Goal: Task Accomplishment & Management: Manage account settings

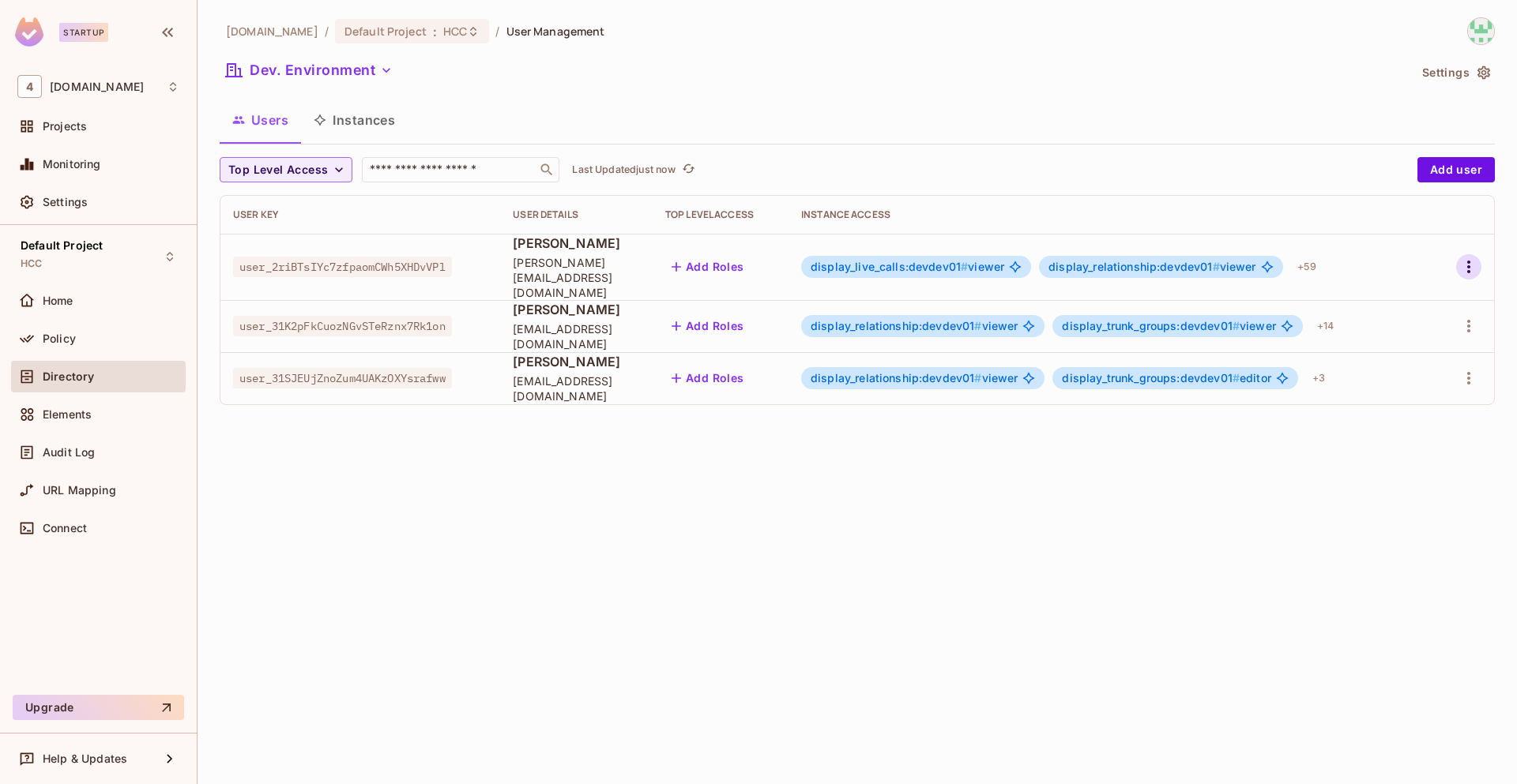
click at [1472, 263] on icon "button" at bounding box center [1468, 266] width 19 height 19
click at [1403, 300] on li "Edit" at bounding box center [1399, 295] width 140 height 35
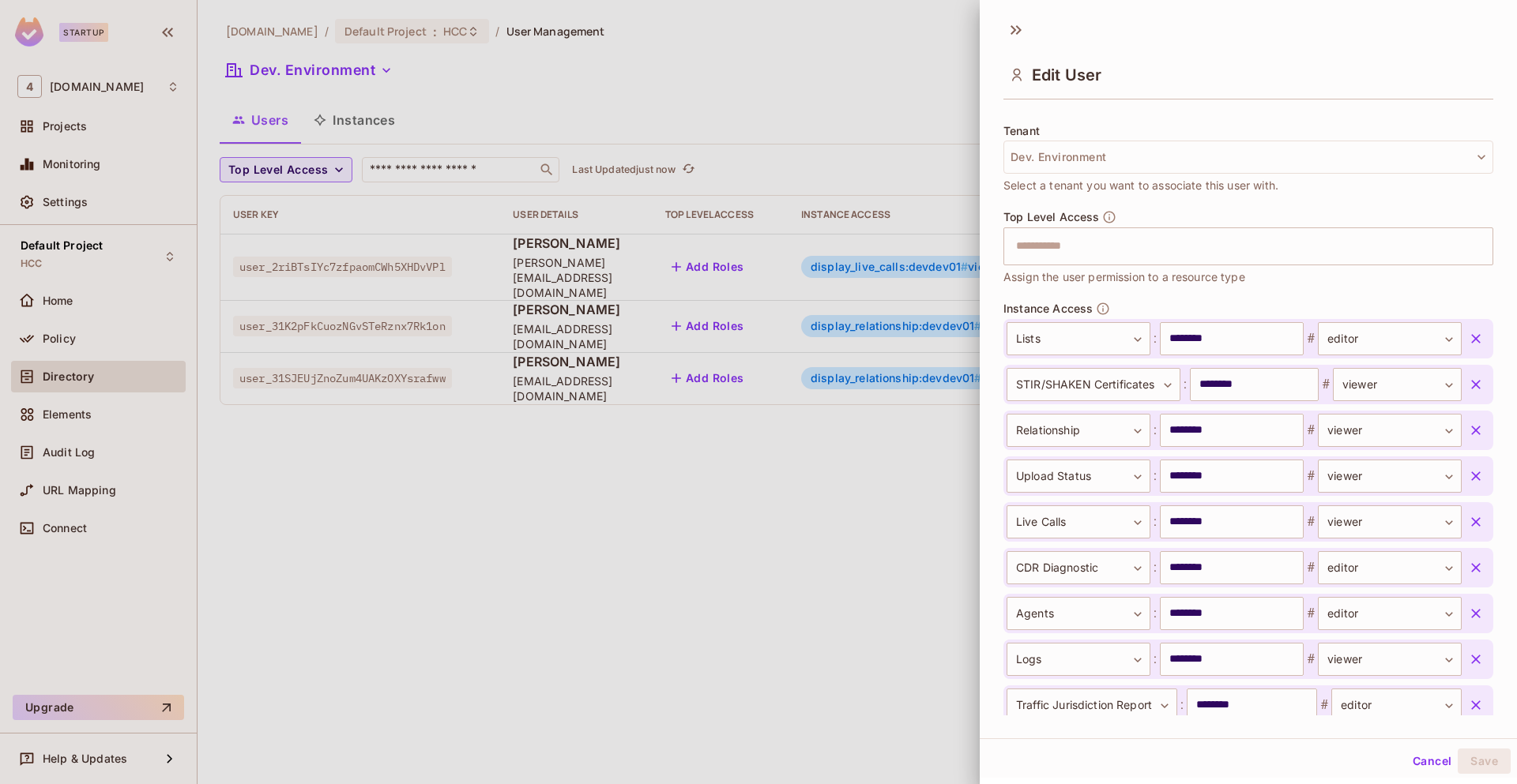
scroll to position [400, 0]
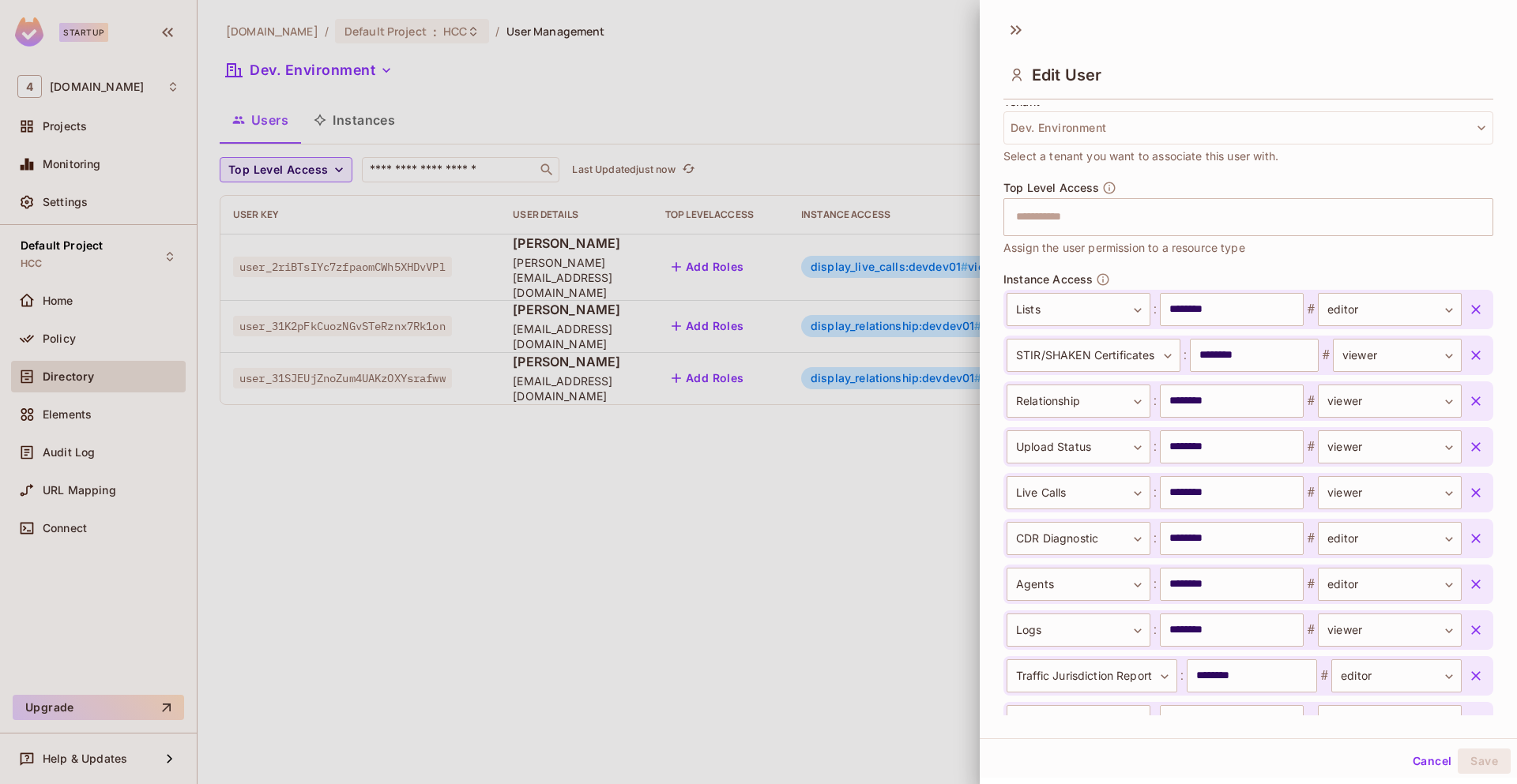
click at [1468, 311] on icon "button" at bounding box center [1476, 310] width 16 height 16
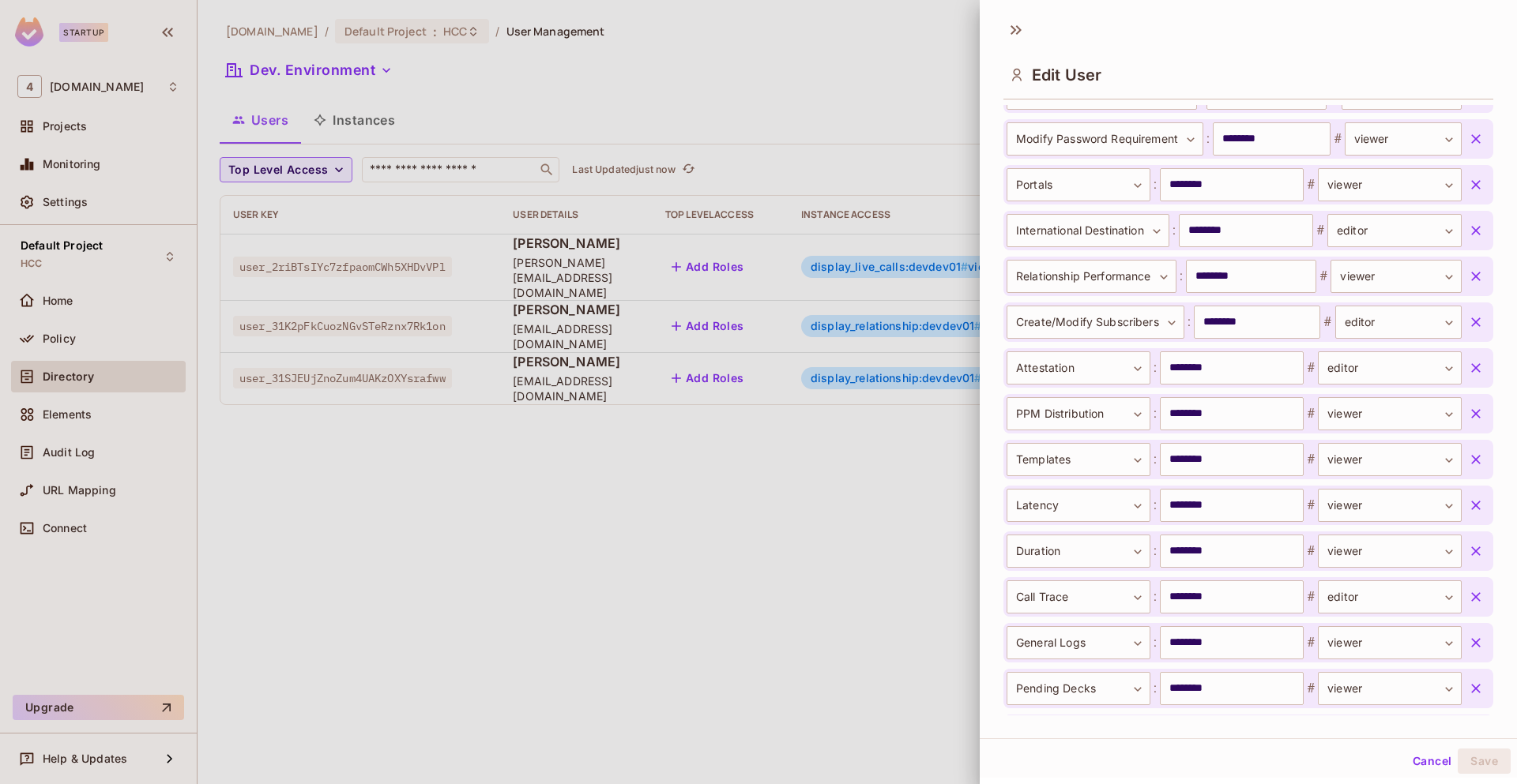
scroll to position [2825, 0]
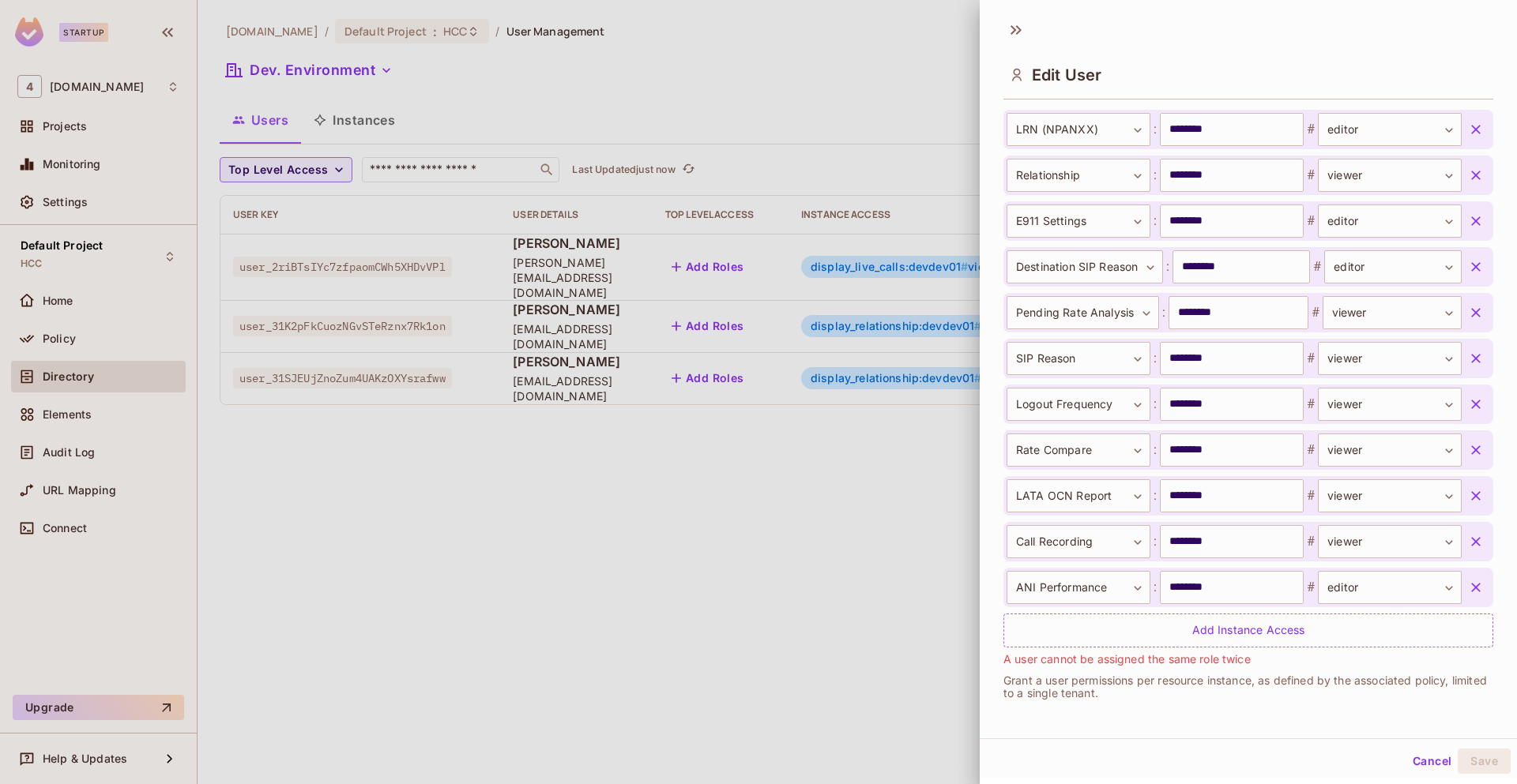
click at [1418, 761] on button "Cancel" at bounding box center [1432, 761] width 52 height 25
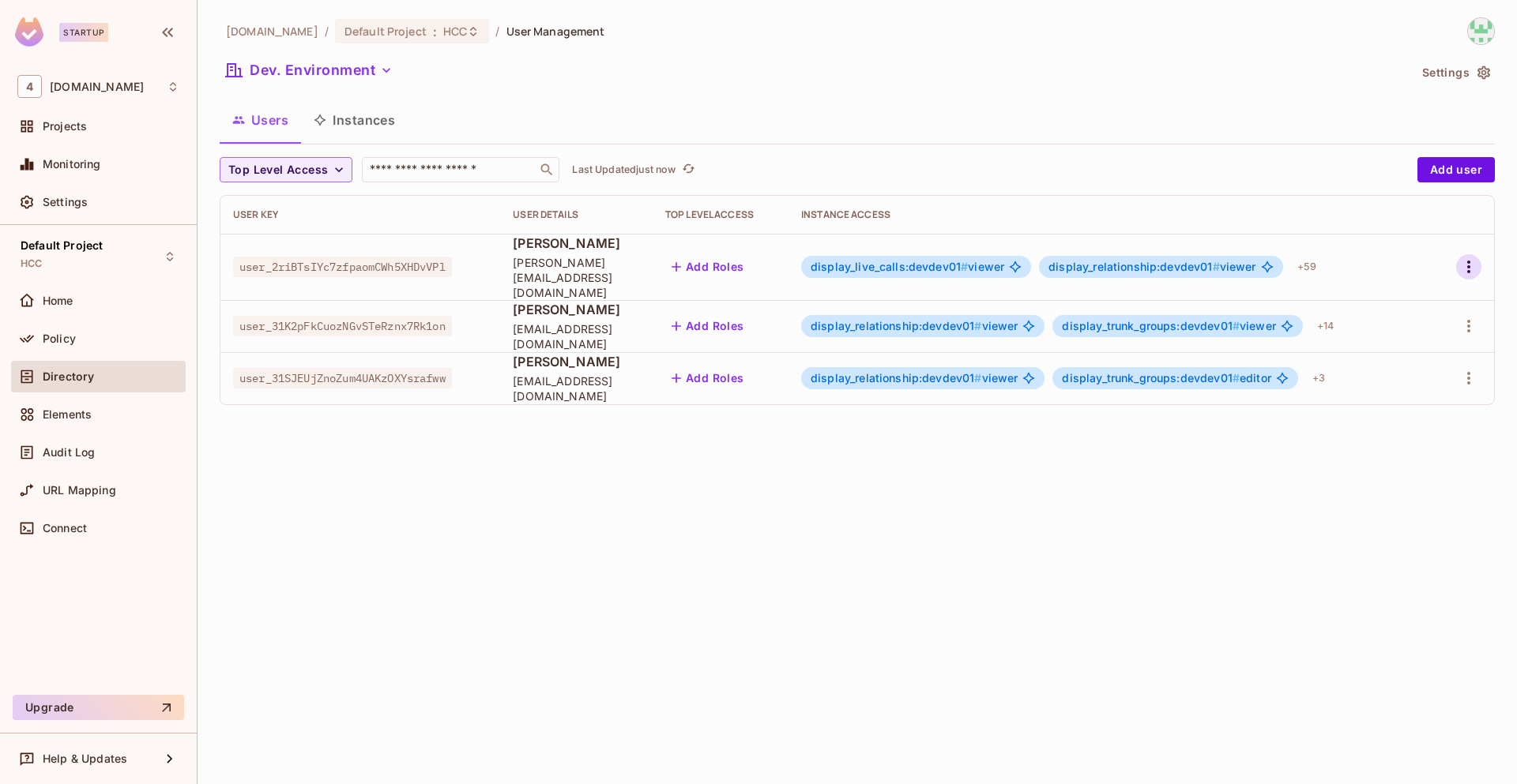
click at [1469, 263] on icon "button" at bounding box center [1469, 267] width 4 height 12
click at [1404, 299] on li "Edit" at bounding box center [1399, 295] width 140 height 35
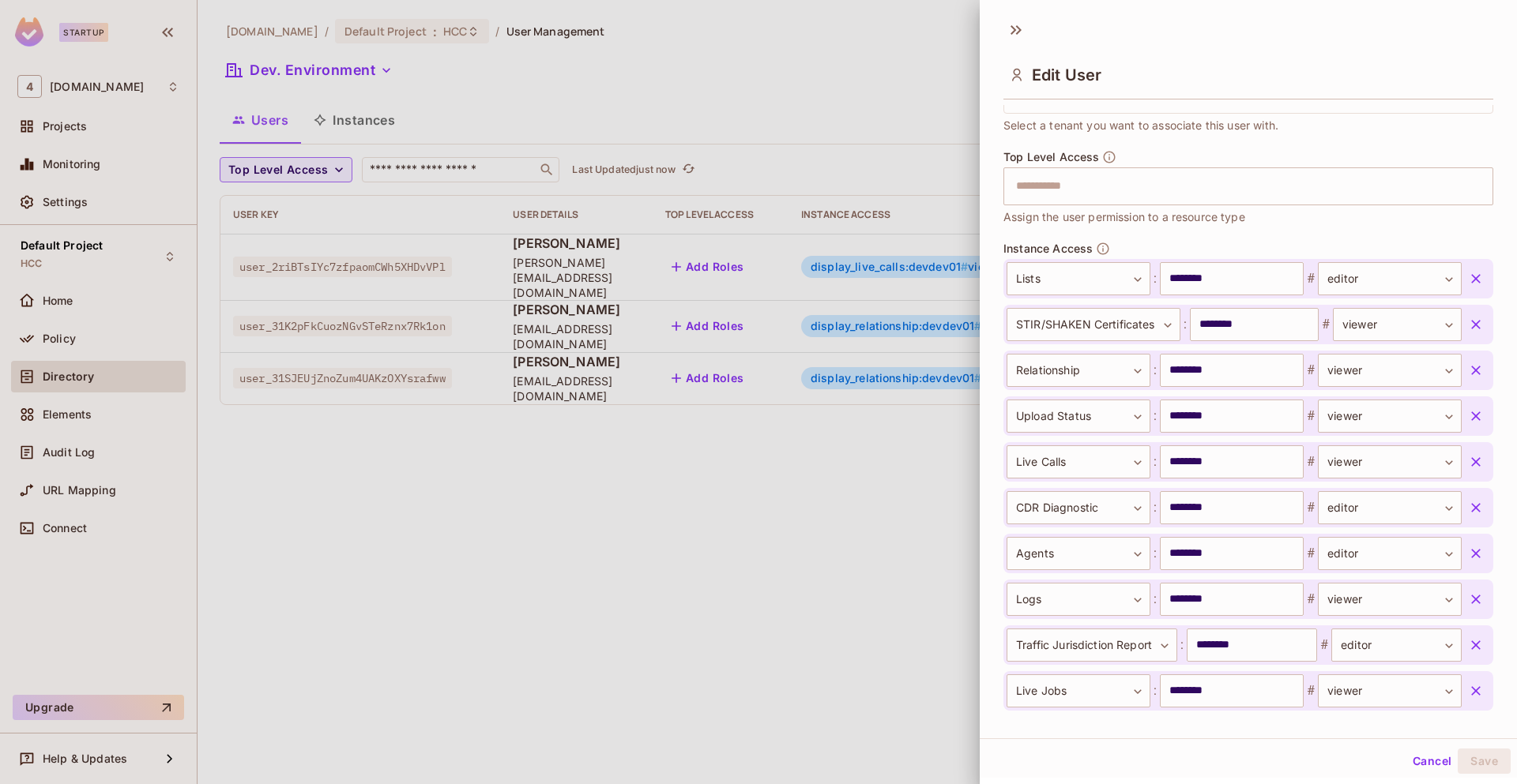
scroll to position [474, 0]
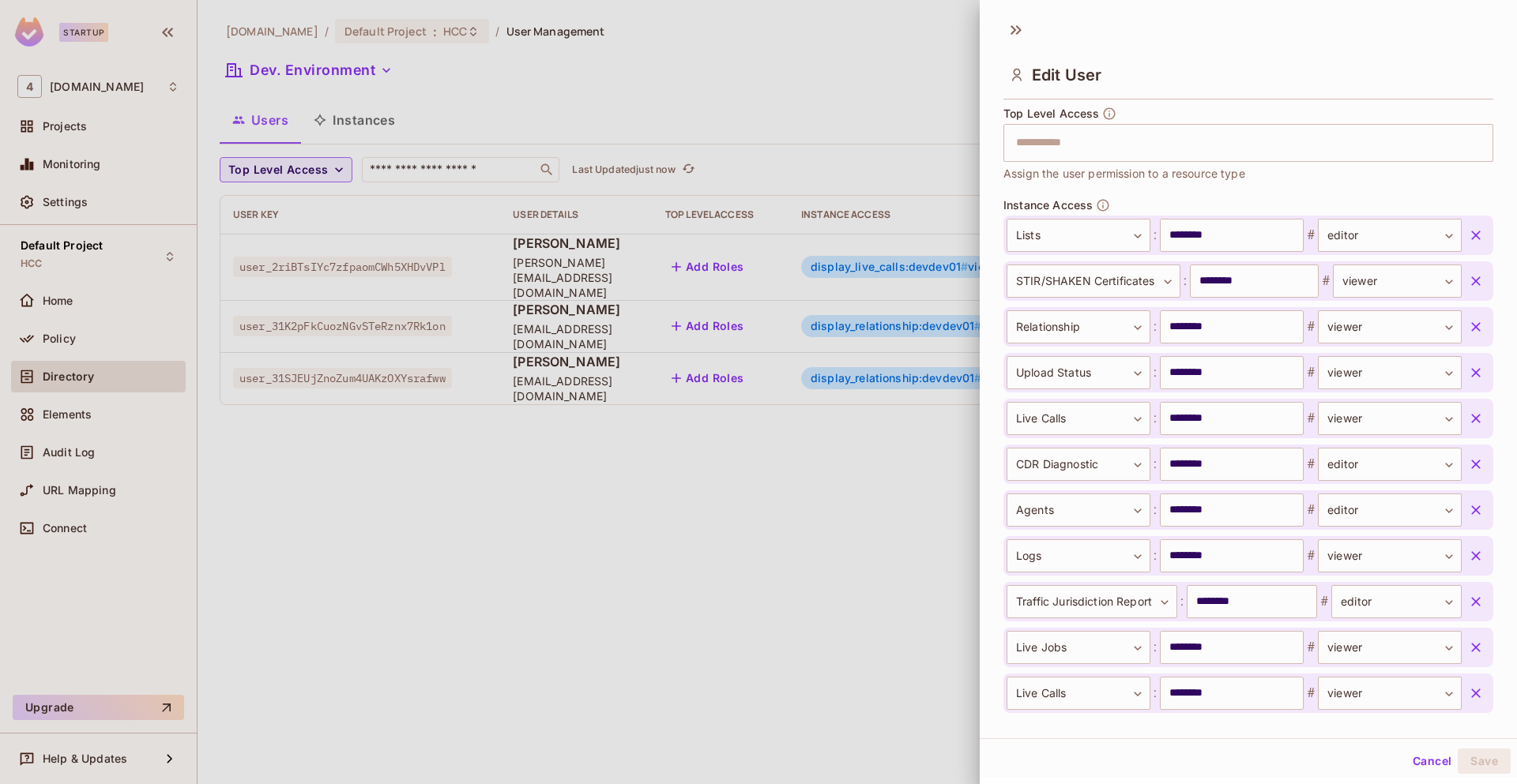
click at [1471, 238] on icon "button" at bounding box center [1475, 235] width 10 height 10
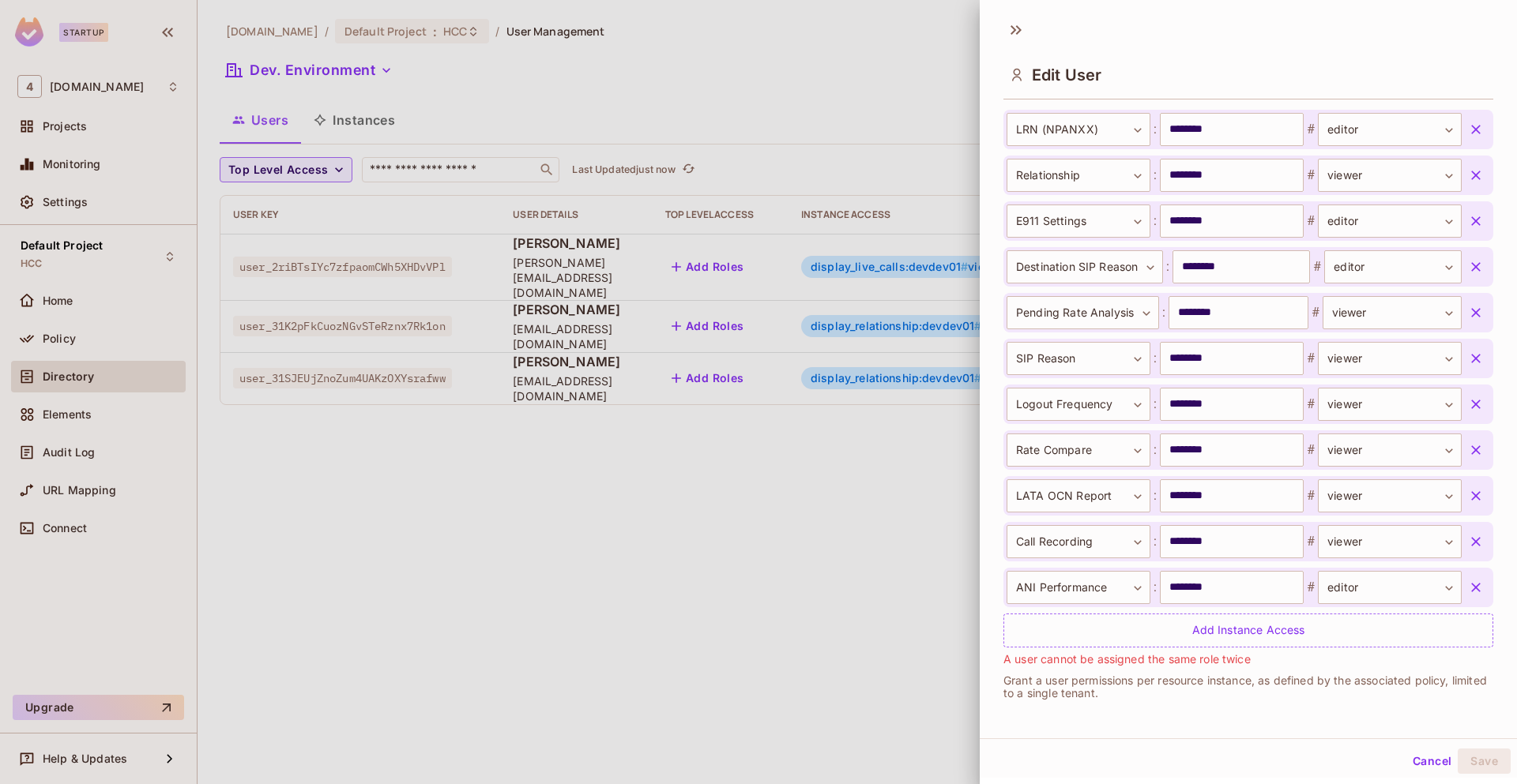
scroll to position [1673, 0]
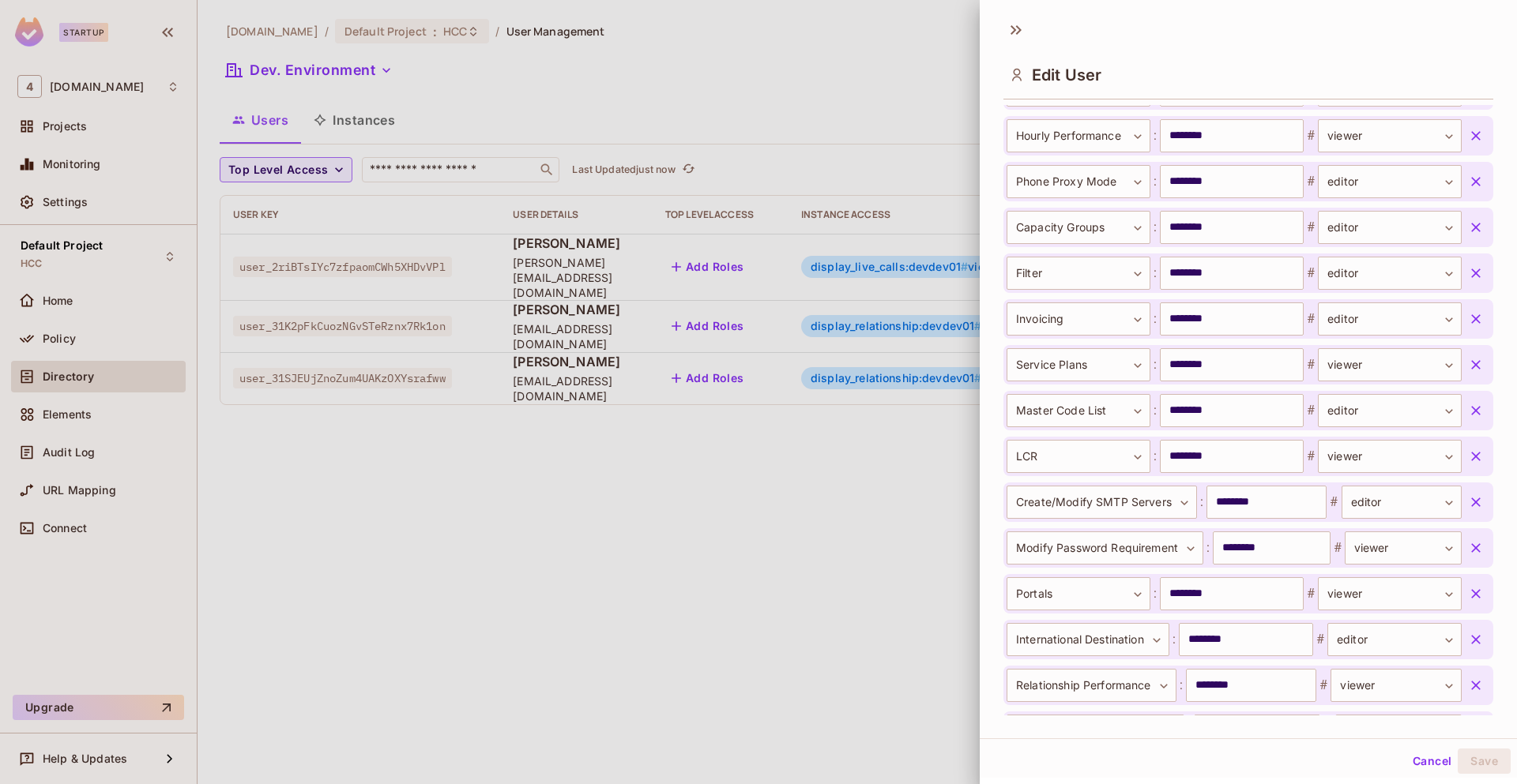
click at [1426, 761] on button "Cancel" at bounding box center [1432, 761] width 52 height 25
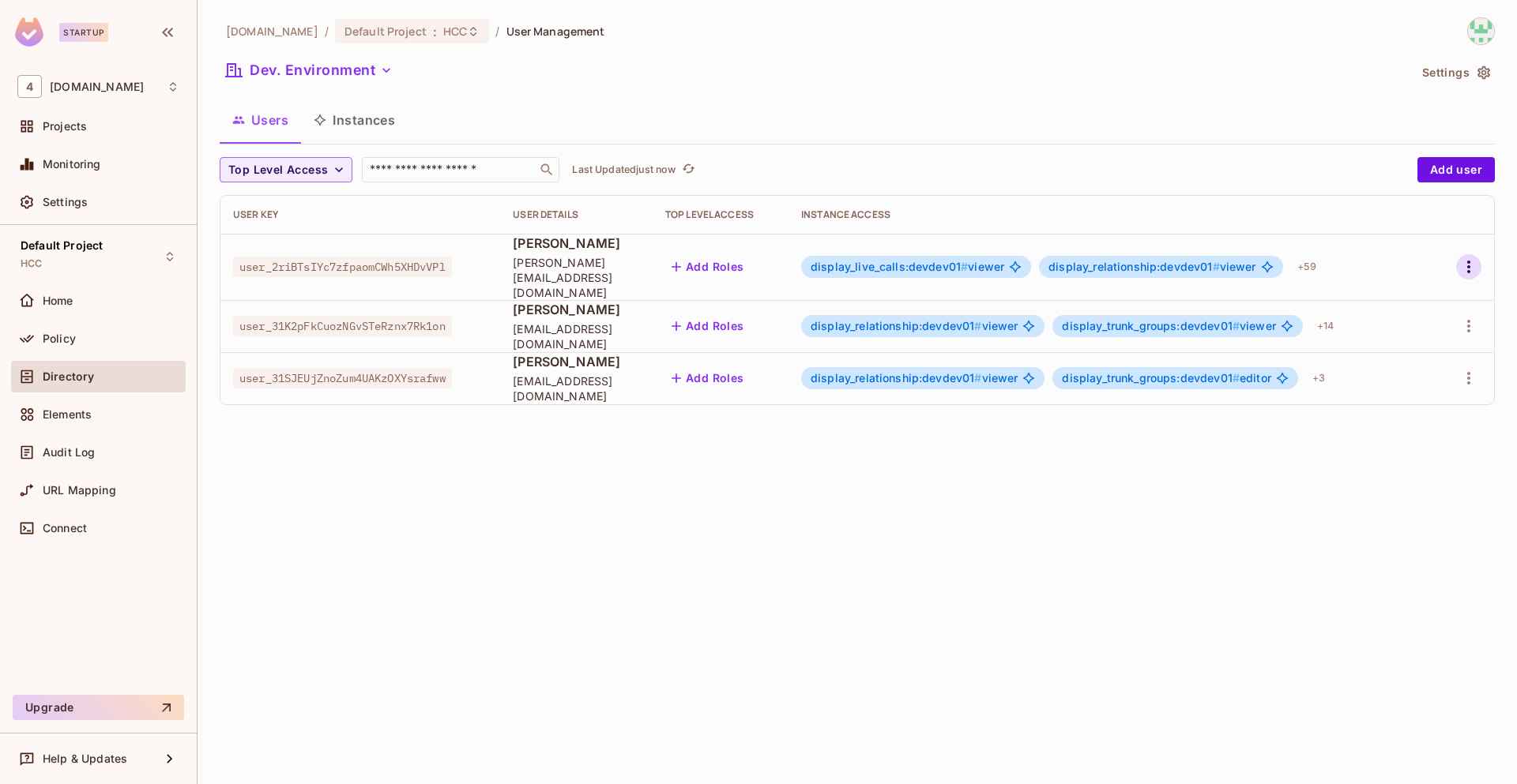
click at [1469, 263] on icon "button" at bounding box center [1468, 266] width 19 height 19
click at [1378, 296] on div "Edit" at bounding box center [1385, 296] width 21 height 16
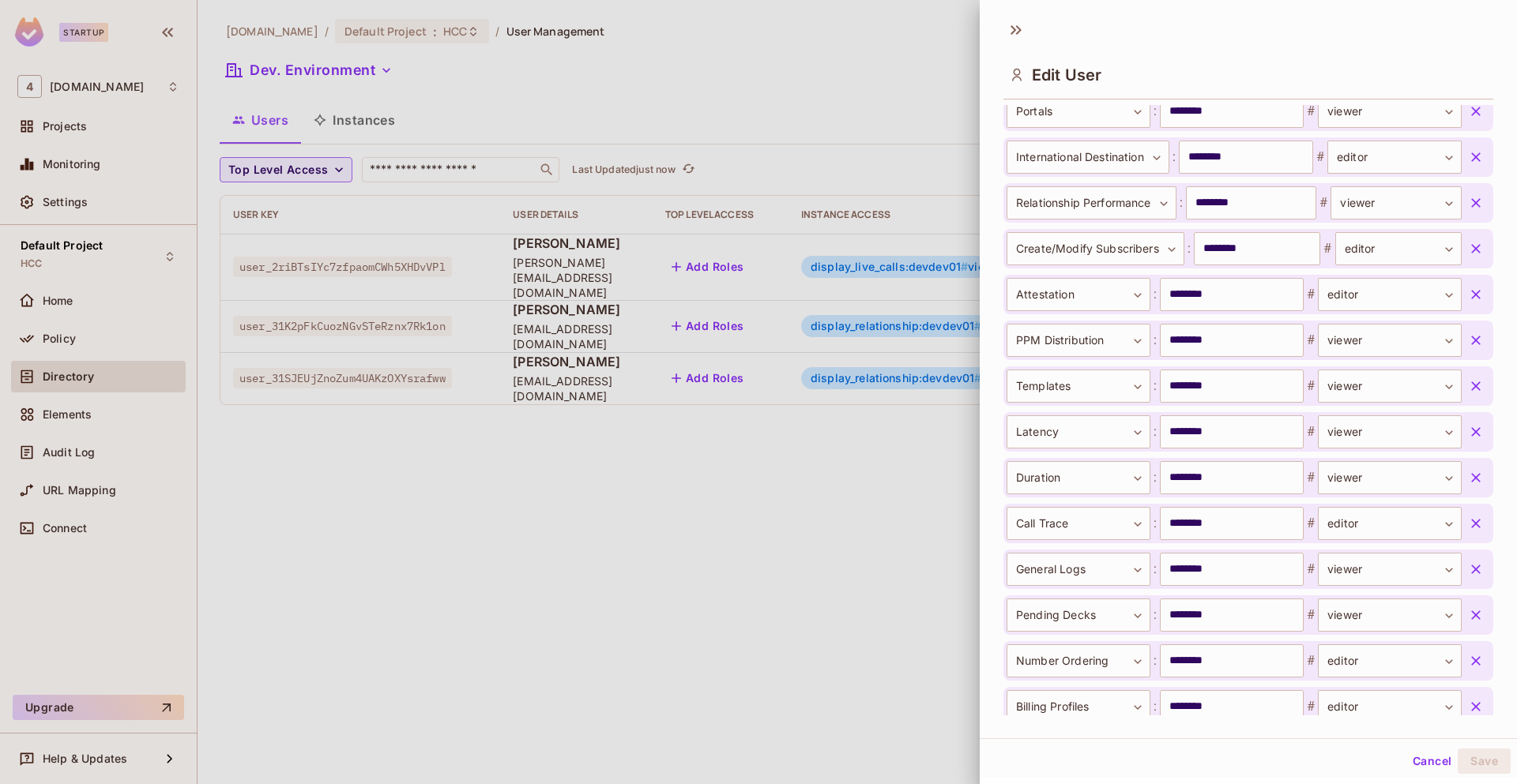
scroll to position [2850, 0]
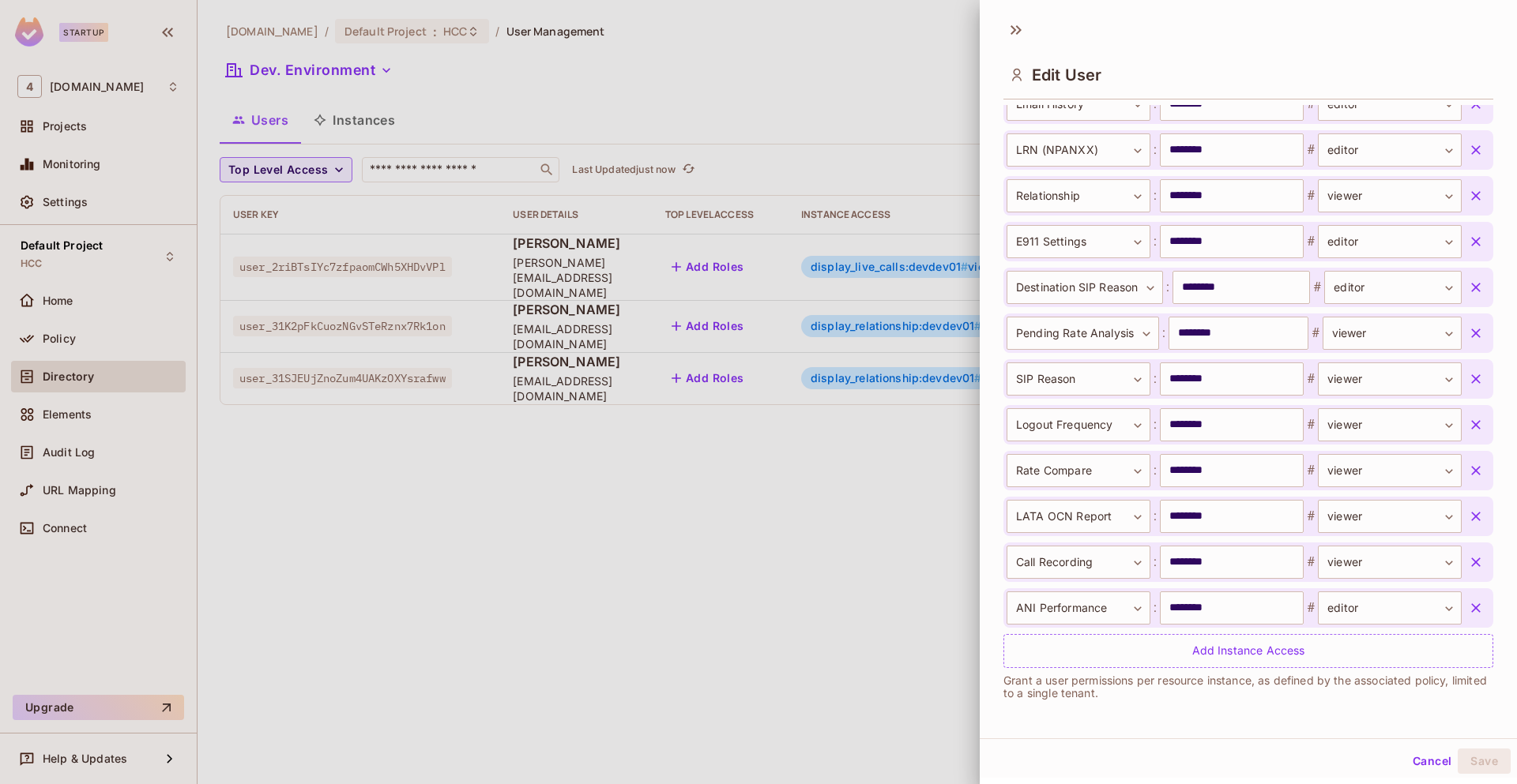
click at [1468, 610] on icon "button" at bounding box center [1476, 608] width 16 height 16
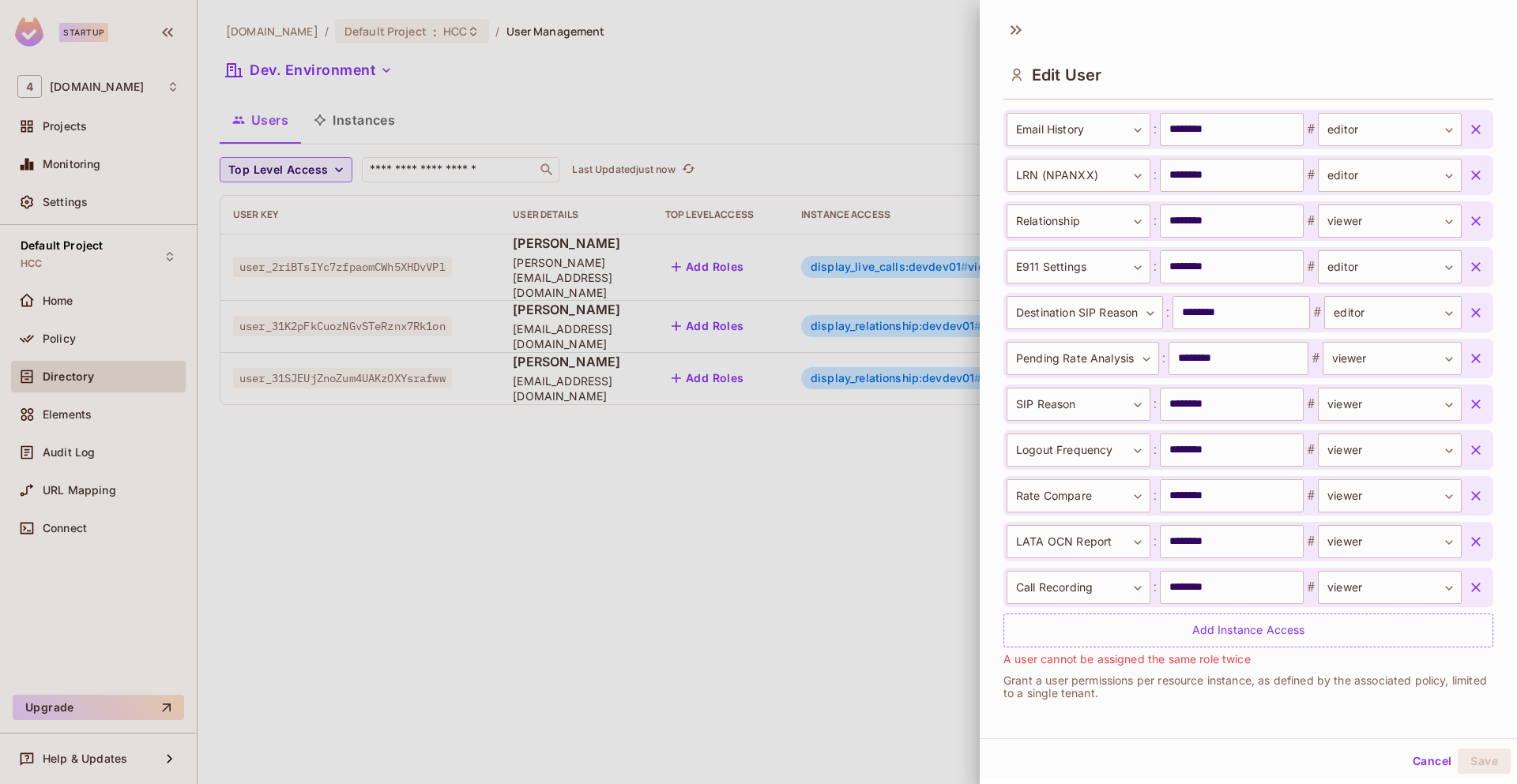
scroll to position [2825, 0]
click at [1471, 585] on icon "button" at bounding box center [1475, 587] width 10 height 10
click at [1471, 586] on icon "button" at bounding box center [1475, 587] width 10 height 10
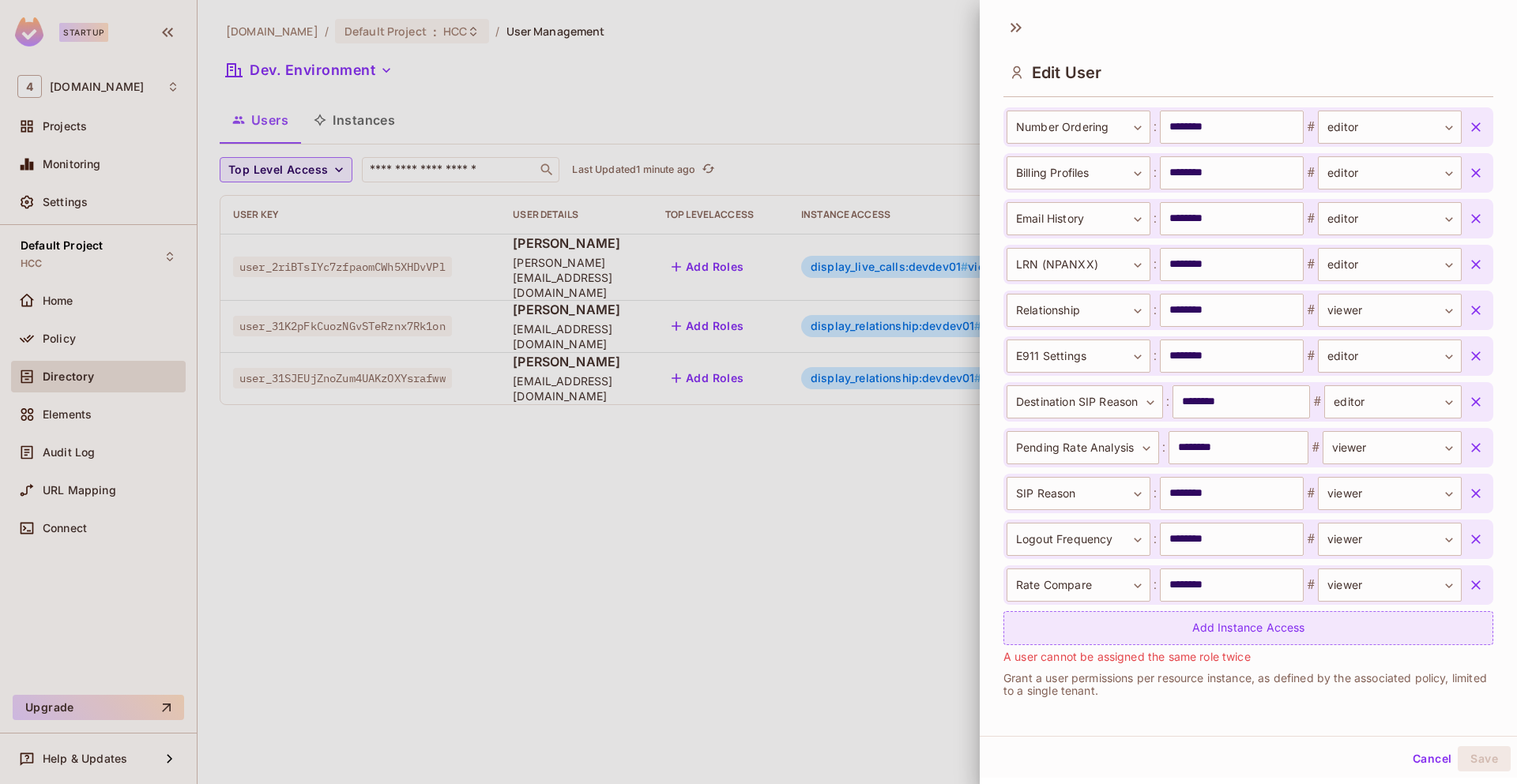
click at [1143, 638] on div "Add Instance Access" at bounding box center [1248, 628] width 490 height 34
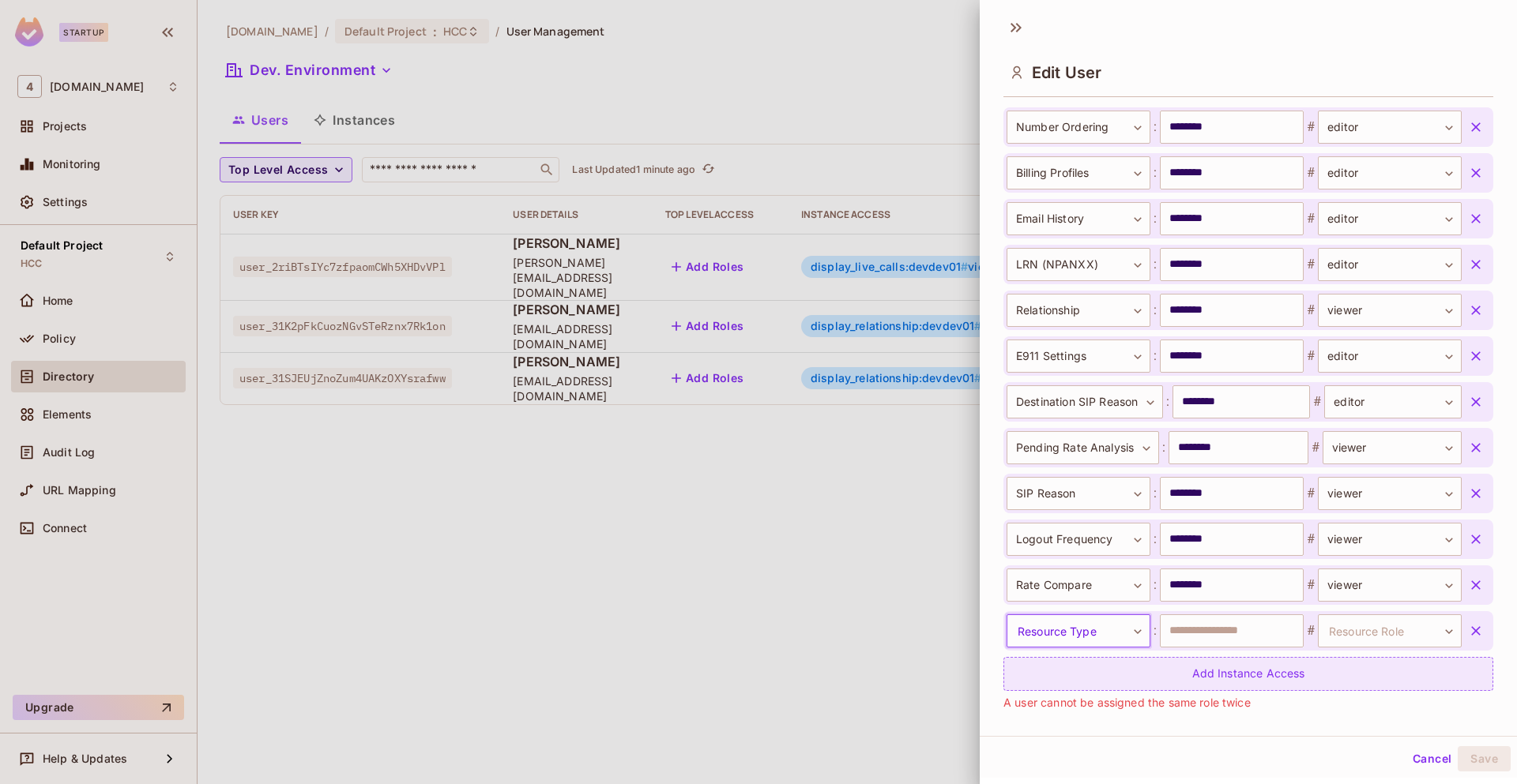
scroll to position [2779, 0]
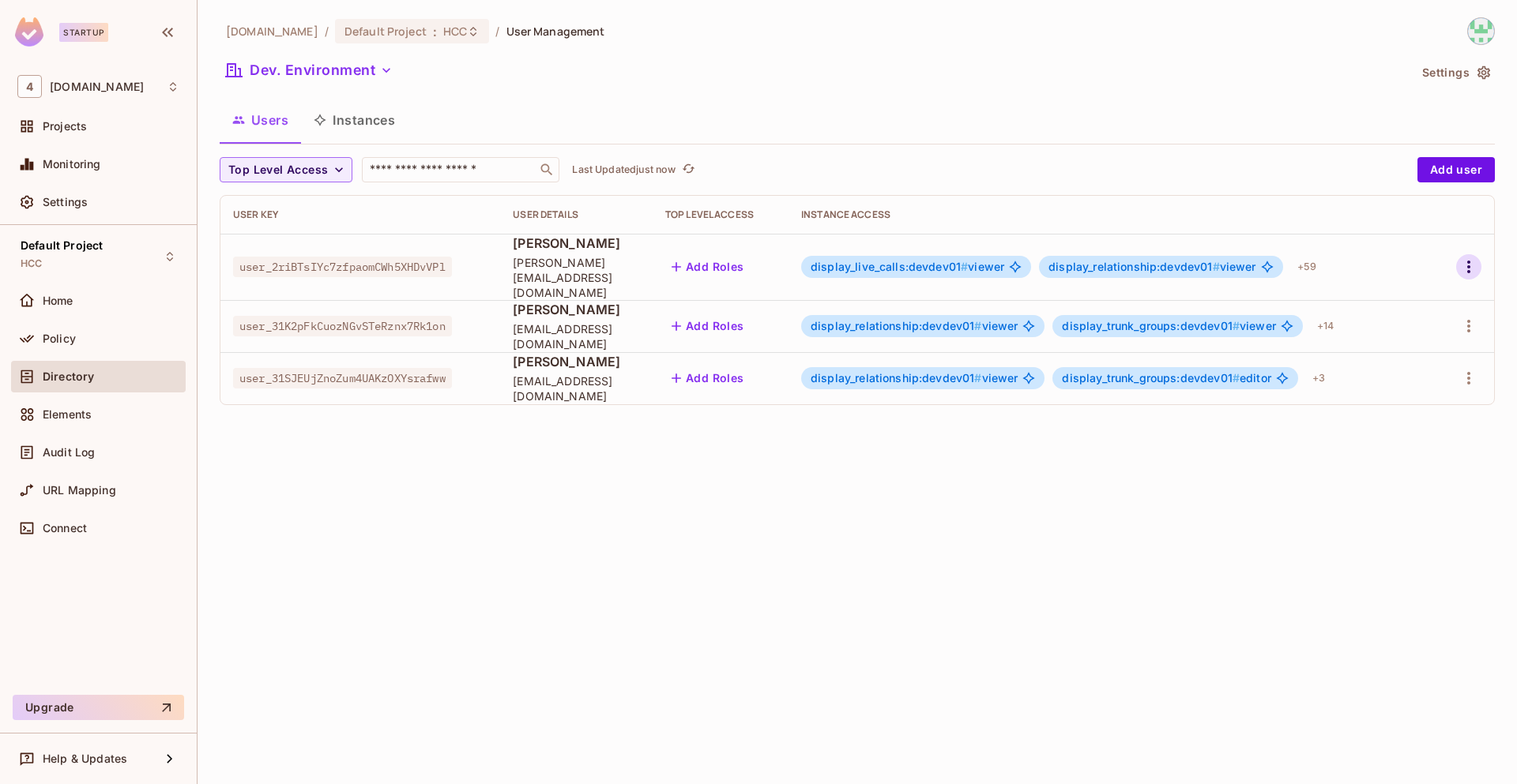
click at [1464, 259] on icon "button" at bounding box center [1468, 266] width 19 height 19
click at [1411, 303] on li "Edit" at bounding box center [1399, 295] width 140 height 35
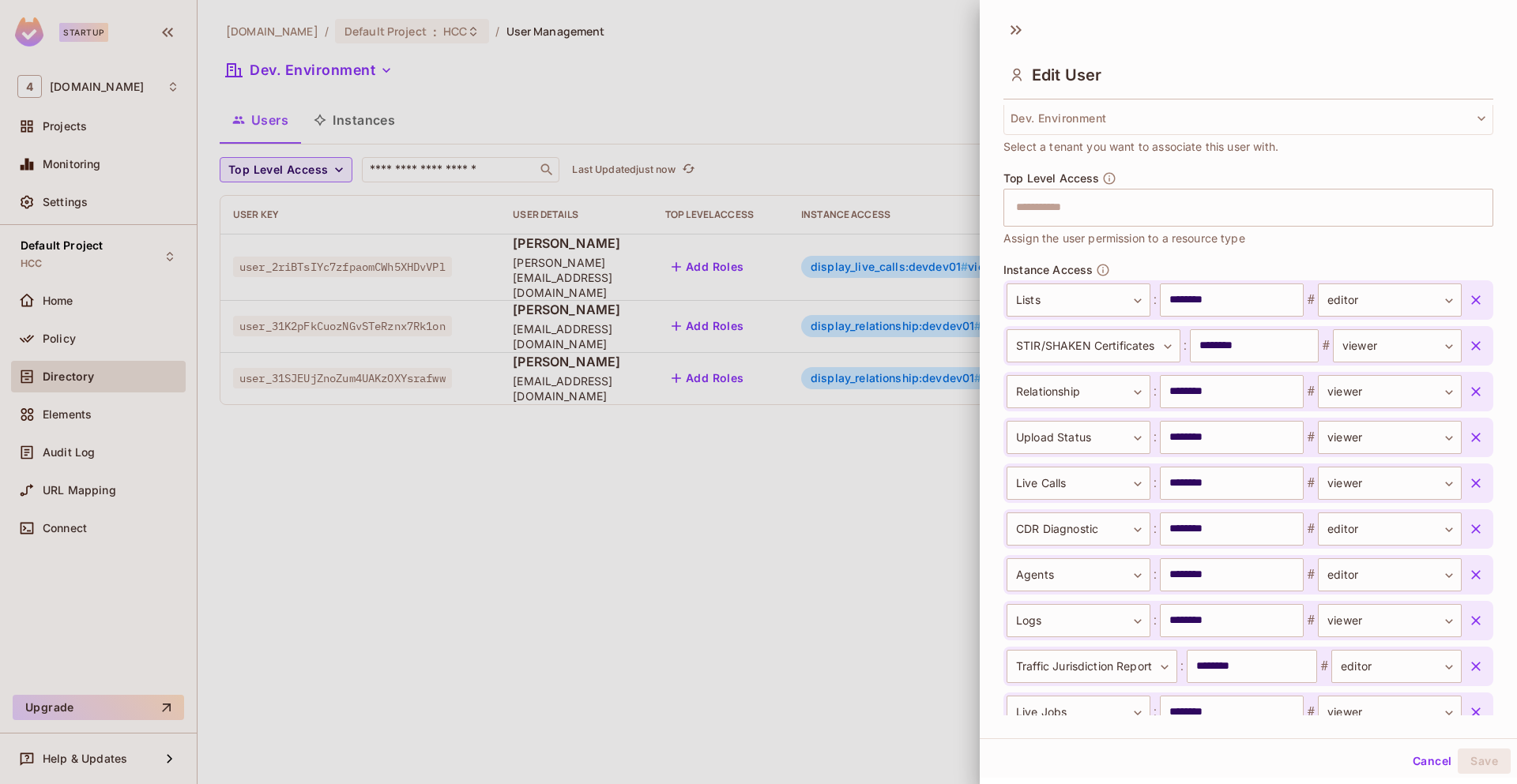
scroll to position [410, 0]
click at [1080, 306] on body "**********" at bounding box center [758, 392] width 1517 height 784
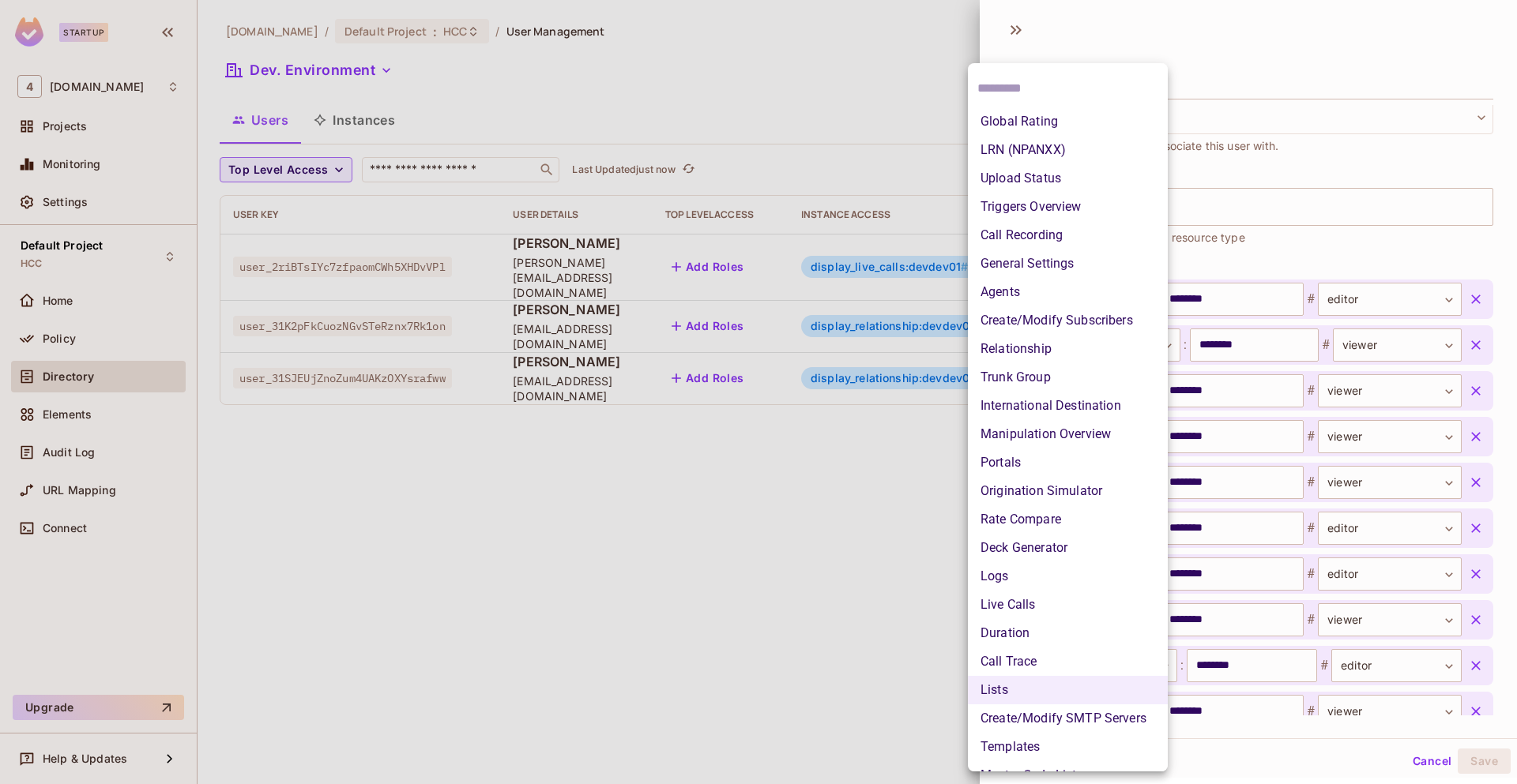
click at [1278, 243] on div at bounding box center [758, 392] width 1517 height 784
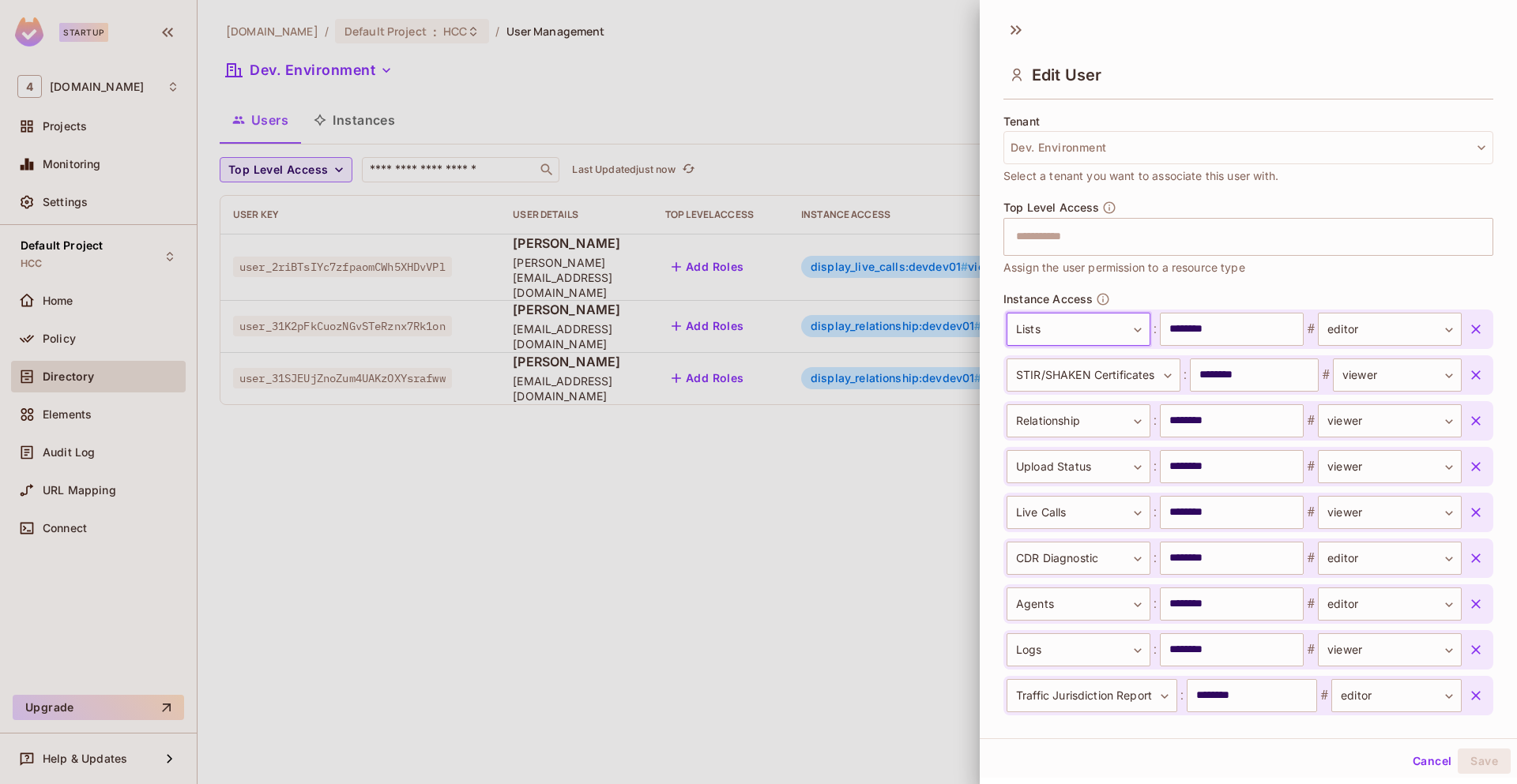
scroll to position [379, 0]
click at [1373, 333] on body "**********" at bounding box center [758, 392] width 1517 height 784
click at [1338, 427] on li "viewer" at bounding box center [1360, 434] width 145 height 28
type input "******"
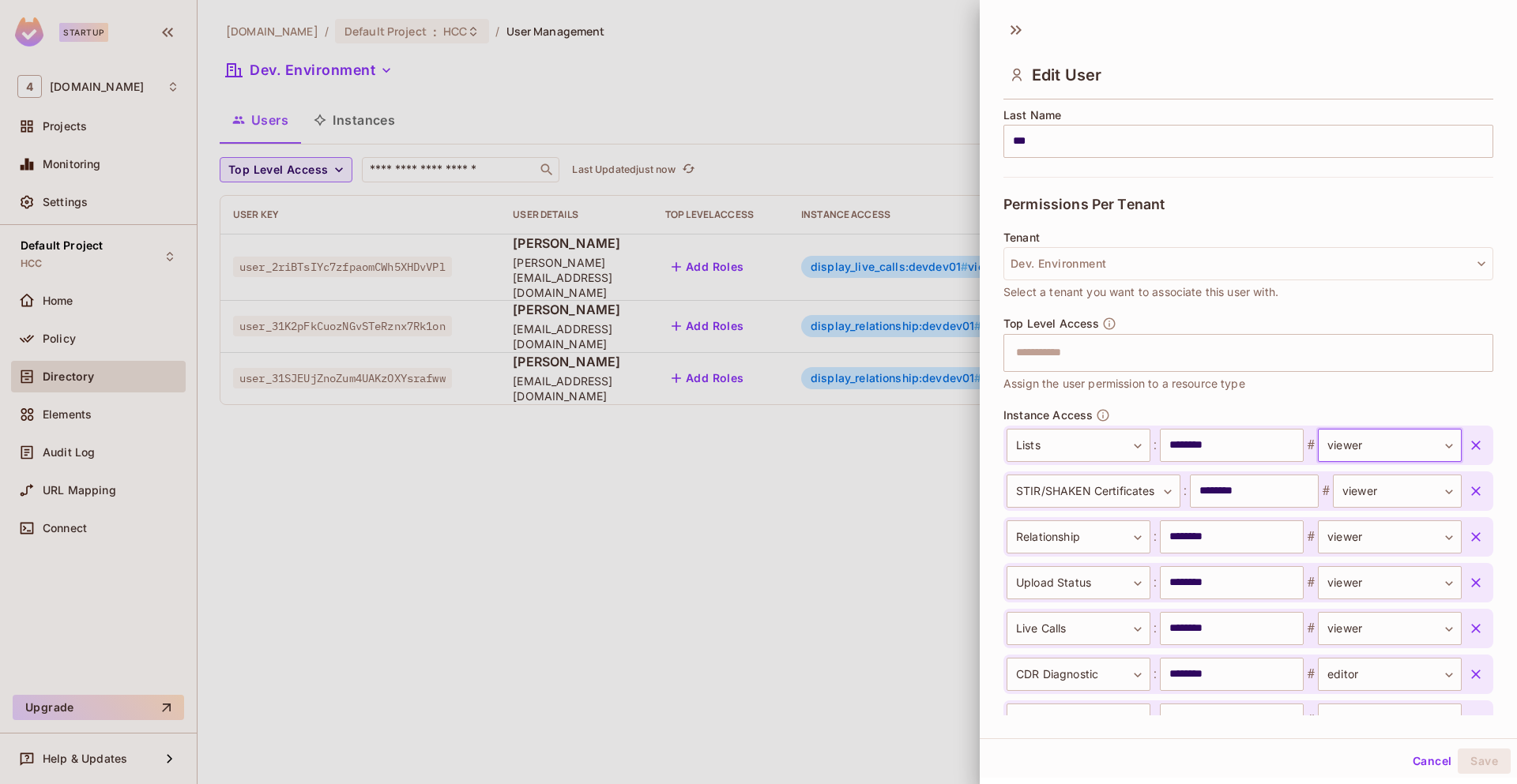
scroll to position [265, 0]
click at [1468, 445] on icon "button" at bounding box center [1476, 445] width 16 height 16
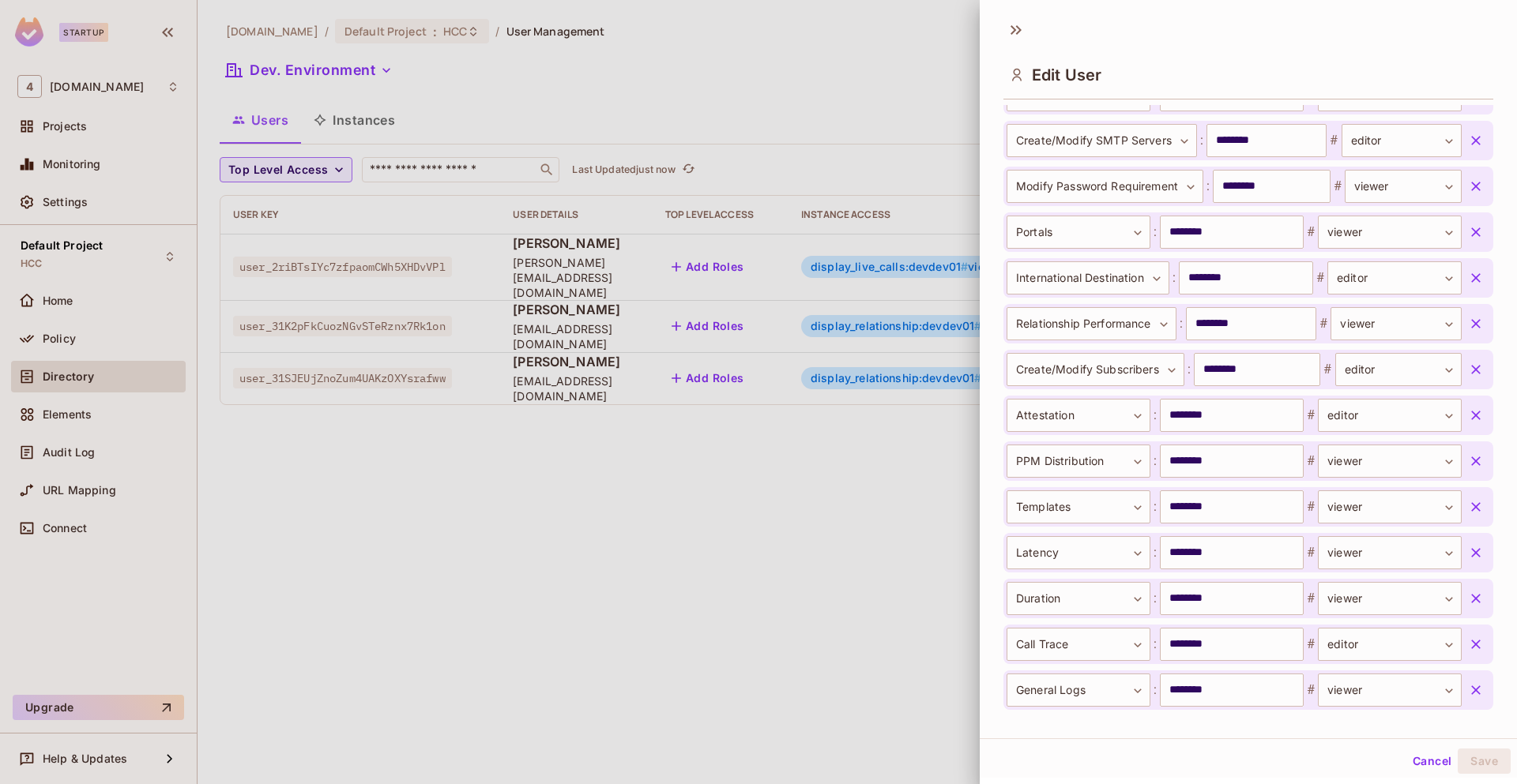
scroll to position [2825, 0]
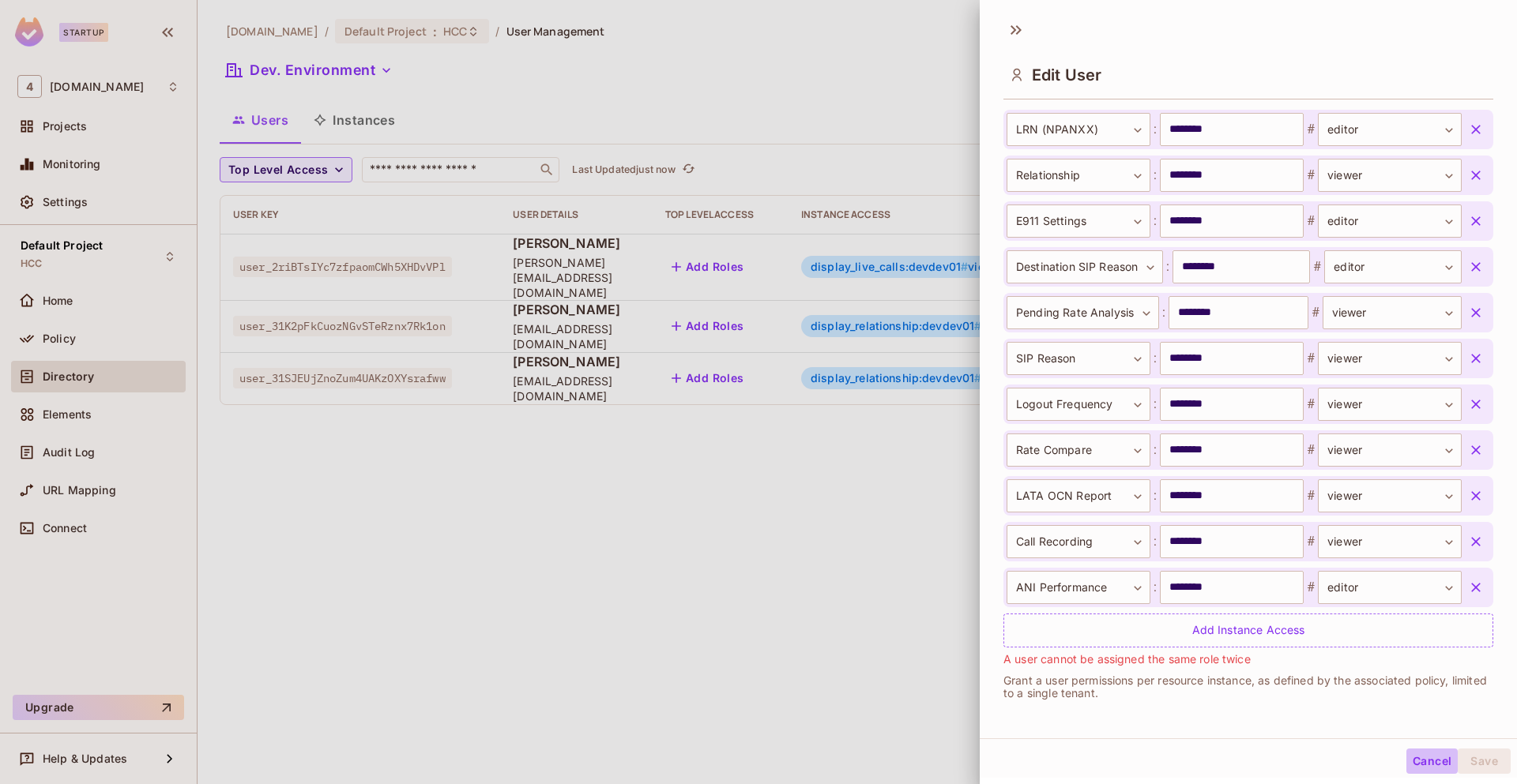
click at [1416, 761] on button "Cancel" at bounding box center [1432, 761] width 52 height 25
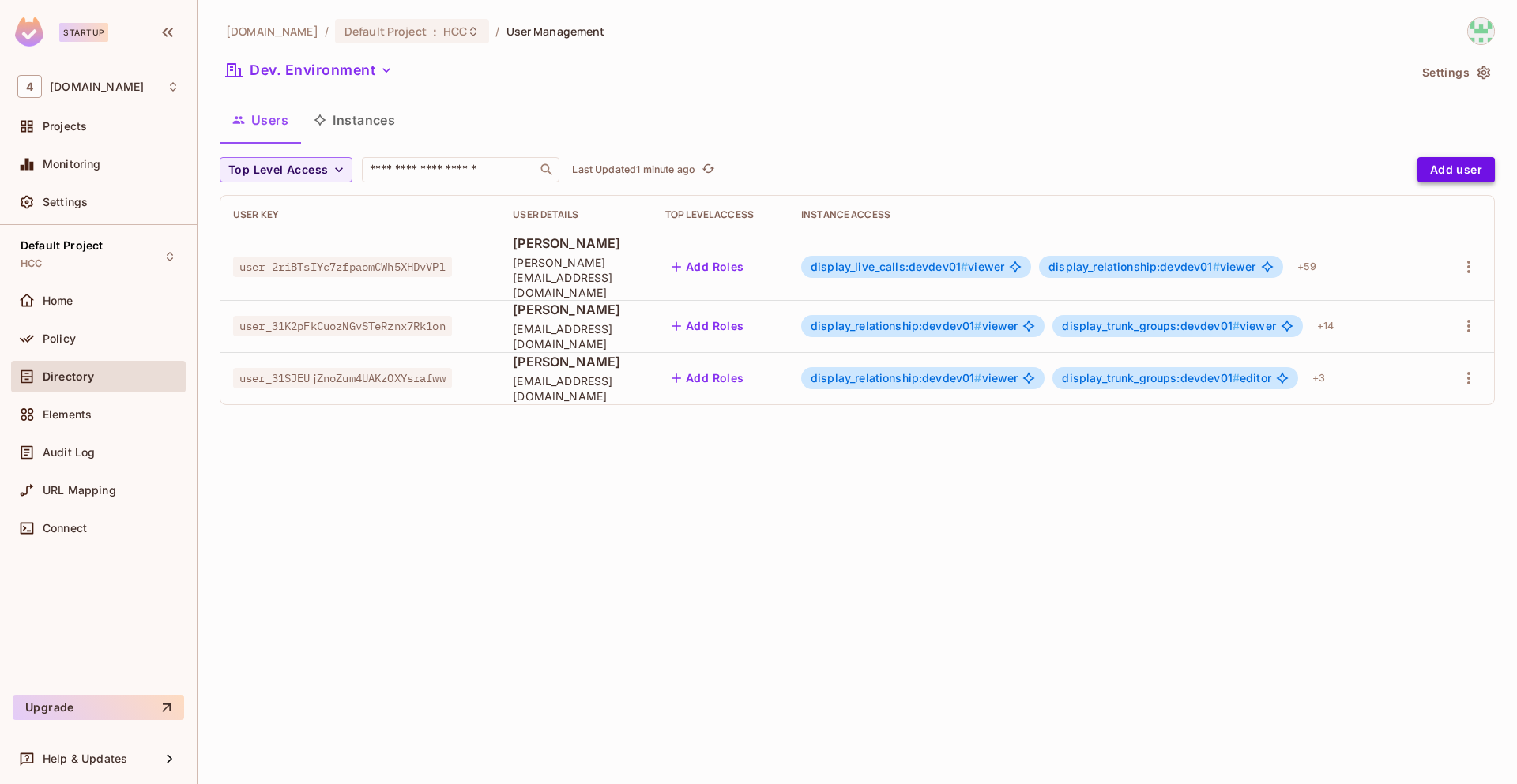
click at [1468, 166] on button "Add user" at bounding box center [1456, 170] width 77 height 25
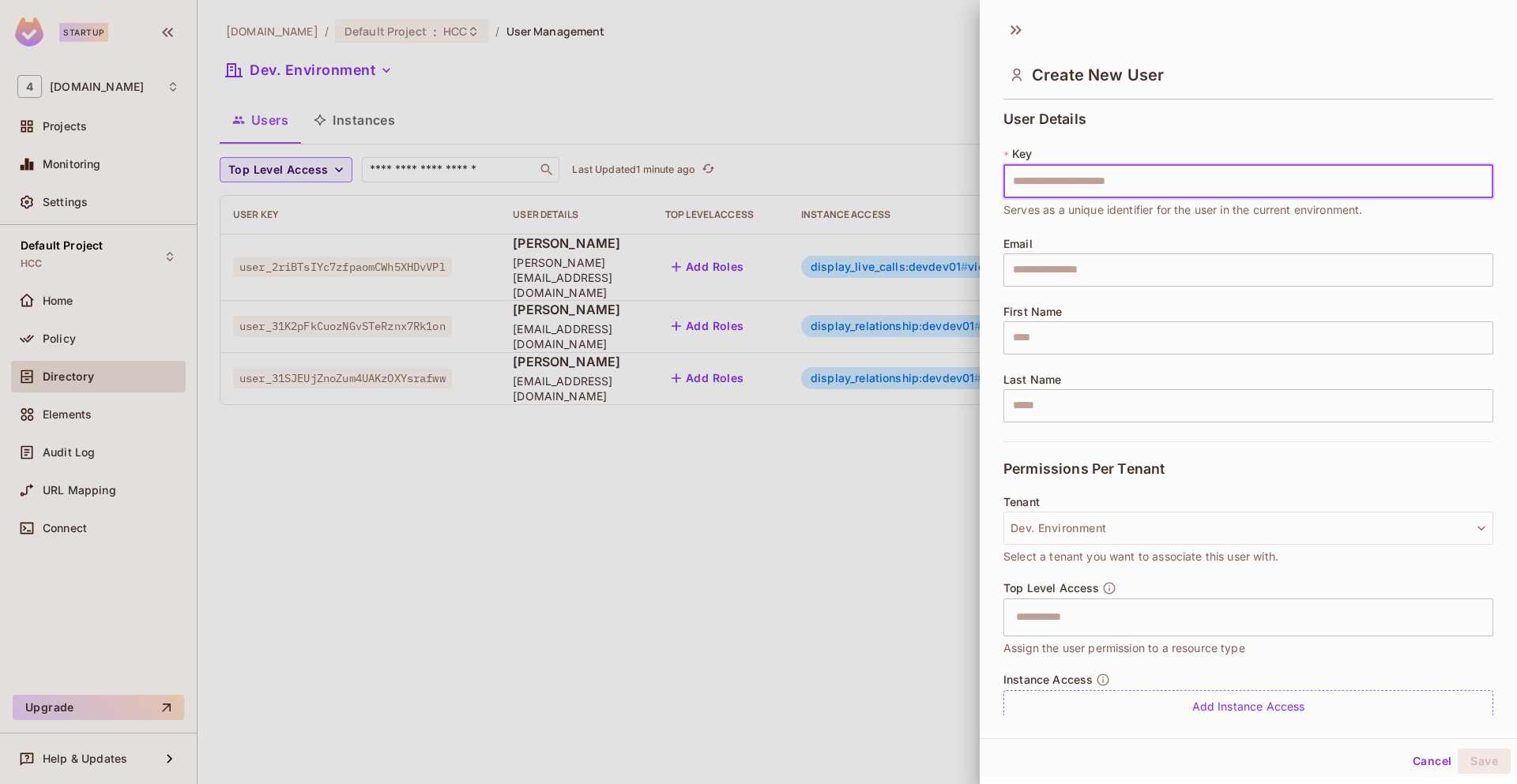
scroll to position [56, 0]
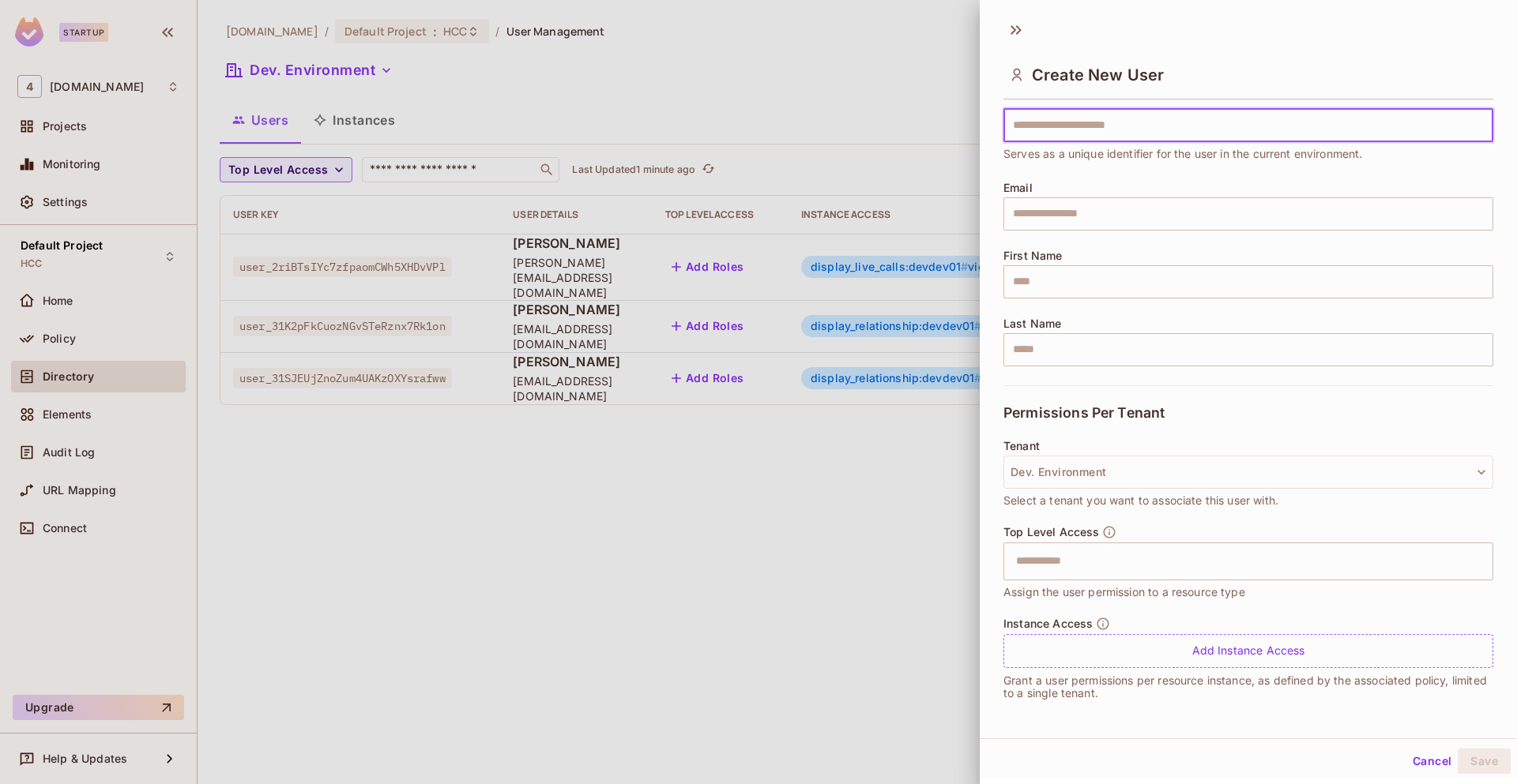
click at [1414, 754] on button "Cancel" at bounding box center [1432, 761] width 52 height 25
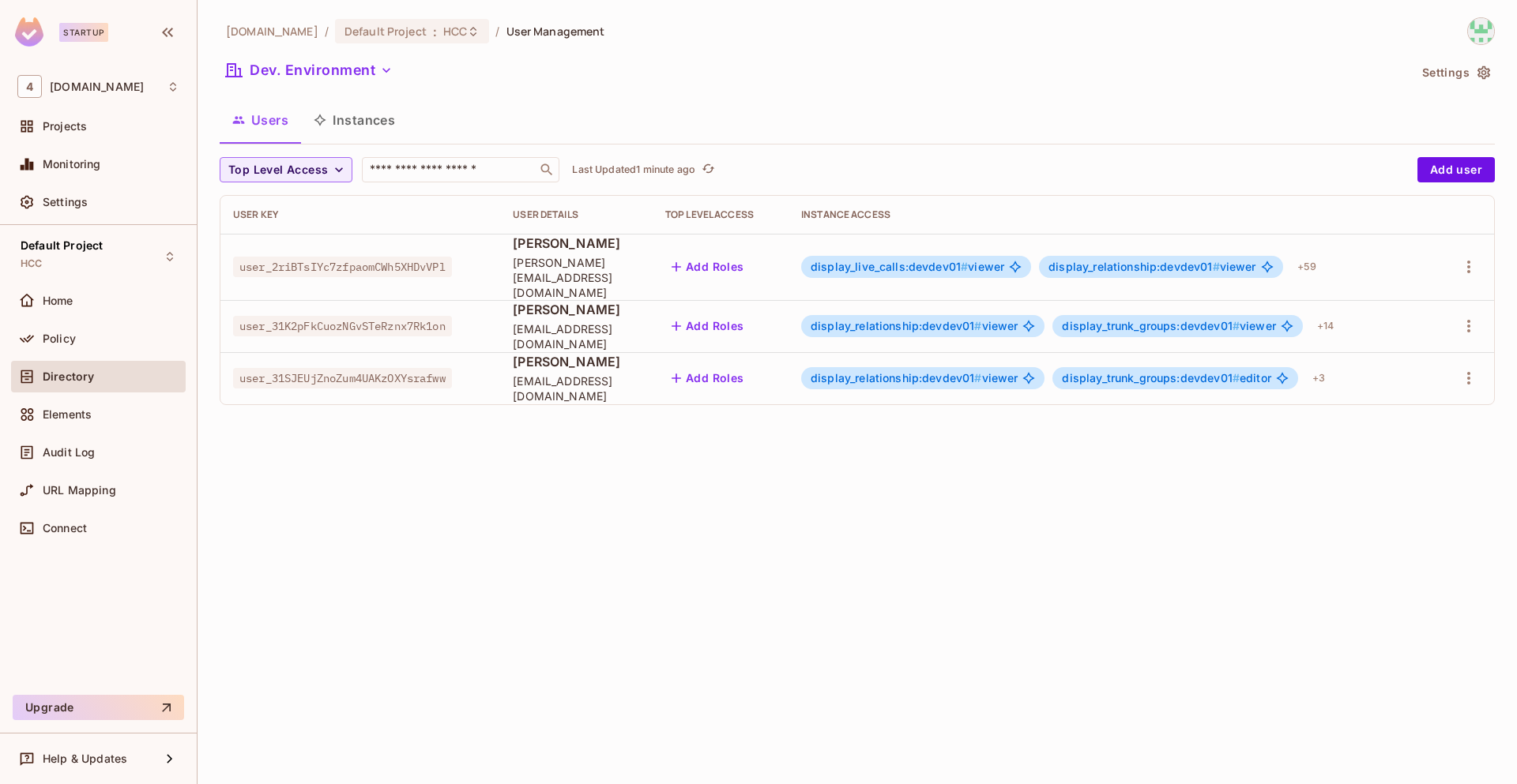
click at [337, 258] on span "user_2riBTsIYc7zfpaomCWh5XHDvVPl" at bounding box center [343, 266] width 219 height 20
click at [552, 252] on span "Mushraf Ali" at bounding box center [576, 244] width 127 height 18
click at [910, 260] on span "display_live_calls:devdev01 #" at bounding box center [888, 266] width 158 height 13
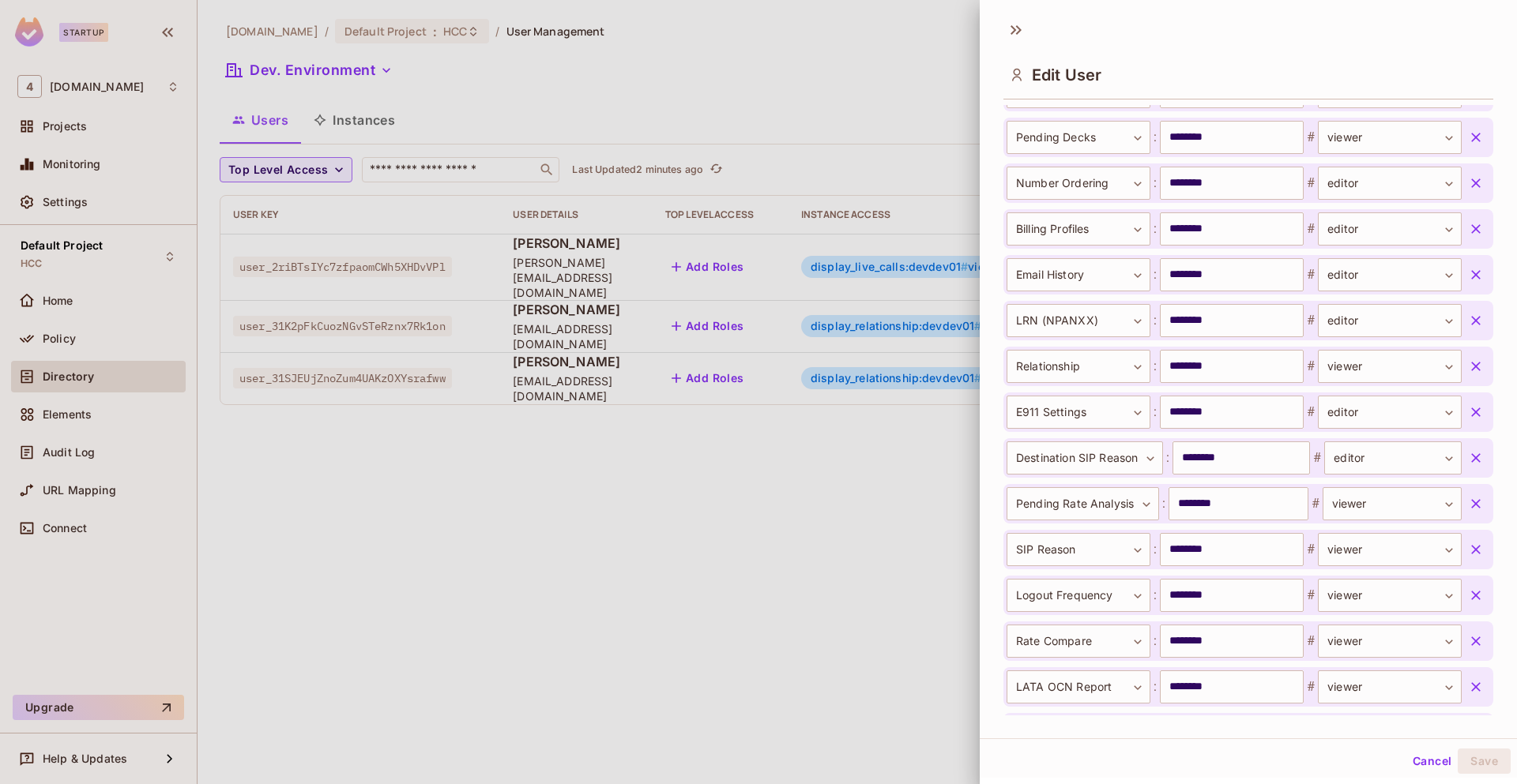
scroll to position [2850, 0]
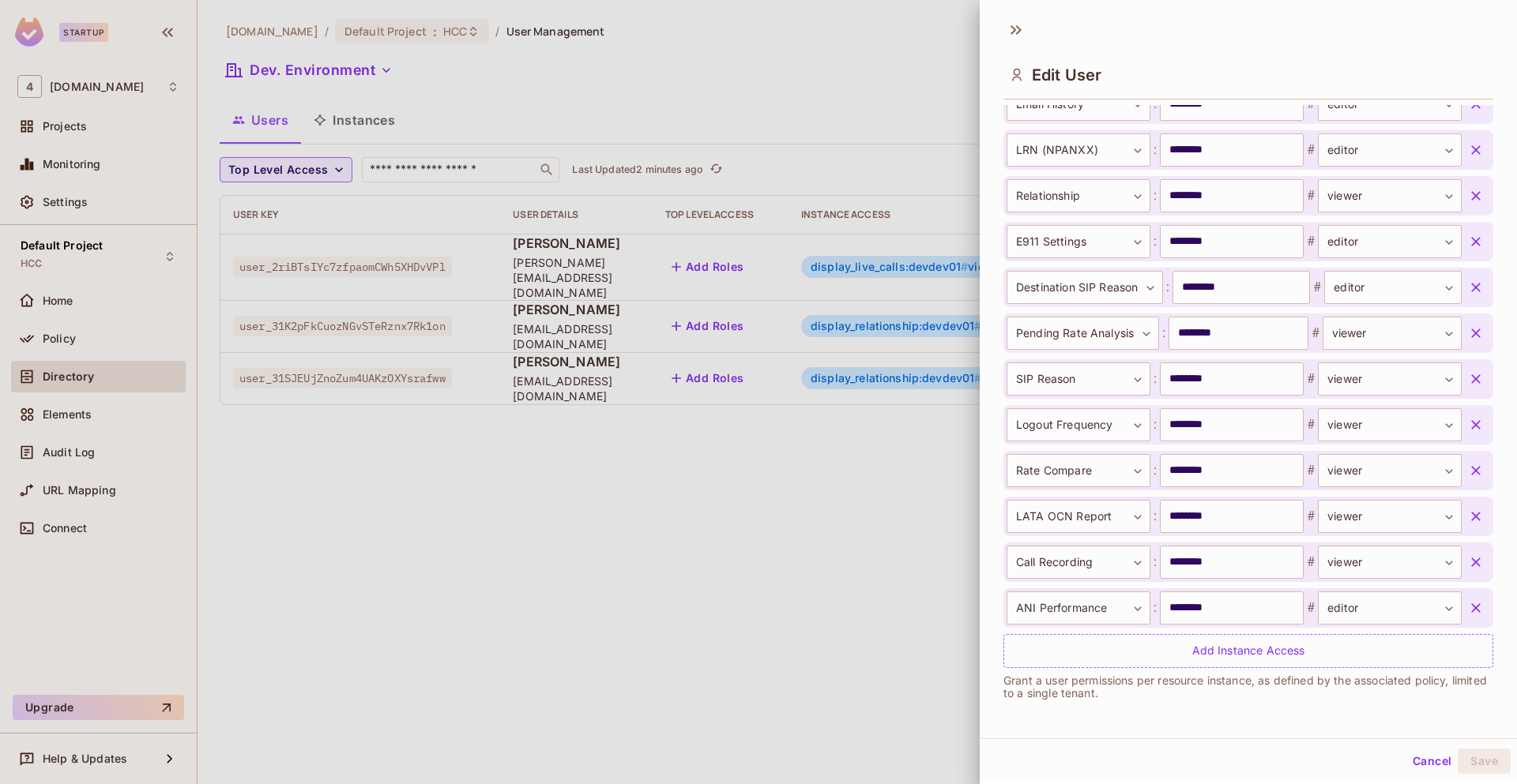
click at [1471, 610] on icon "button" at bounding box center [1475, 608] width 10 height 10
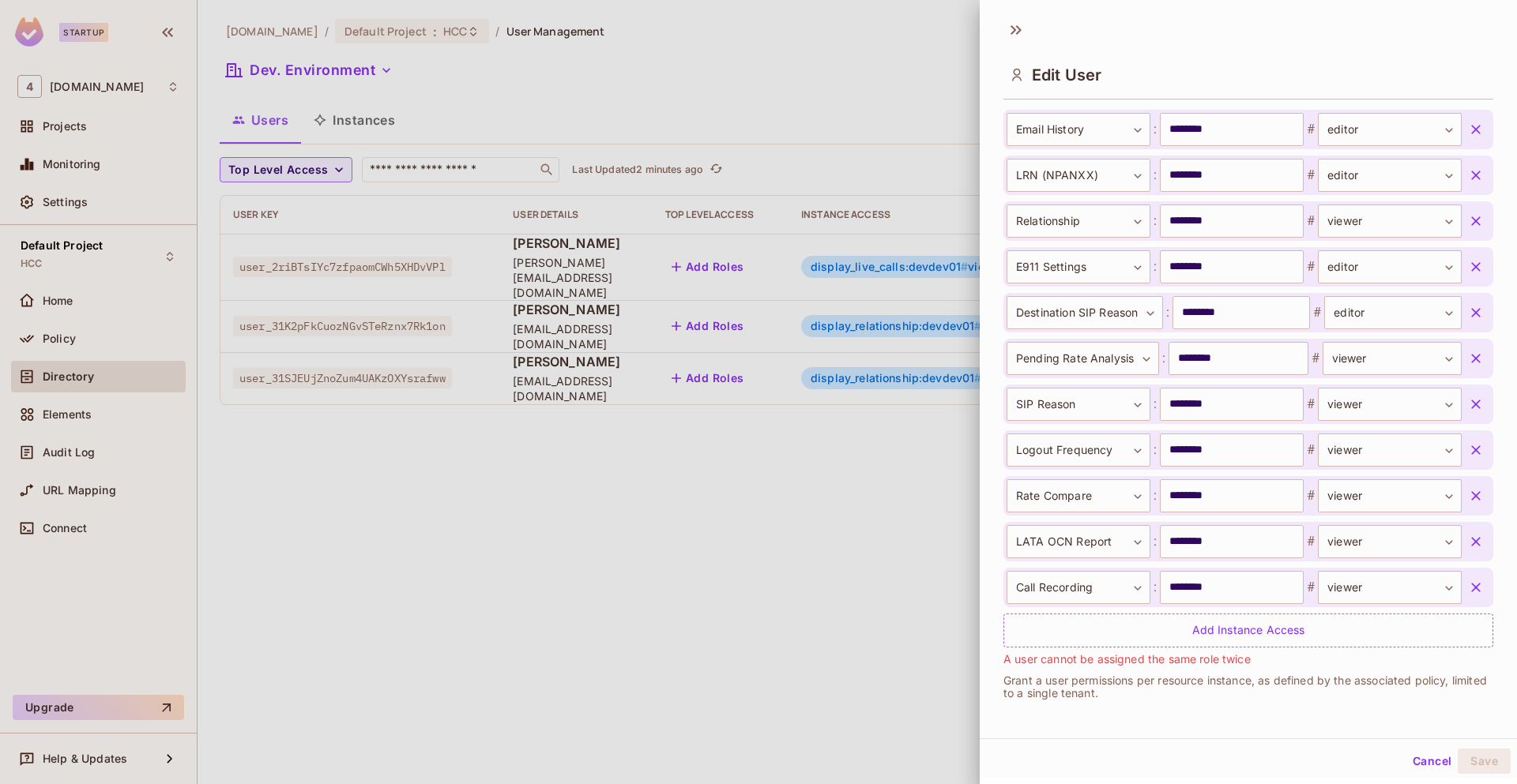
scroll to position [2825, 0]
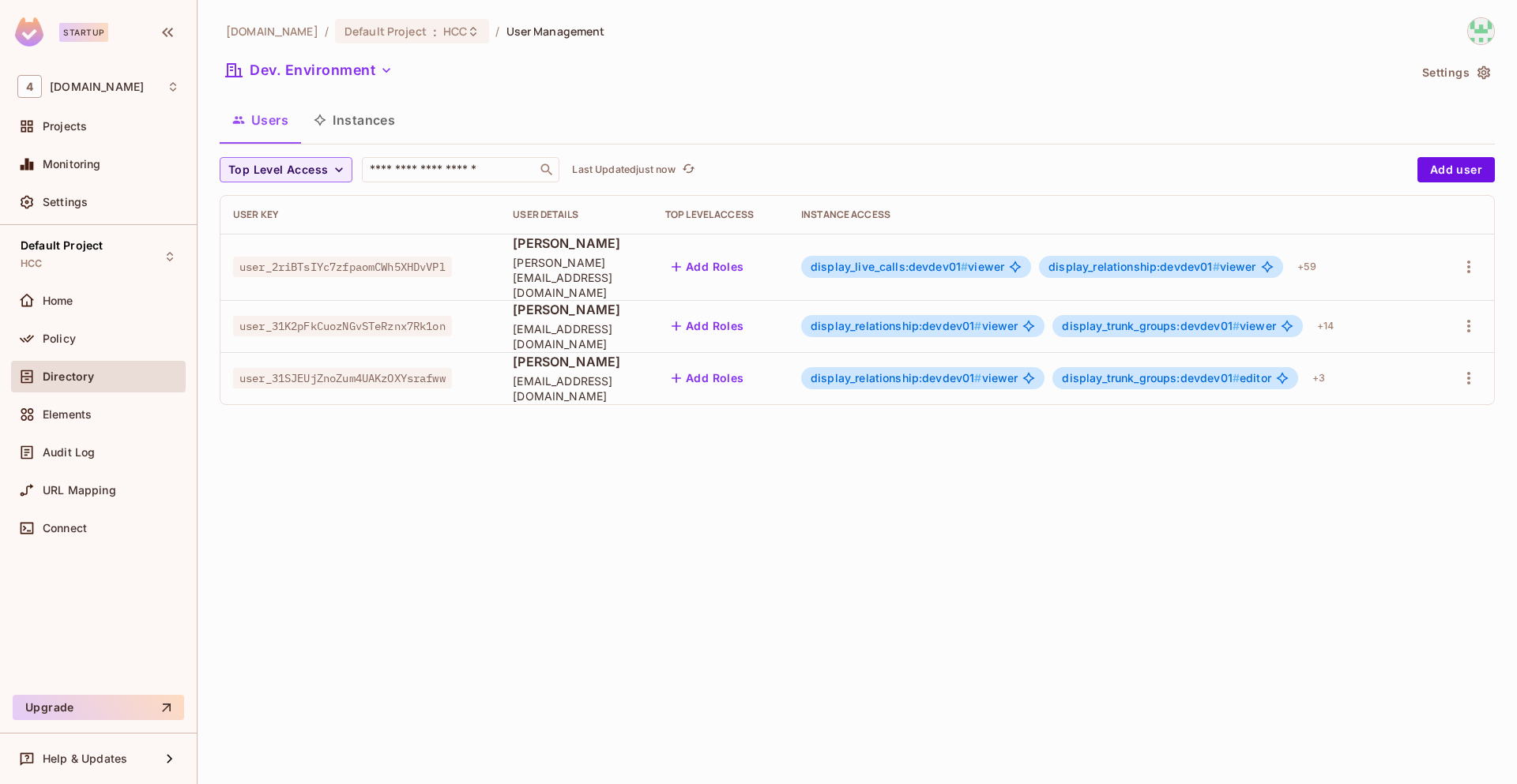
click at [543, 252] on span "[PERSON_NAME]" at bounding box center [576, 244] width 127 height 18
click at [865, 265] on span "display_live_calls:devdev01 #" at bounding box center [888, 266] width 158 height 13
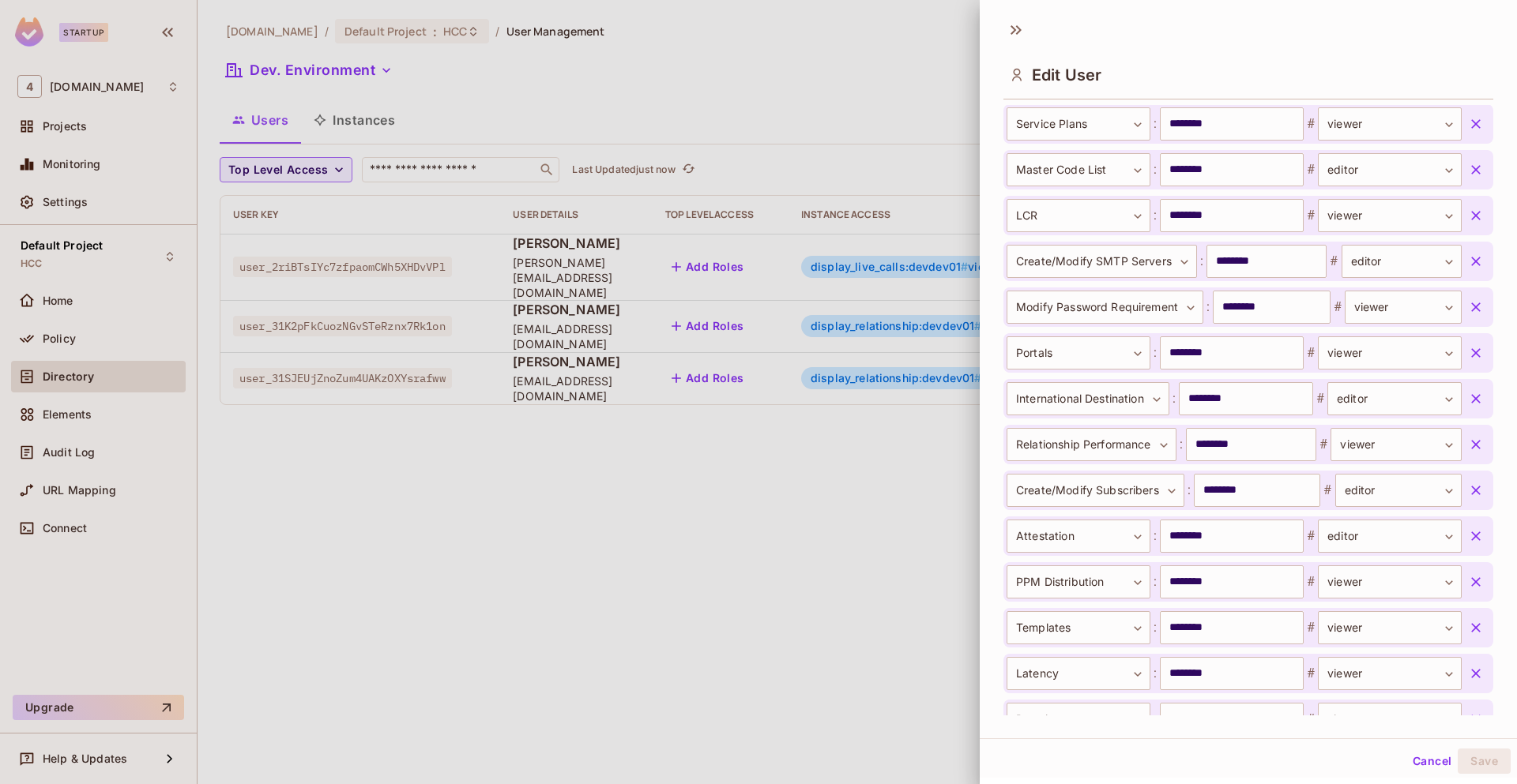
scroll to position [2850, 0]
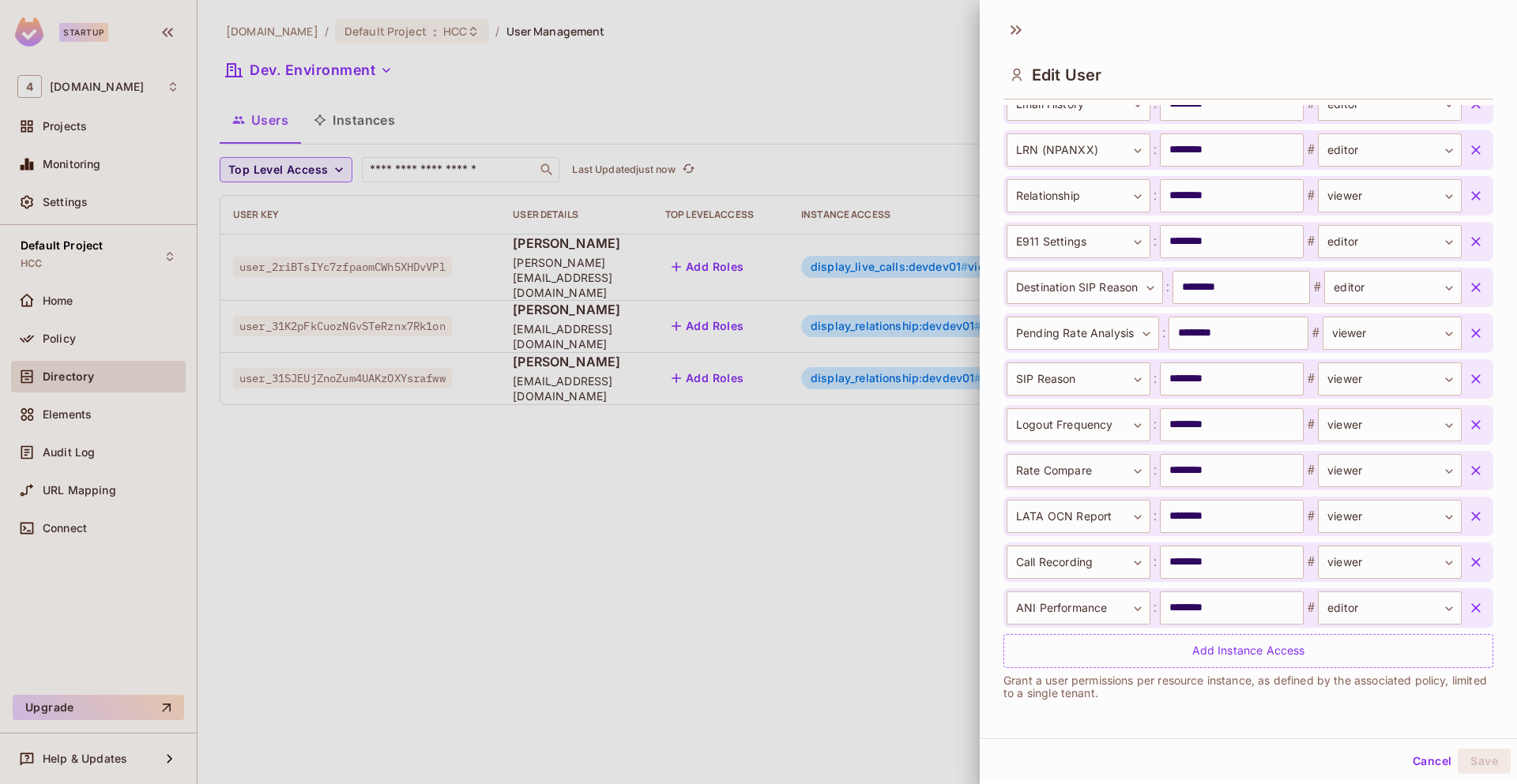
click at [1471, 608] on icon "button" at bounding box center [1475, 608] width 10 height 10
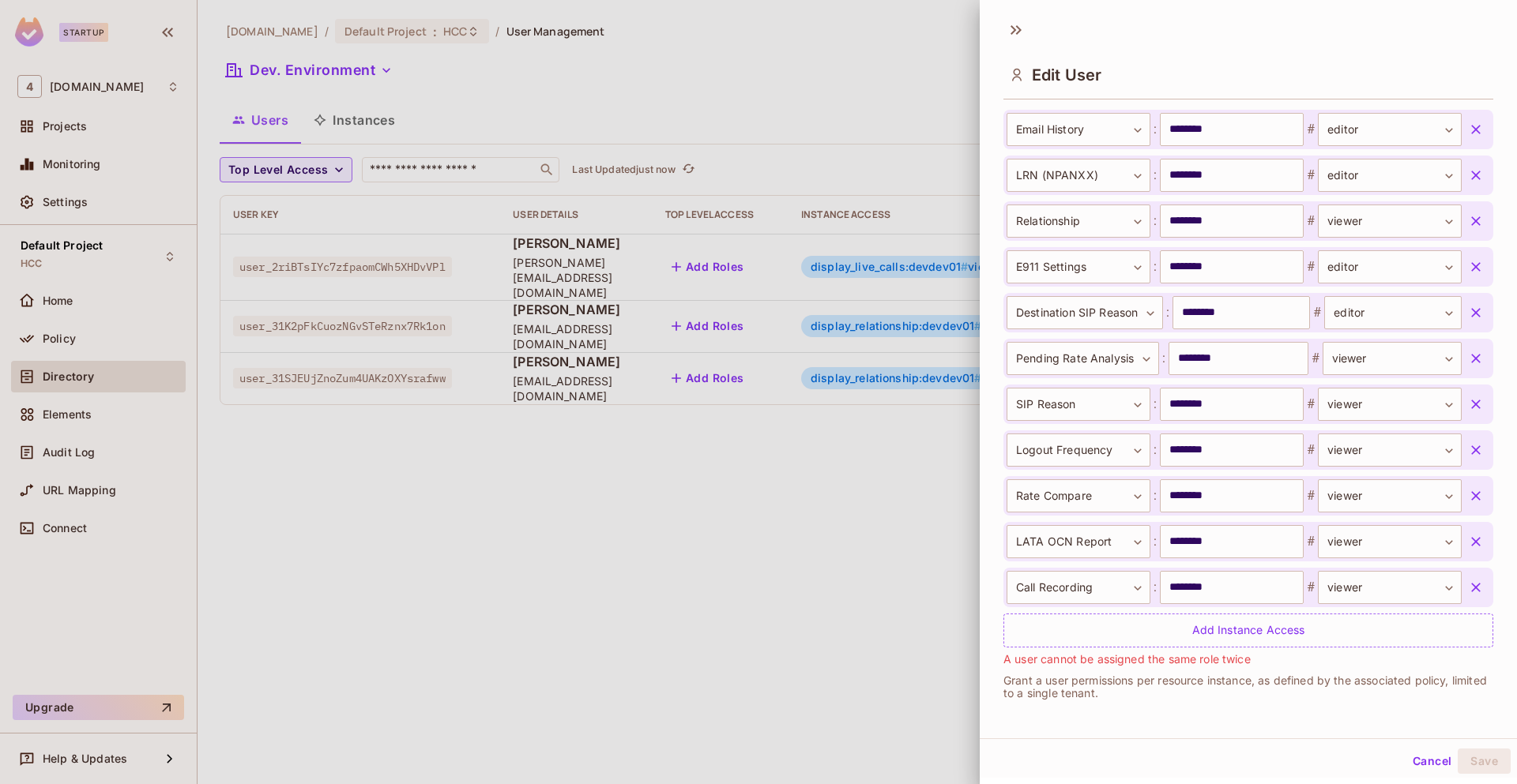
scroll to position [3, 0]
click at [1422, 762] on button "Cancel" at bounding box center [1432, 759] width 52 height 25
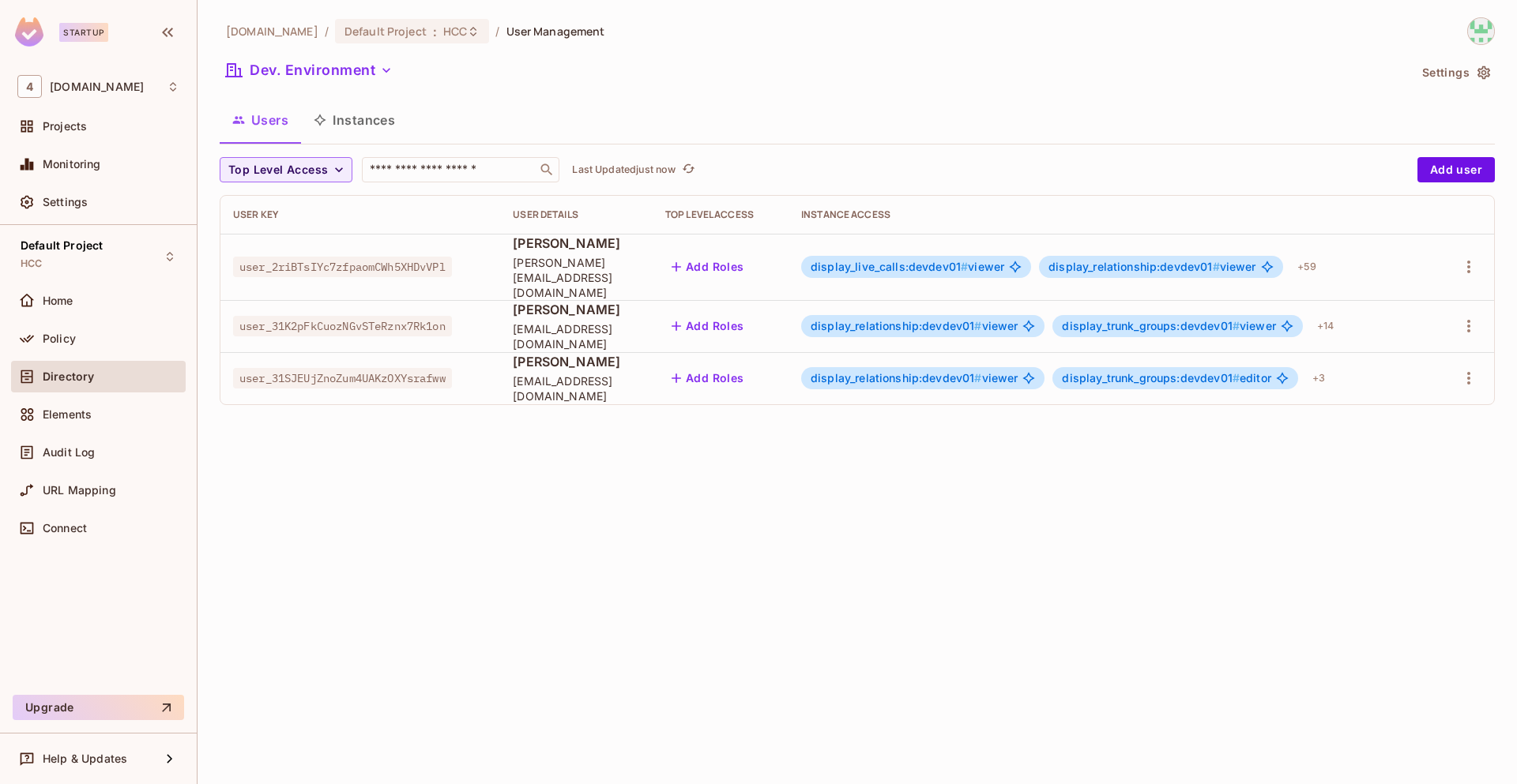
click at [1484, 29] on img at bounding box center [1480, 30] width 26 height 26
click at [1234, 92] on div at bounding box center [758, 392] width 1517 height 784
click at [446, 177] on input "text" at bounding box center [450, 170] width 166 height 16
click at [654, 174] on p "Last Updated 3 minutes ago" at bounding box center [637, 170] width 131 height 12
click at [380, 73] on icon "button" at bounding box center [386, 70] width 16 height 16
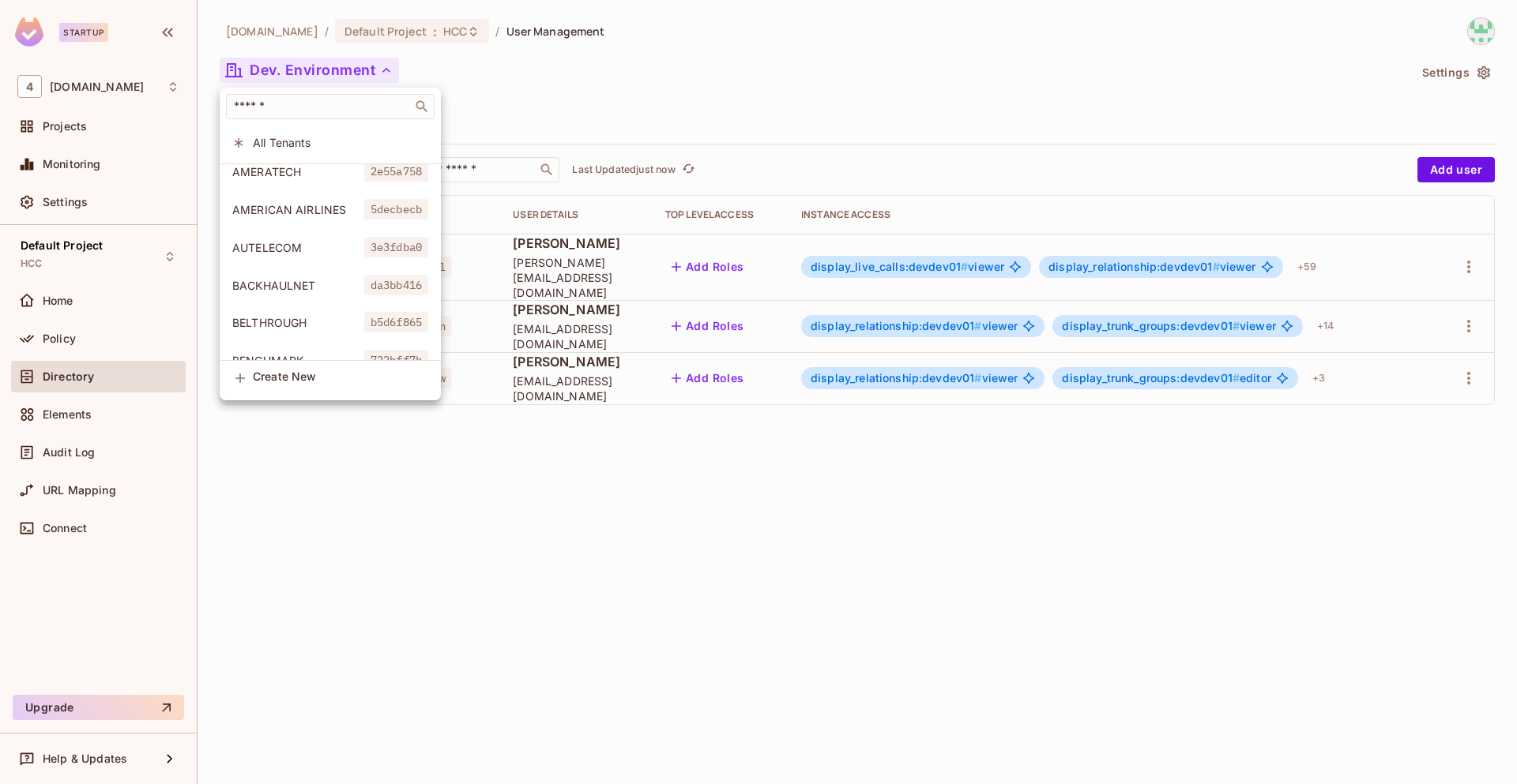
scroll to position [0, 0]
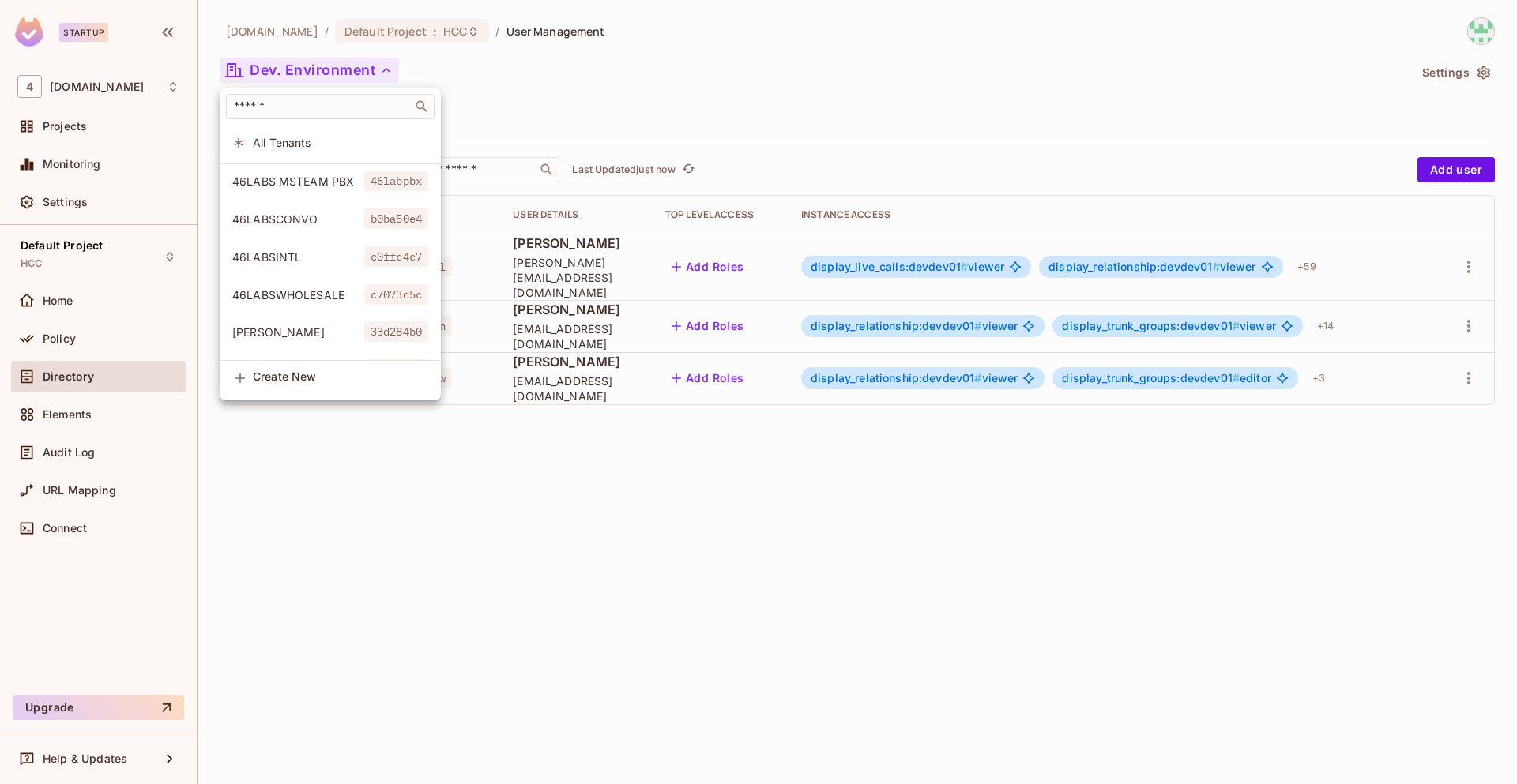
click at [702, 59] on div at bounding box center [758, 392] width 1517 height 784
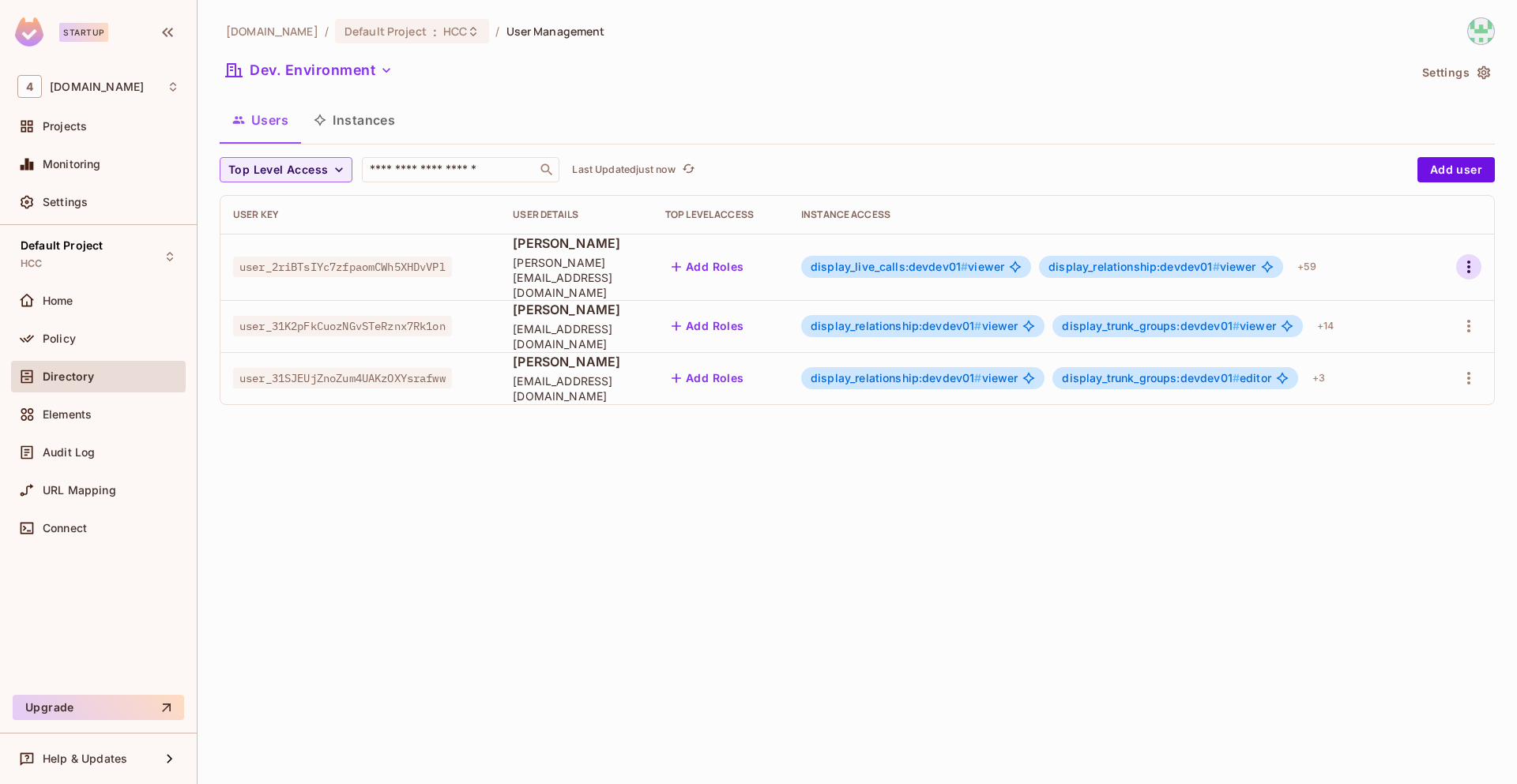
click at [1471, 262] on icon "button" at bounding box center [1468, 266] width 19 height 19
click at [1393, 296] on div "Edit" at bounding box center [1385, 296] width 21 height 16
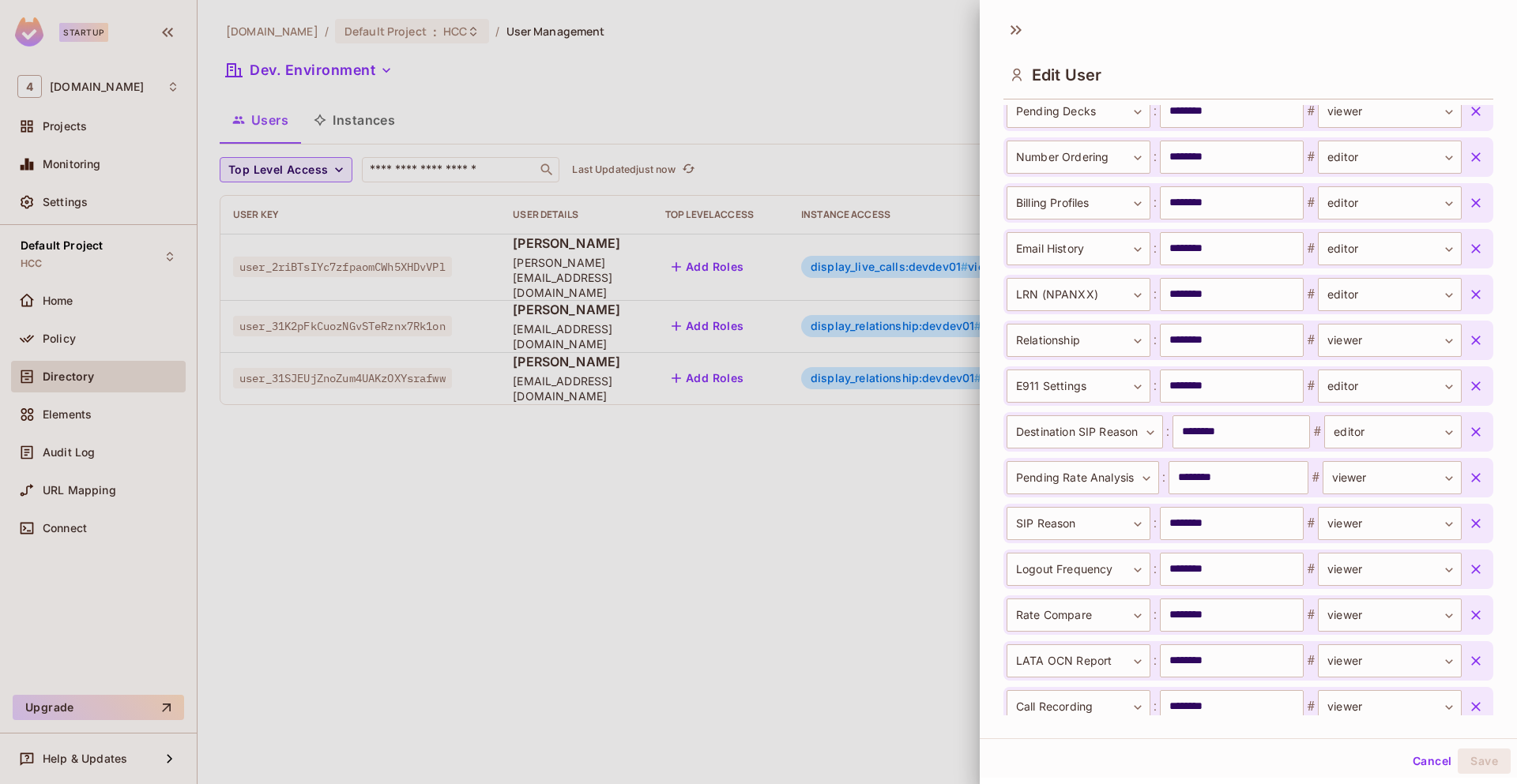
scroll to position [2850, 0]
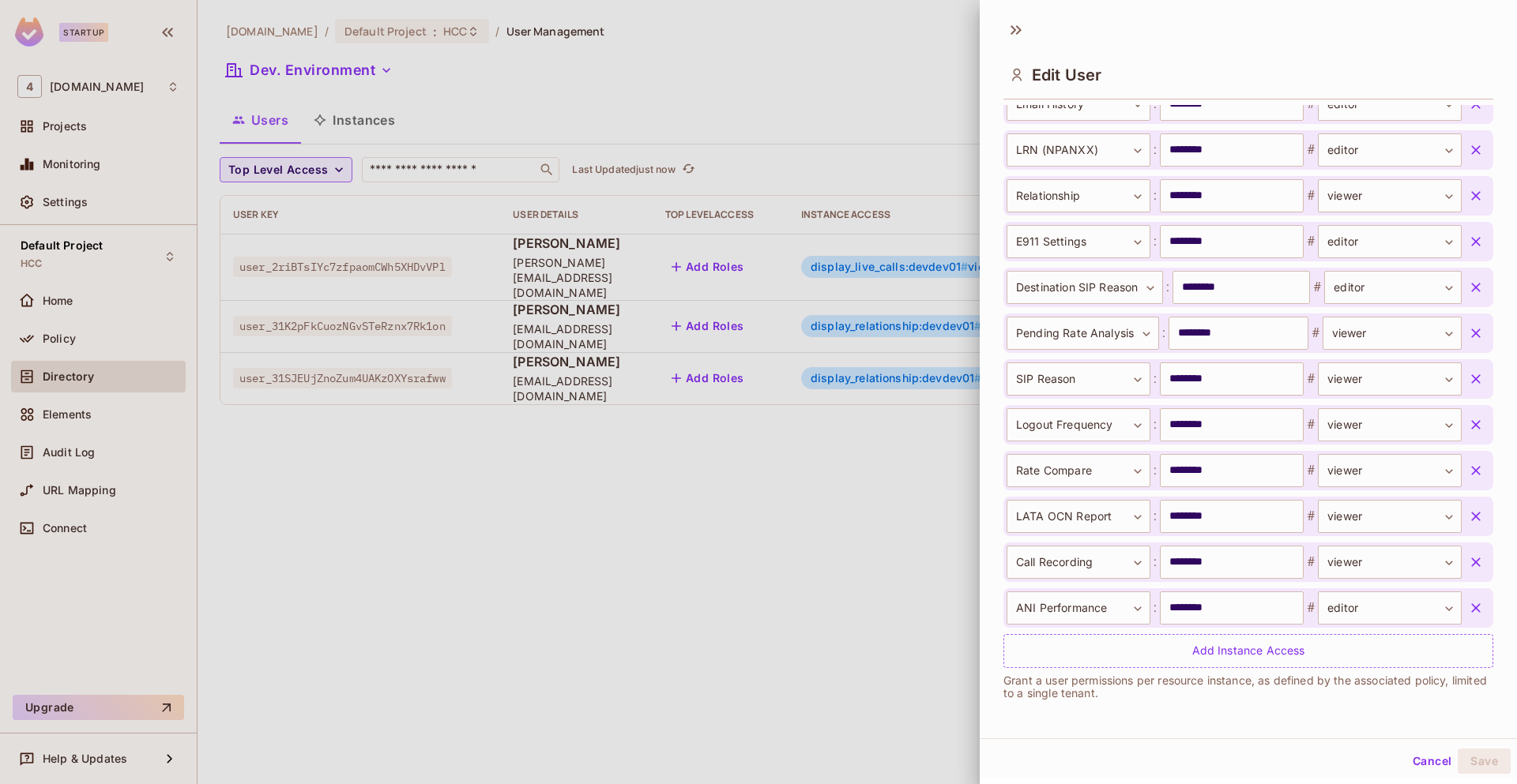
click at [1468, 605] on icon "button" at bounding box center [1476, 608] width 16 height 16
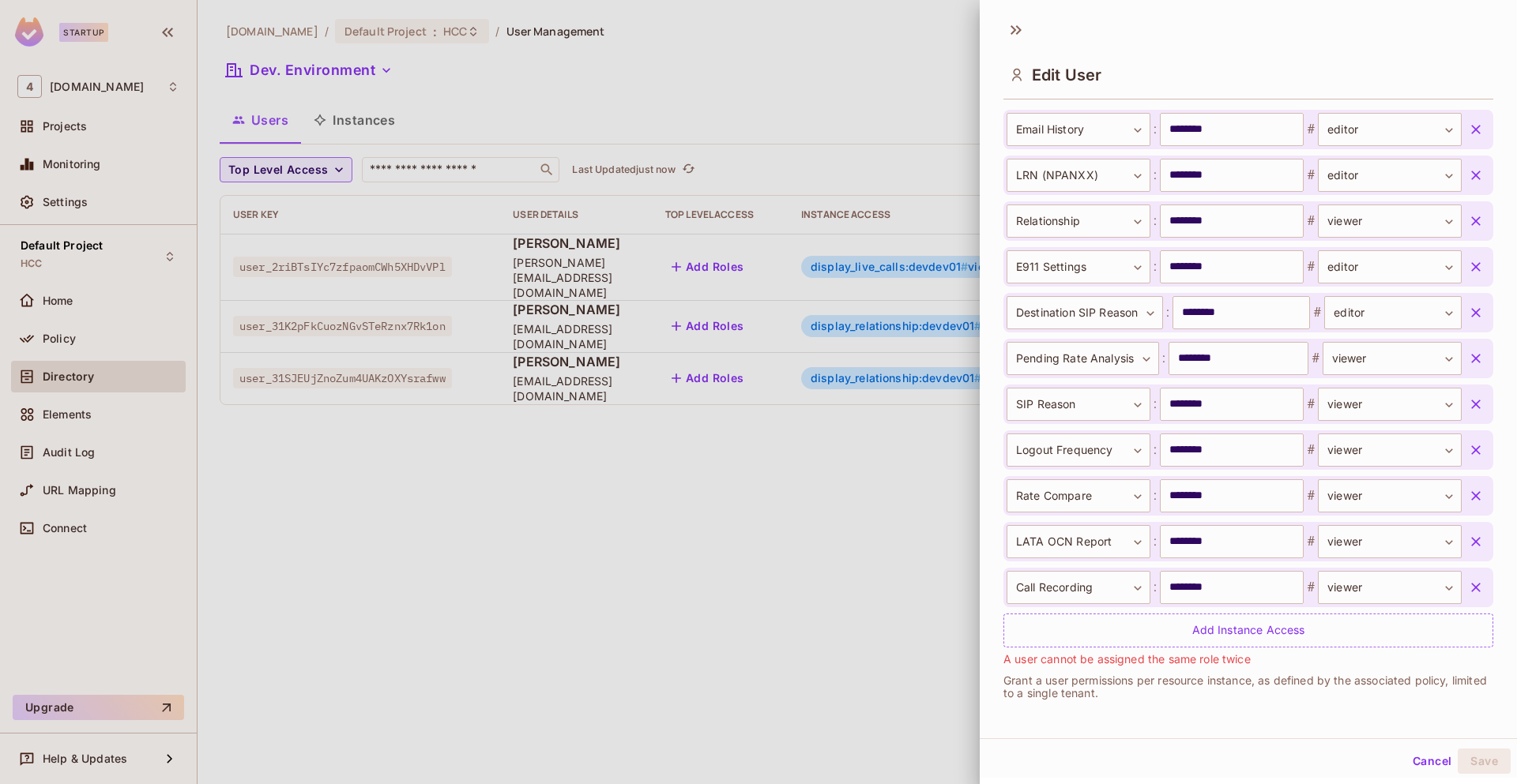
scroll to position [2825, 0]
click at [1468, 591] on icon "button" at bounding box center [1476, 587] width 16 height 16
click at [1468, 583] on icon "button" at bounding box center [1476, 587] width 16 height 16
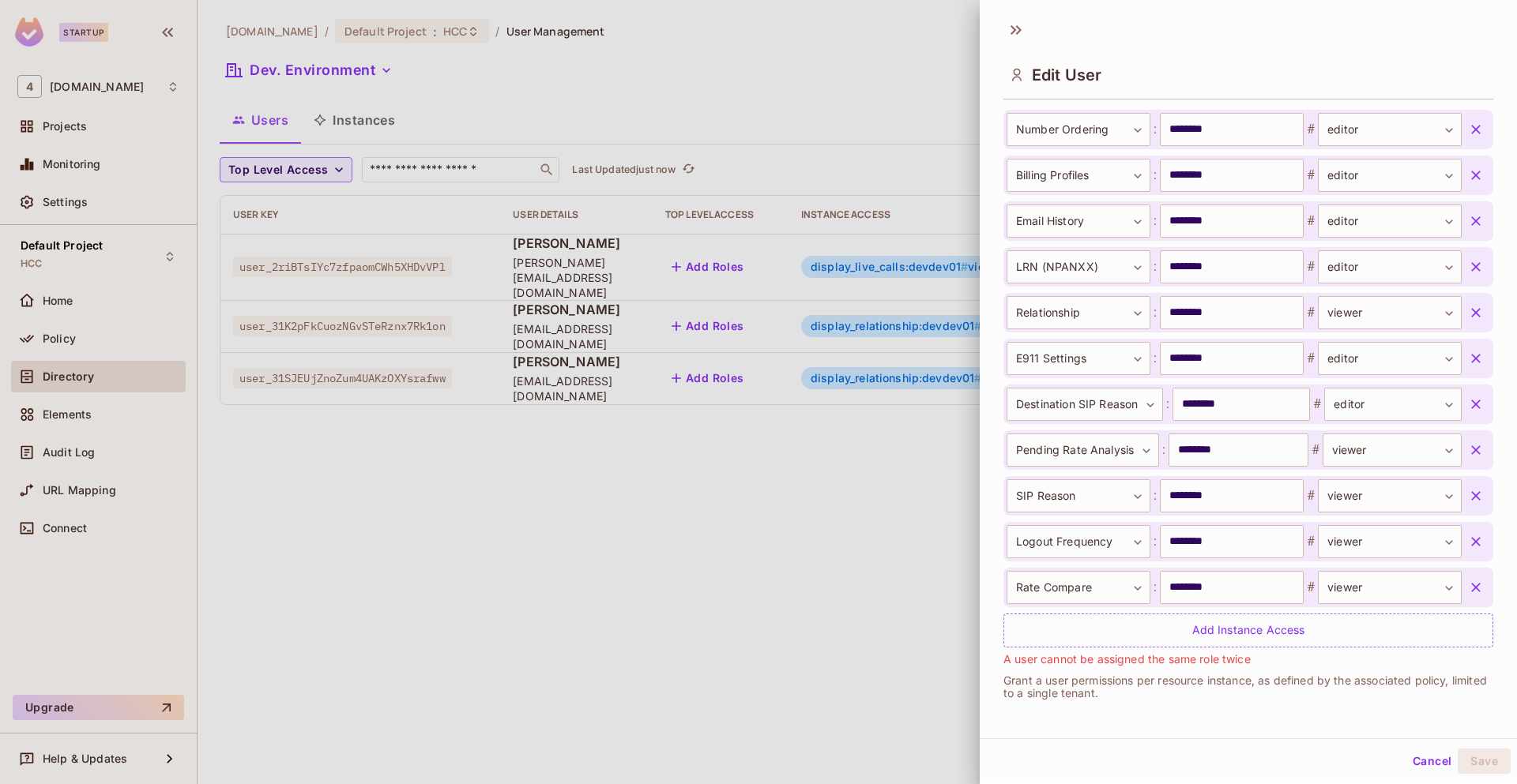
click at [1468, 583] on icon "button" at bounding box center [1476, 587] width 16 height 16
click at [1468, 550] on icon "button" at bounding box center [1476, 542] width 16 height 16
click at [1468, 504] on icon "button" at bounding box center [1476, 496] width 16 height 16
click at [1468, 458] on icon "button" at bounding box center [1476, 450] width 16 height 16
click at [1468, 412] on icon "button" at bounding box center [1476, 404] width 16 height 16
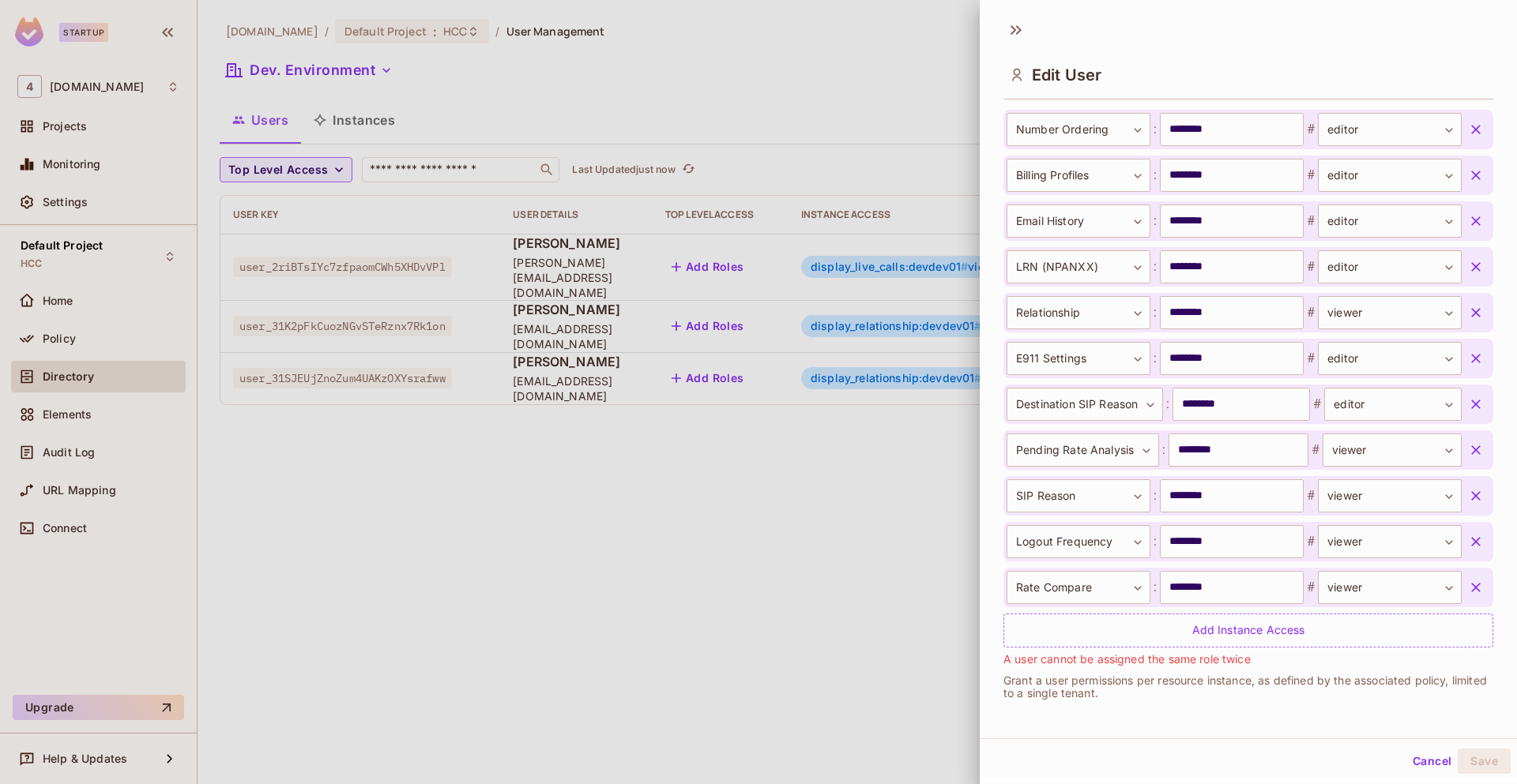
click at [1468, 367] on icon "button" at bounding box center [1476, 359] width 16 height 16
click at [1468, 320] on icon "button" at bounding box center [1476, 313] width 16 height 16
click at [1468, 275] on icon "button" at bounding box center [1476, 267] width 16 height 16
click at [1468, 229] on icon "button" at bounding box center [1476, 222] width 16 height 16
click at [1468, 183] on icon "button" at bounding box center [1476, 175] width 16 height 16
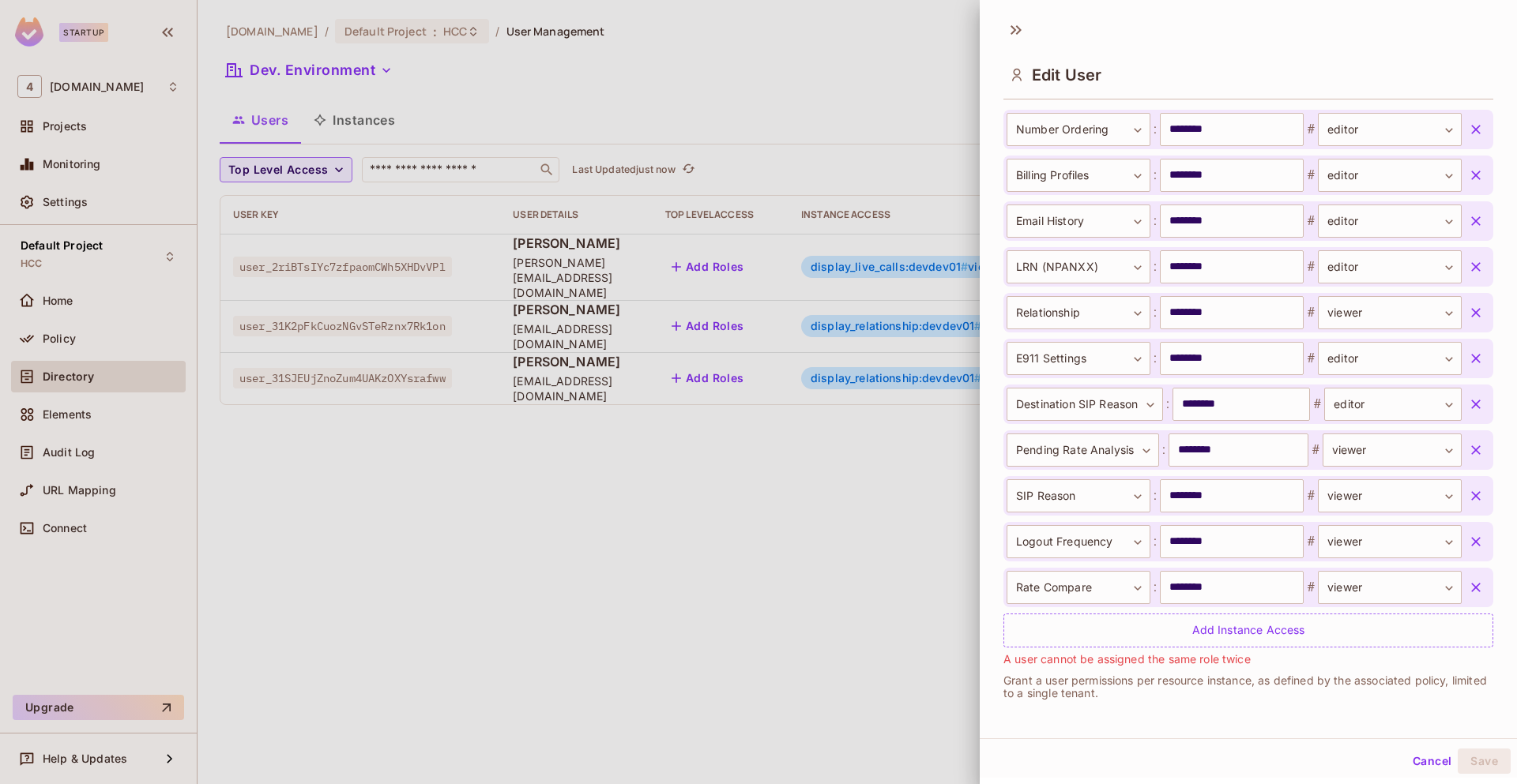
click at [1468, 137] on icon "button" at bounding box center [1476, 130] width 16 height 16
click at [1468, 92] on icon "button" at bounding box center [1476, 84] width 16 height 16
click at [1468, 45] on icon "button" at bounding box center [1476, 38] width 16 height 16
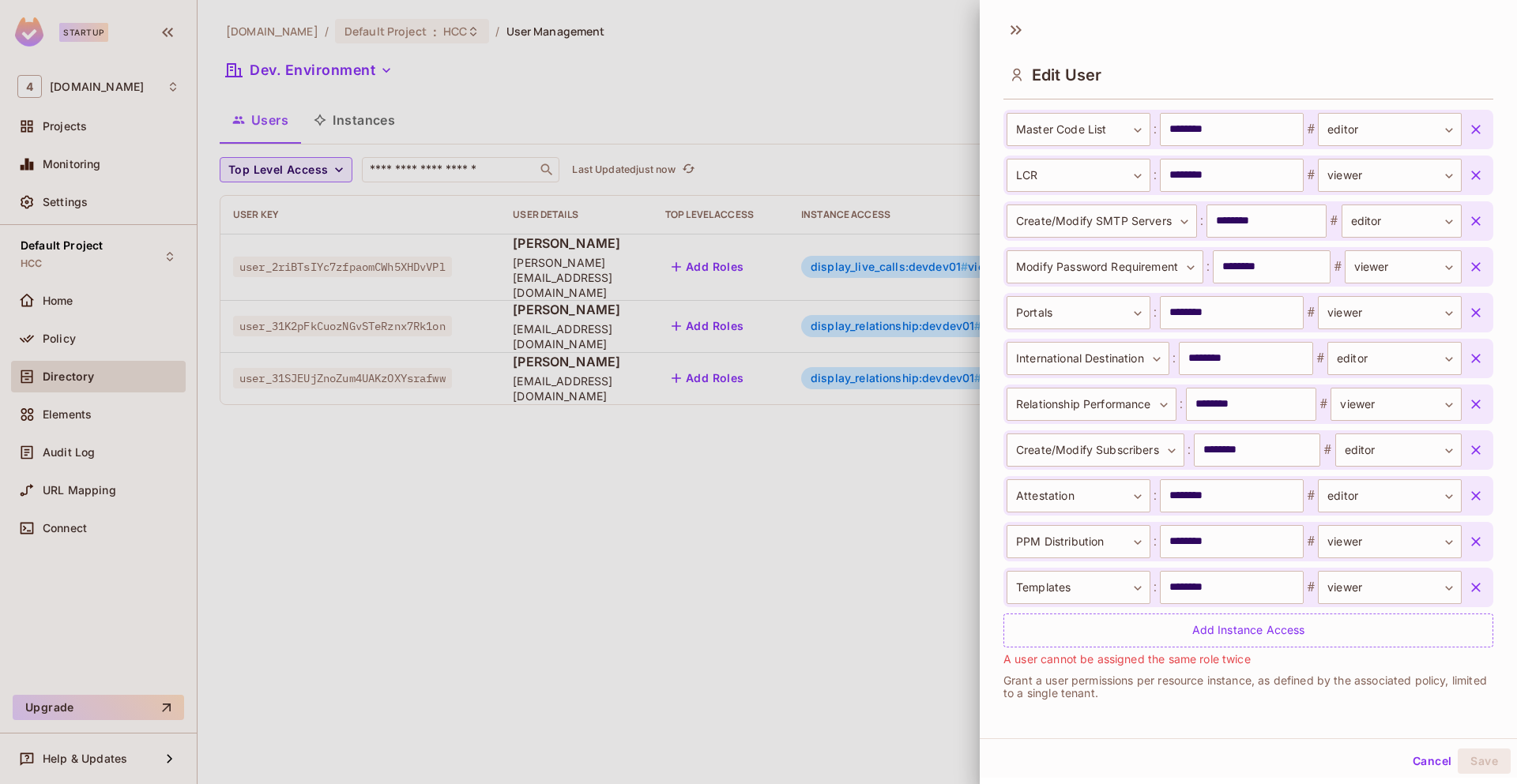
click at [1468, 583] on icon "button" at bounding box center [1476, 587] width 16 height 16
click at [1468, 550] on icon "button" at bounding box center [1476, 542] width 16 height 16
click at [1468, 504] on icon "button" at bounding box center [1476, 496] width 16 height 16
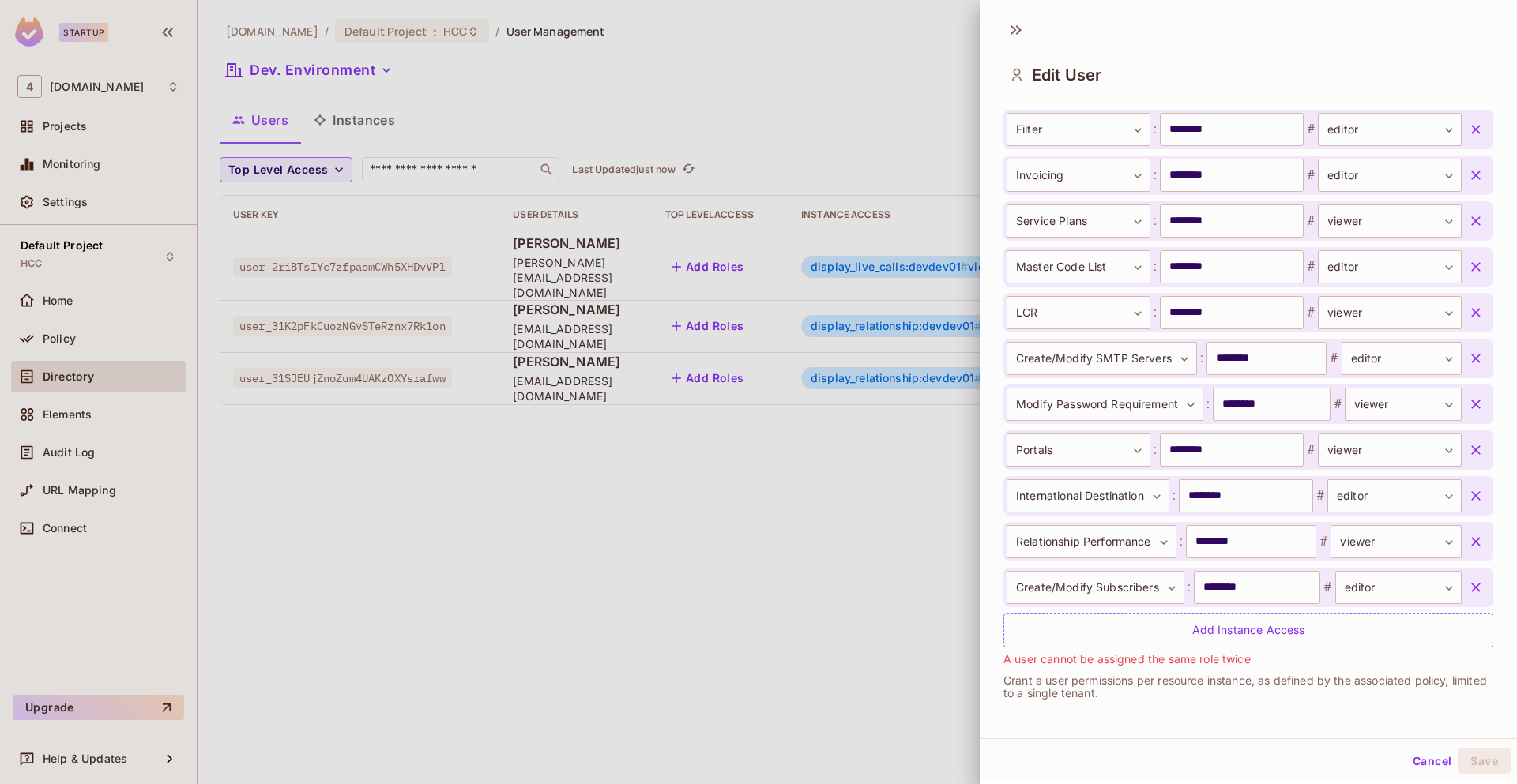
click at [1468, 592] on icon "button" at bounding box center [1476, 587] width 16 height 16
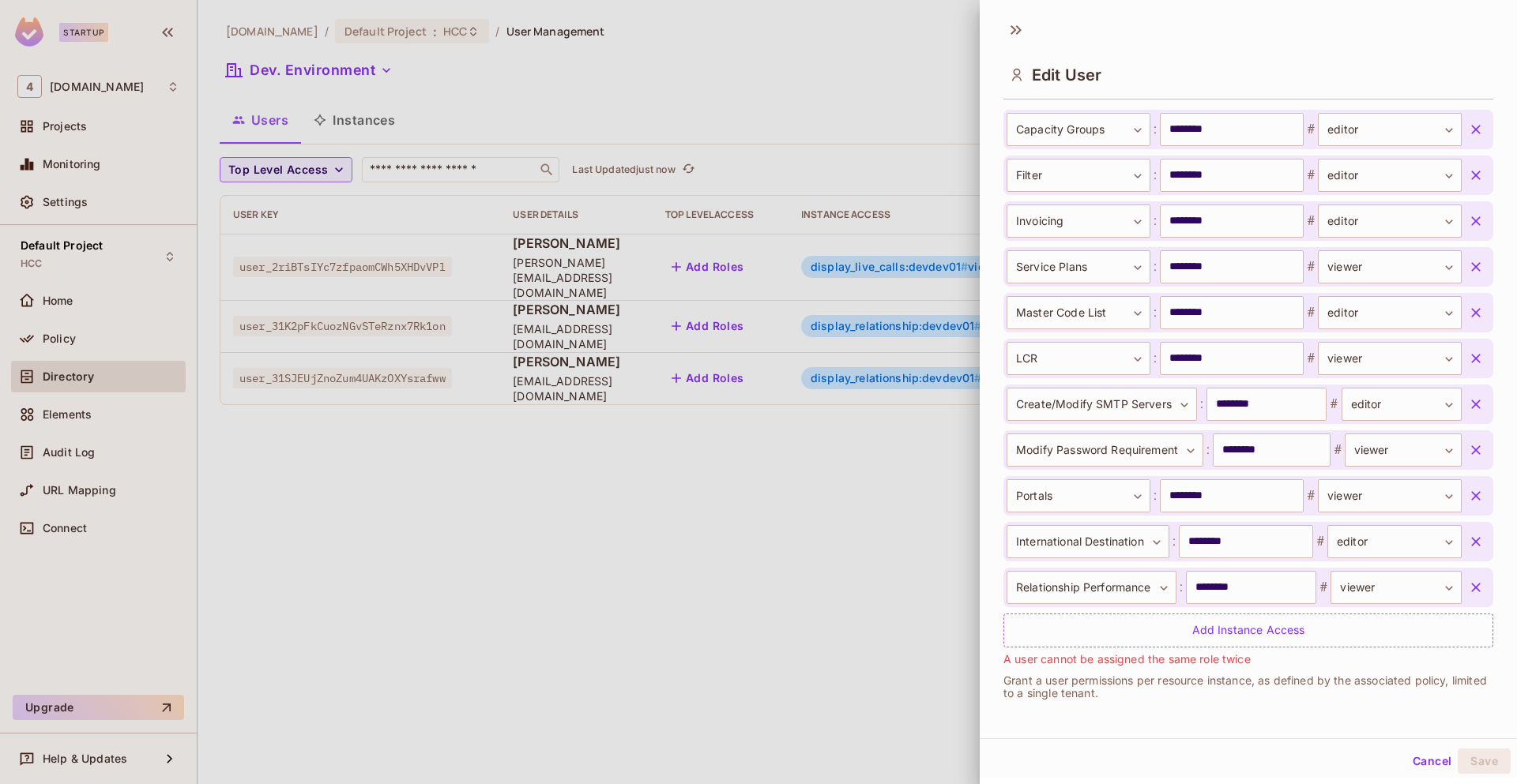
scroll to position [1817, 0]
click at [1468, 592] on icon "button" at bounding box center [1476, 587] width 16 height 16
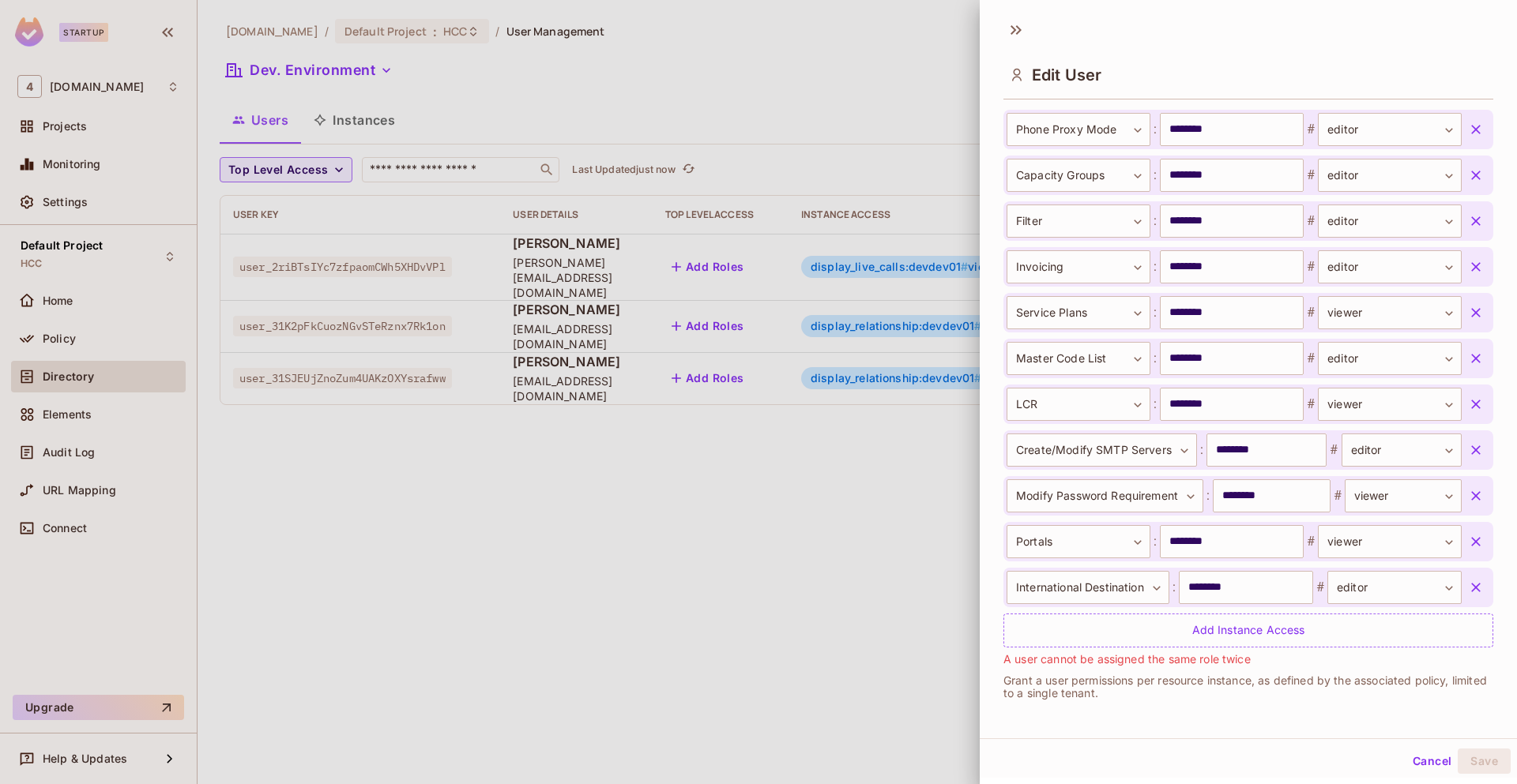
scroll to position [1771, 0]
click at [1468, 592] on icon "button" at bounding box center [1476, 587] width 16 height 16
click at [1468, 550] on icon "button" at bounding box center [1476, 542] width 16 height 16
click at [1468, 504] on icon "button" at bounding box center [1476, 496] width 16 height 16
click at [1468, 458] on icon "button" at bounding box center [1476, 450] width 16 height 16
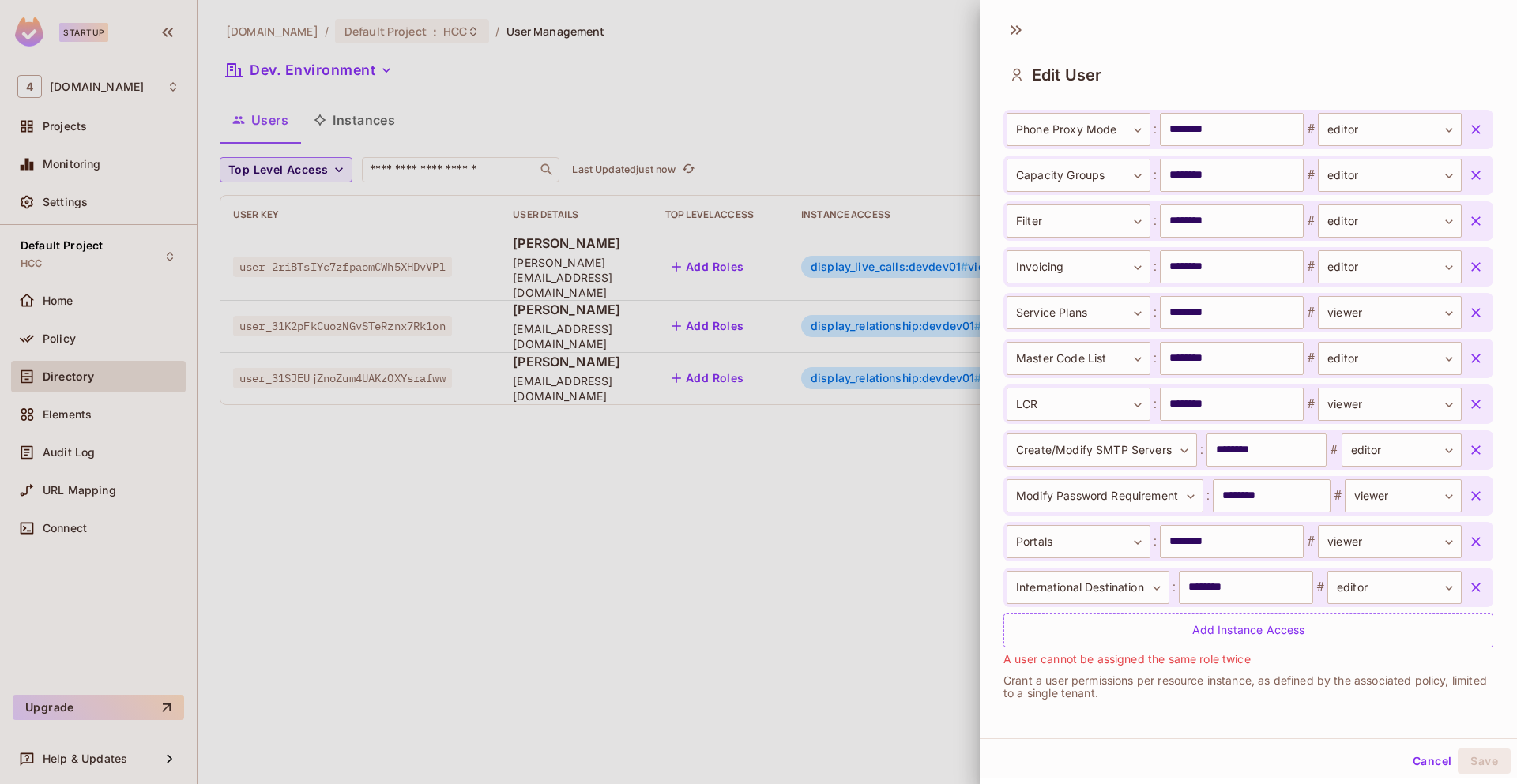
click at [1468, 412] on icon "button" at bounding box center [1476, 404] width 16 height 16
click at [1468, 592] on icon "button" at bounding box center [1476, 587] width 16 height 16
click at [1468, 550] on icon "button" at bounding box center [1476, 542] width 16 height 16
click at [1468, 504] on icon "button" at bounding box center [1476, 496] width 16 height 16
click at [1468, 458] on icon "button" at bounding box center [1476, 450] width 16 height 16
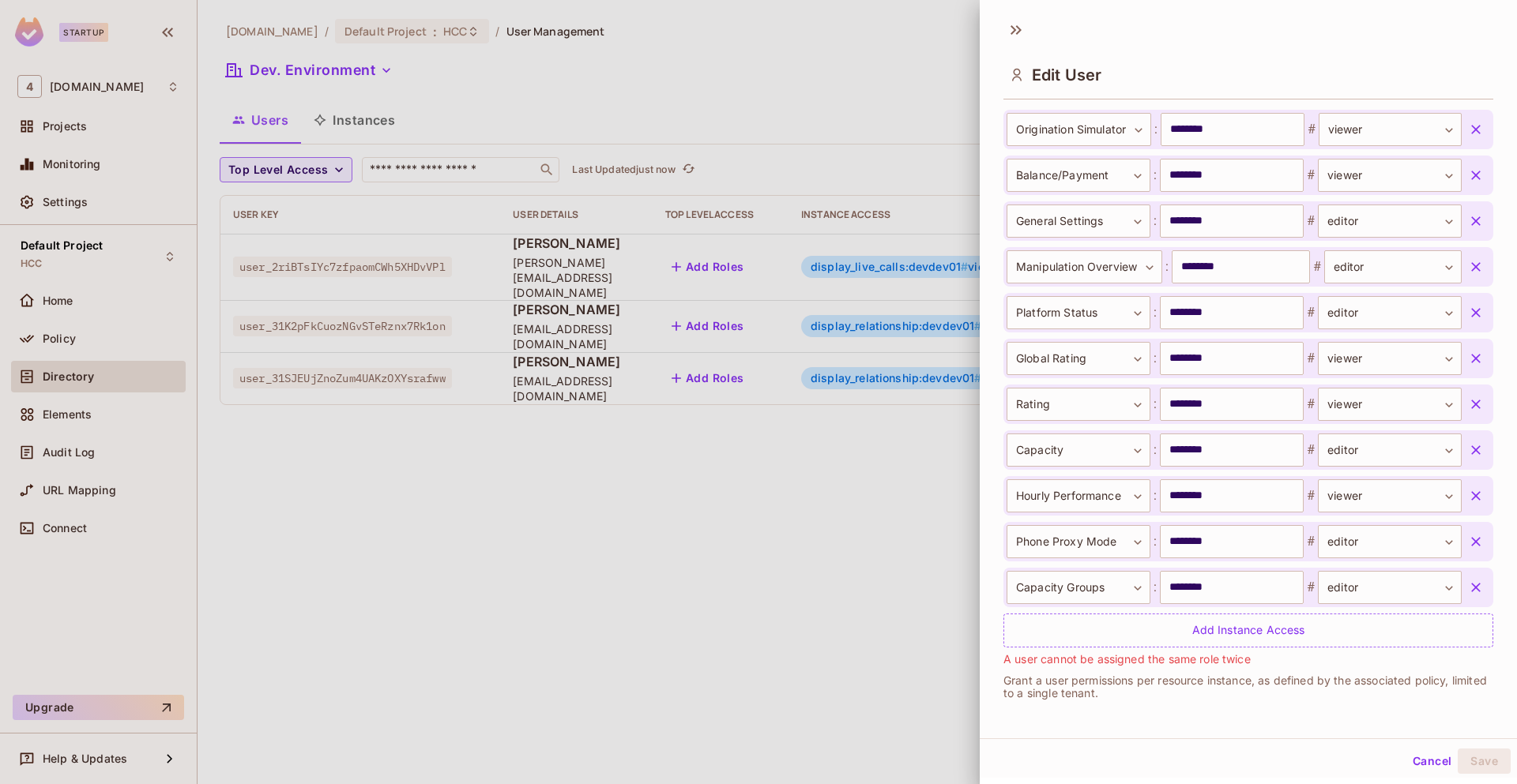
click at [1468, 592] on icon "button" at bounding box center [1476, 587] width 16 height 16
click at [1468, 550] on icon "button" at bounding box center [1476, 542] width 16 height 16
click at [1468, 504] on icon "button" at bounding box center [1476, 496] width 16 height 16
click at [1468, 592] on icon "button" at bounding box center [1476, 587] width 16 height 16
click at [1468, 550] on icon "button" at bounding box center [1476, 542] width 16 height 16
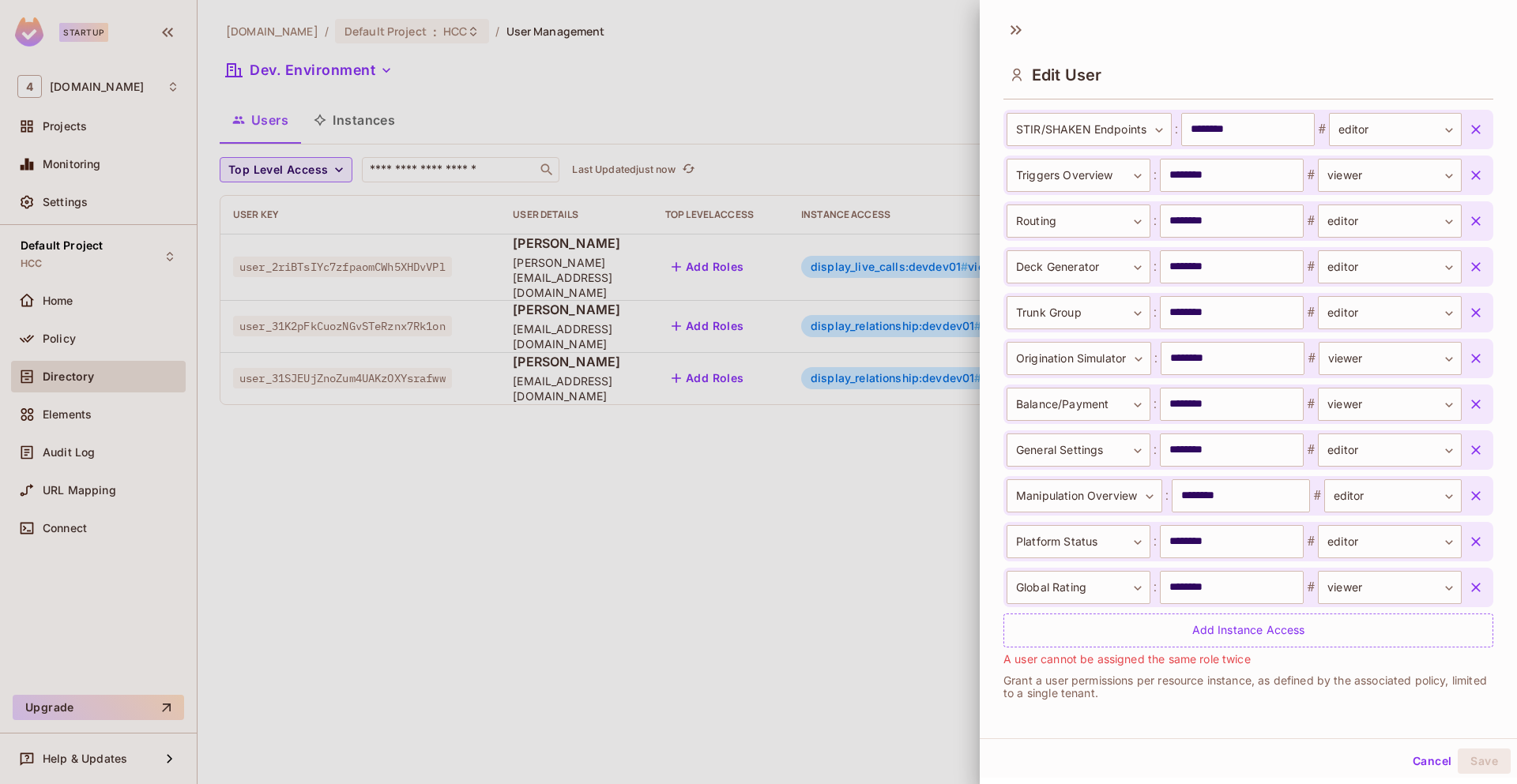
click at [1468, 592] on icon "button" at bounding box center [1476, 587] width 16 height 16
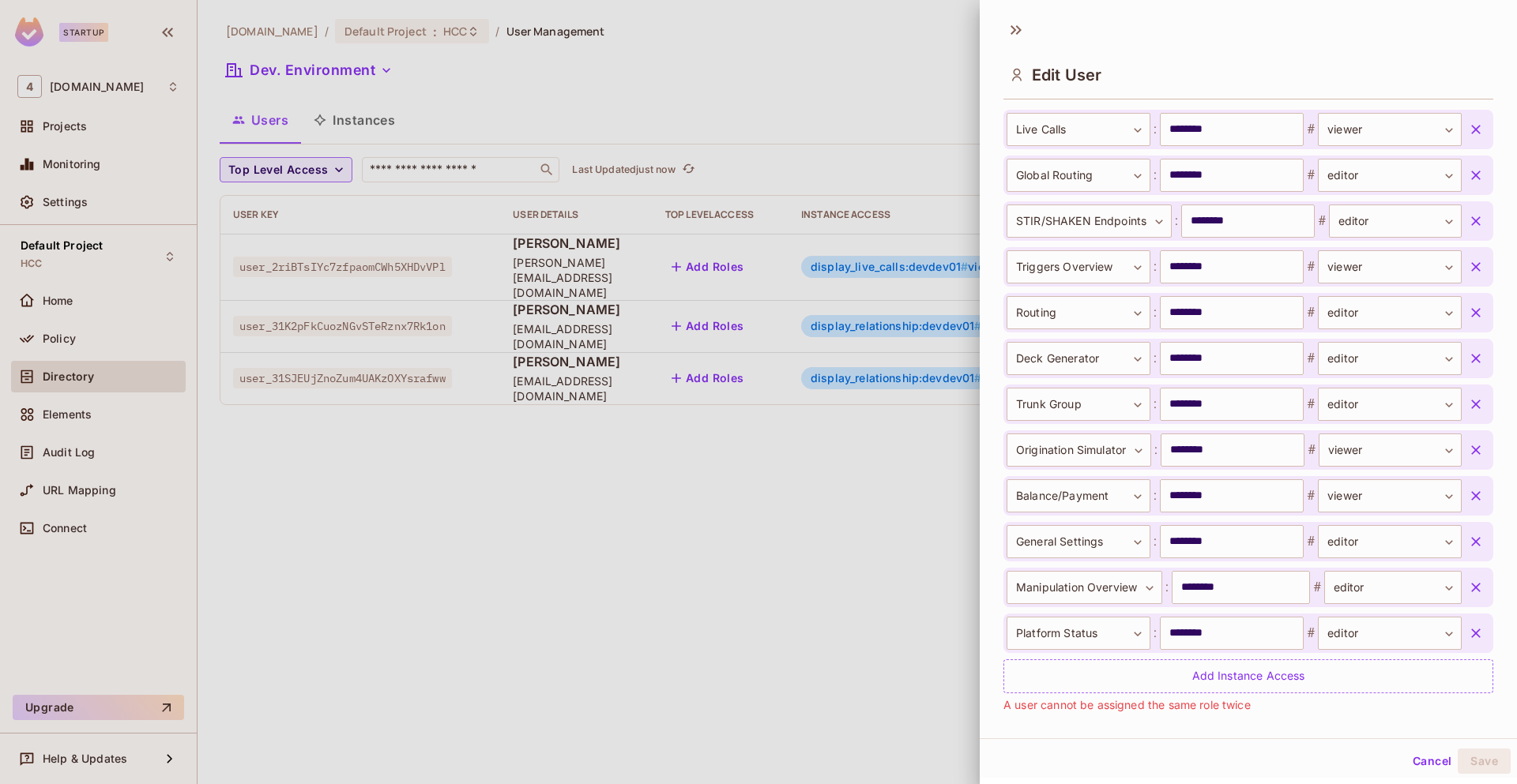
click at [1468, 592] on icon "button" at bounding box center [1476, 587] width 16 height 16
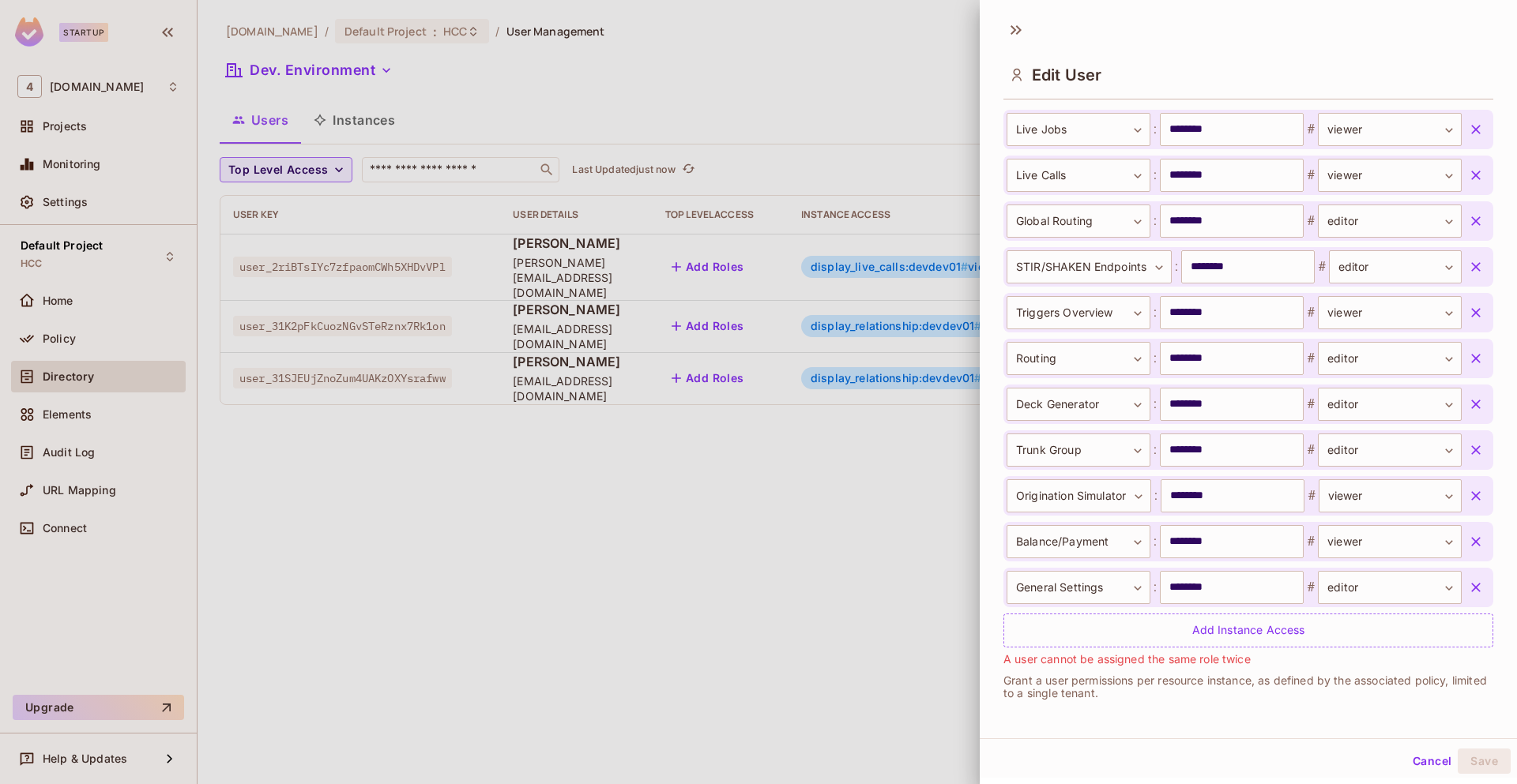
click at [1468, 592] on icon "button" at bounding box center [1476, 587] width 16 height 16
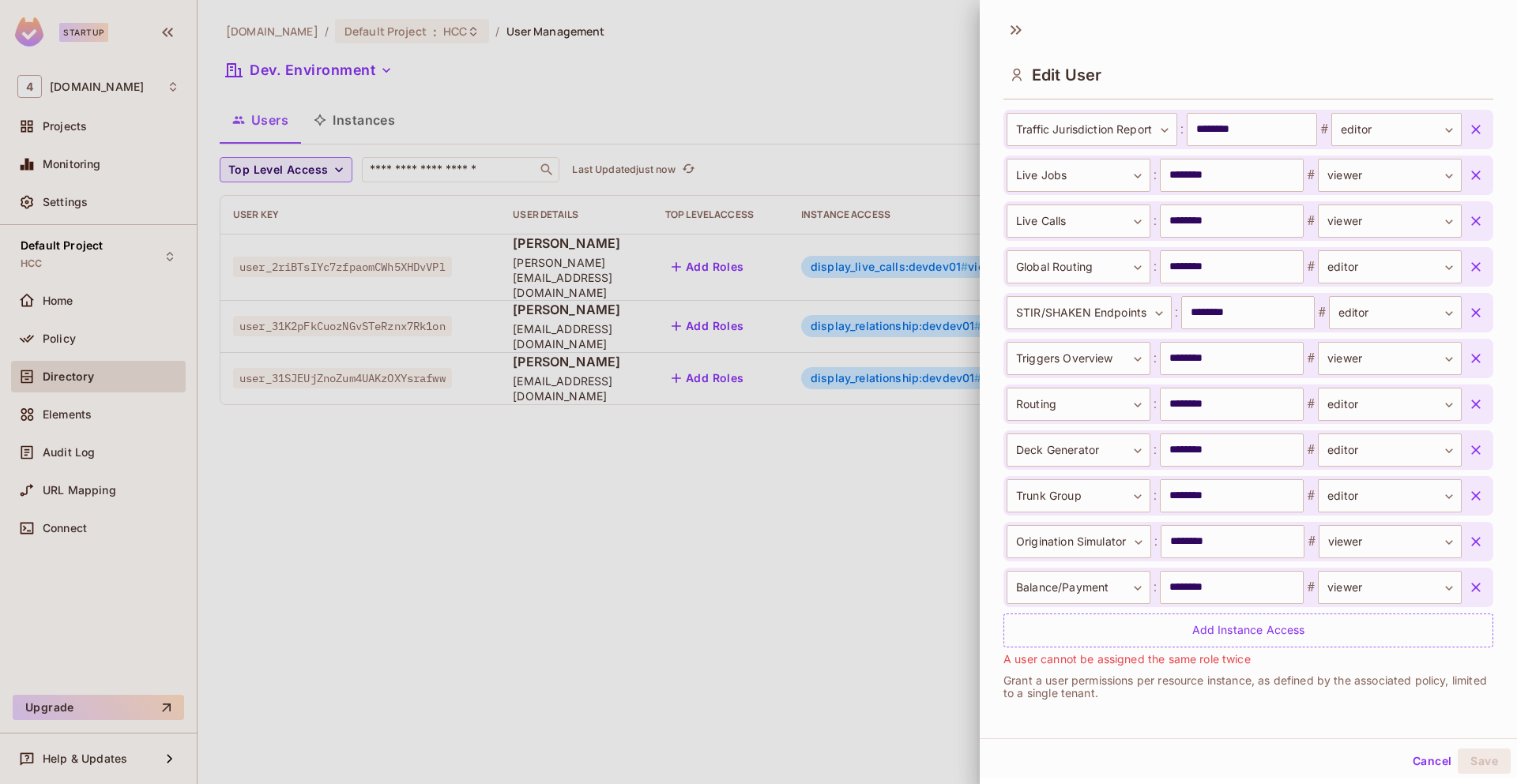
click at [1468, 592] on icon "button" at bounding box center [1476, 587] width 16 height 16
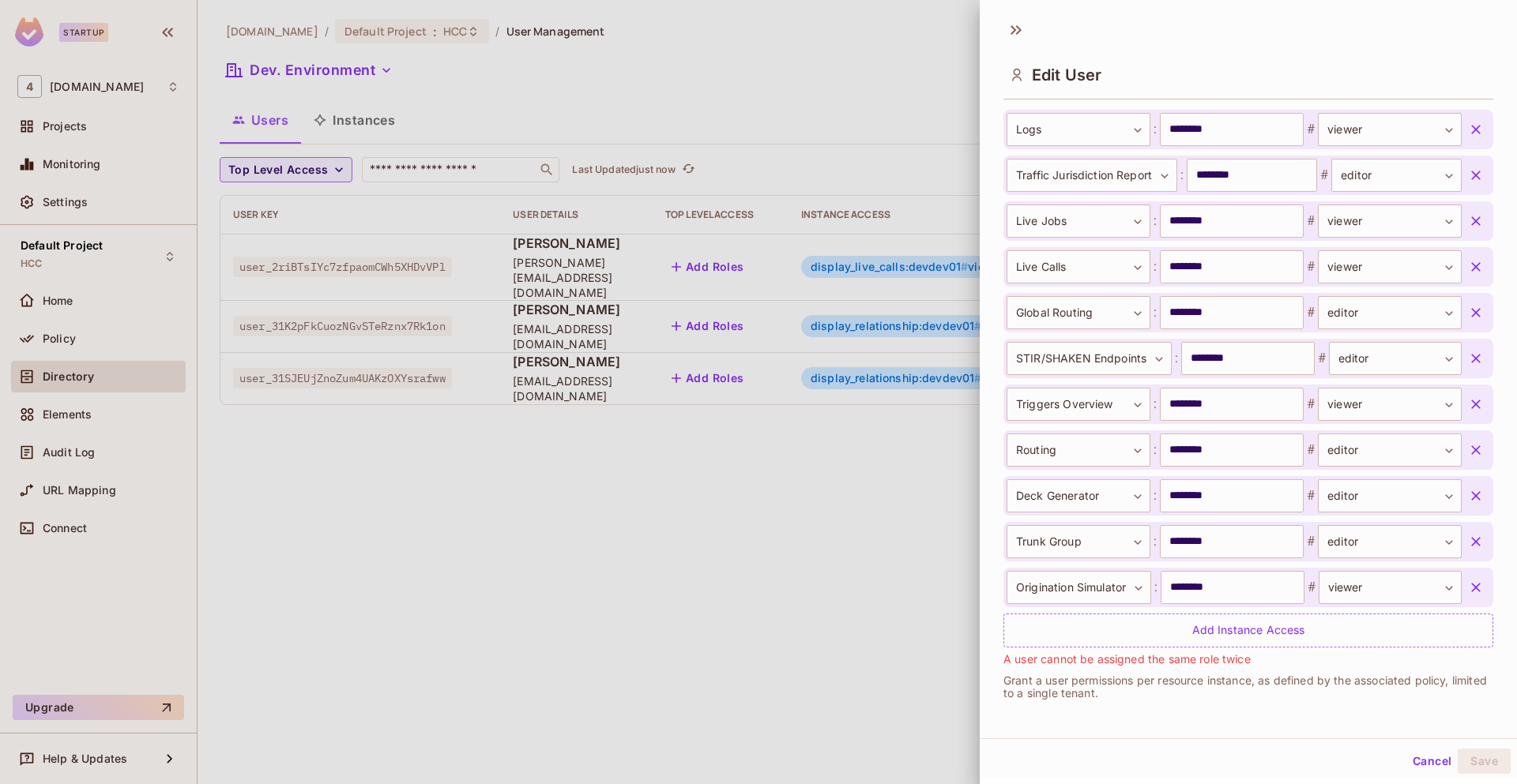
click at [1468, 592] on icon "button" at bounding box center [1476, 587] width 16 height 16
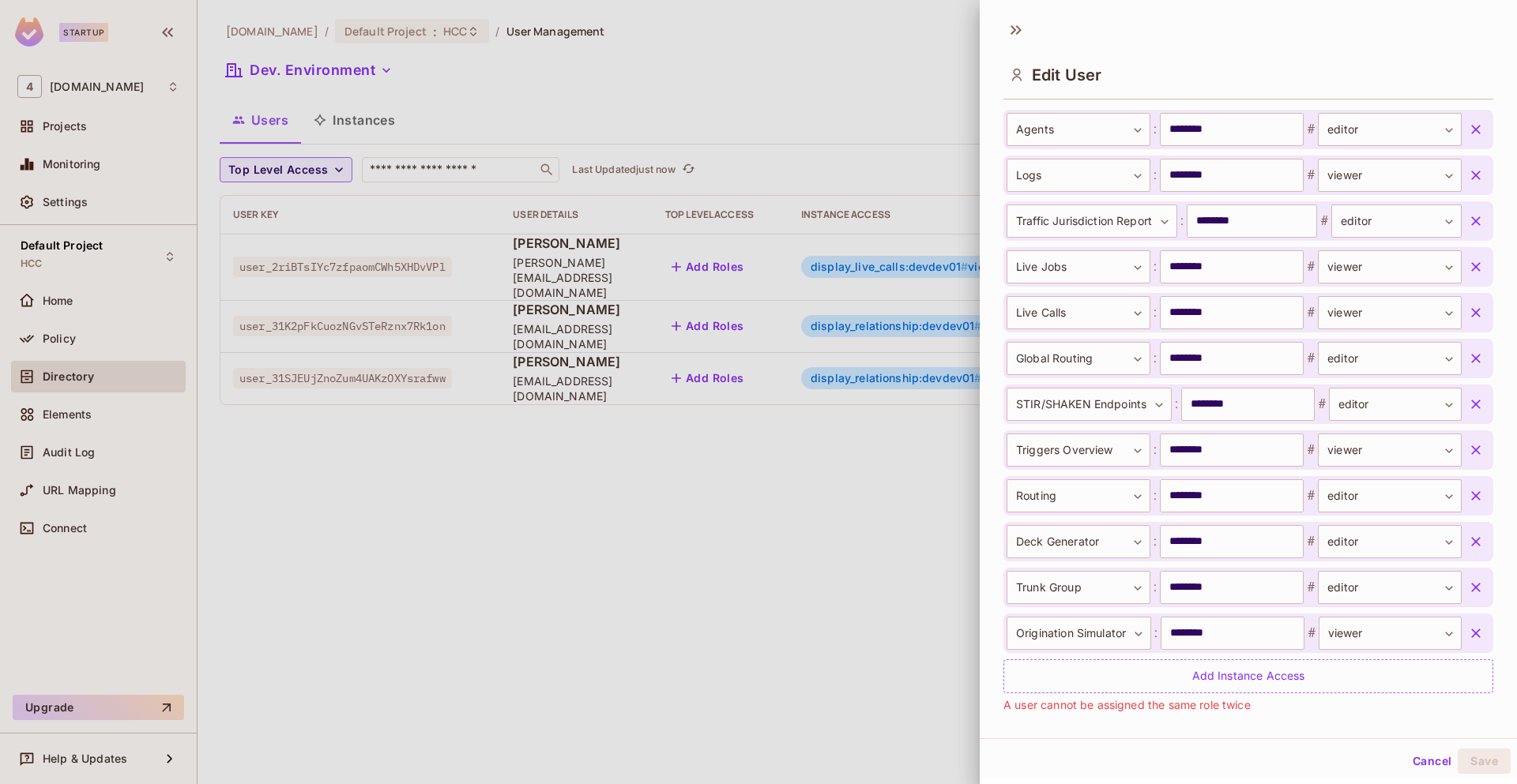
click at [1468, 592] on icon "button" at bounding box center [1476, 587] width 16 height 16
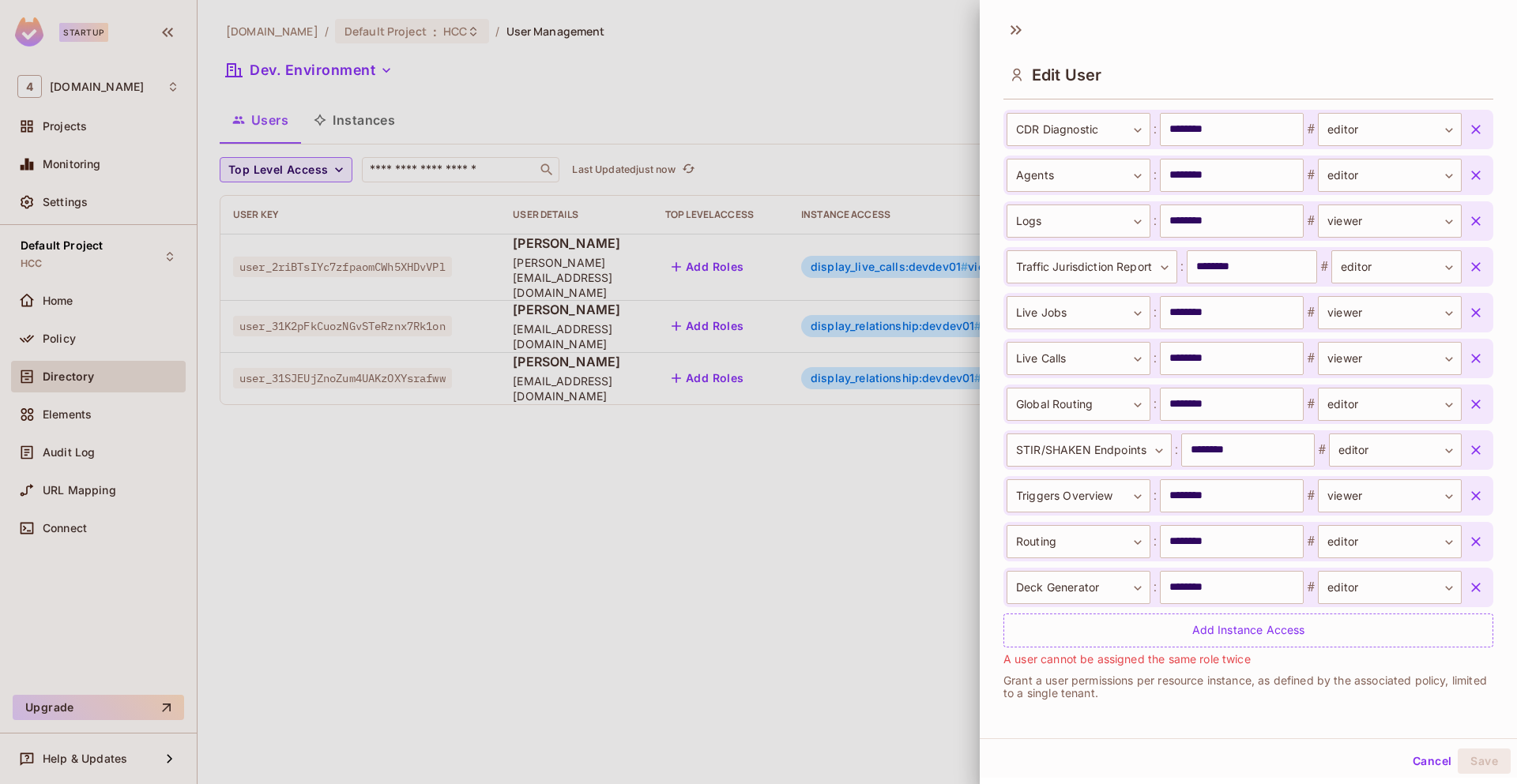
click at [1468, 592] on icon "button" at bounding box center [1476, 587] width 16 height 16
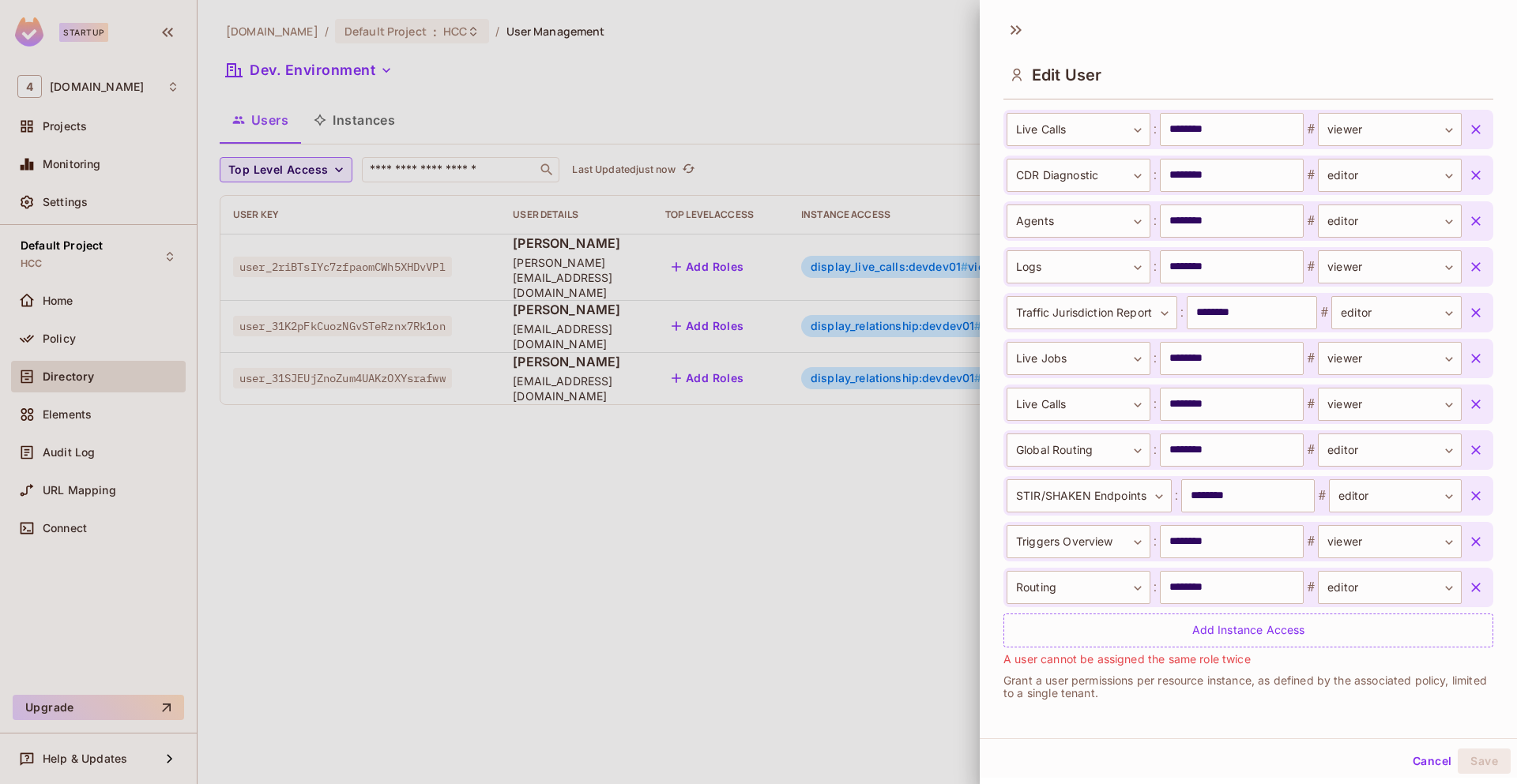
click at [1468, 592] on icon "button" at bounding box center [1476, 587] width 16 height 16
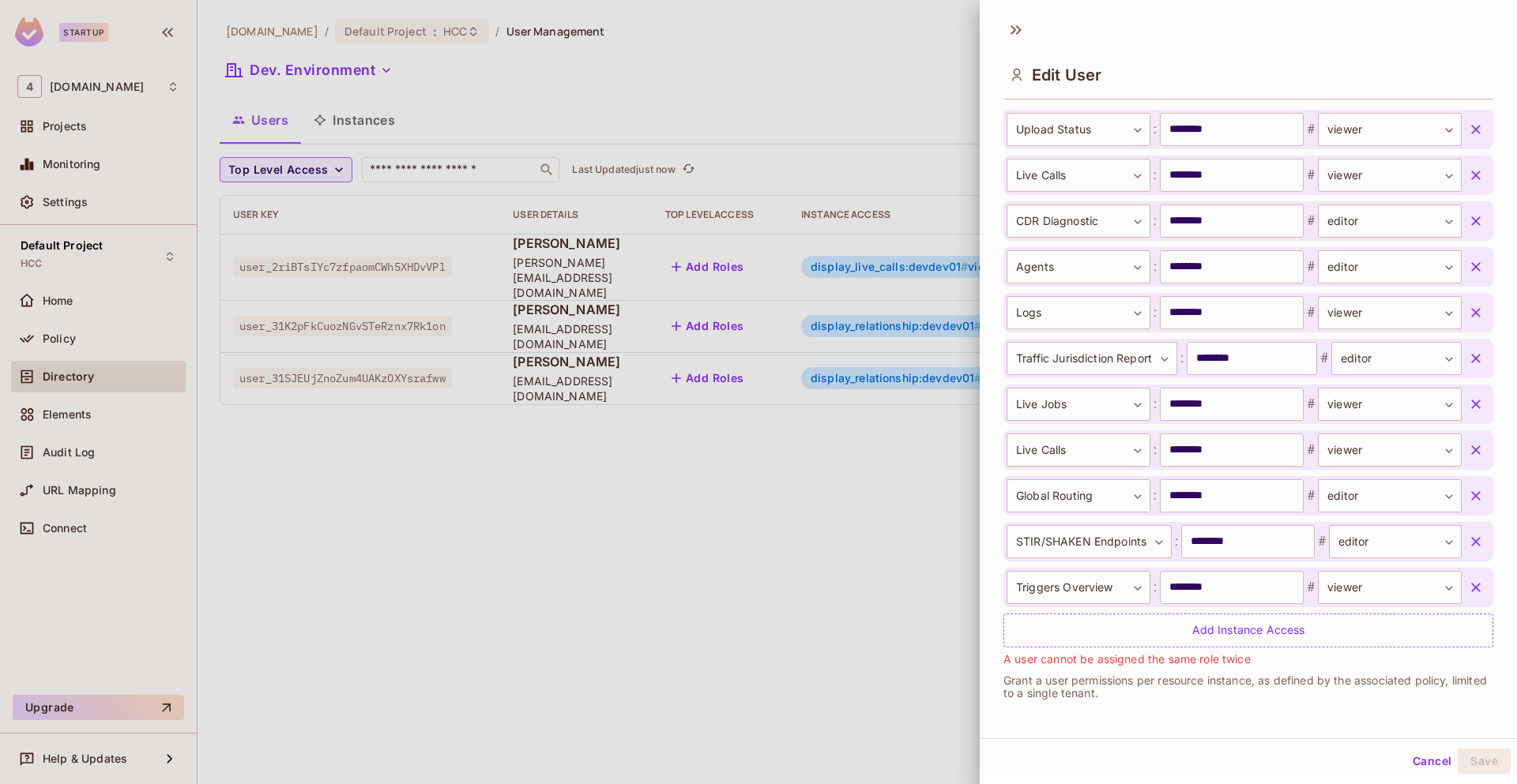
click at [1468, 592] on icon "button" at bounding box center [1476, 587] width 16 height 16
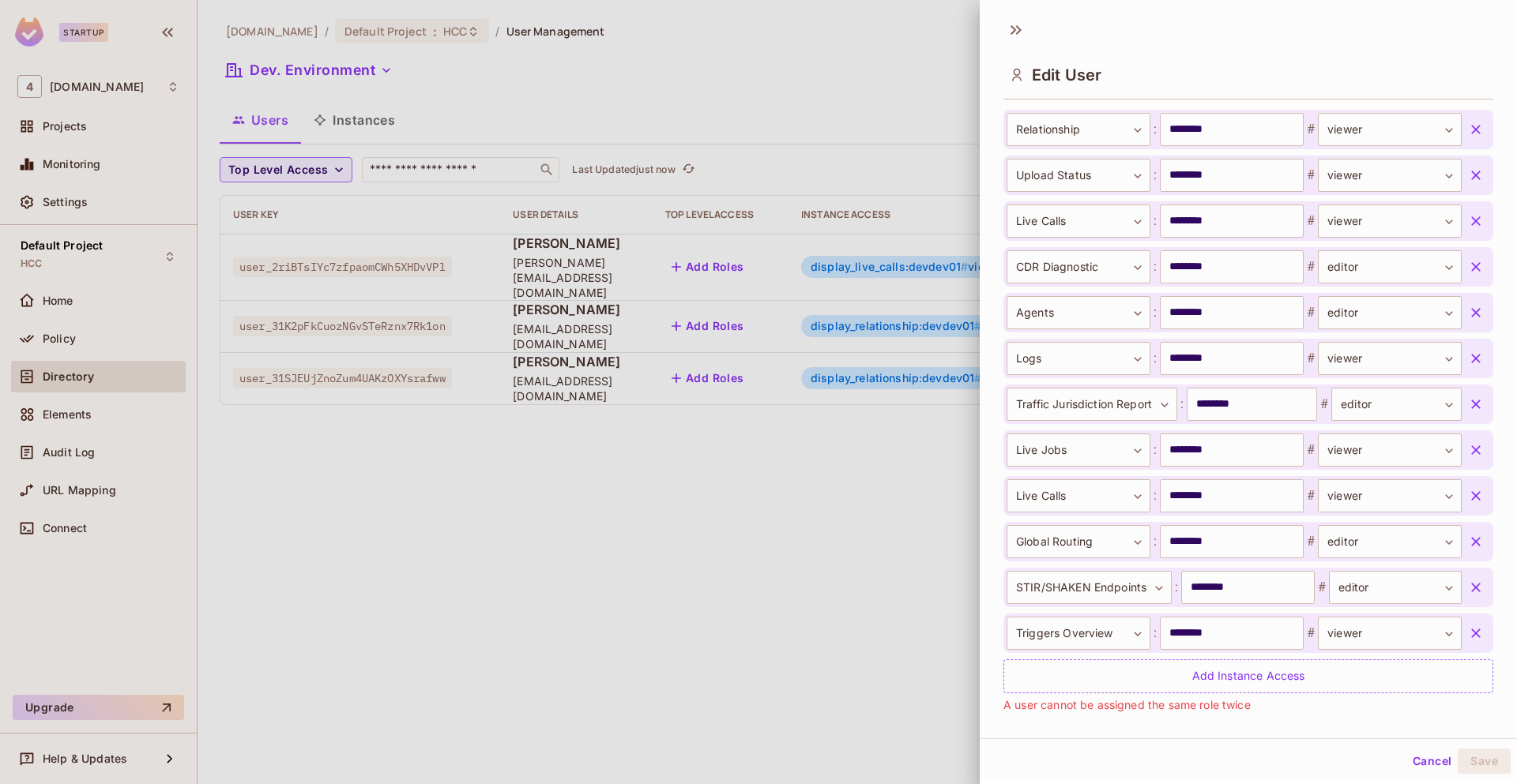
click at [1468, 592] on icon "button" at bounding box center [1476, 587] width 16 height 16
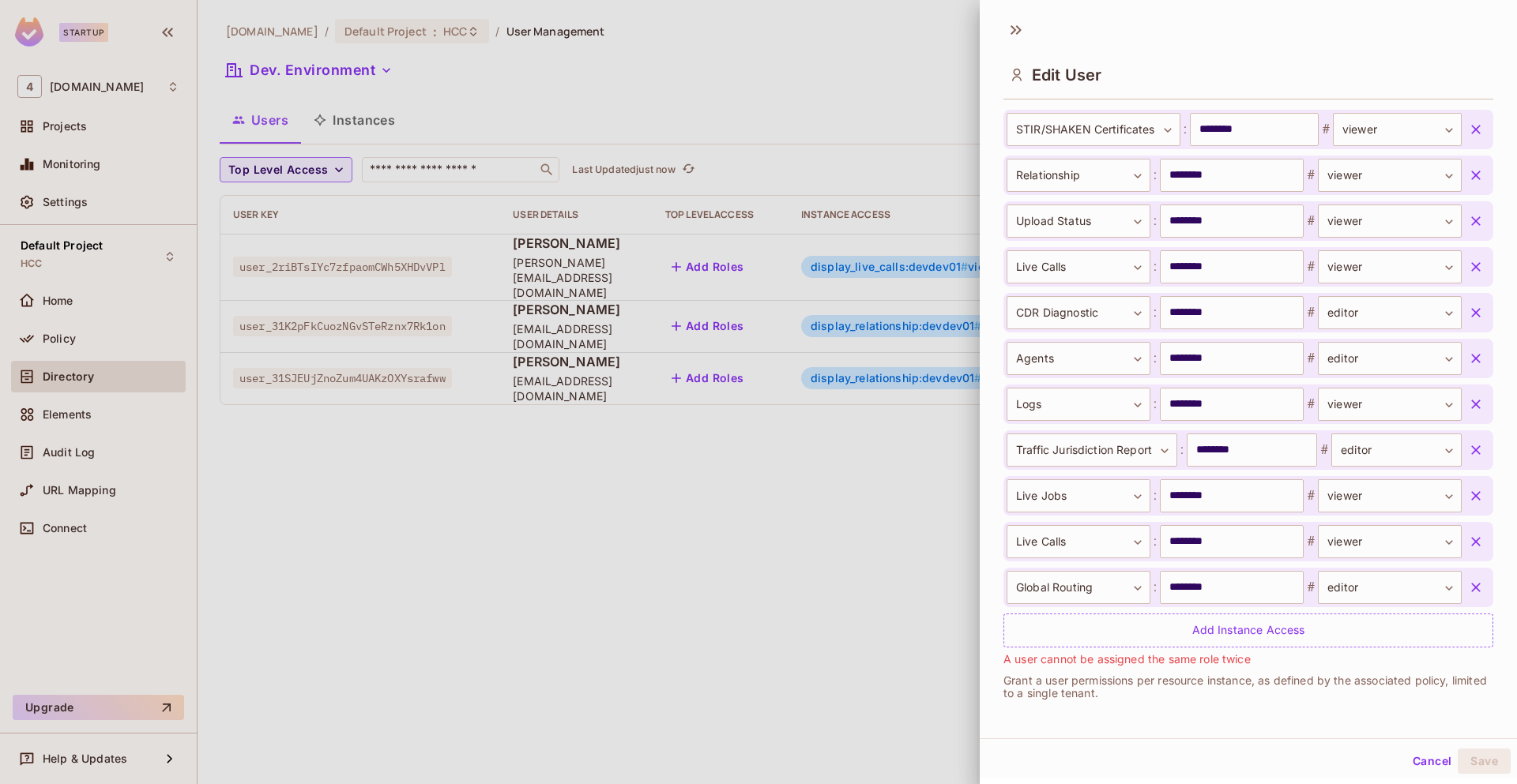
click at [1468, 592] on icon "button" at bounding box center [1476, 587] width 16 height 16
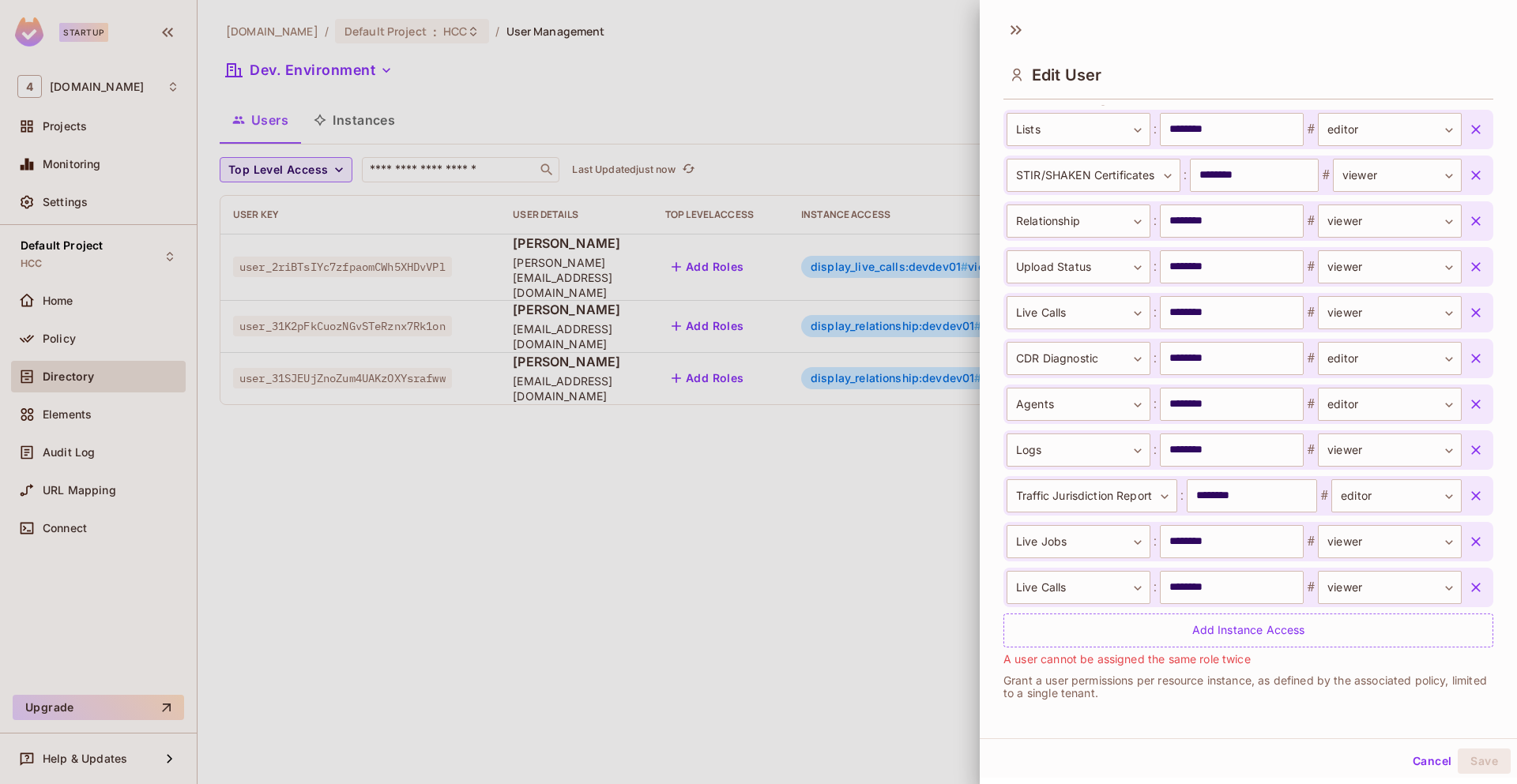
click at [1468, 592] on icon "button" at bounding box center [1476, 587] width 16 height 16
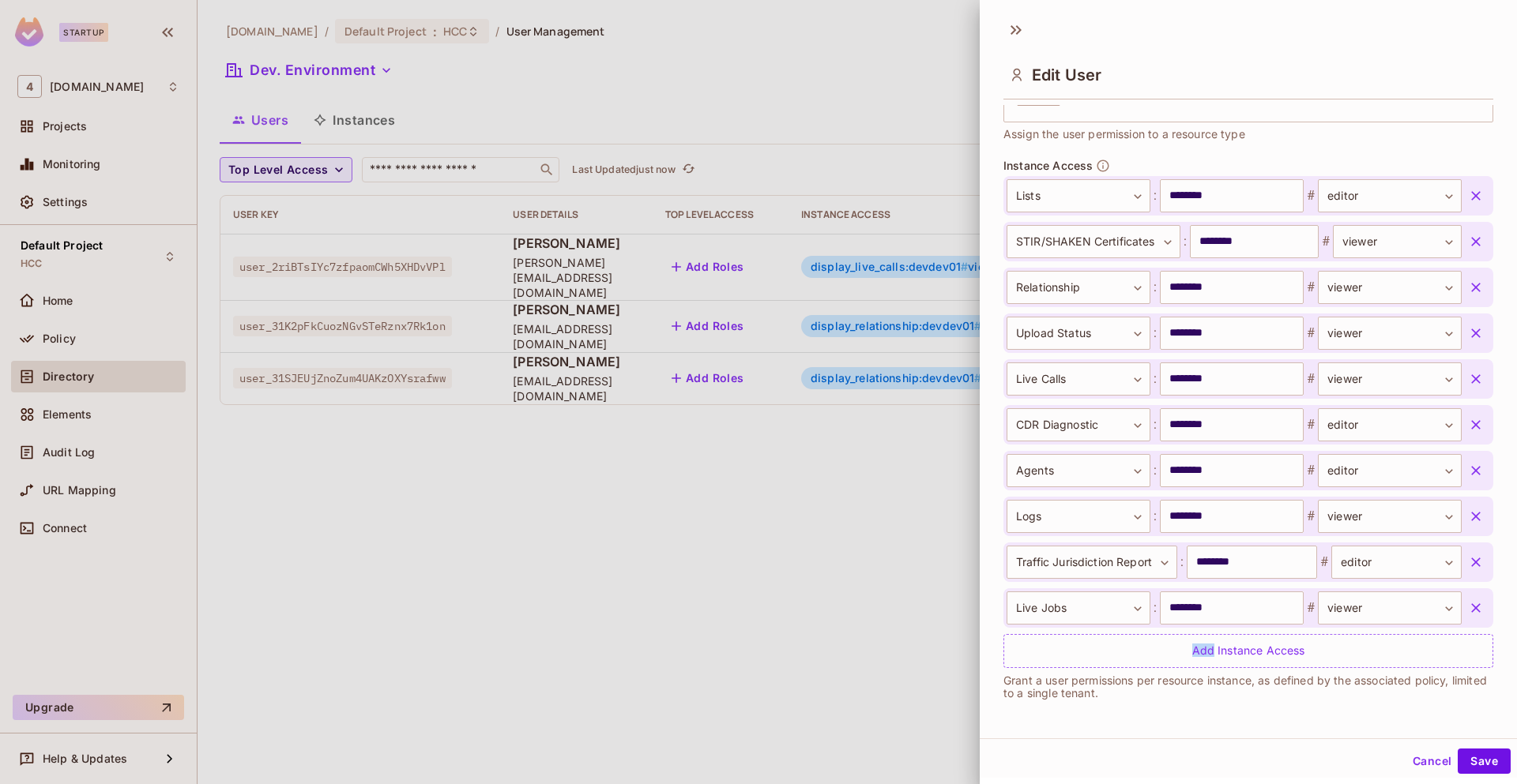
click at [1451, 592] on div "**********" at bounding box center [1248, 608] width 490 height 39
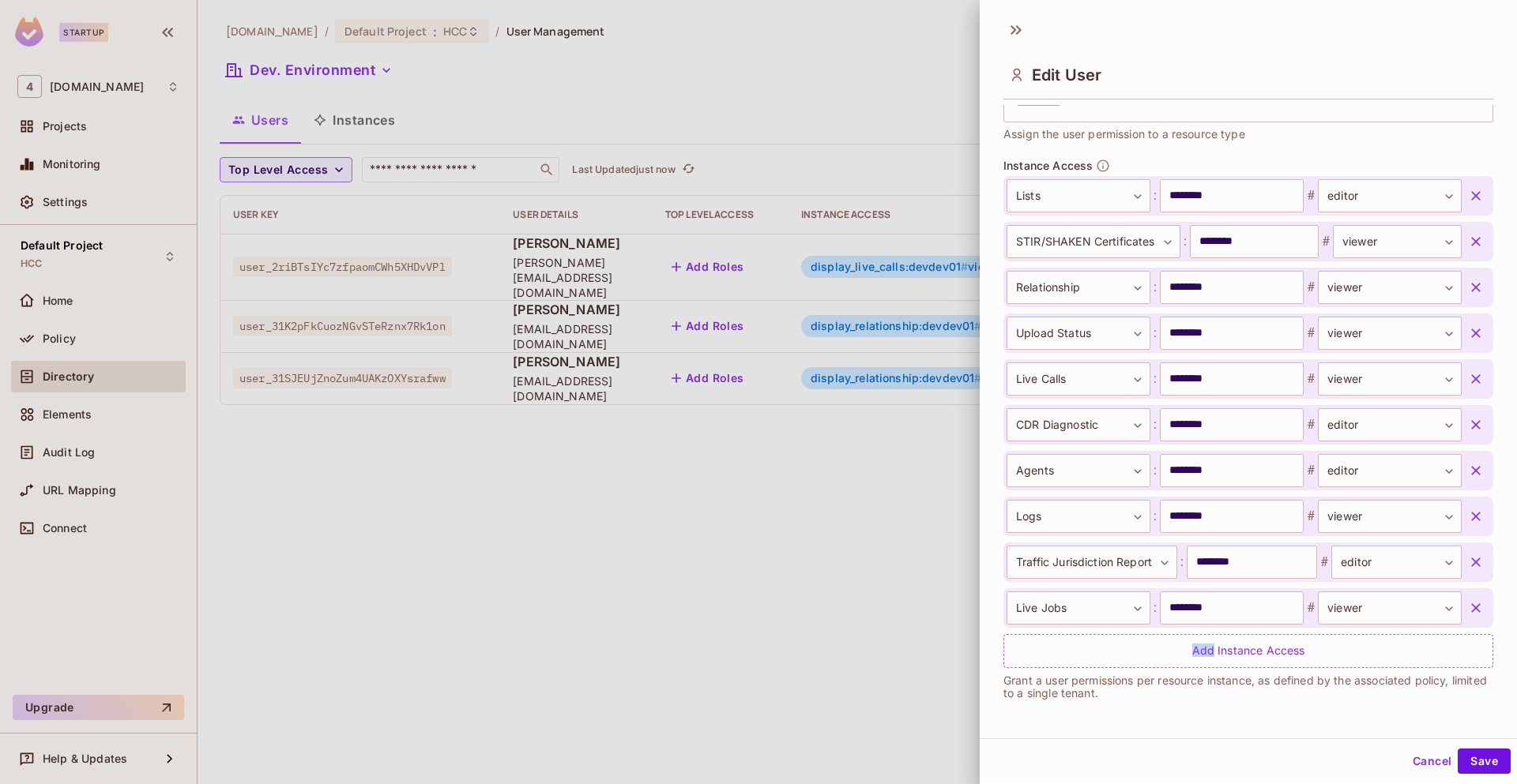
click at [1468, 602] on icon "button" at bounding box center [1476, 608] width 16 height 16
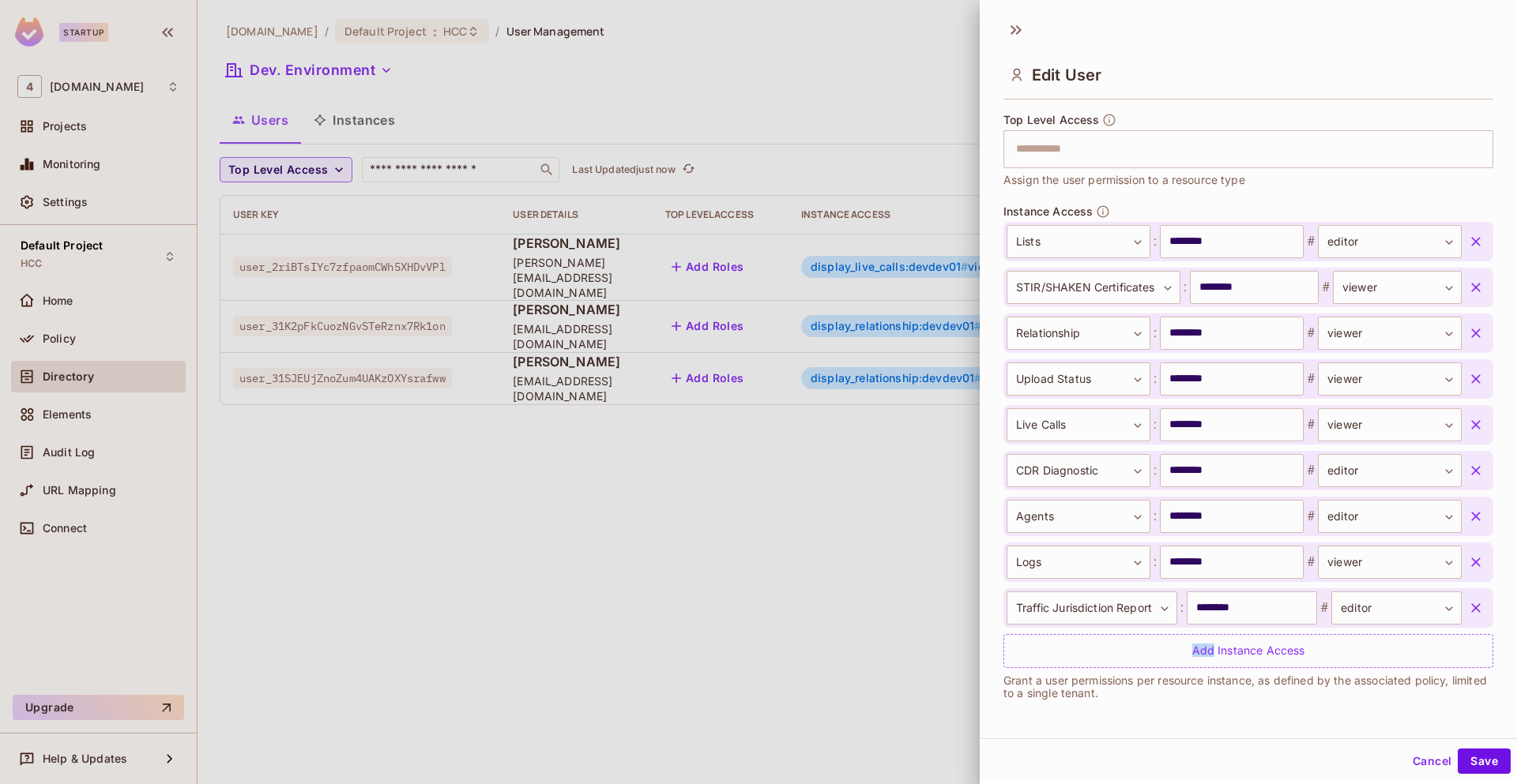
click at [1468, 604] on icon "button" at bounding box center [1476, 608] width 16 height 16
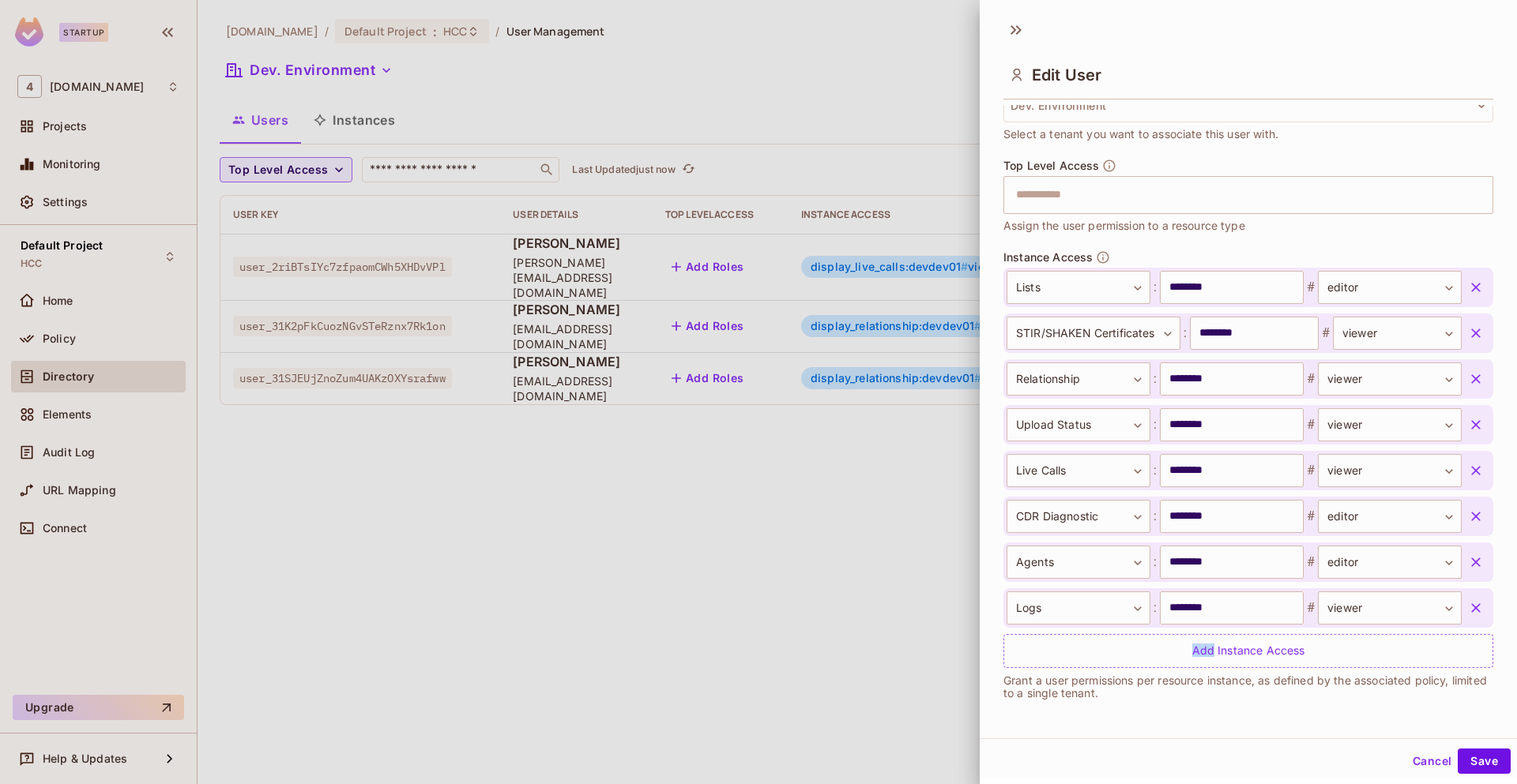
click at [1468, 604] on icon "button" at bounding box center [1476, 608] width 16 height 16
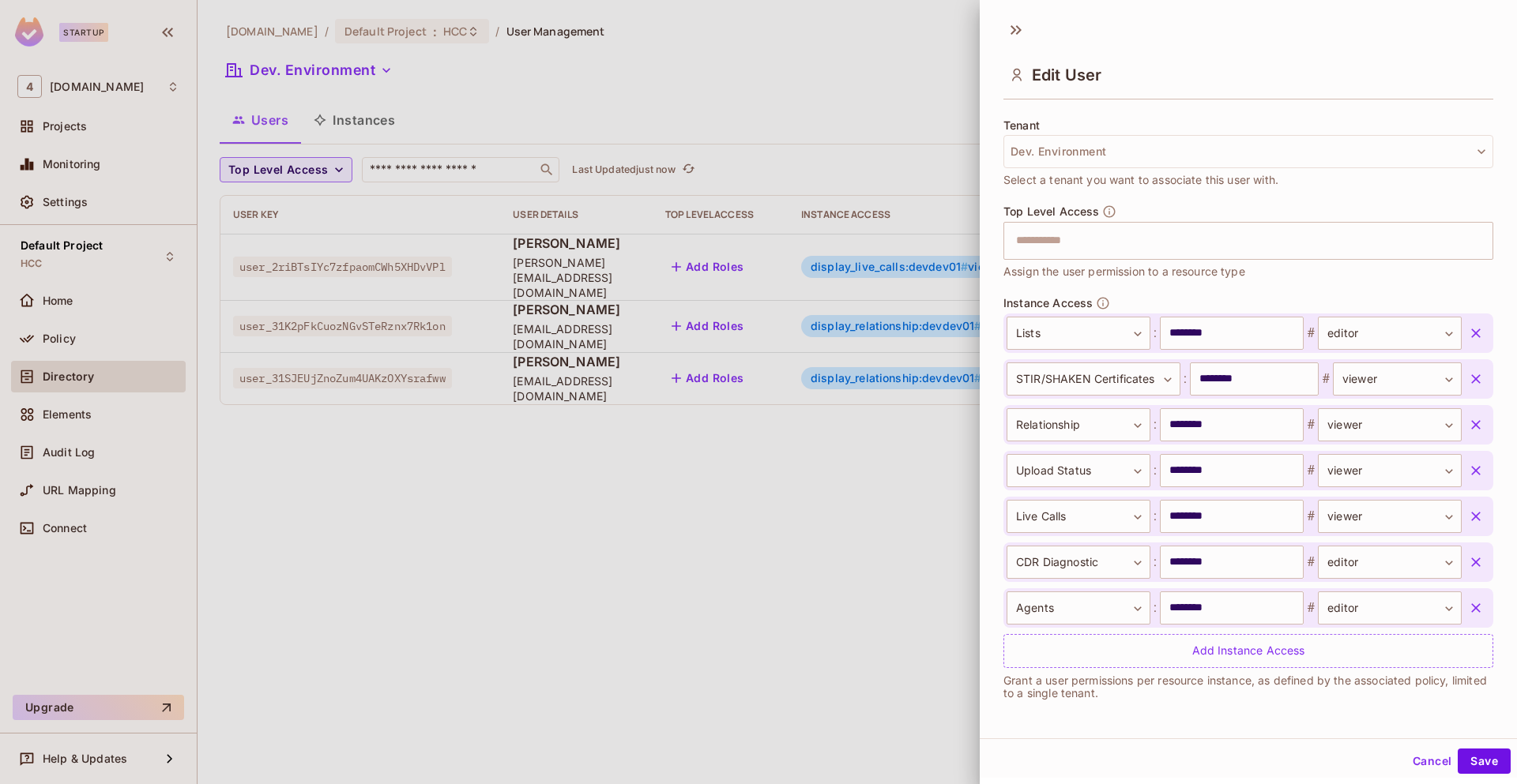
click at [1248, 740] on div "Cancel Save" at bounding box center [1247, 758] width 537 height 39
click at [1420, 763] on button "Cancel" at bounding box center [1432, 761] width 52 height 25
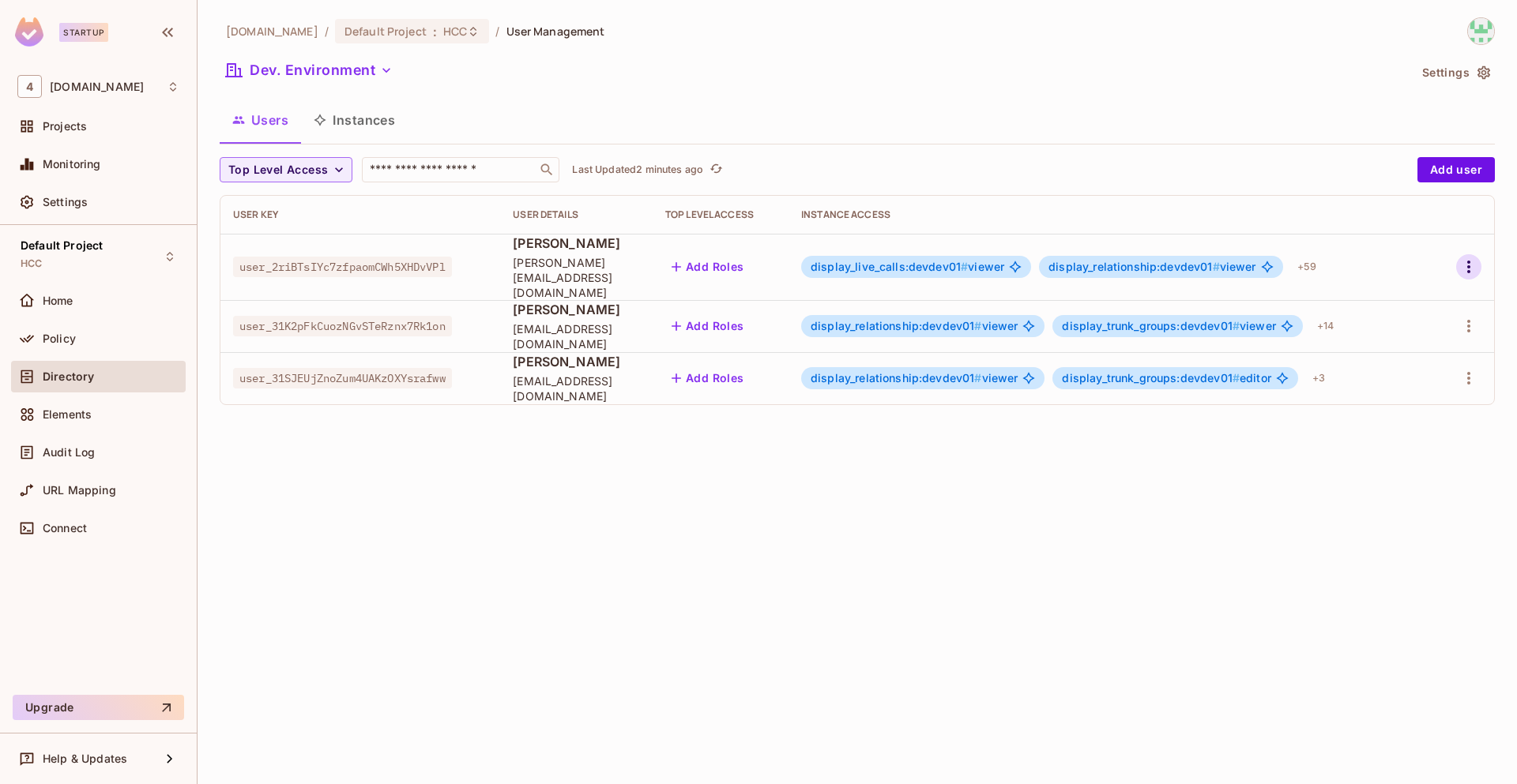
click at [1468, 268] on icon "button" at bounding box center [1468, 266] width 19 height 19
click at [1391, 297] on div "Edit" at bounding box center [1385, 296] width 21 height 16
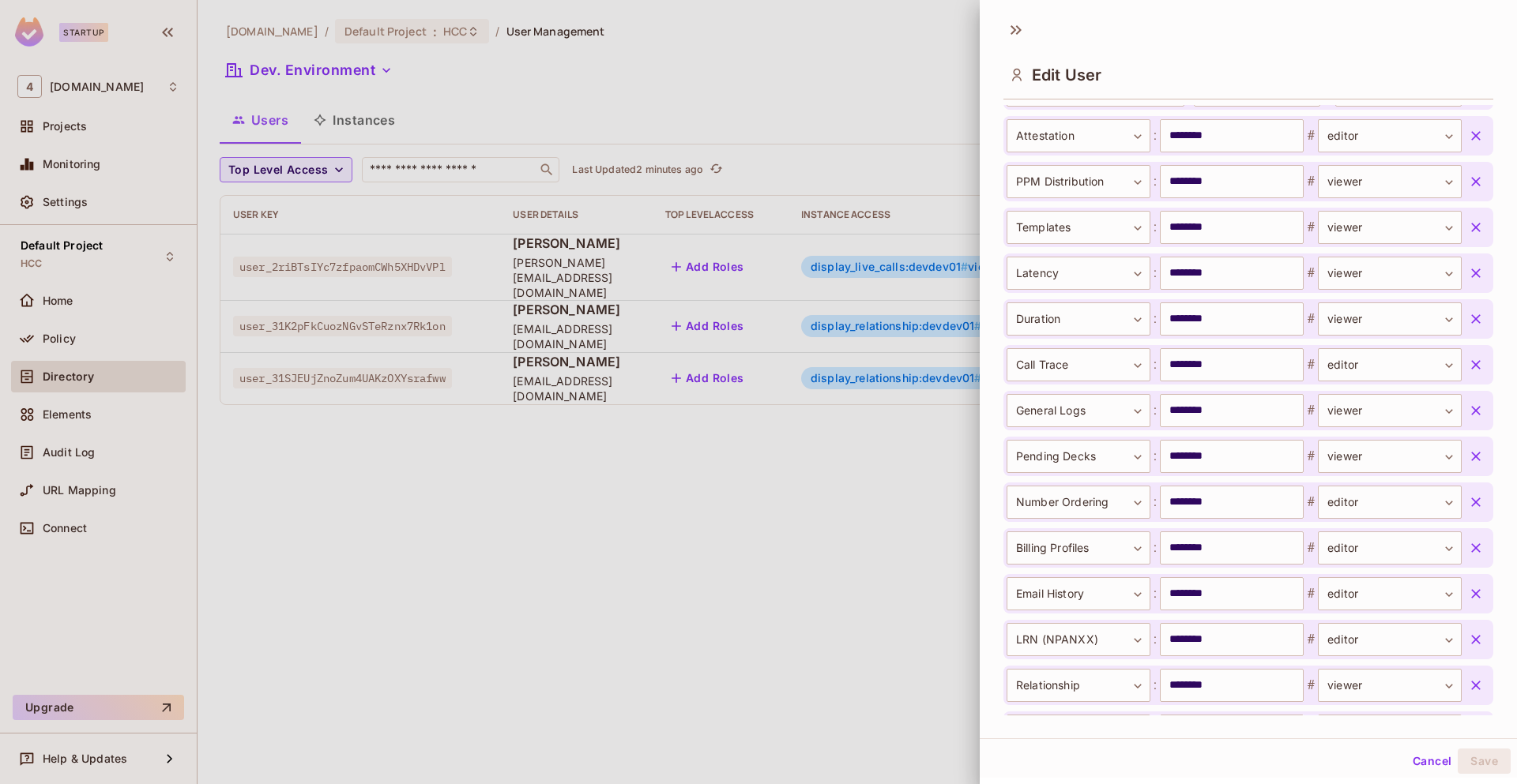
scroll to position [2850, 0]
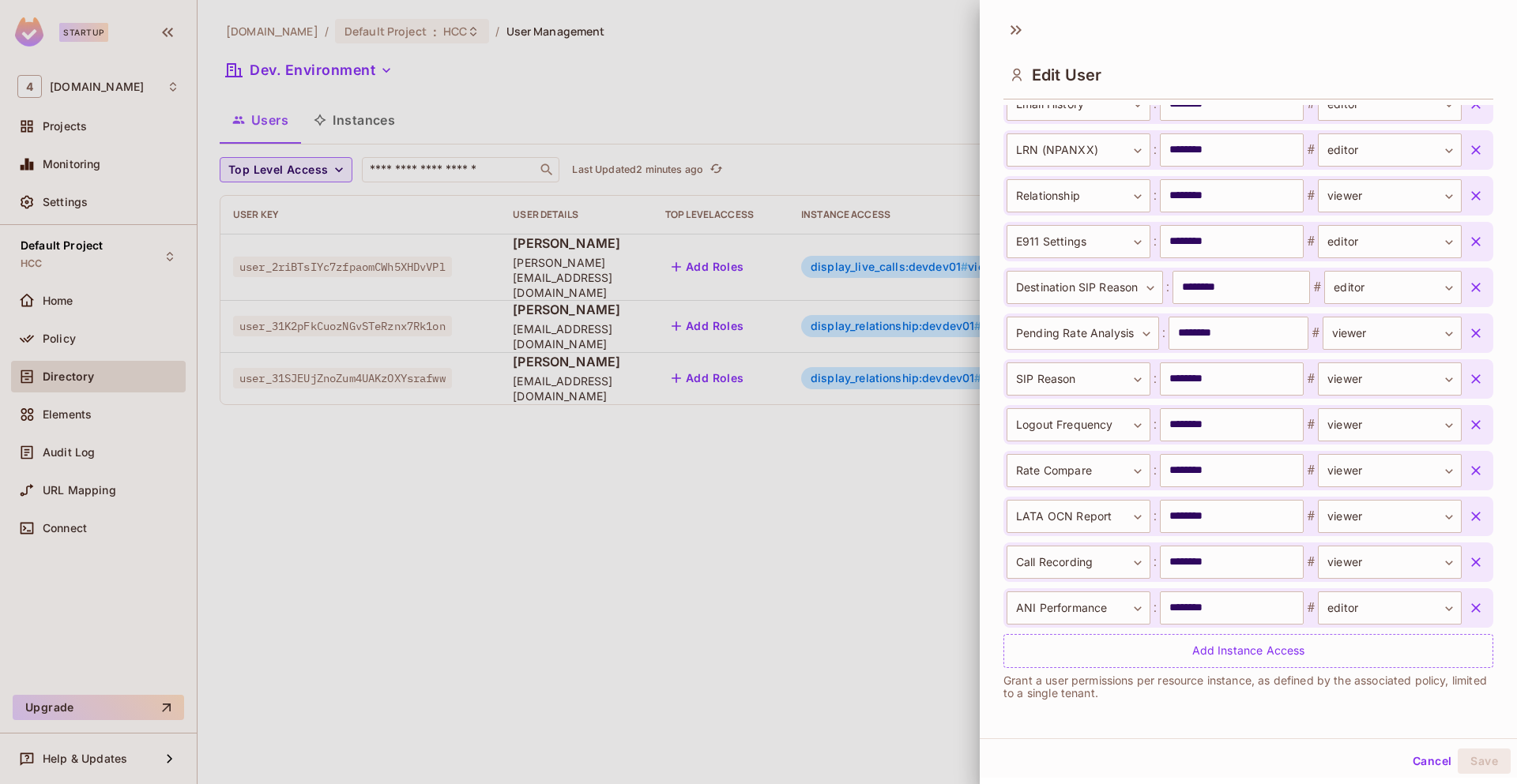
click at [1468, 610] on icon "button" at bounding box center [1476, 608] width 16 height 16
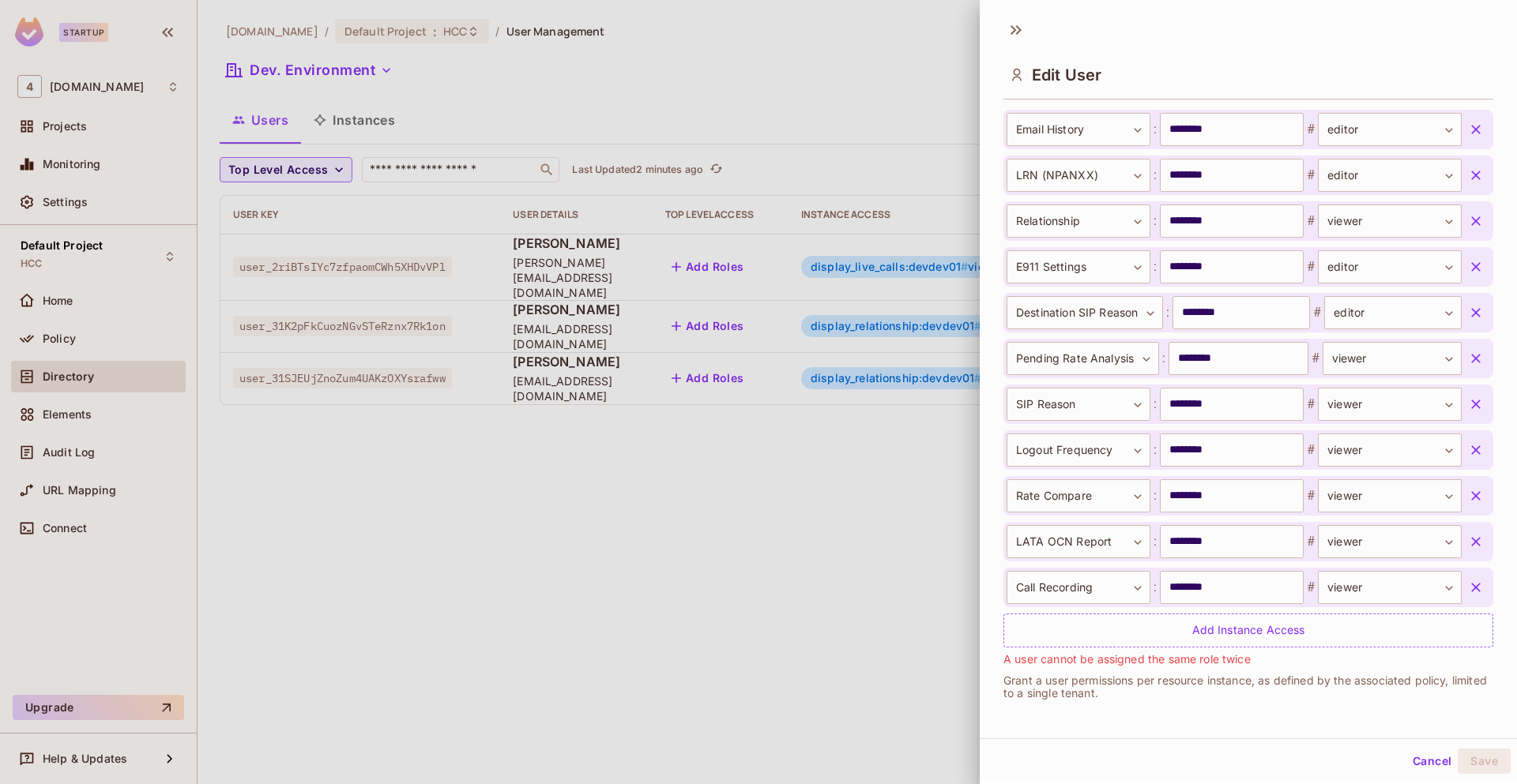
scroll to position [2825, 0]
click at [1417, 756] on button "Cancel" at bounding box center [1432, 761] width 52 height 25
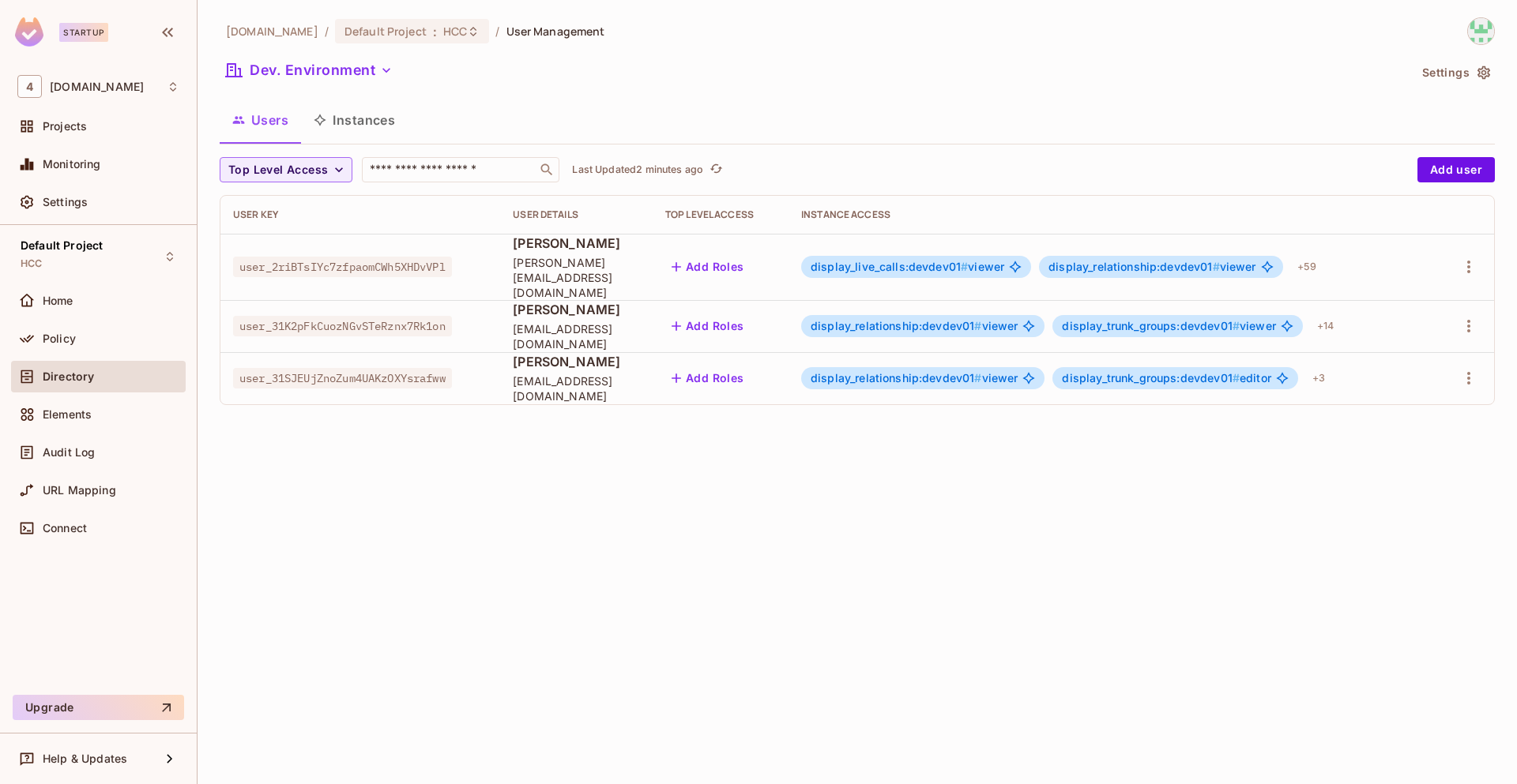
click at [907, 261] on span "display_live_calls:devdev01 #" at bounding box center [888, 266] width 158 height 13
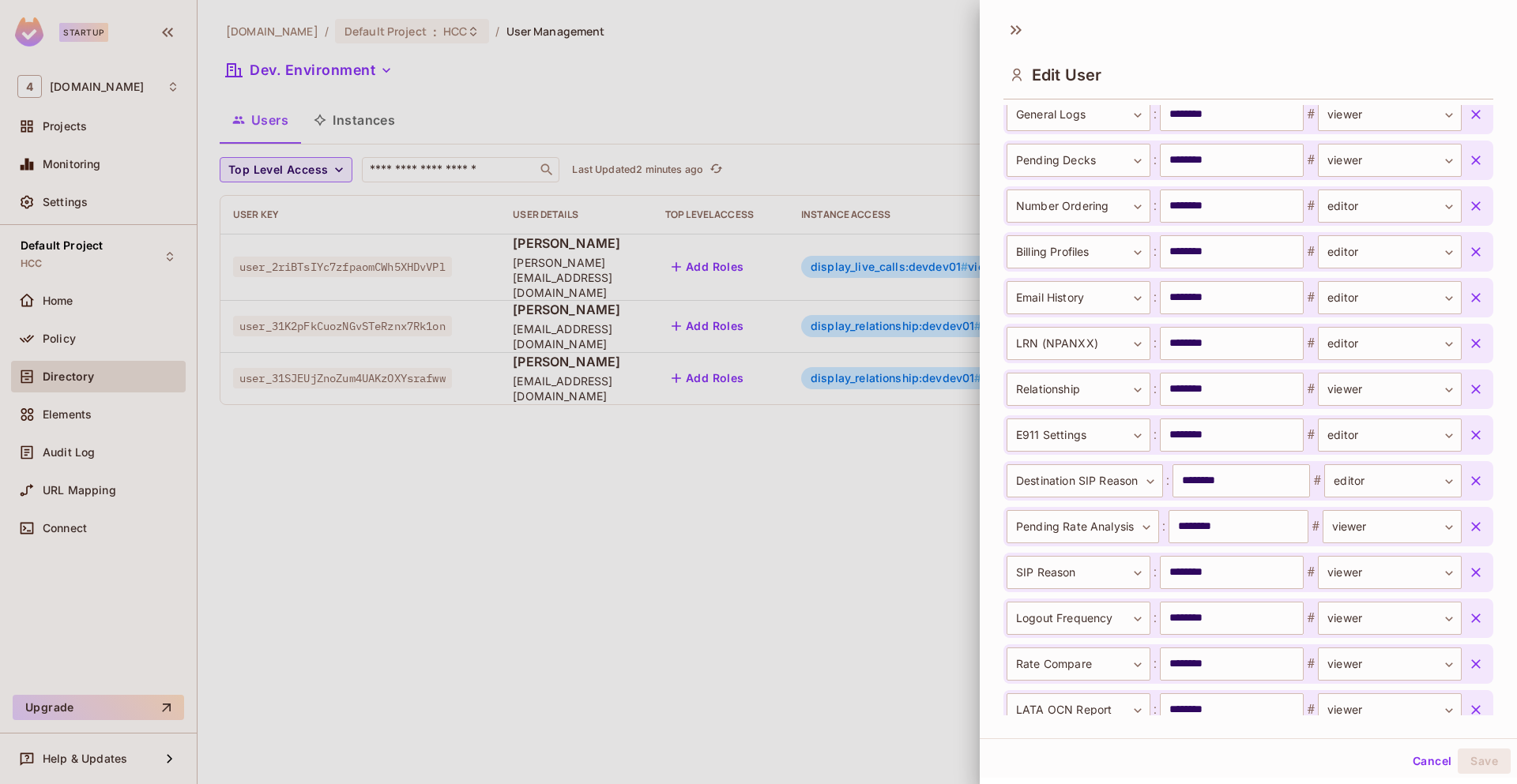
scroll to position [2850, 0]
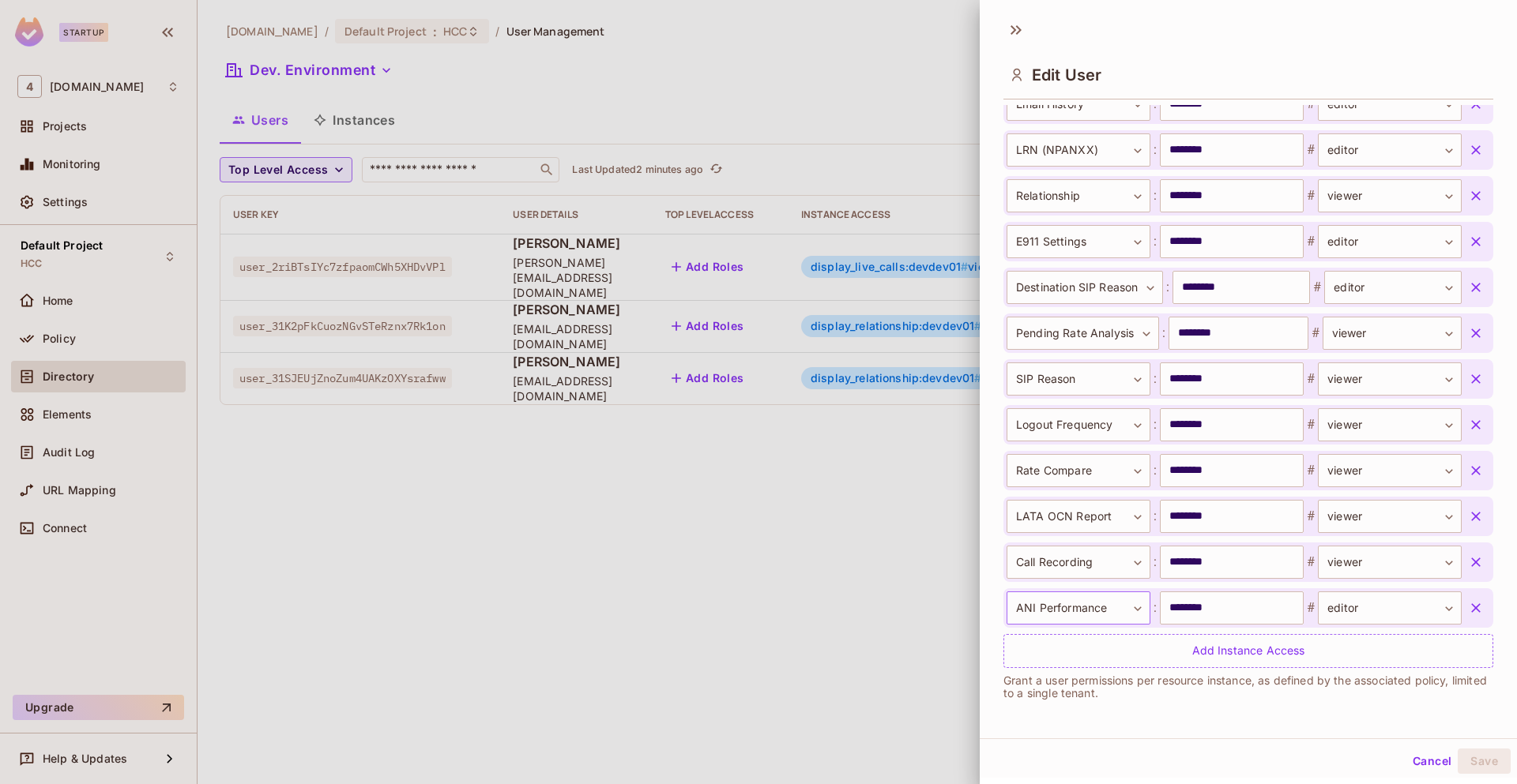
click at [1124, 608] on body "**********" at bounding box center [758, 392] width 1517 height 784
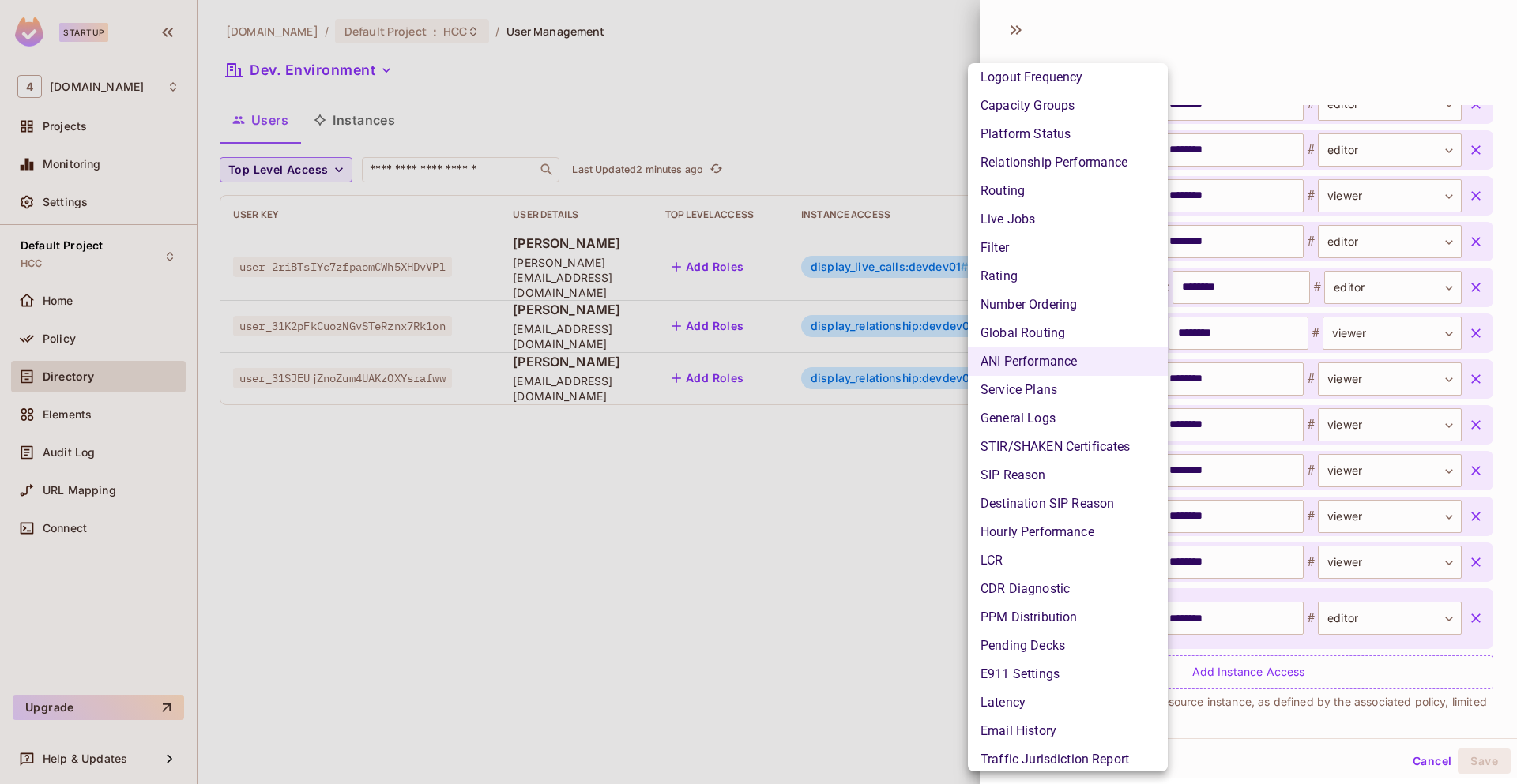
scroll to position [1020, 0]
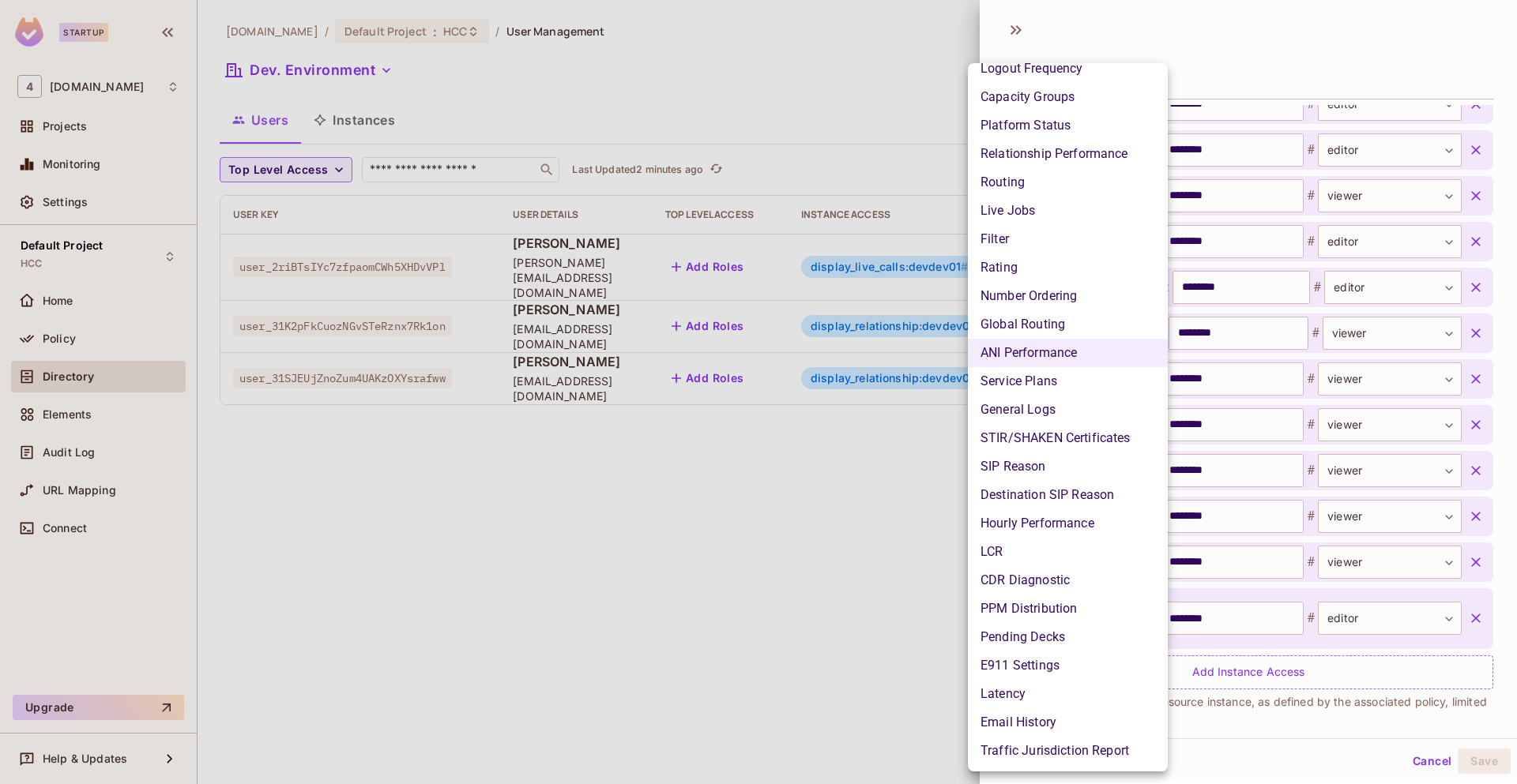
click at [1287, 695] on div at bounding box center [758, 392] width 1517 height 784
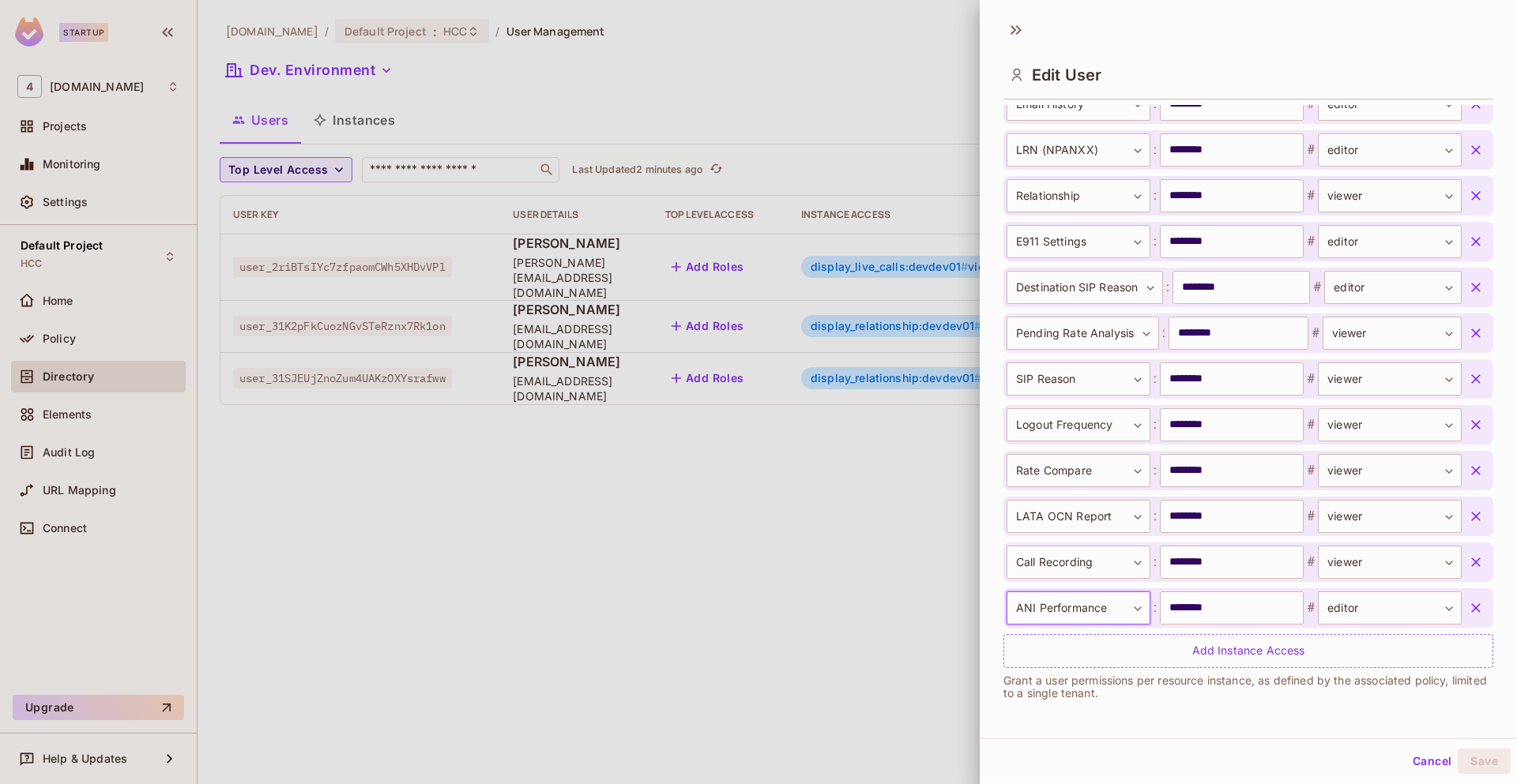
click at [1471, 425] on icon "button" at bounding box center [1475, 424] width 10 height 10
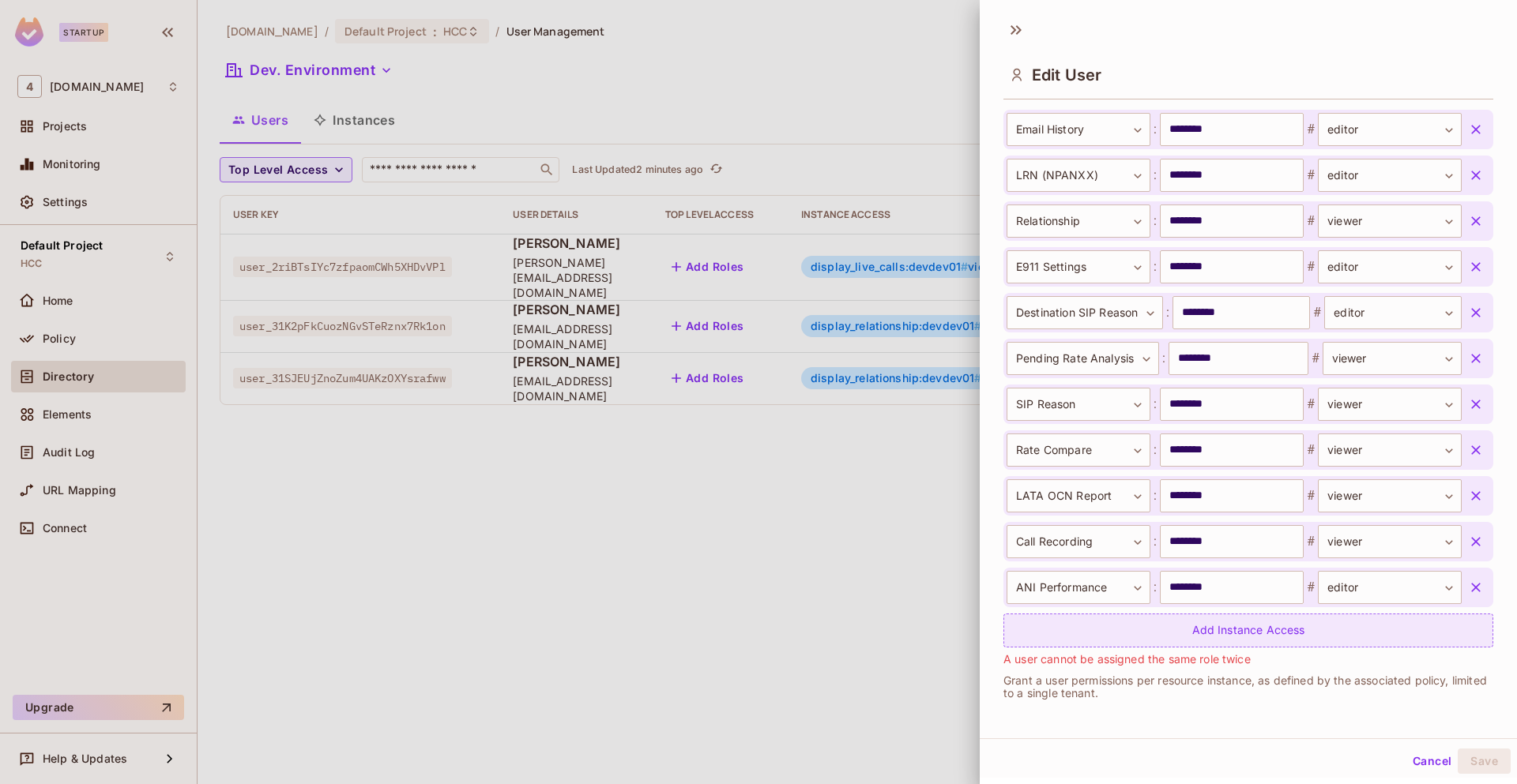
scroll to position [3, 0]
click at [1294, 632] on div "Add Instance Access" at bounding box center [1248, 628] width 490 height 34
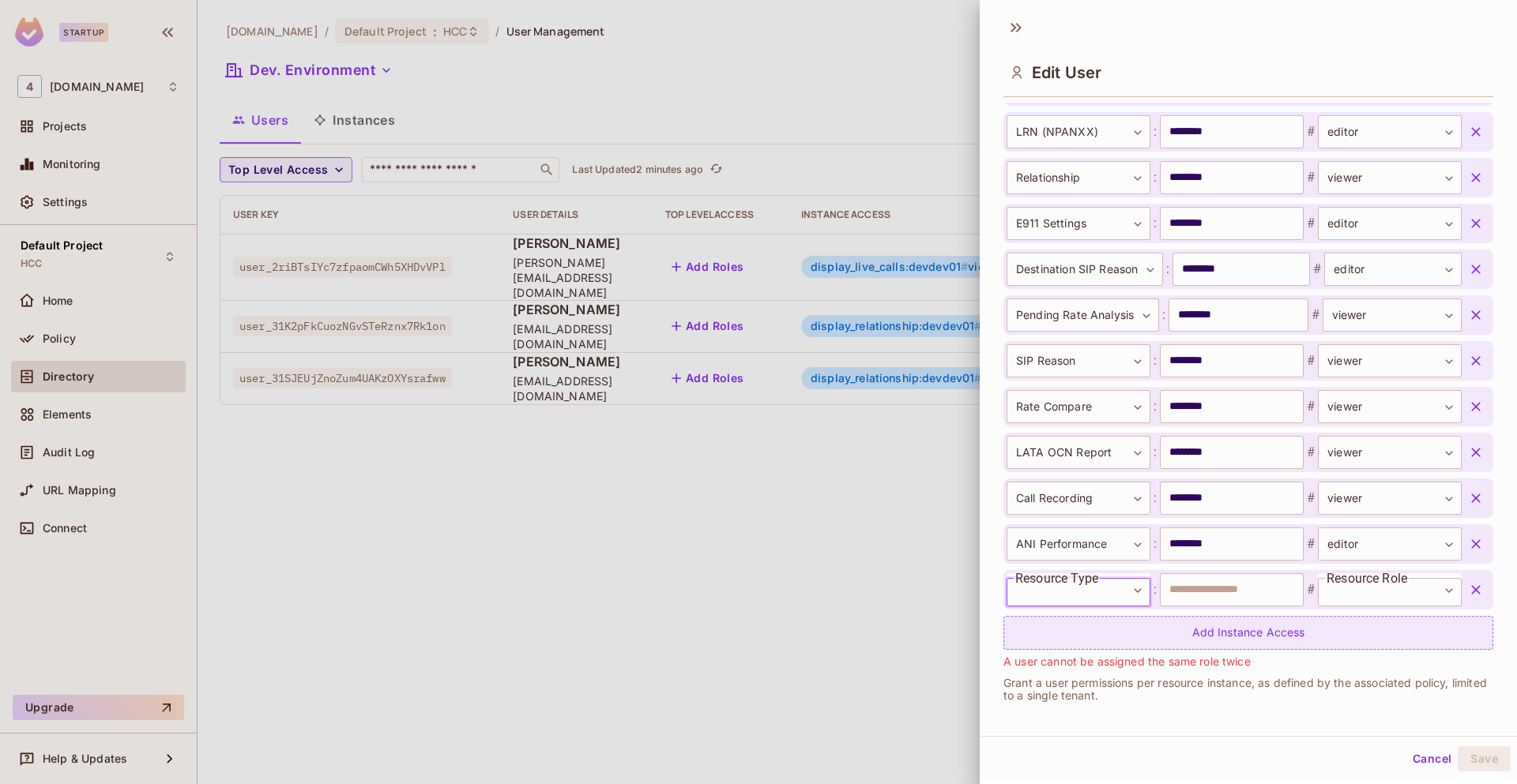
scroll to position [2871, 0]
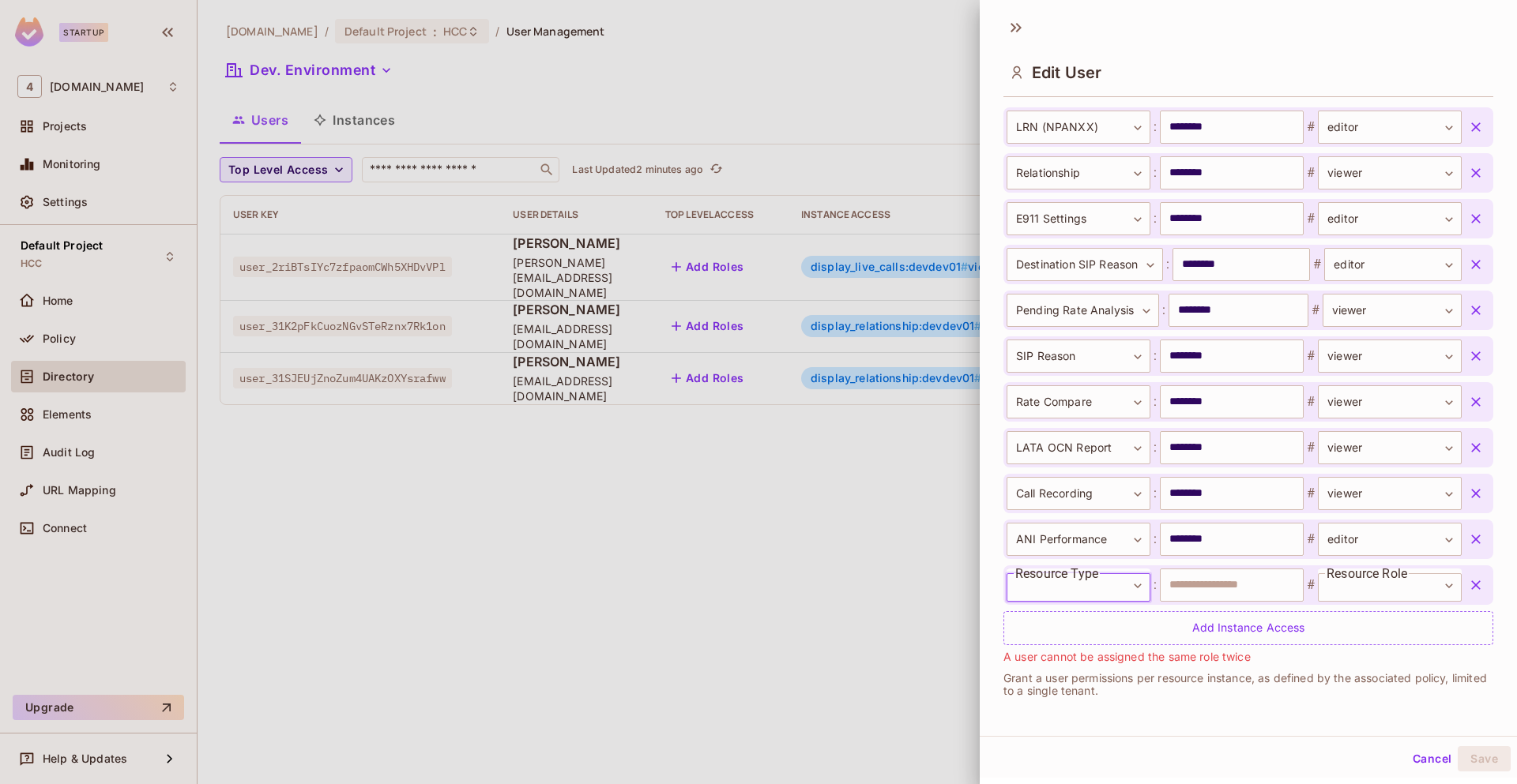
click at [1414, 764] on button "Cancel" at bounding box center [1432, 759] width 52 height 25
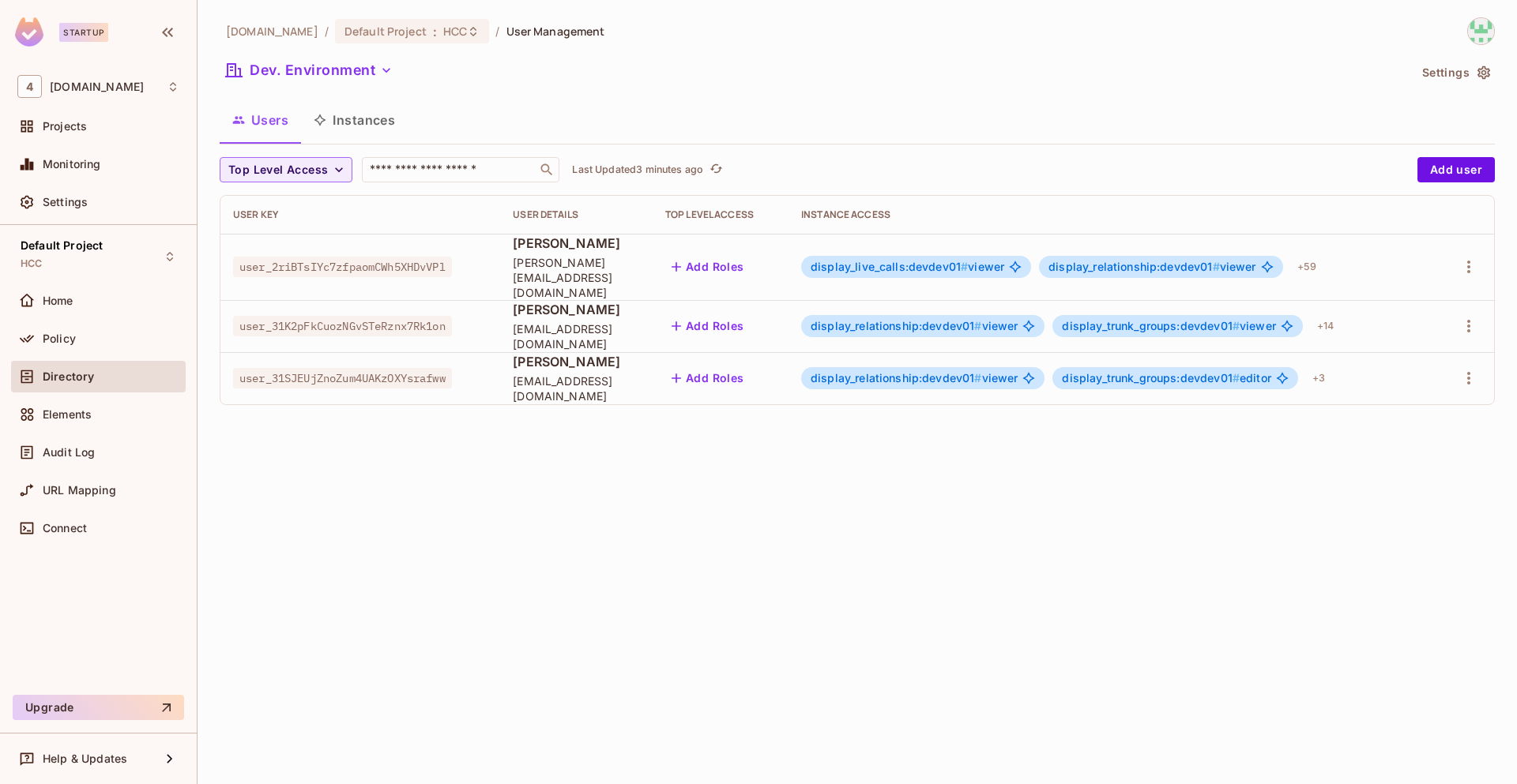
click at [561, 252] on span "Mushraf Ali" at bounding box center [576, 244] width 127 height 18
click at [909, 260] on span "display_live_calls:devdev01 #" at bounding box center [888, 266] width 158 height 13
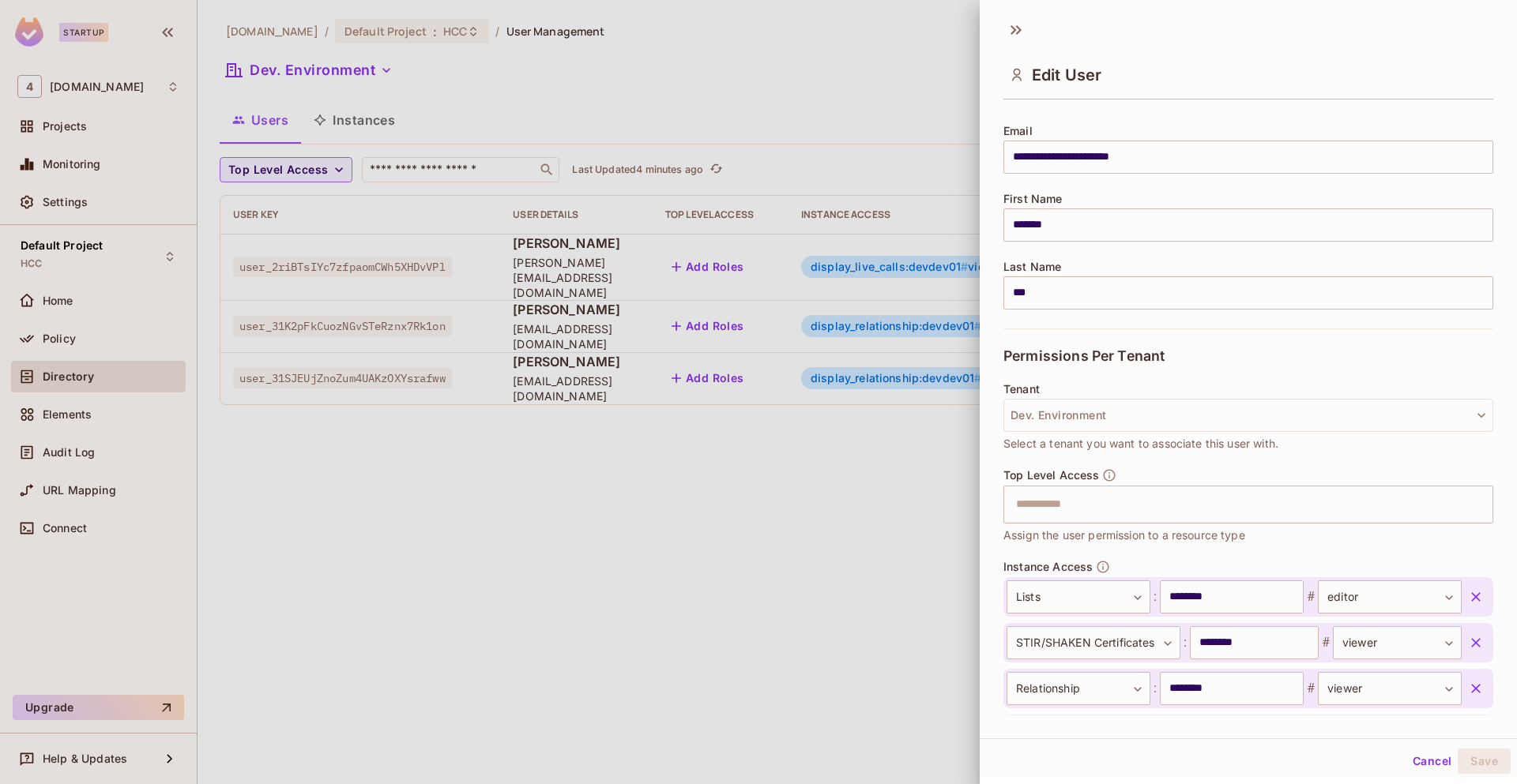
scroll to position [117, 0]
click at [1127, 596] on body "**********" at bounding box center [758, 392] width 1517 height 784
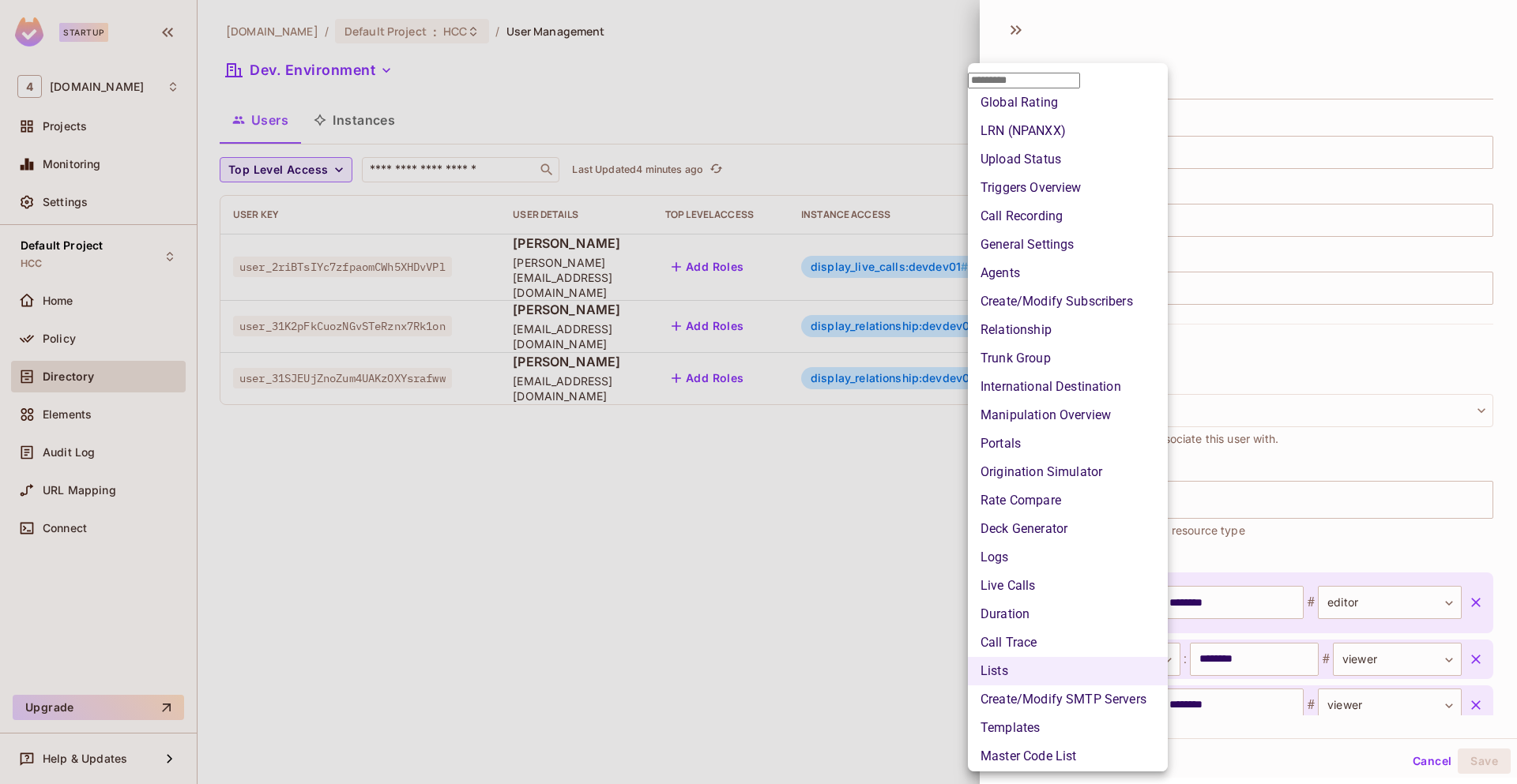
click at [1067, 544] on li "Deck Generator" at bounding box center [1067, 529] width 200 height 28
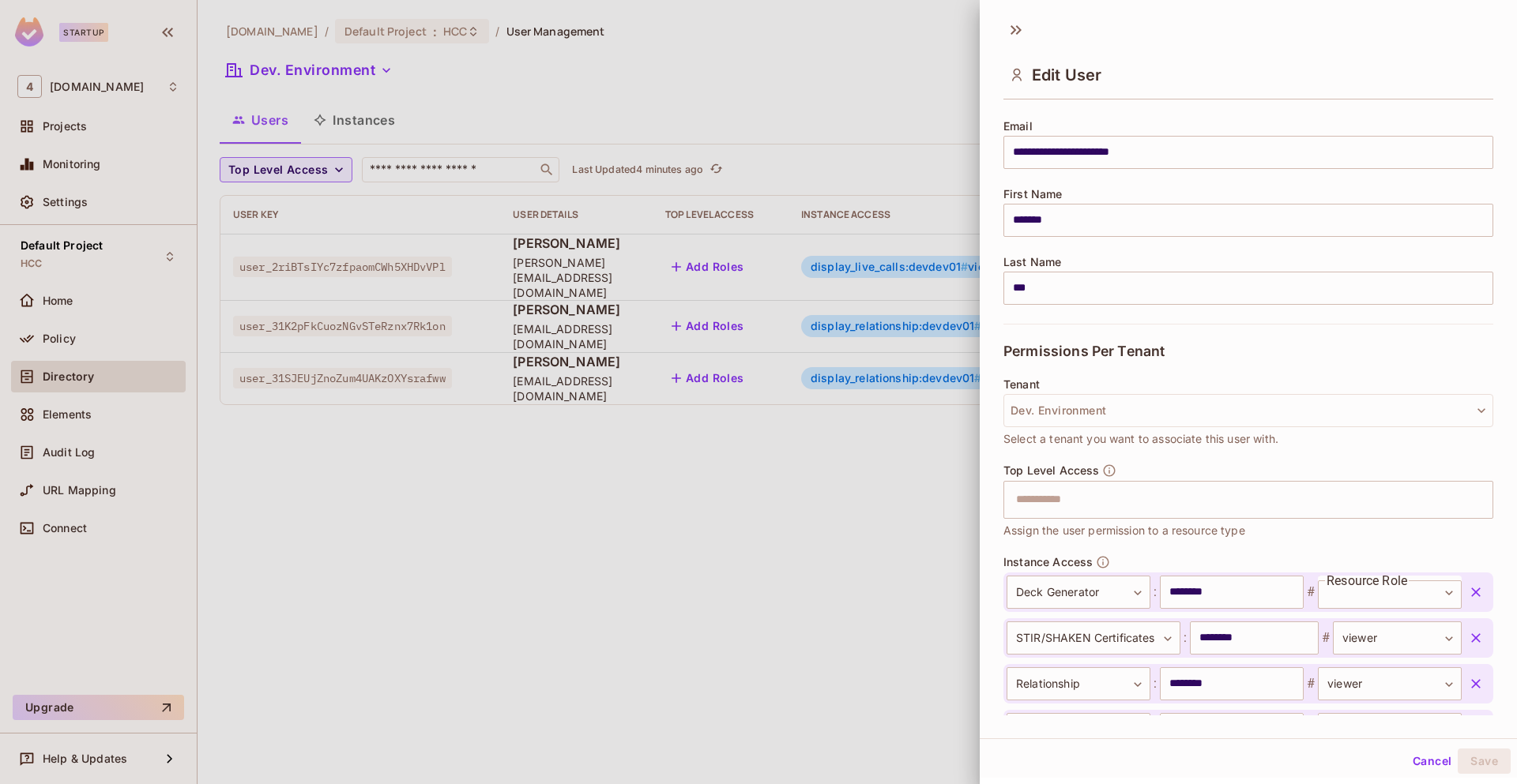
click at [1468, 592] on icon "button" at bounding box center [1476, 593] width 16 height 16
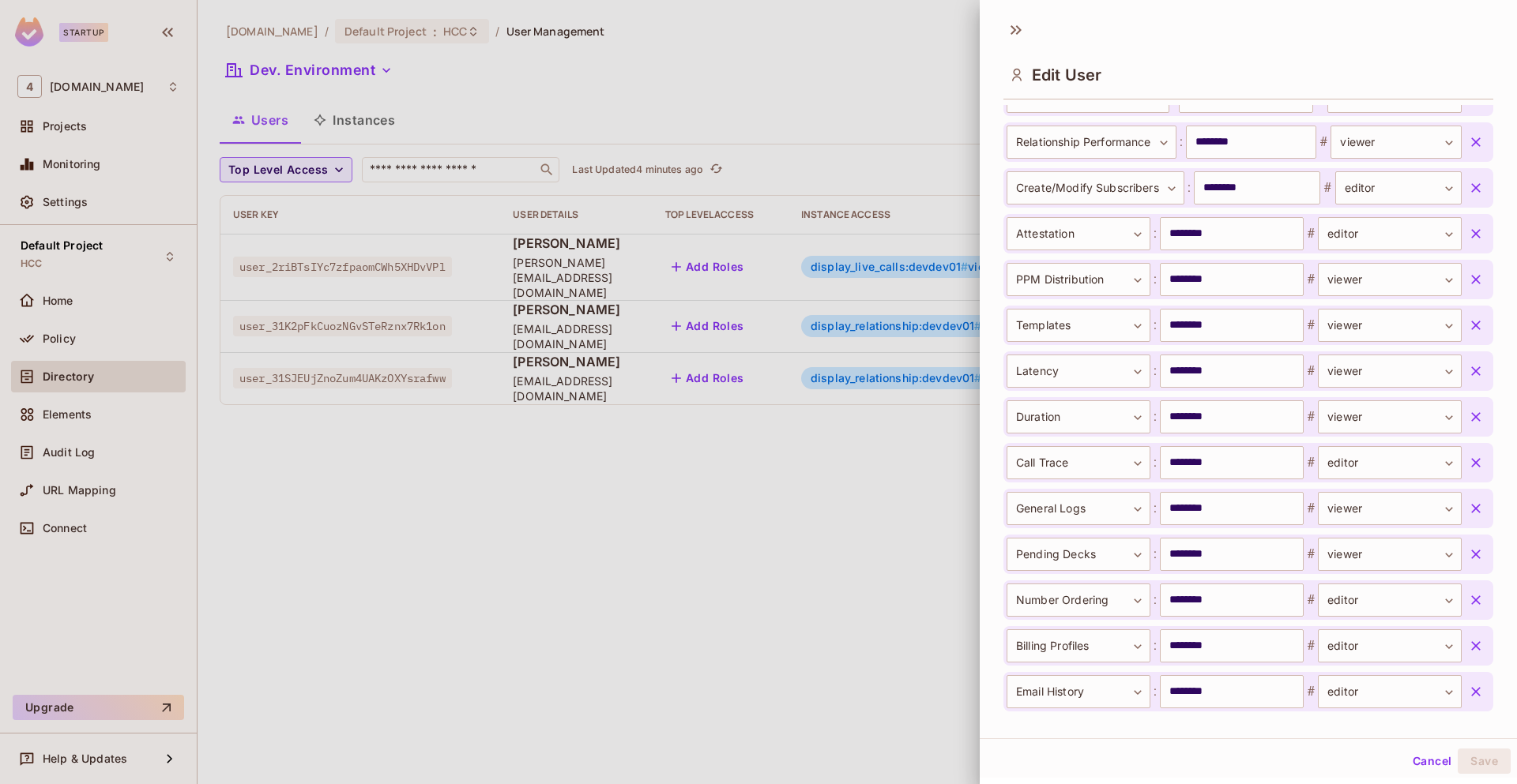
scroll to position [2825, 0]
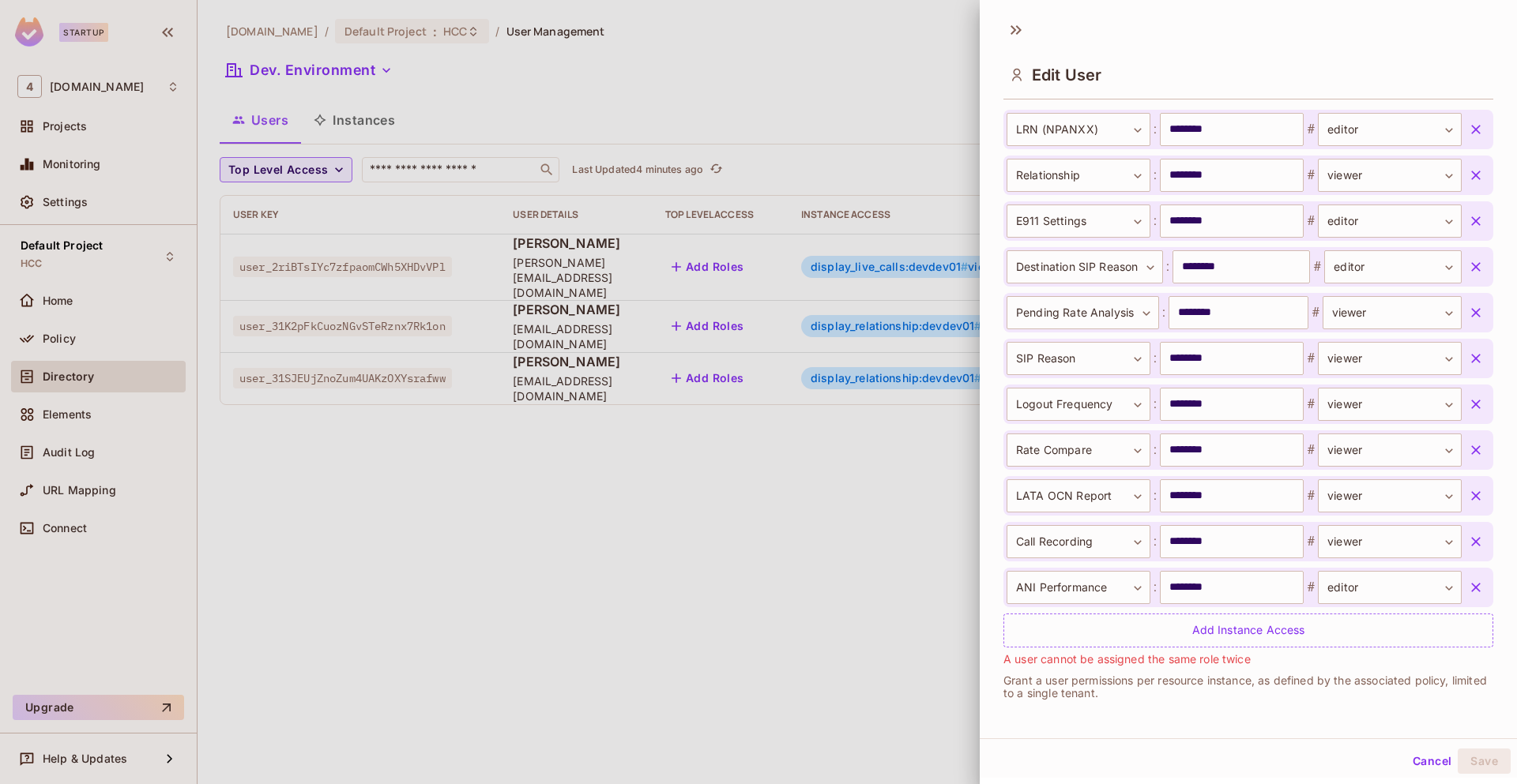
click at [1198, 662] on span "A user cannot be assigned the same role twice" at bounding box center [1127, 659] width 247 height 18
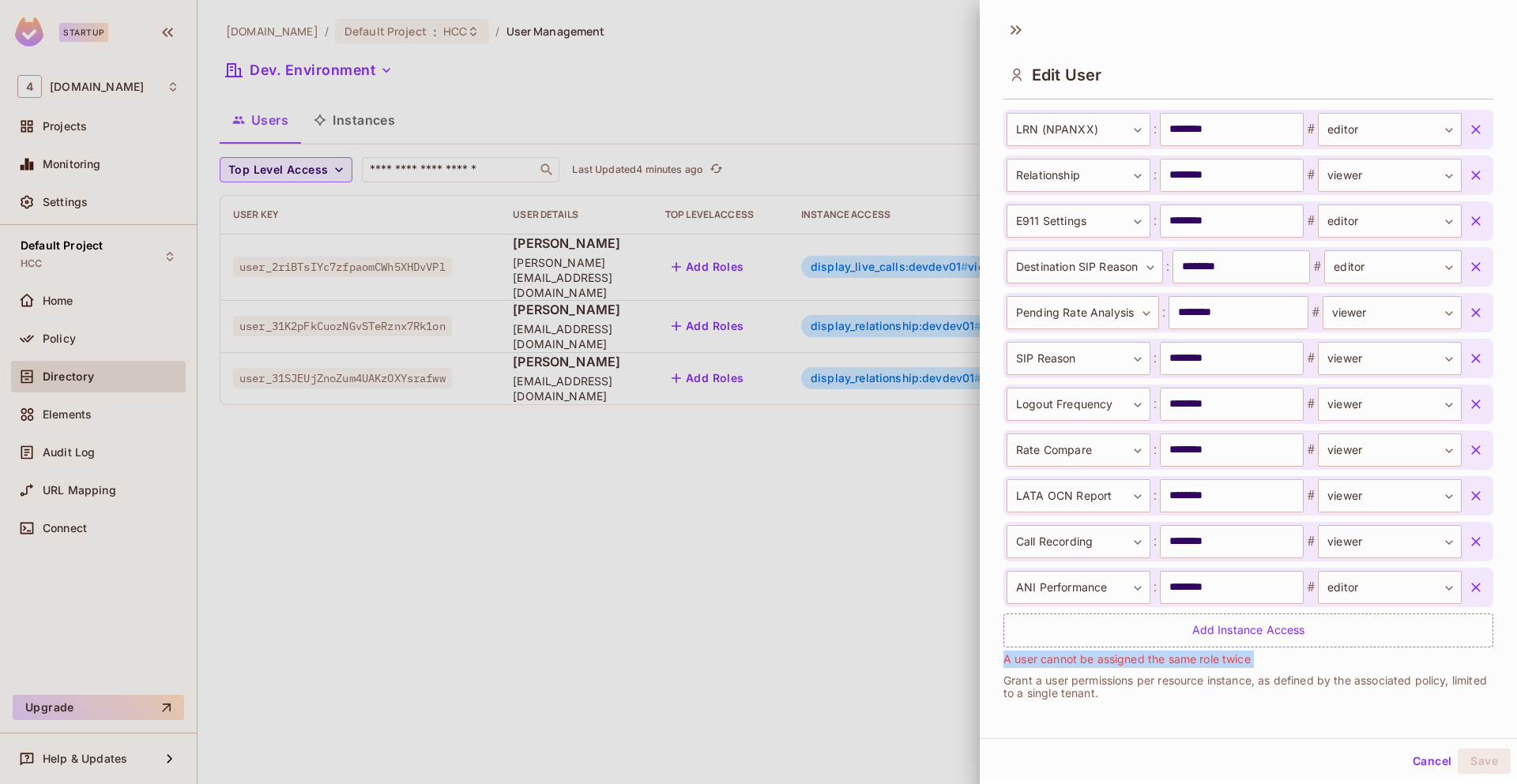
click at [1198, 662] on span "A user cannot be assigned the same role twice" at bounding box center [1127, 659] width 247 height 18
click at [1414, 766] on button "Cancel" at bounding box center [1432, 761] width 52 height 25
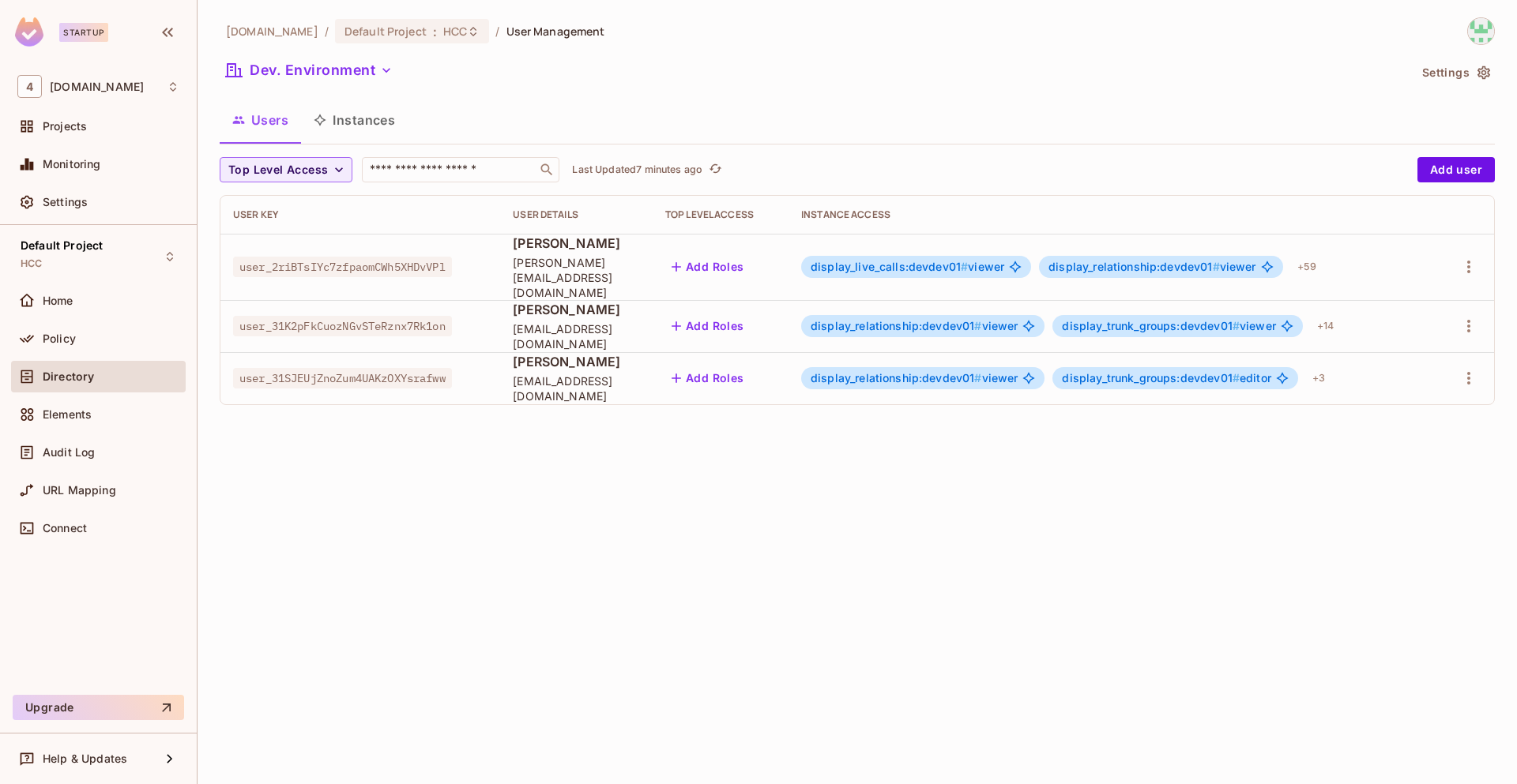
click at [880, 260] on span "display_live_calls:devdev01 #" at bounding box center [888, 266] width 158 height 13
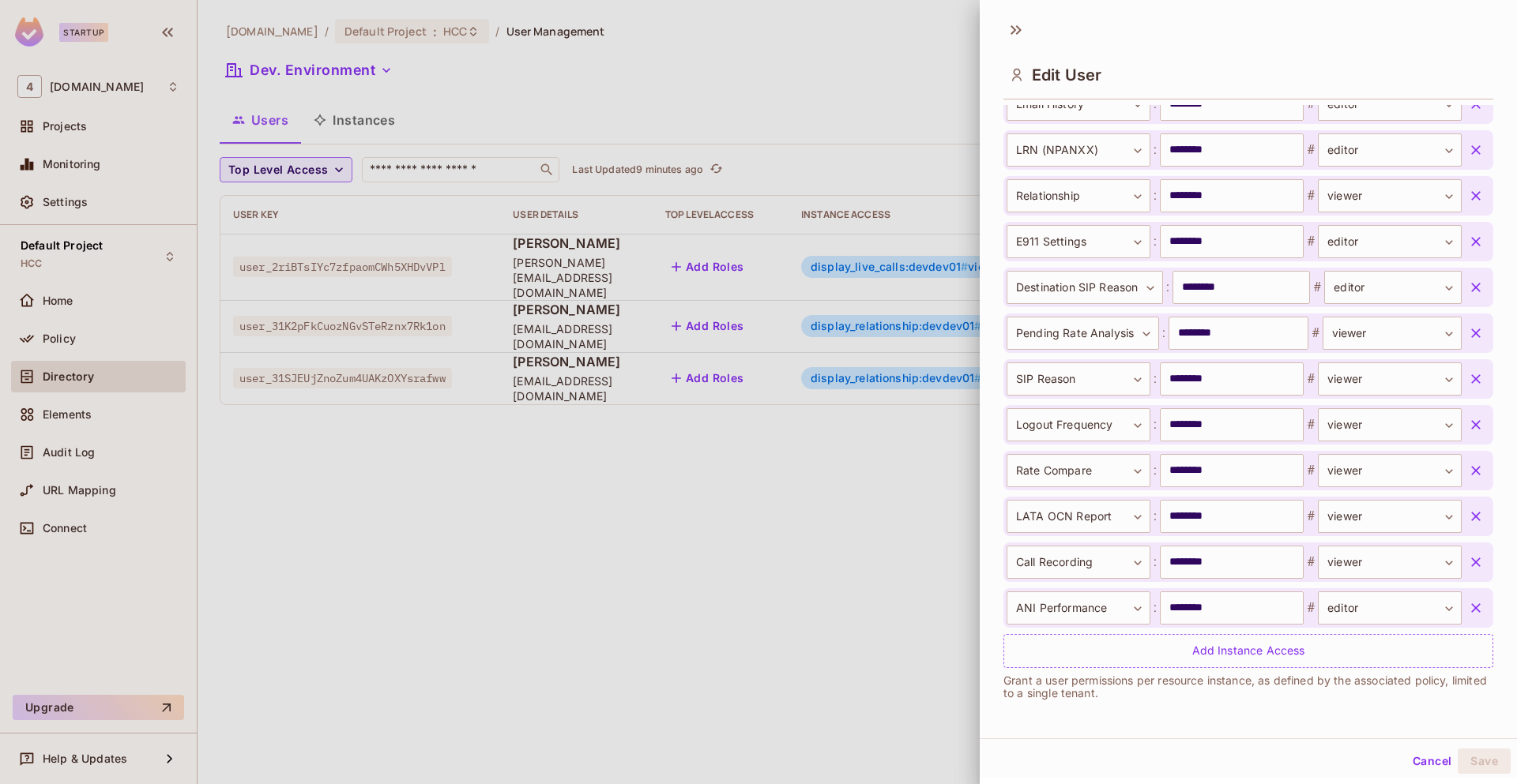
scroll to position [3, 0]
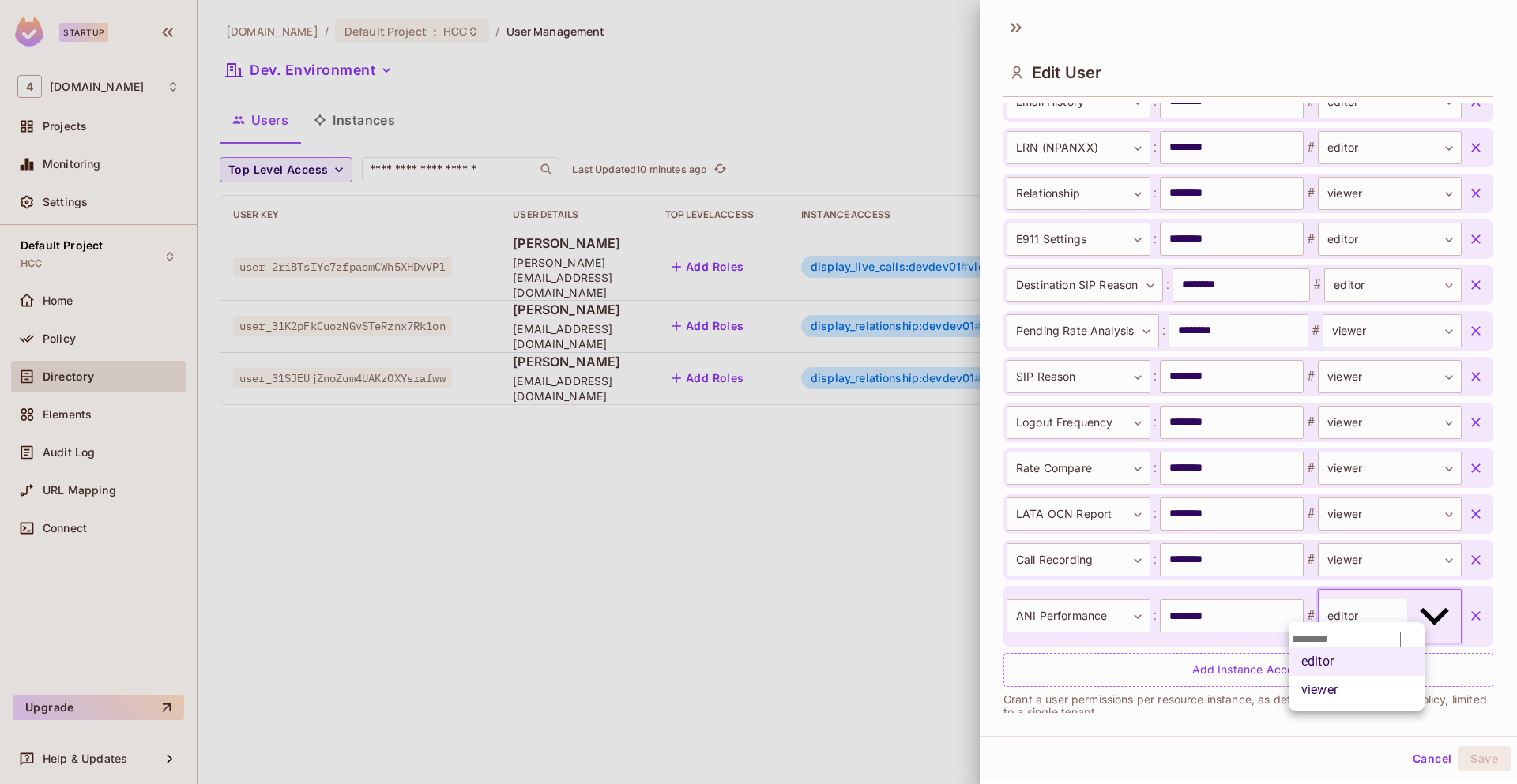
click at [1405, 603] on body "**********" at bounding box center [758, 392] width 1517 height 784
click at [1355, 695] on li "viewer" at bounding box center [1356, 691] width 136 height 28
click at [1369, 597] on body "**********" at bounding box center [758, 392] width 1517 height 784
click at [1340, 676] on li "editor" at bounding box center [1356, 662] width 136 height 28
type input "******"
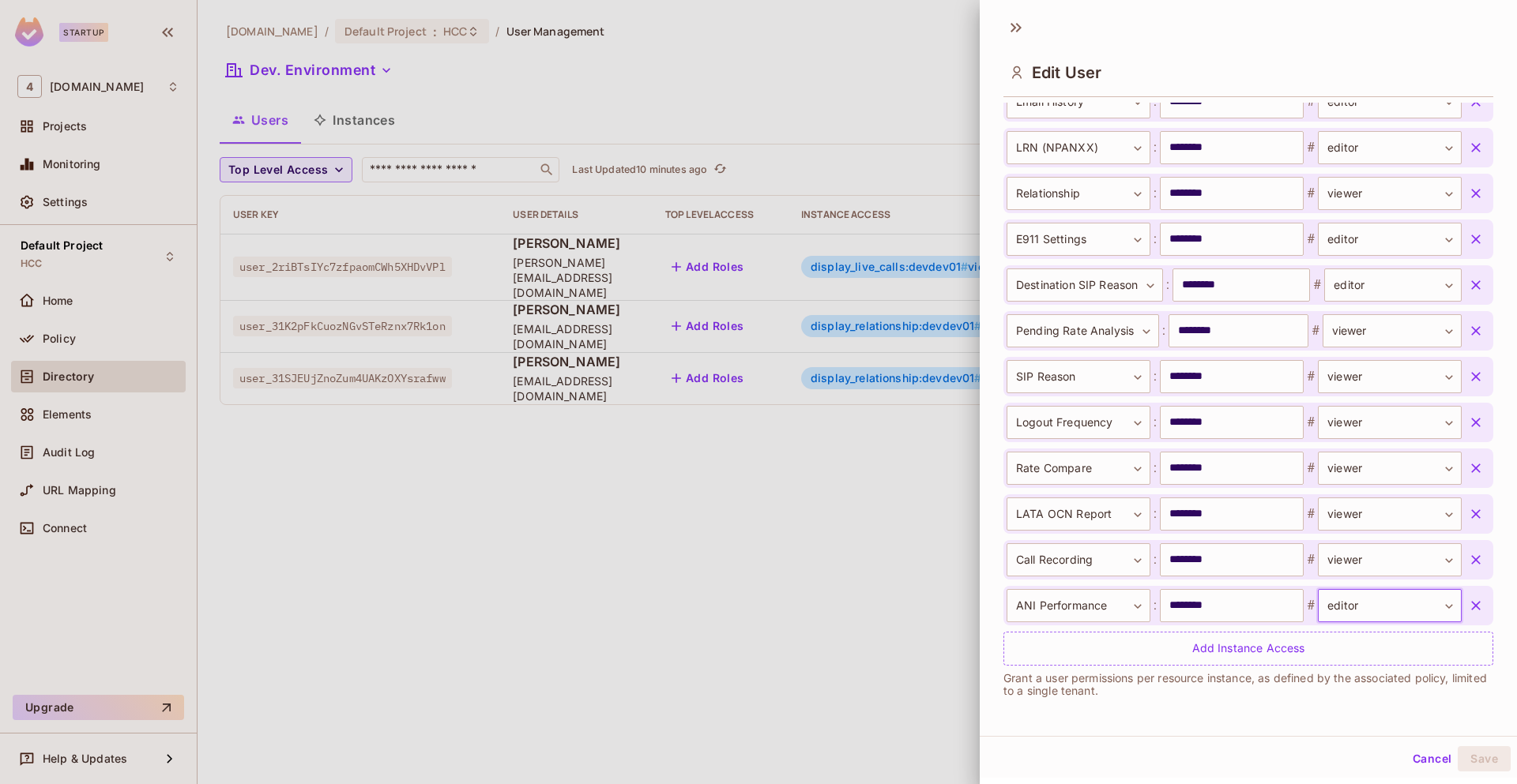
click at [1468, 606] on icon "button" at bounding box center [1476, 606] width 16 height 16
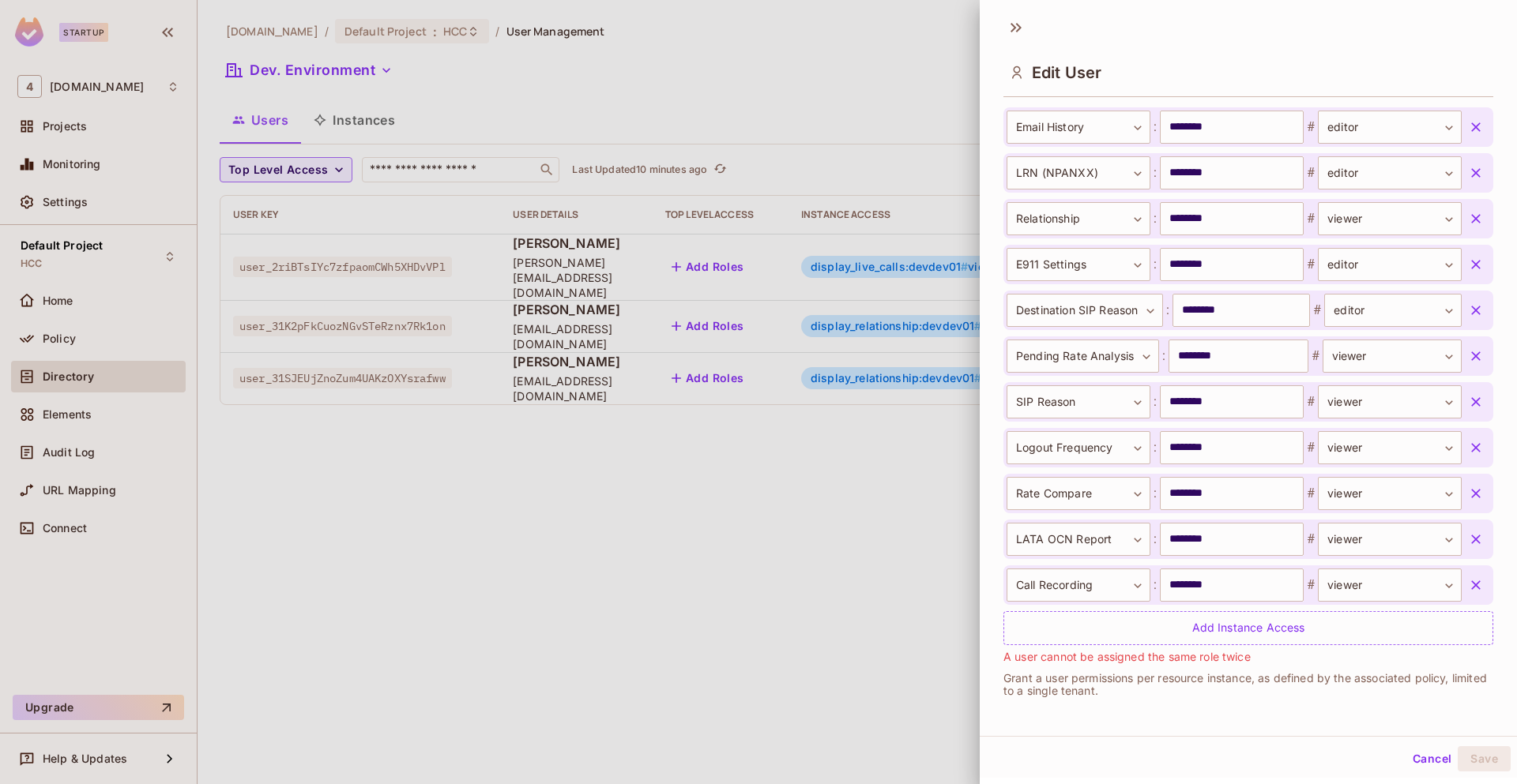
scroll to position [2825, 0]
click at [1420, 762] on button "Cancel" at bounding box center [1432, 759] width 52 height 25
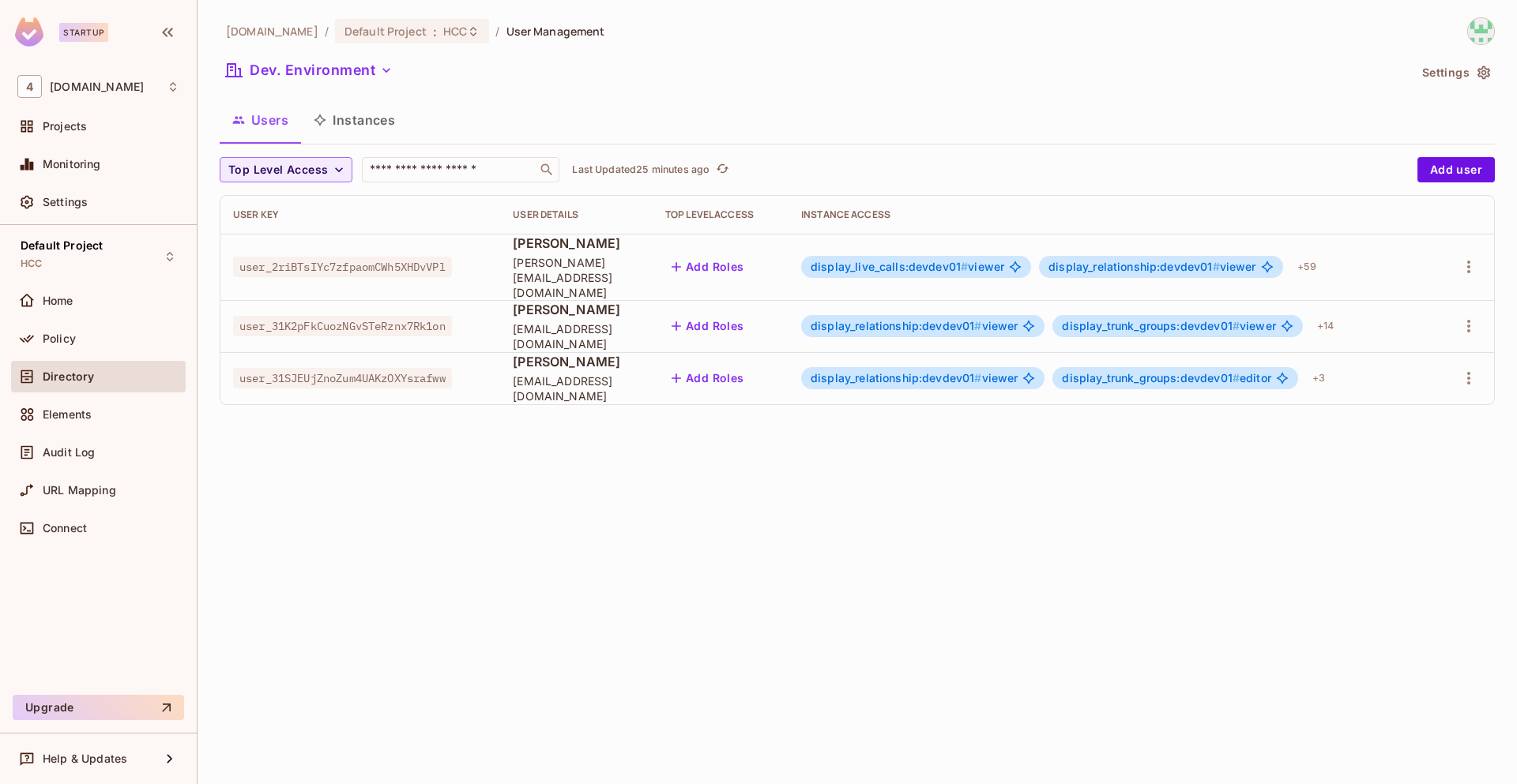
click at [902, 263] on span "display_live_calls:devdev01 #" at bounding box center [888, 266] width 158 height 13
click at [925, 260] on span "display_live_calls:devdev01 #" at bounding box center [888, 266] width 158 height 13
click at [906, 263] on span "display_live_calls:devdev01 #" at bounding box center [888, 266] width 158 height 13
click at [956, 260] on span "display_live_calls:devdev01 #" at bounding box center [888, 266] width 158 height 13
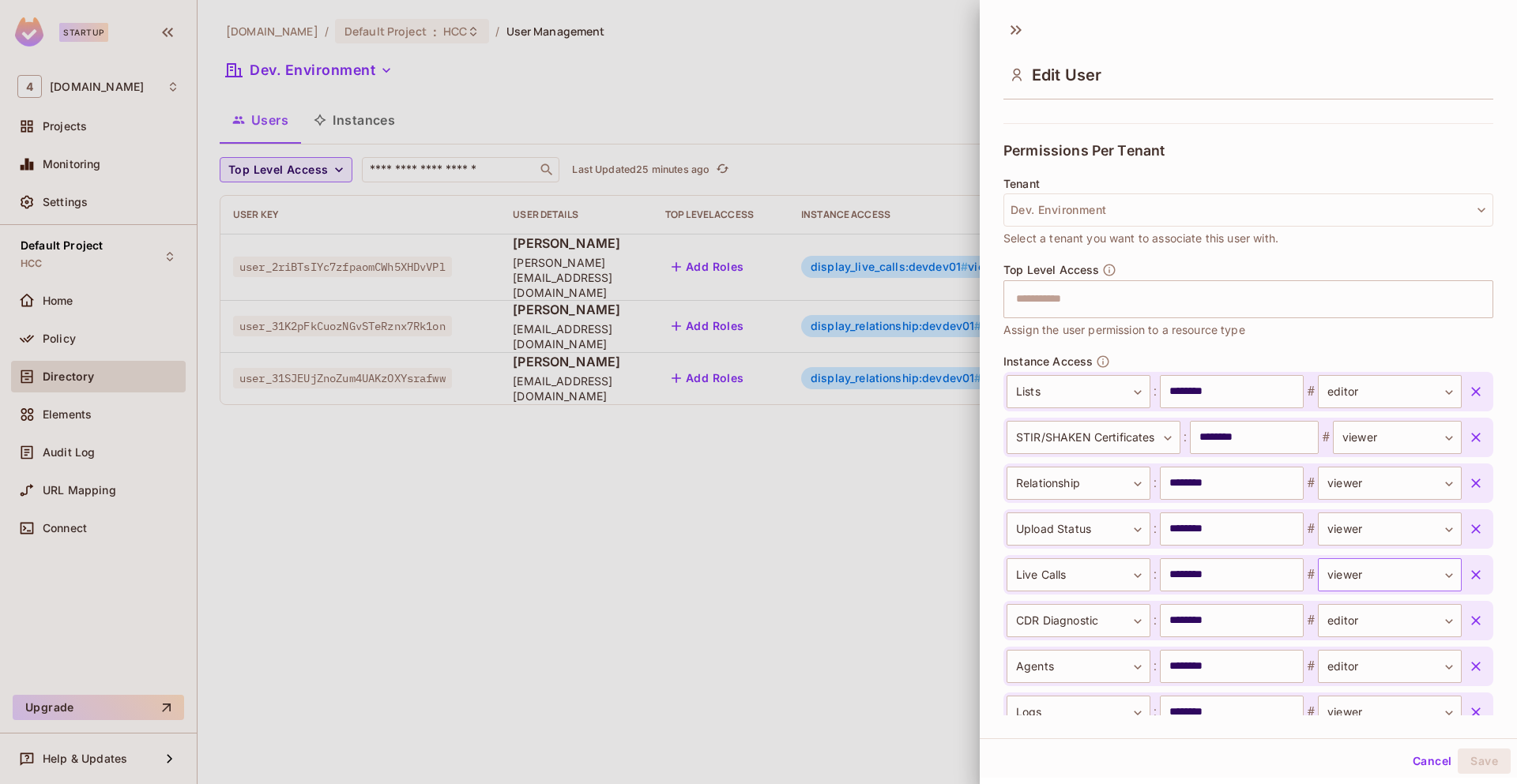
scroll to position [345, 0]
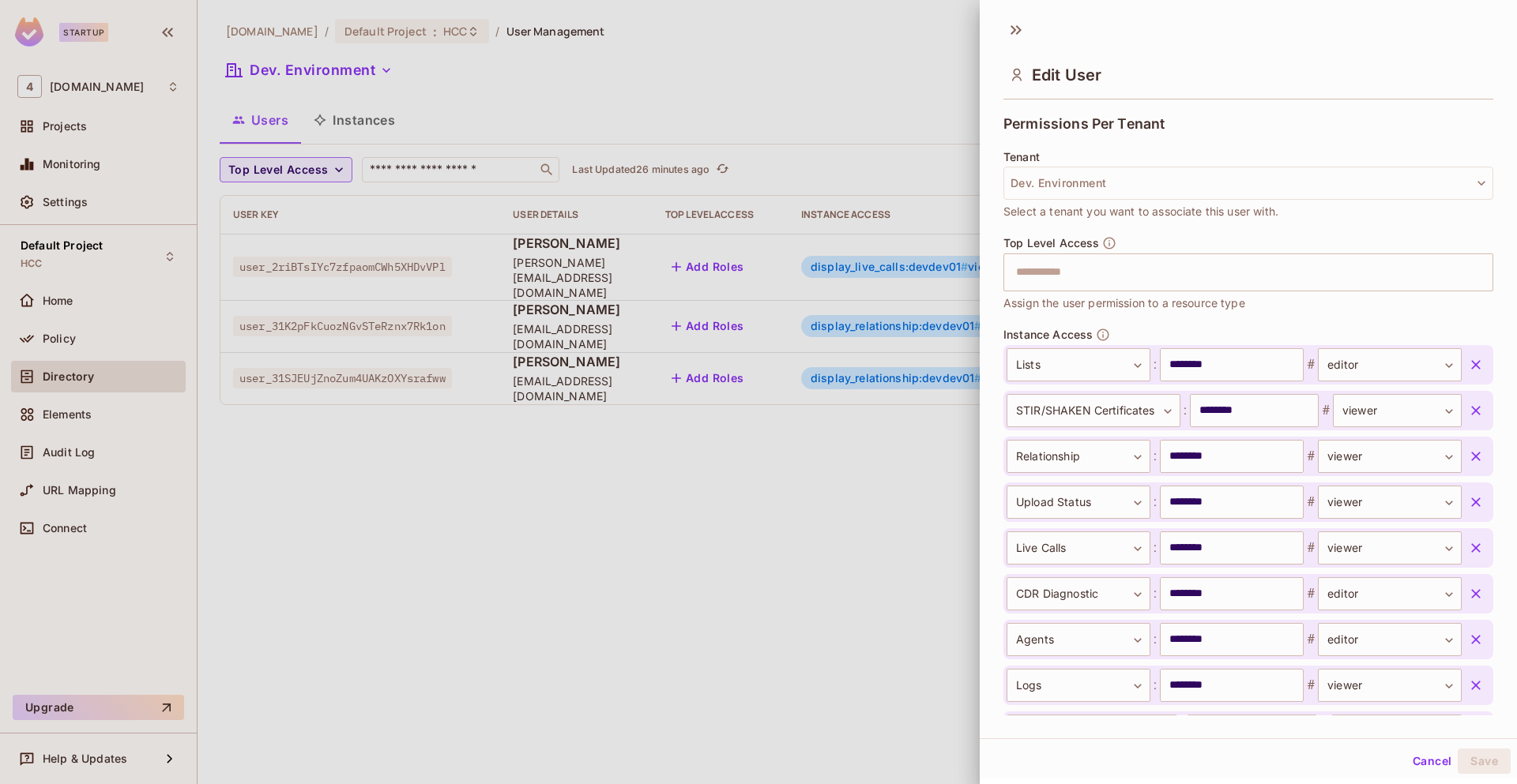
click at [1471, 365] on icon "button" at bounding box center [1475, 365] width 10 height 10
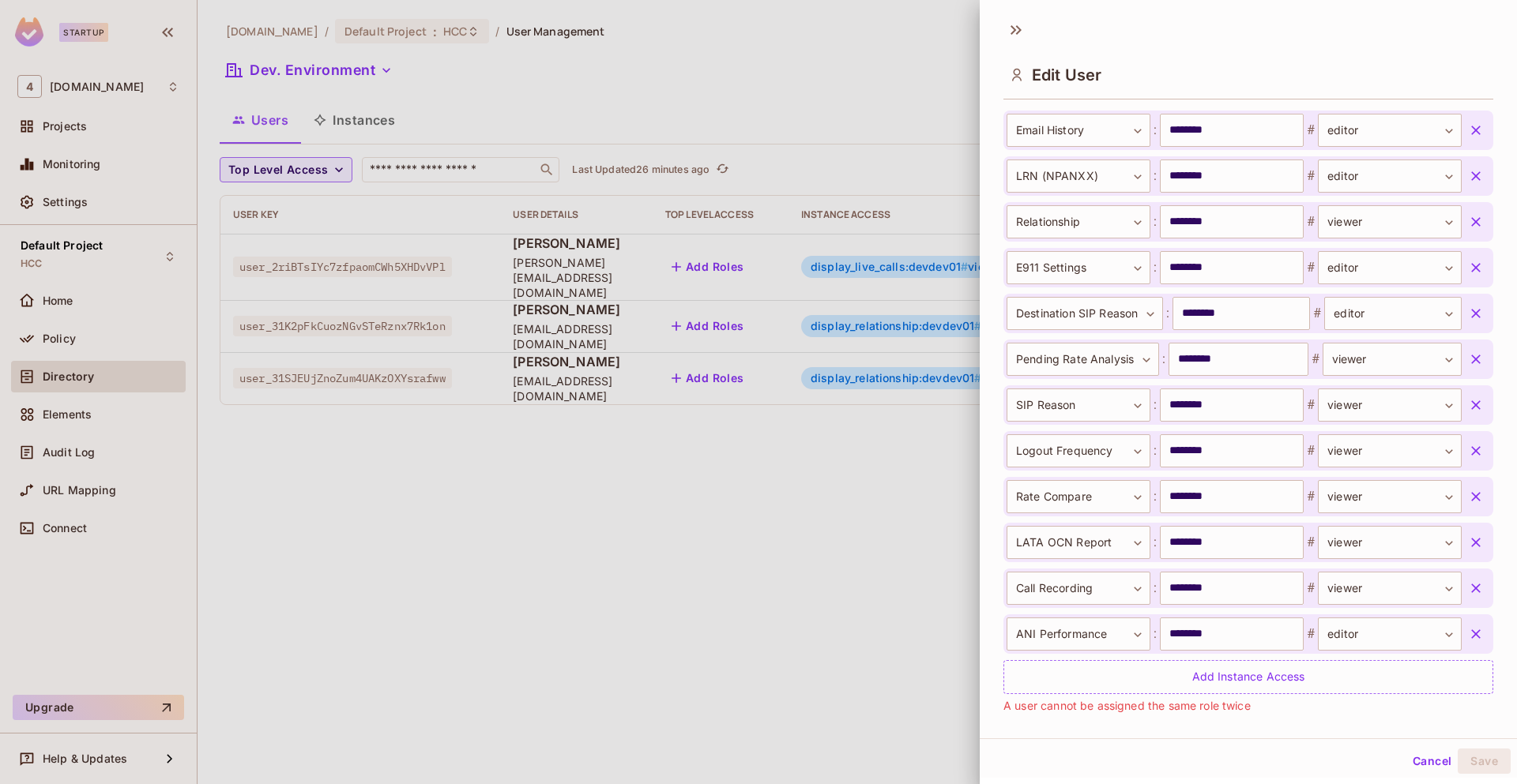
scroll to position [2825, 0]
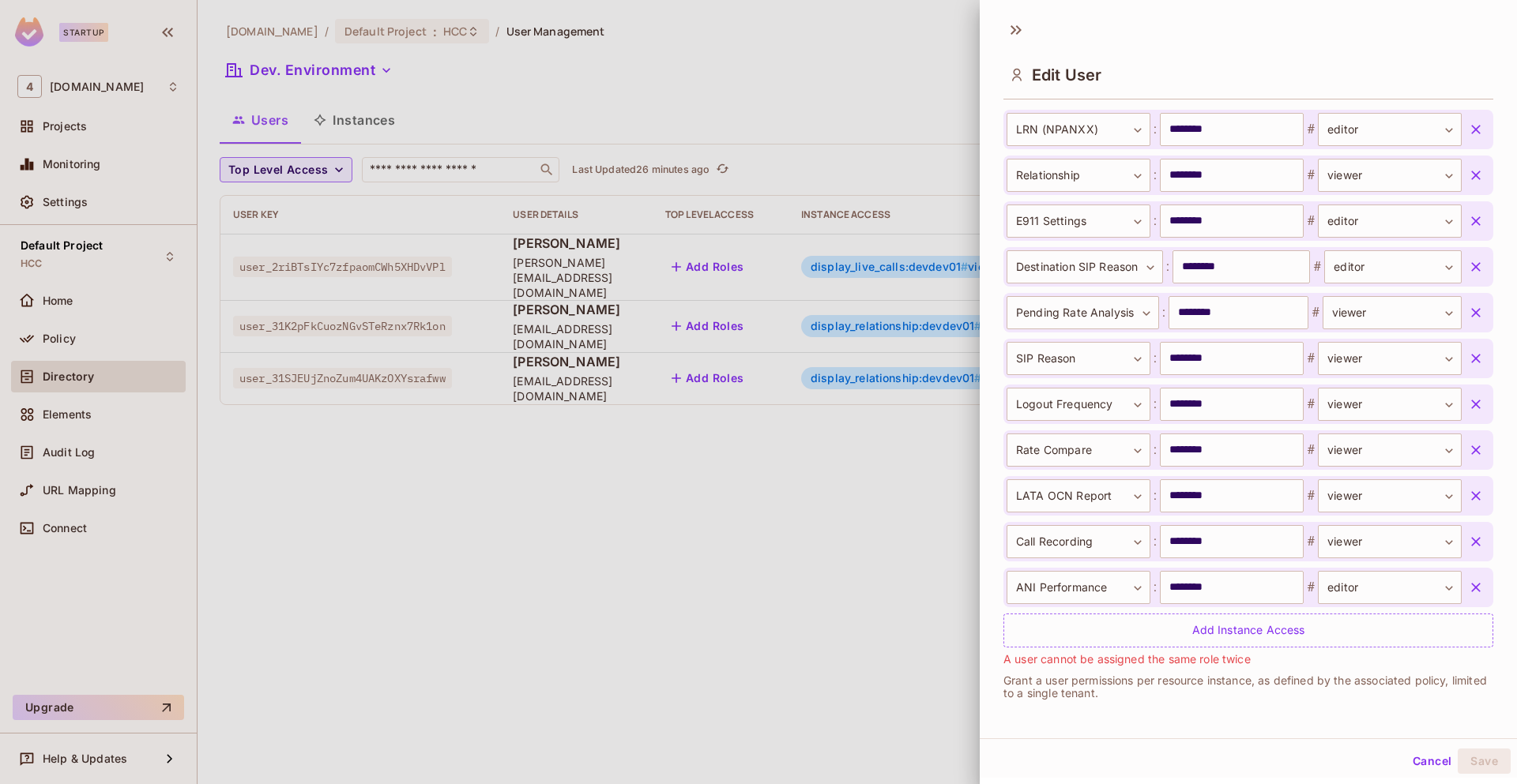
click at [1099, 659] on span "A user cannot be assigned the same role twice" at bounding box center [1127, 659] width 247 height 18
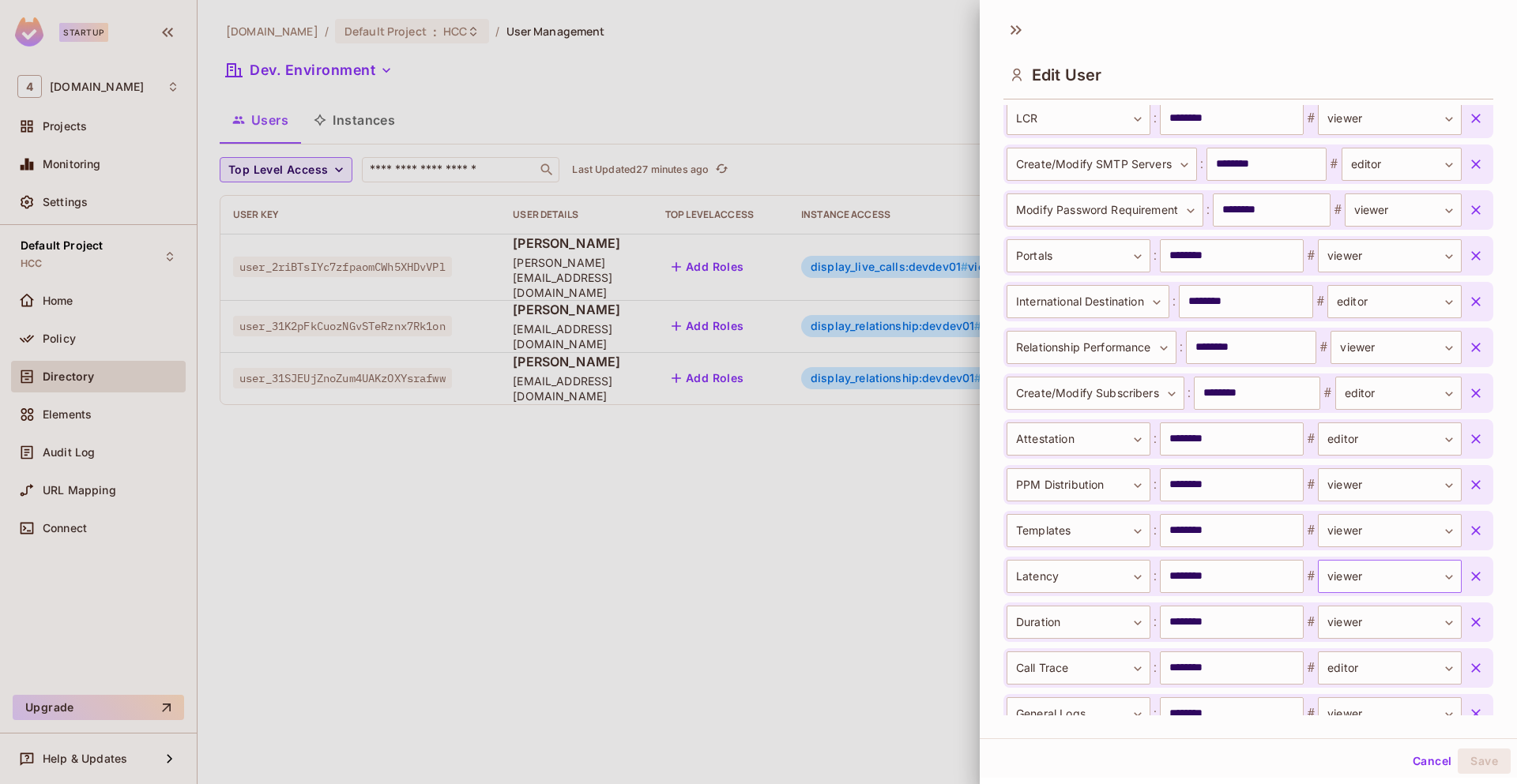
scroll to position [2017, 0]
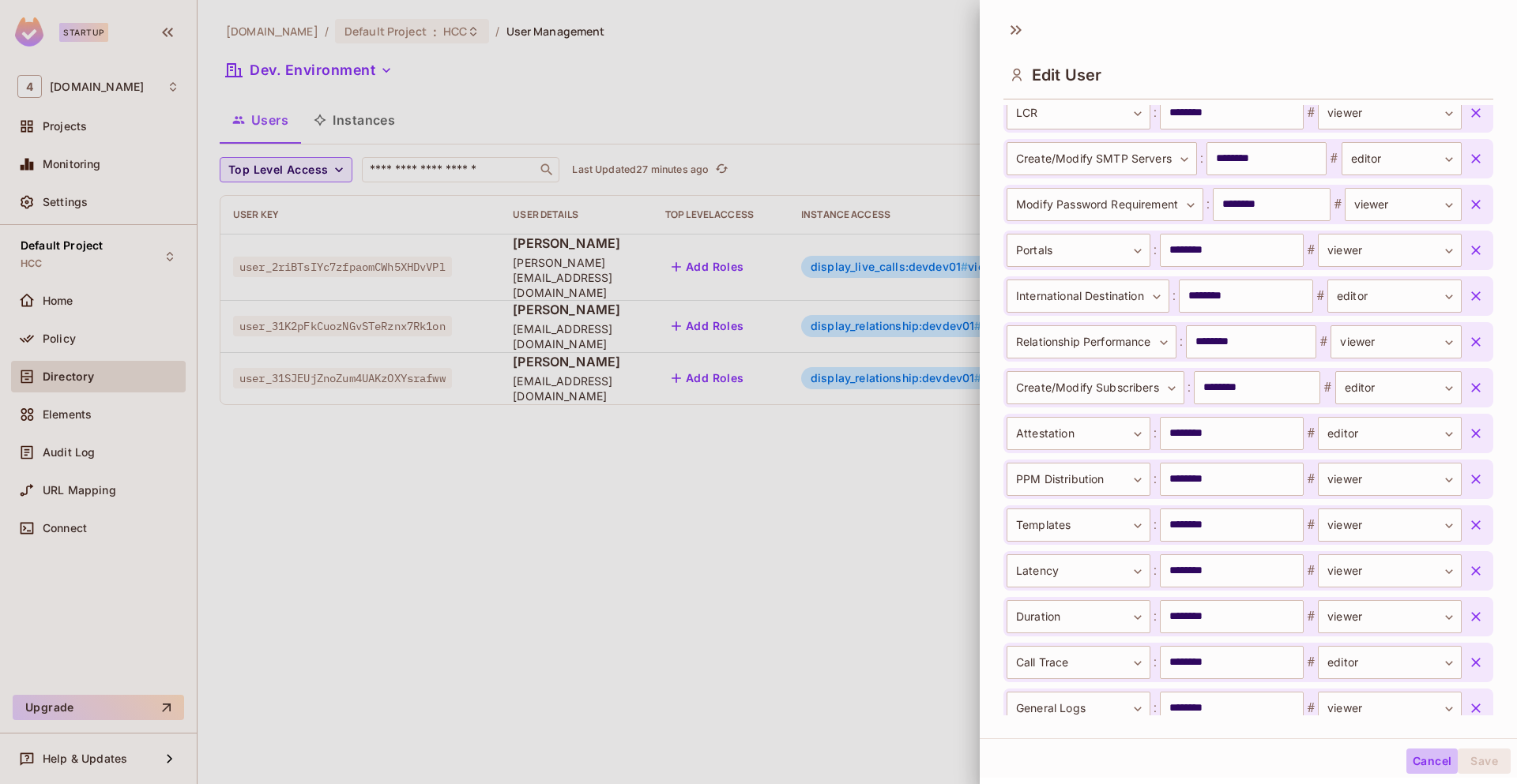
click at [1425, 758] on button "Cancel" at bounding box center [1432, 761] width 52 height 25
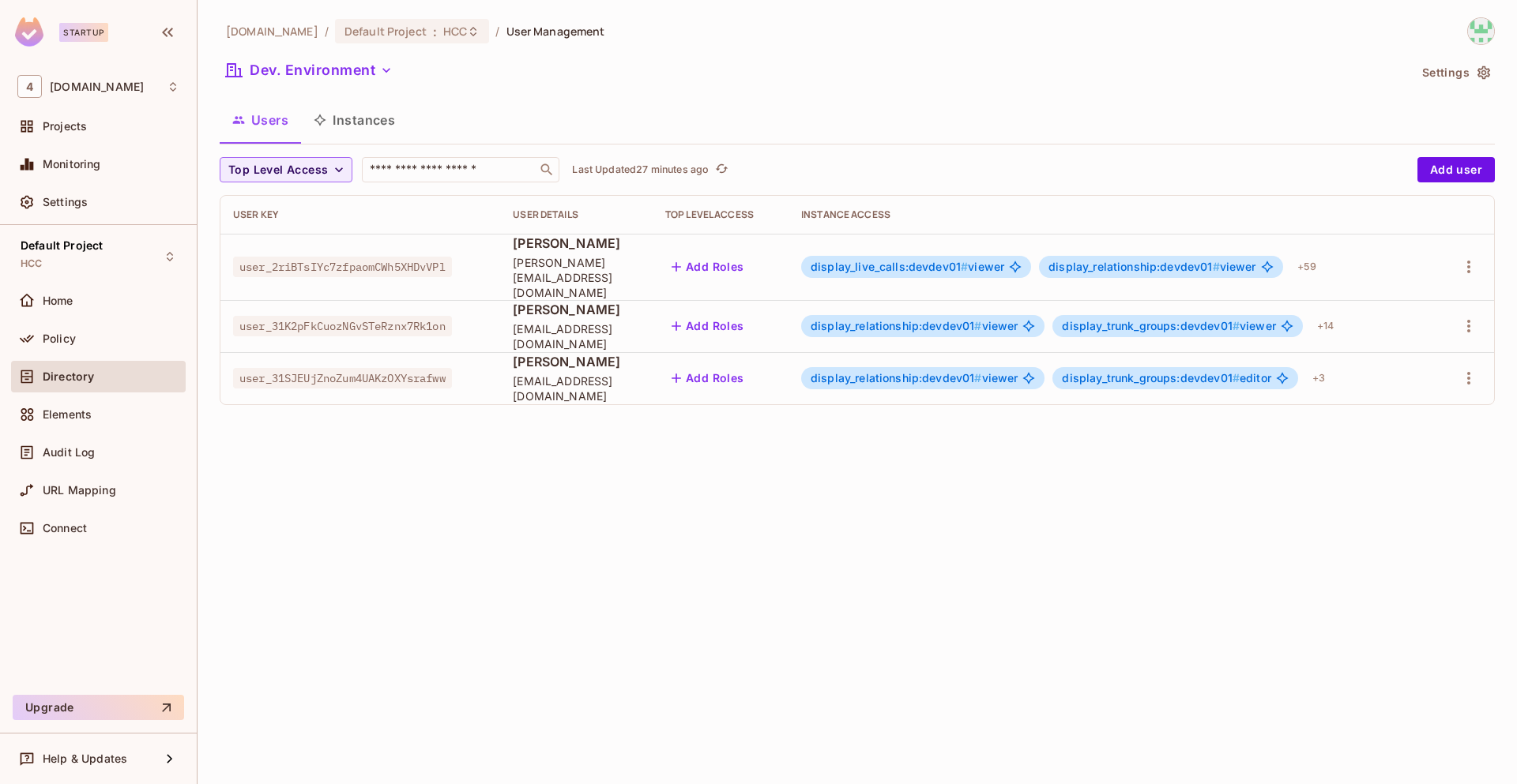
click at [378, 263] on span "user_2riBTsIYc7zfpaomCWh5XHDvVPl" at bounding box center [343, 266] width 219 height 20
copy span "user_2riBTsIYc7zfpaomCWh5XHDvVPl"
click at [1474, 261] on icon "button" at bounding box center [1468, 266] width 19 height 19
click at [1409, 368] on div "Delete User" at bounding box center [1406, 366] width 62 height 16
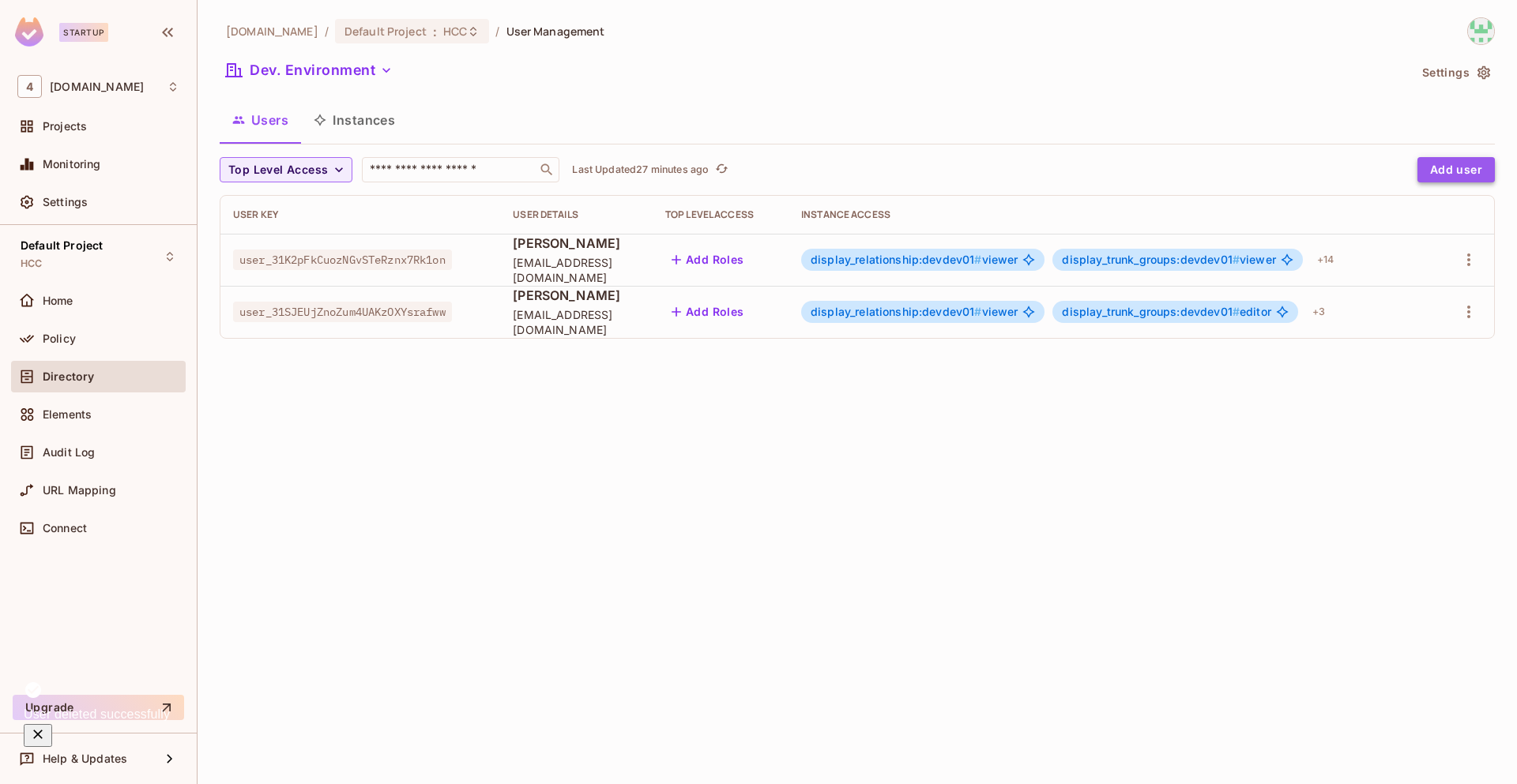
click at [1457, 169] on button "Add user" at bounding box center [1456, 170] width 77 height 25
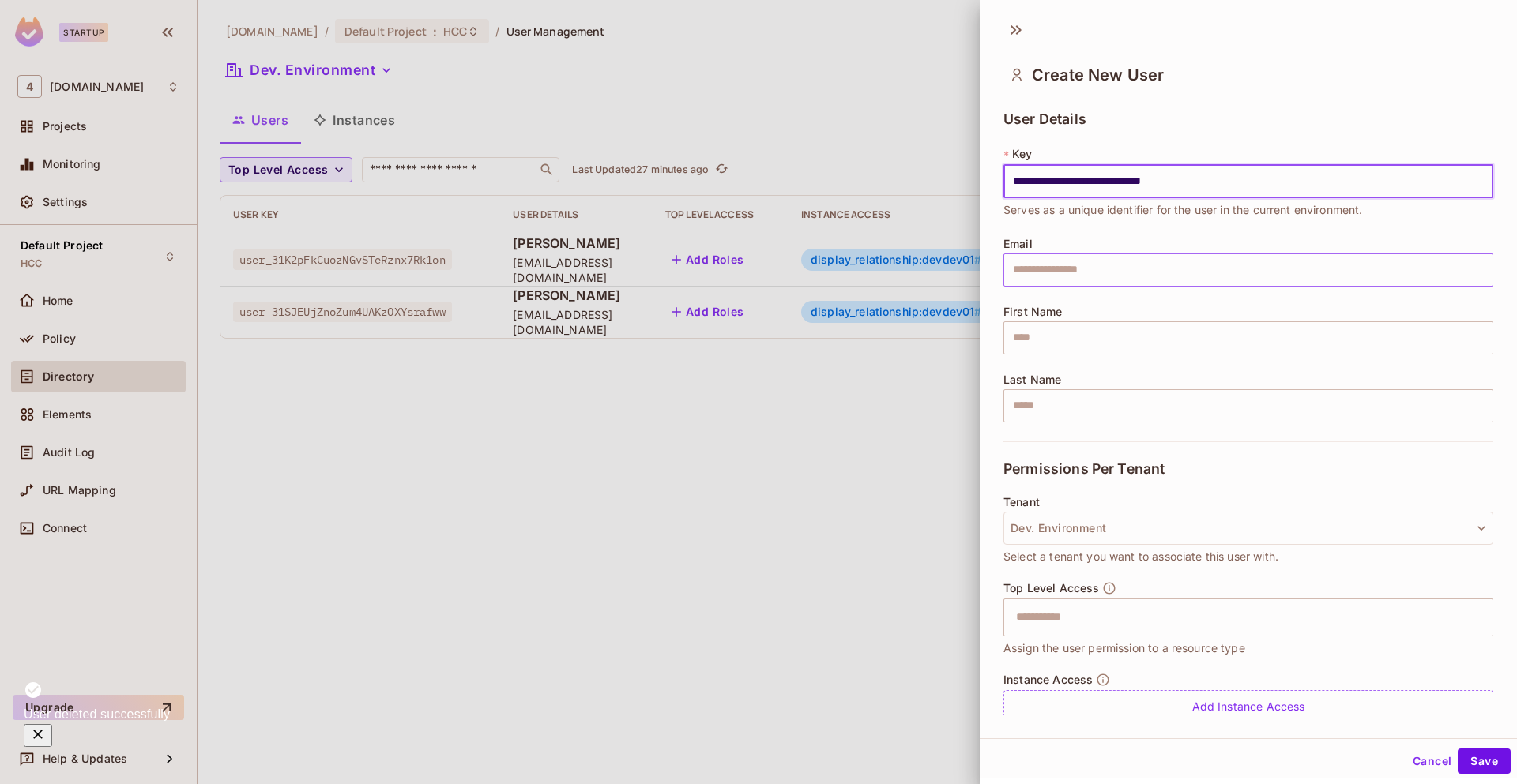
type input "**********"
click at [1105, 276] on input "text" at bounding box center [1248, 270] width 490 height 33
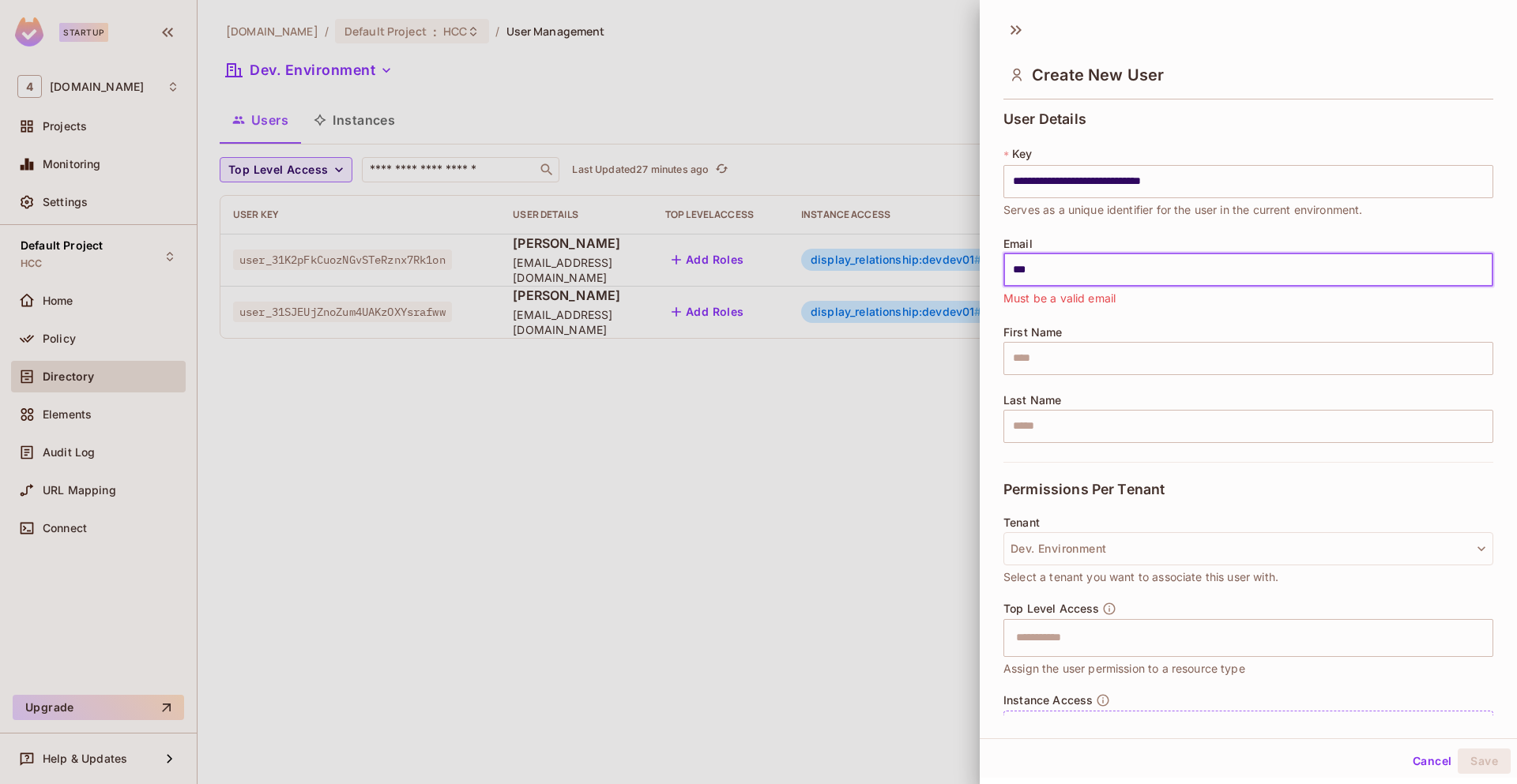
type input "**********"
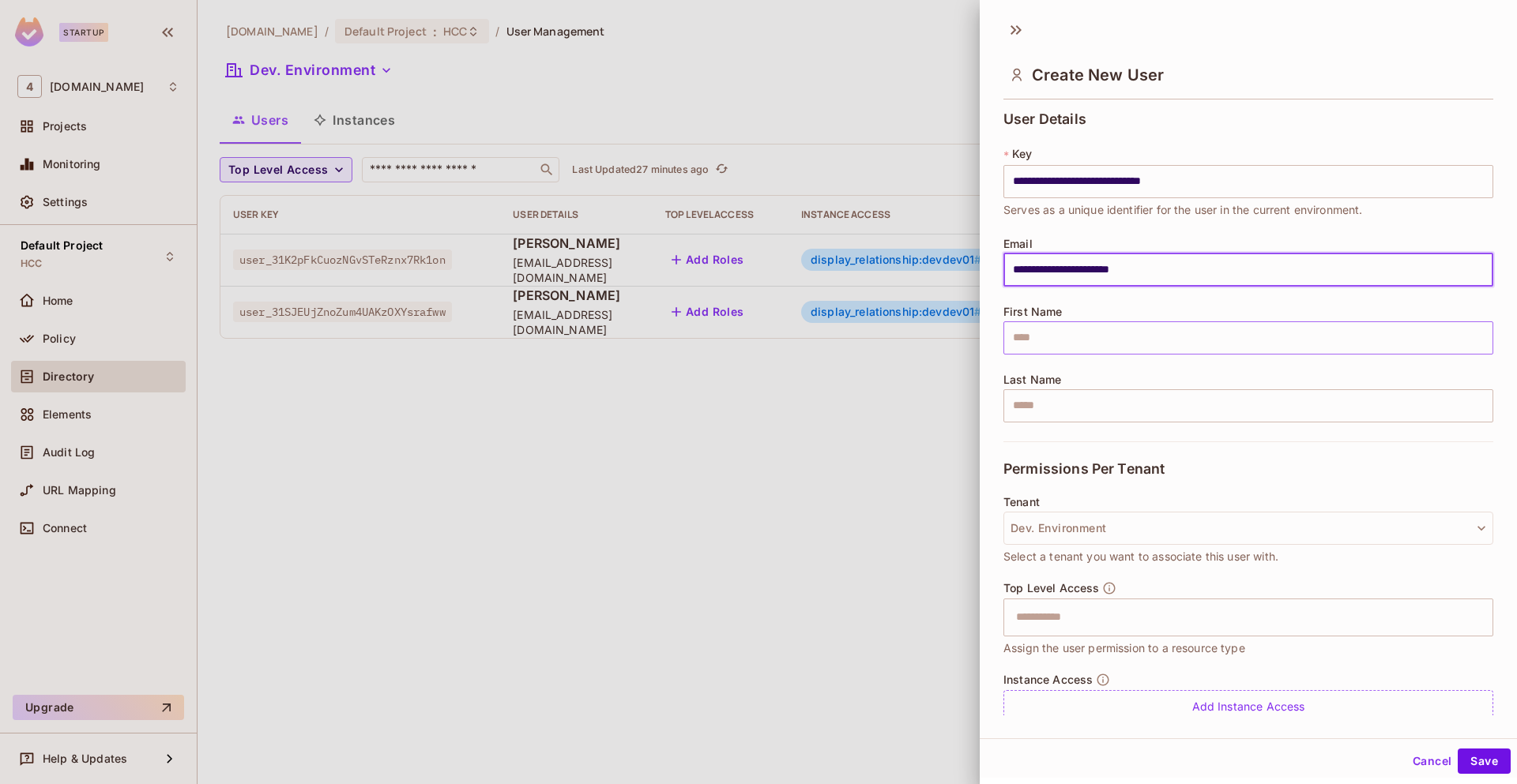
click at [1099, 343] on input "text" at bounding box center [1248, 337] width 490 height 33
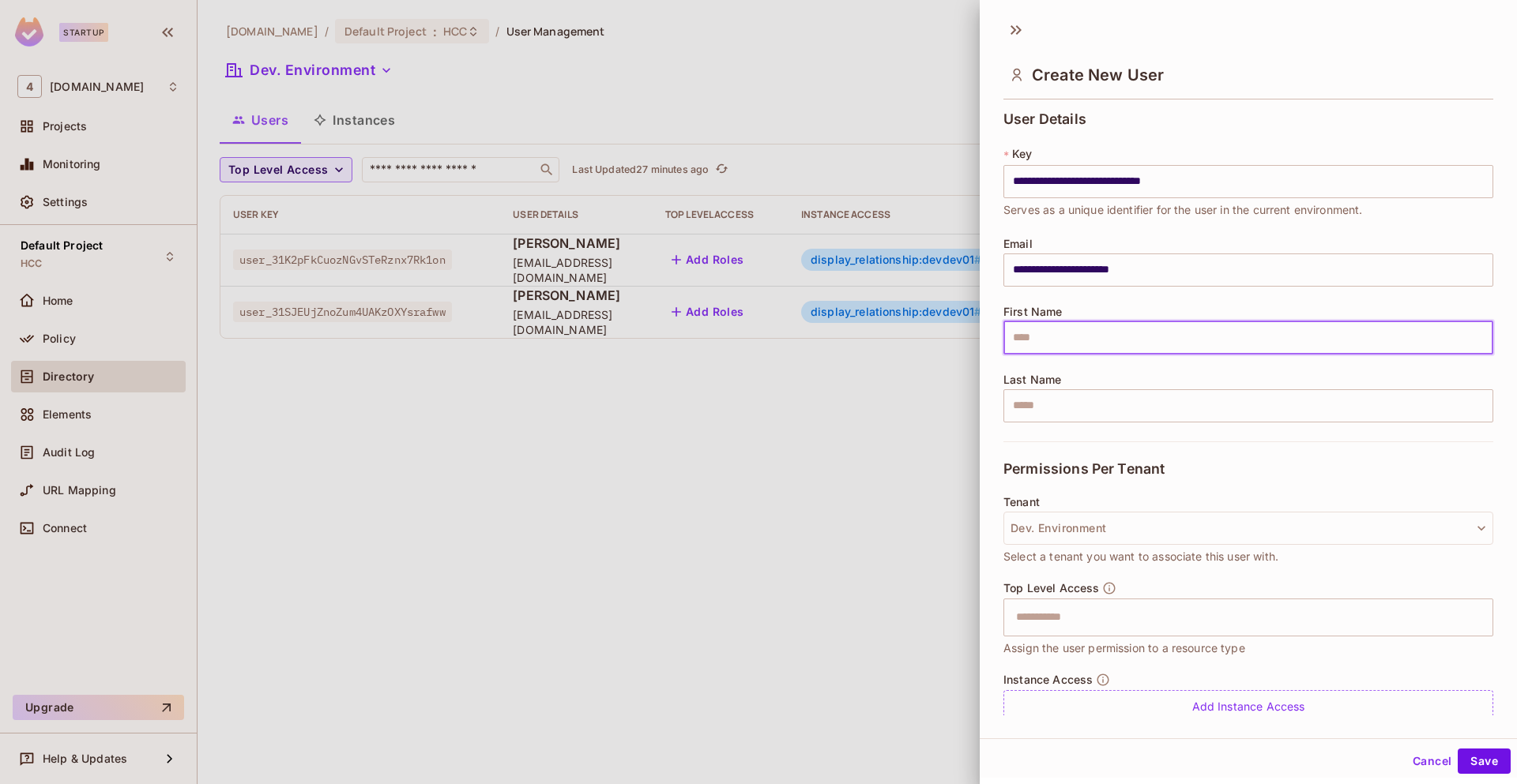
type input "*********"
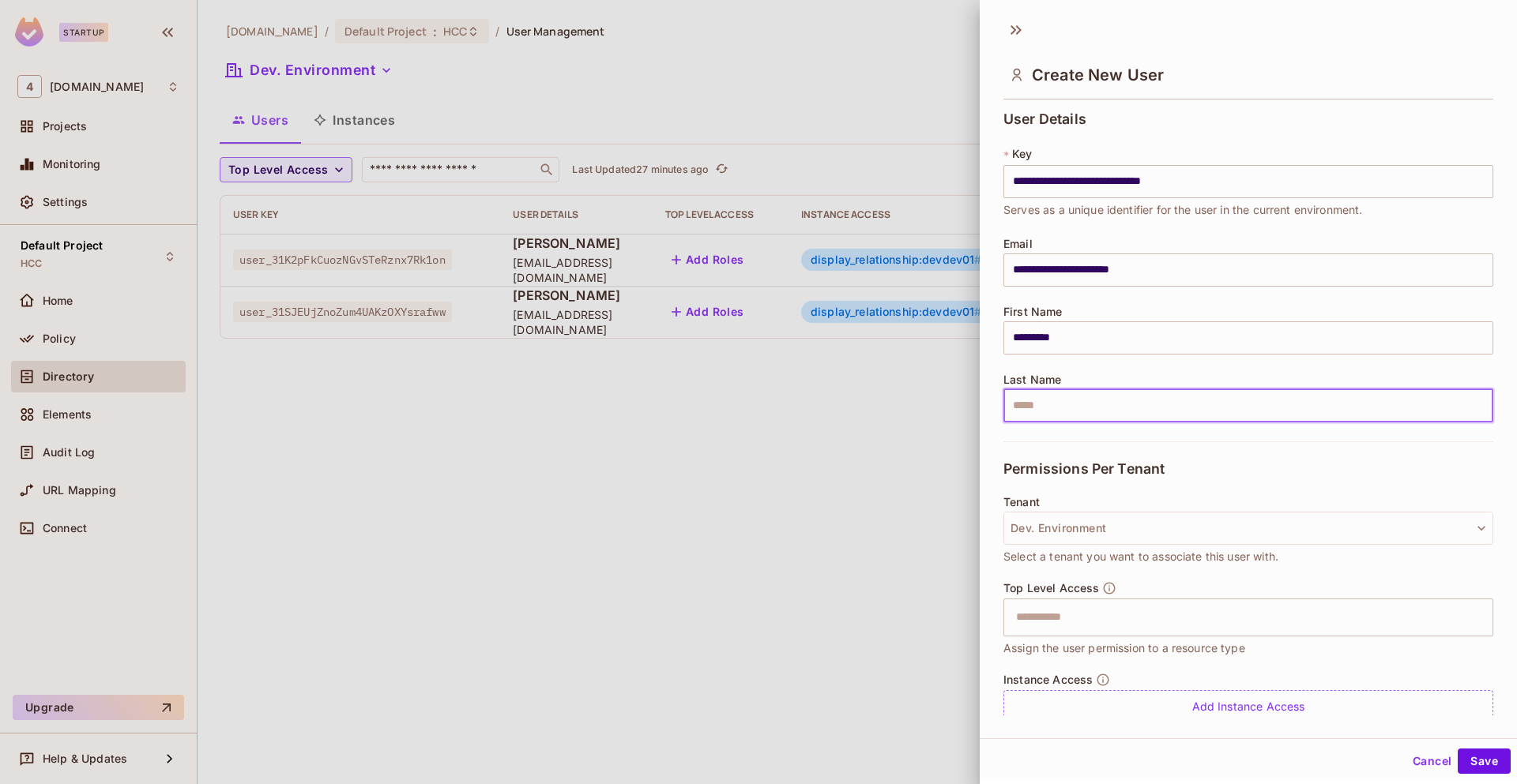
click at [1072, 412] on input "text" at bounding box center [1248, 405] width 490 height 33
type input "***"
click at [1318, 460] on div "Permissions Per Tenant" at bounding box center [1248, 468] width 490 height 54
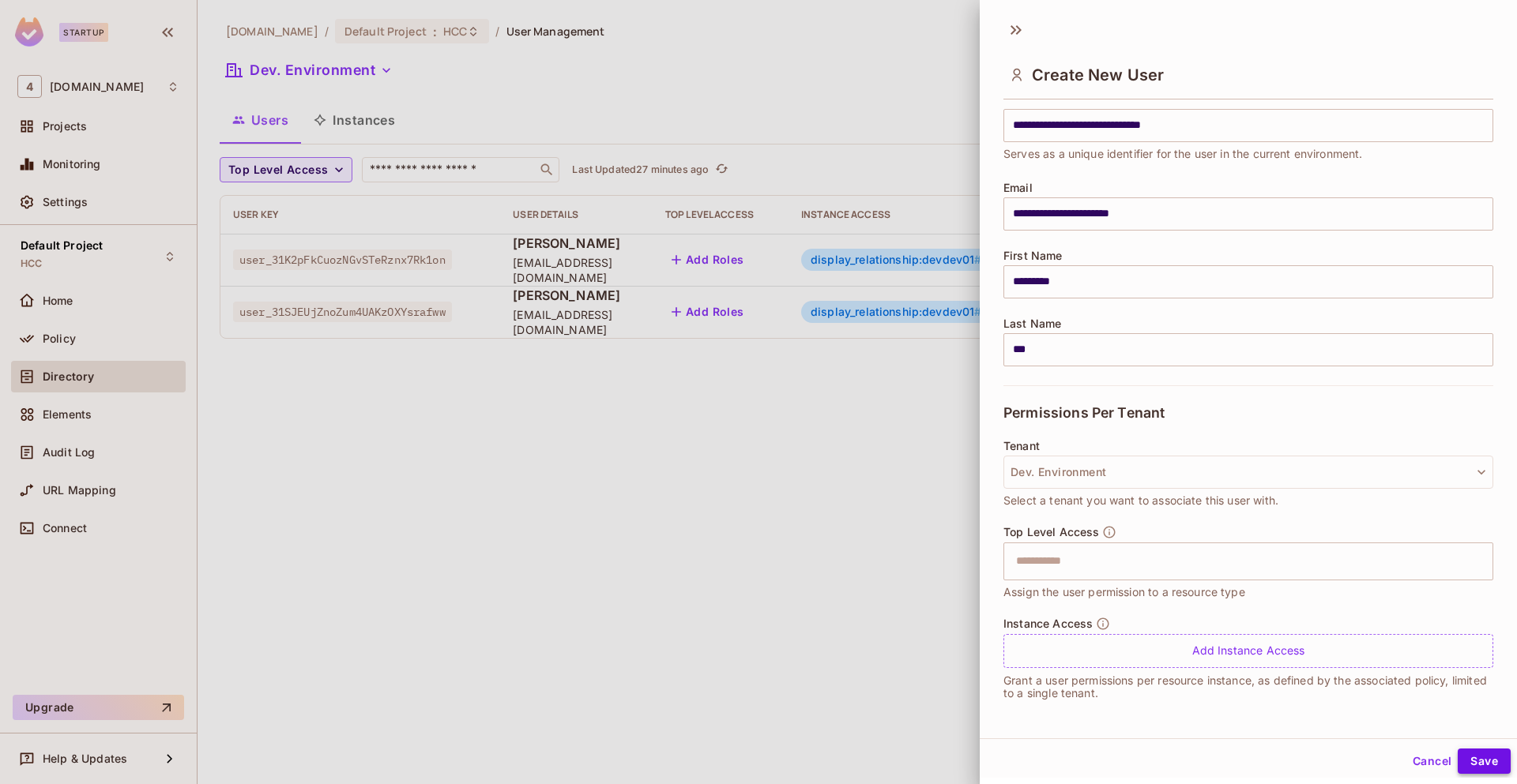
click at [1480, 763] on button "Save" at bounding box center [1483, 761] width 53 height 25
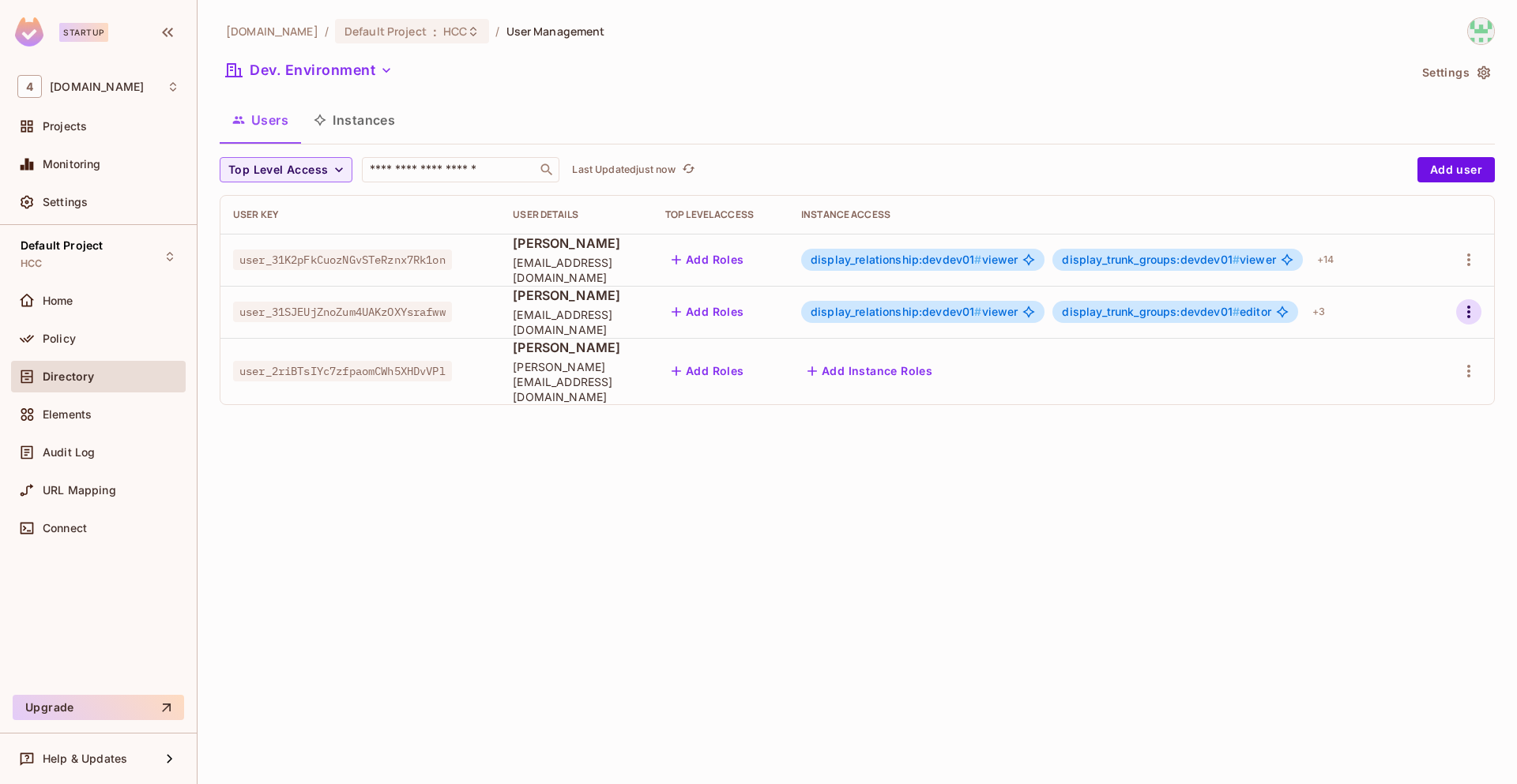
click at [1471, 318] on icon "button" at bounding box center [1468, 311] width 19 height 19
click at [1391, 352] on div "Edit" at bounding box center [1385, 348] width 21 height 16
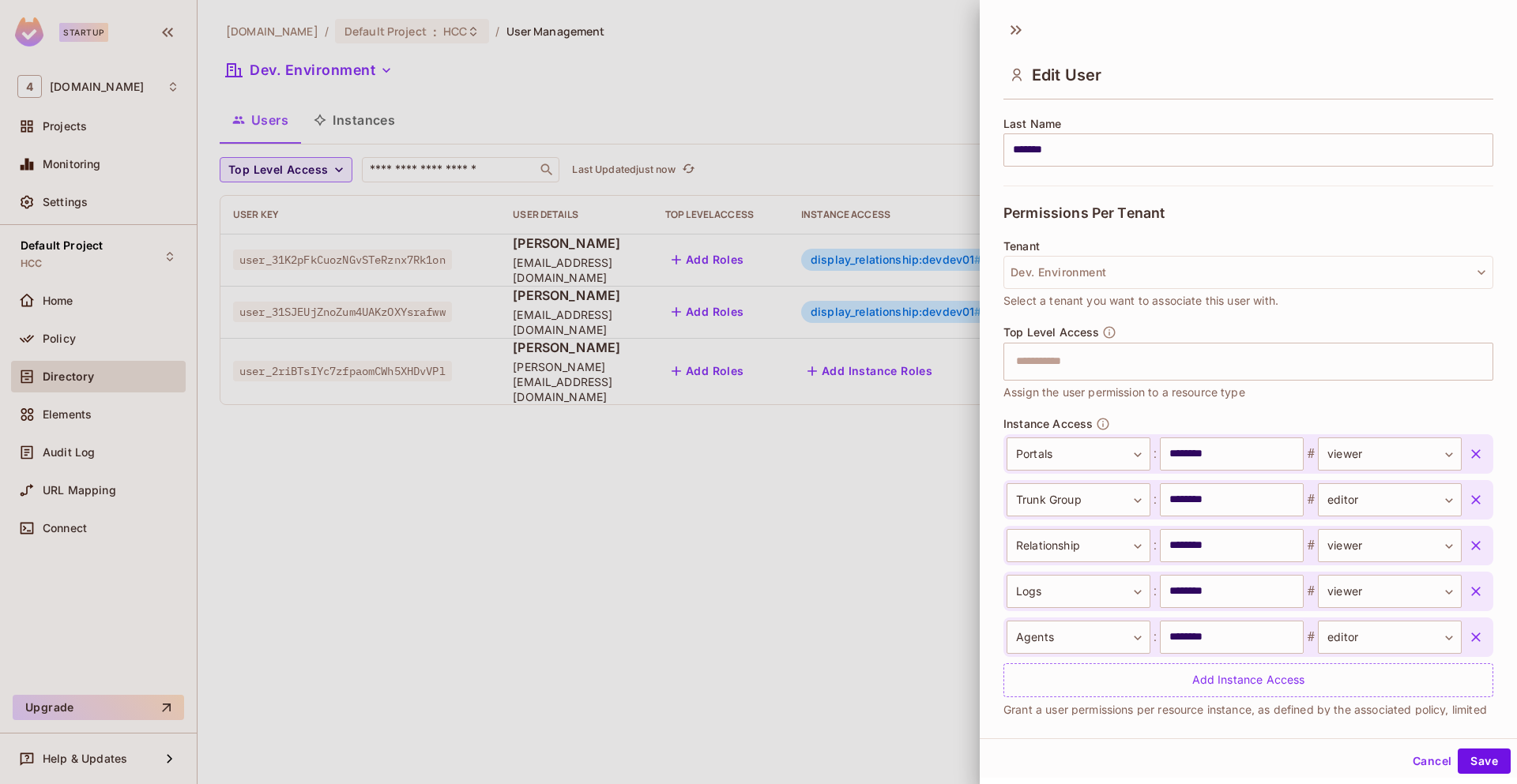
scroll to position [285, 0]
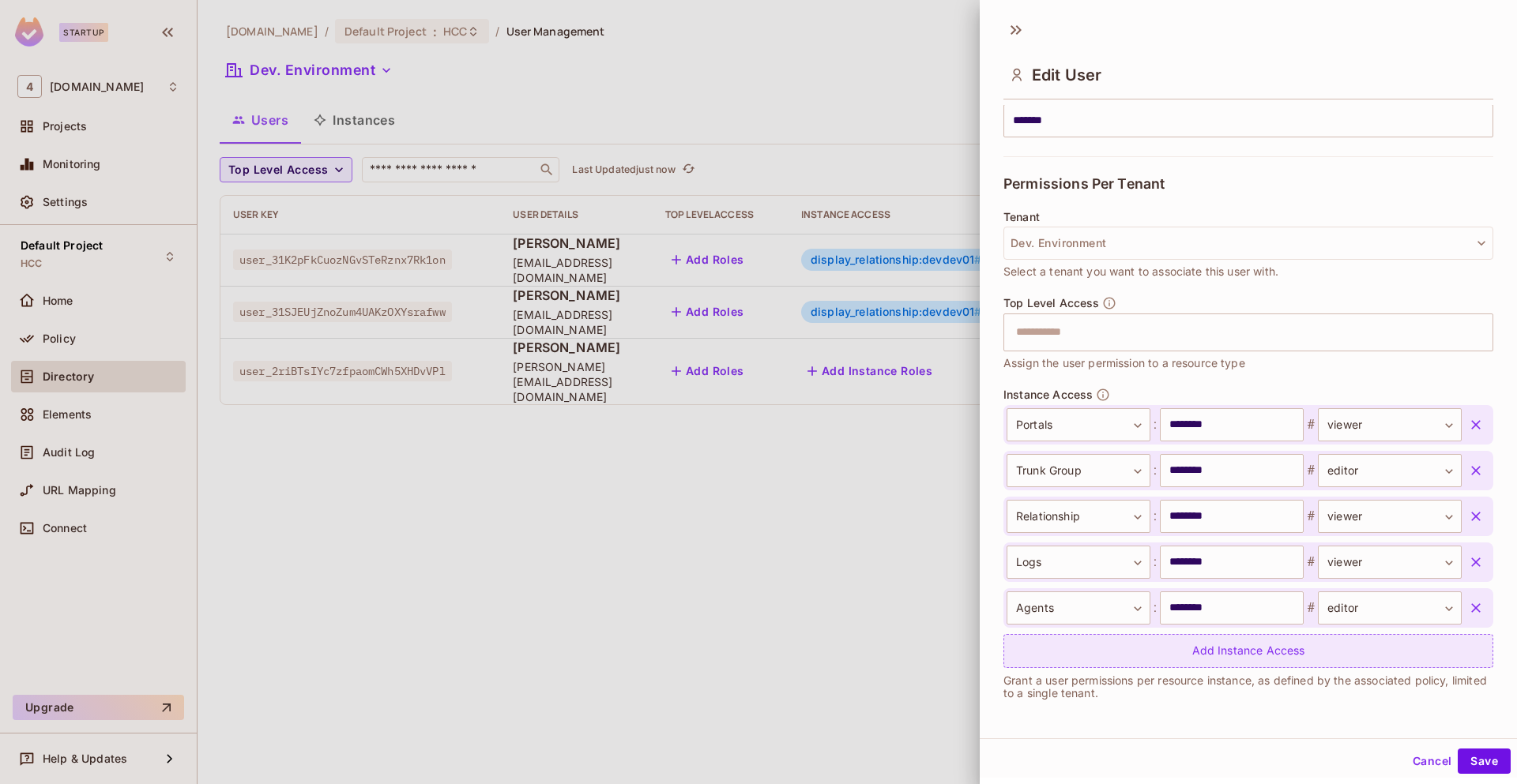
click at [1286, 655] on div "Add Instance Access" at bounding box center [1248, 651] width 490 height 34
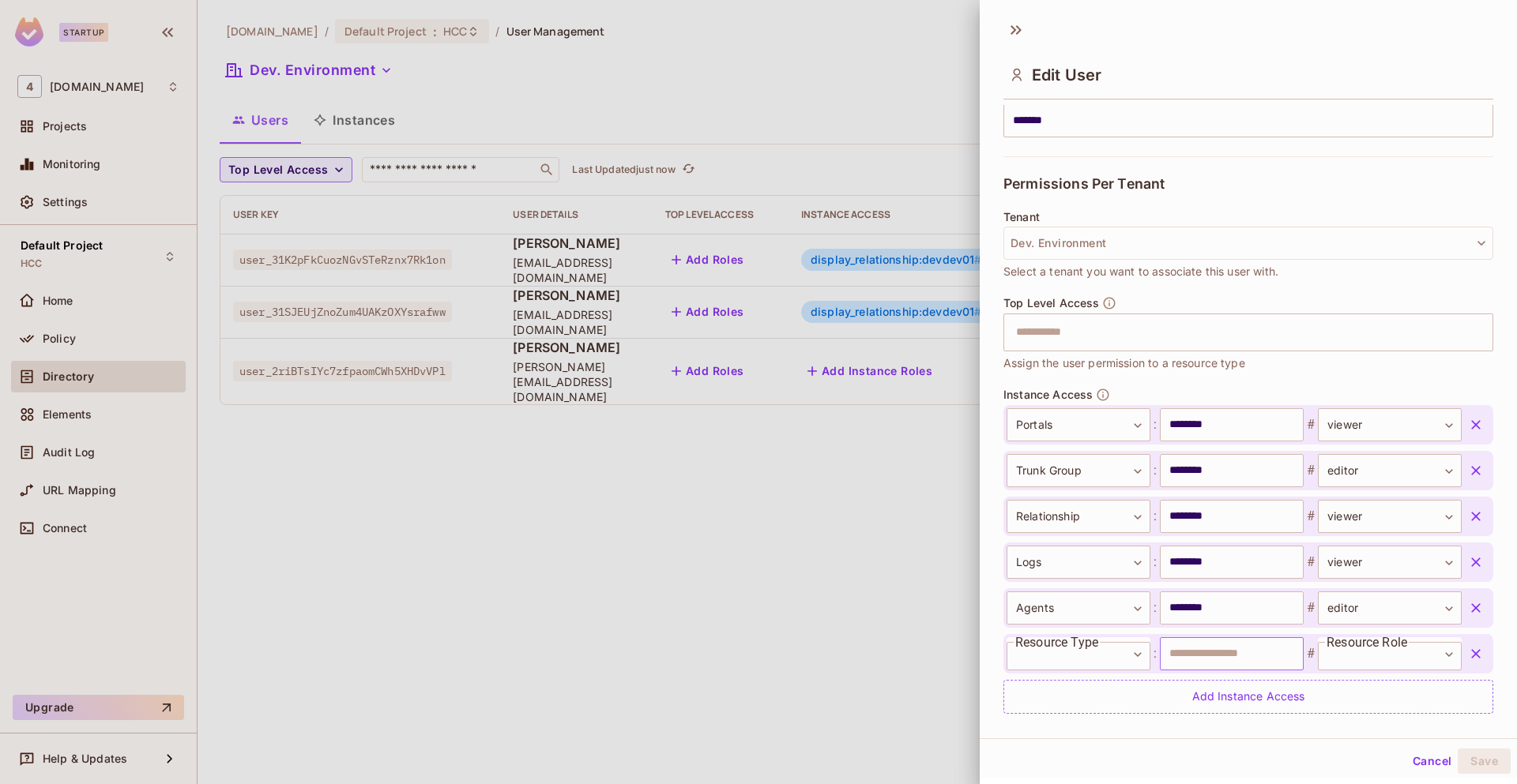
scroll to position [331, 0]
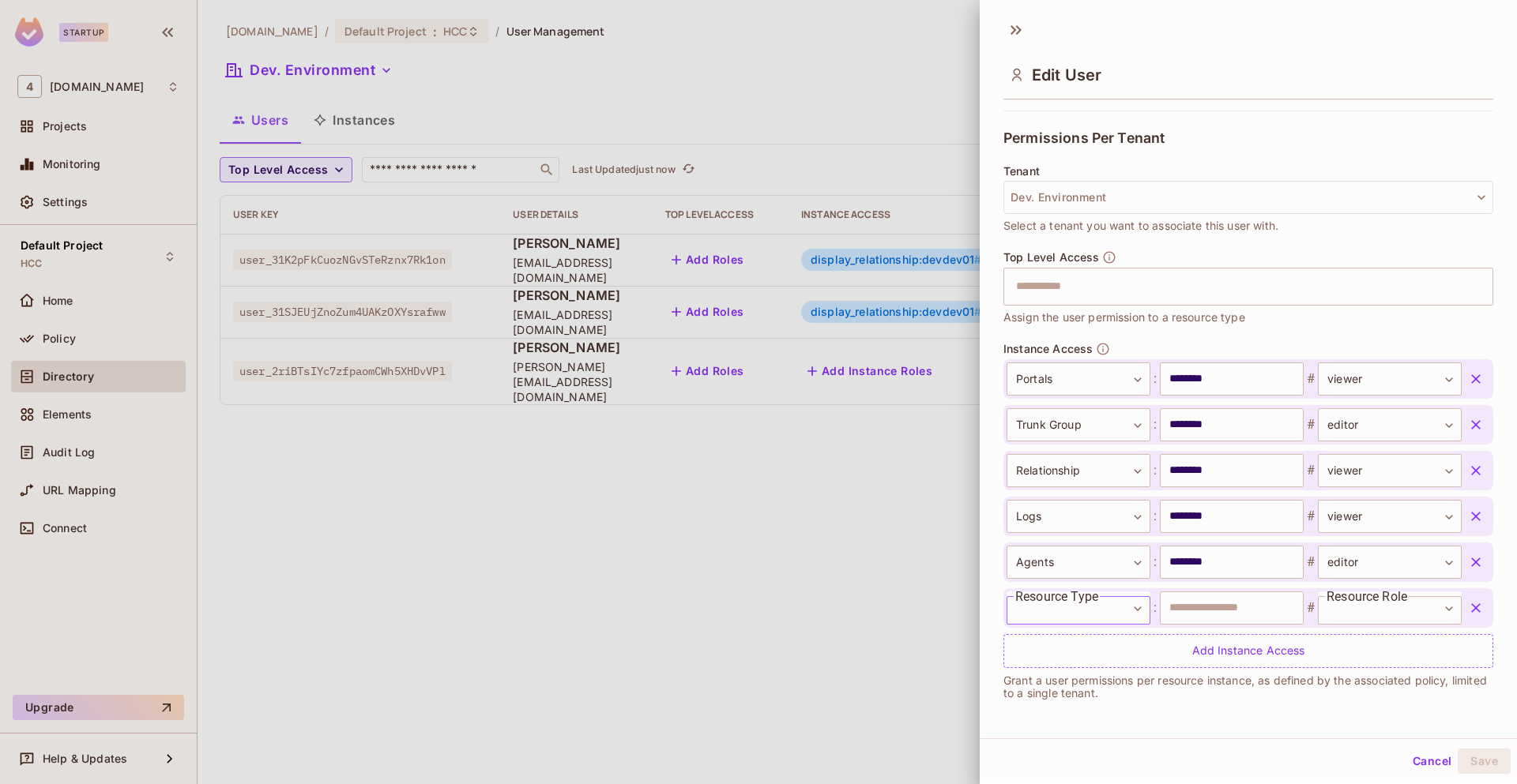
click at [1107, 603] on body "**********" at bounding box center [758, 392] width 1517 height 784
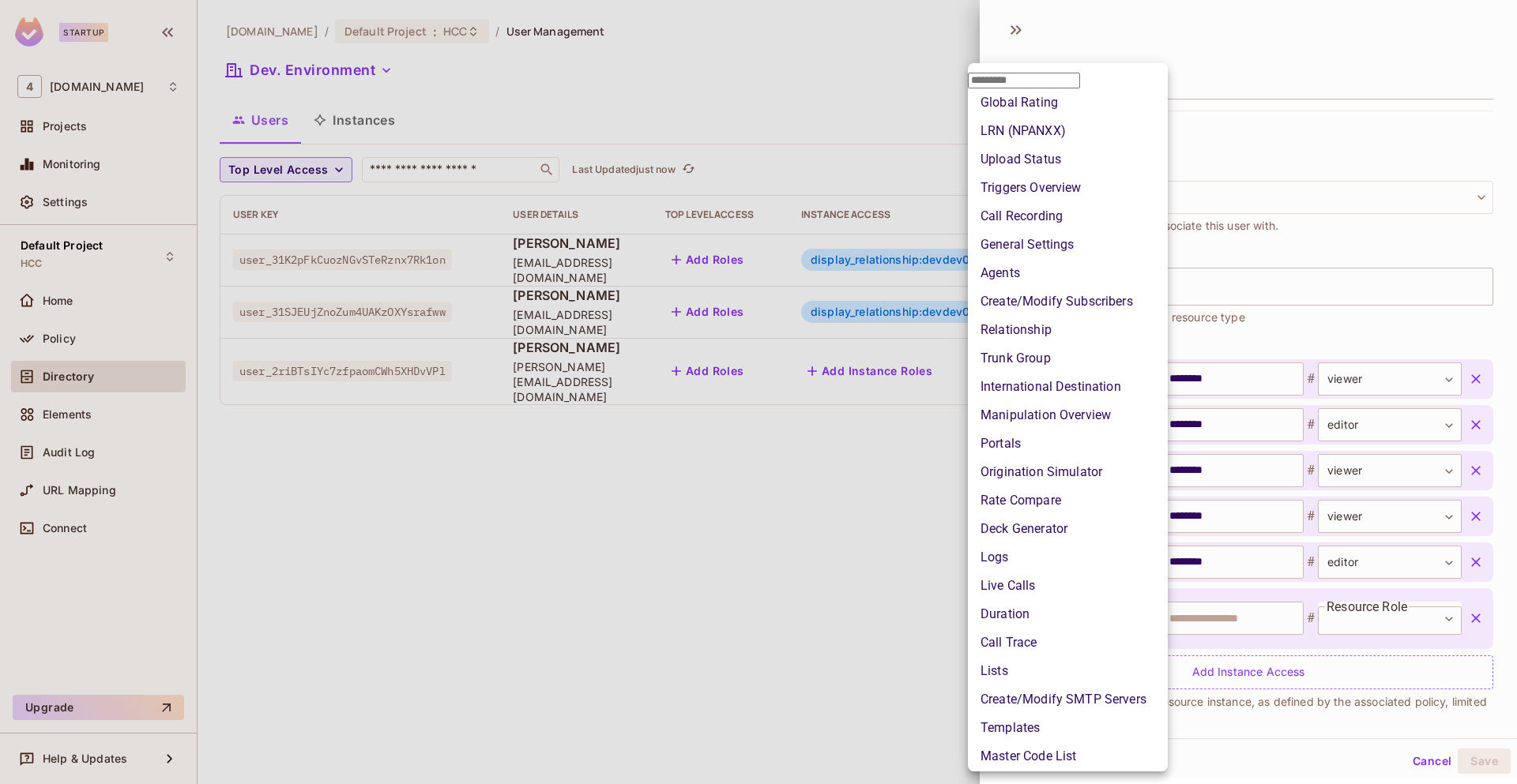
click at [1063, 316] on li "Create/Modify Subscribers" at bounding box center [1067, 302] width 200 height 28
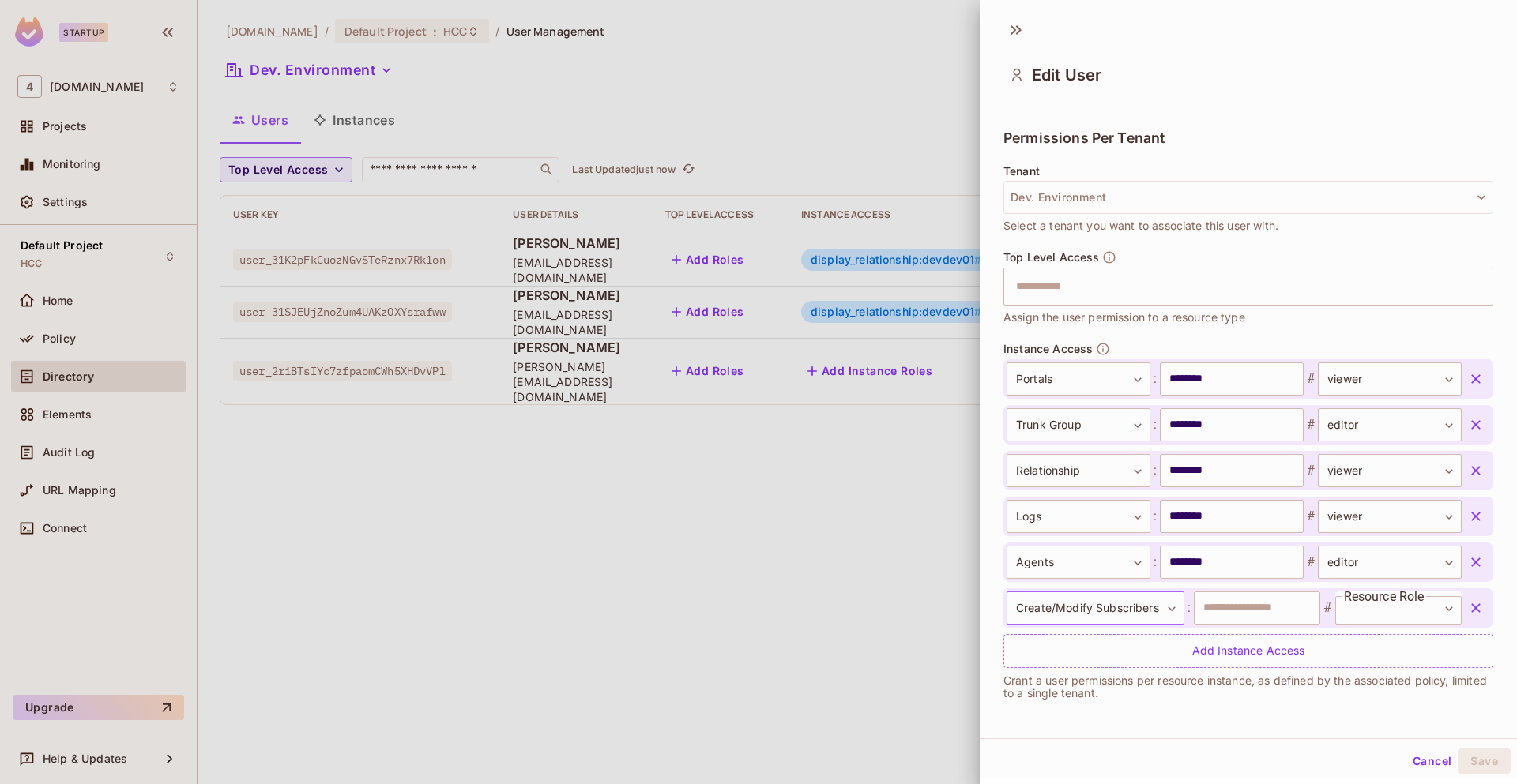
click at [1164, 614] on body "**********" at bounding box center [758, 392] width 1517 height 784
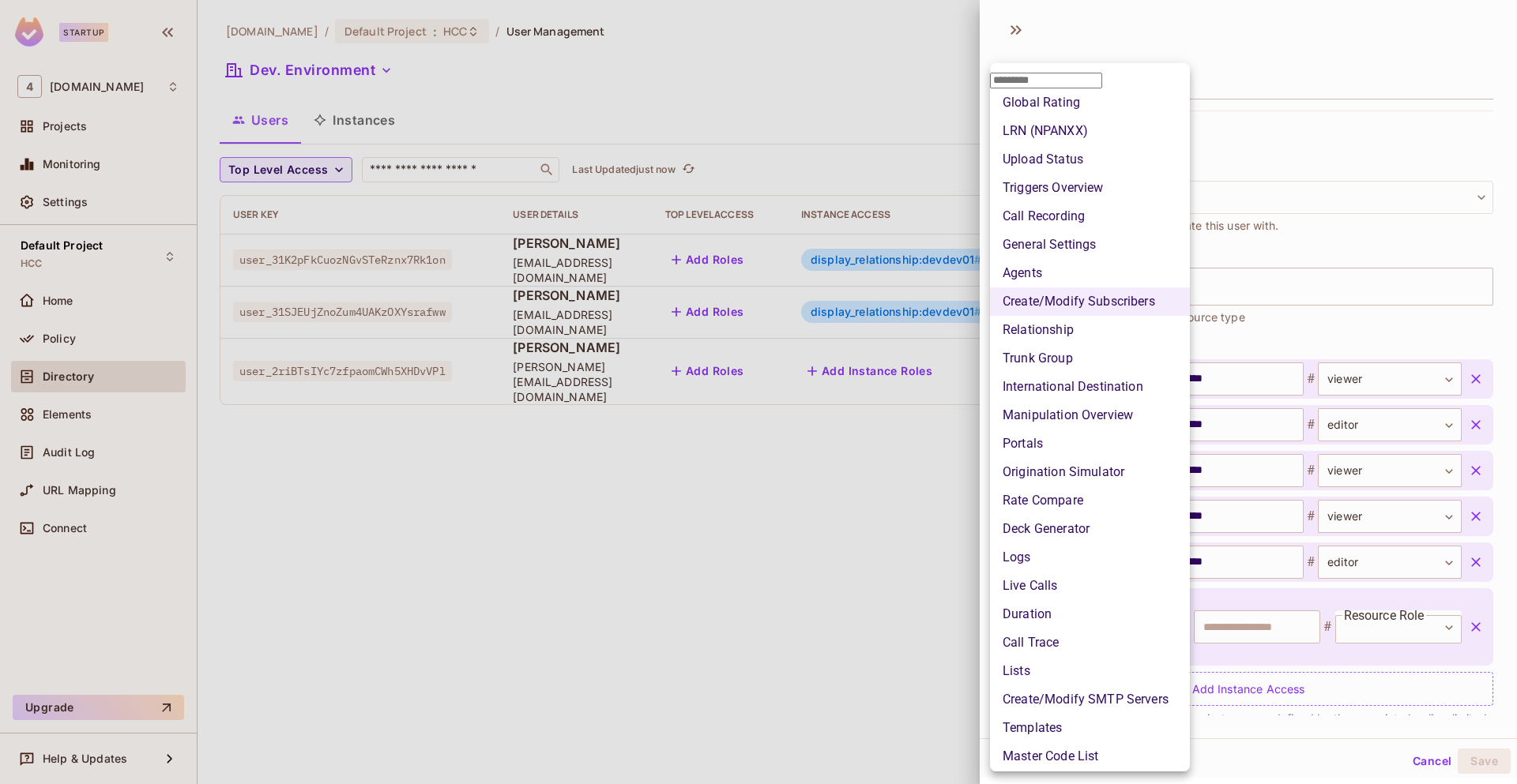
click at [1075, 259] on li "General Settings" at bounding box center [1090, 245] width 200 height 28
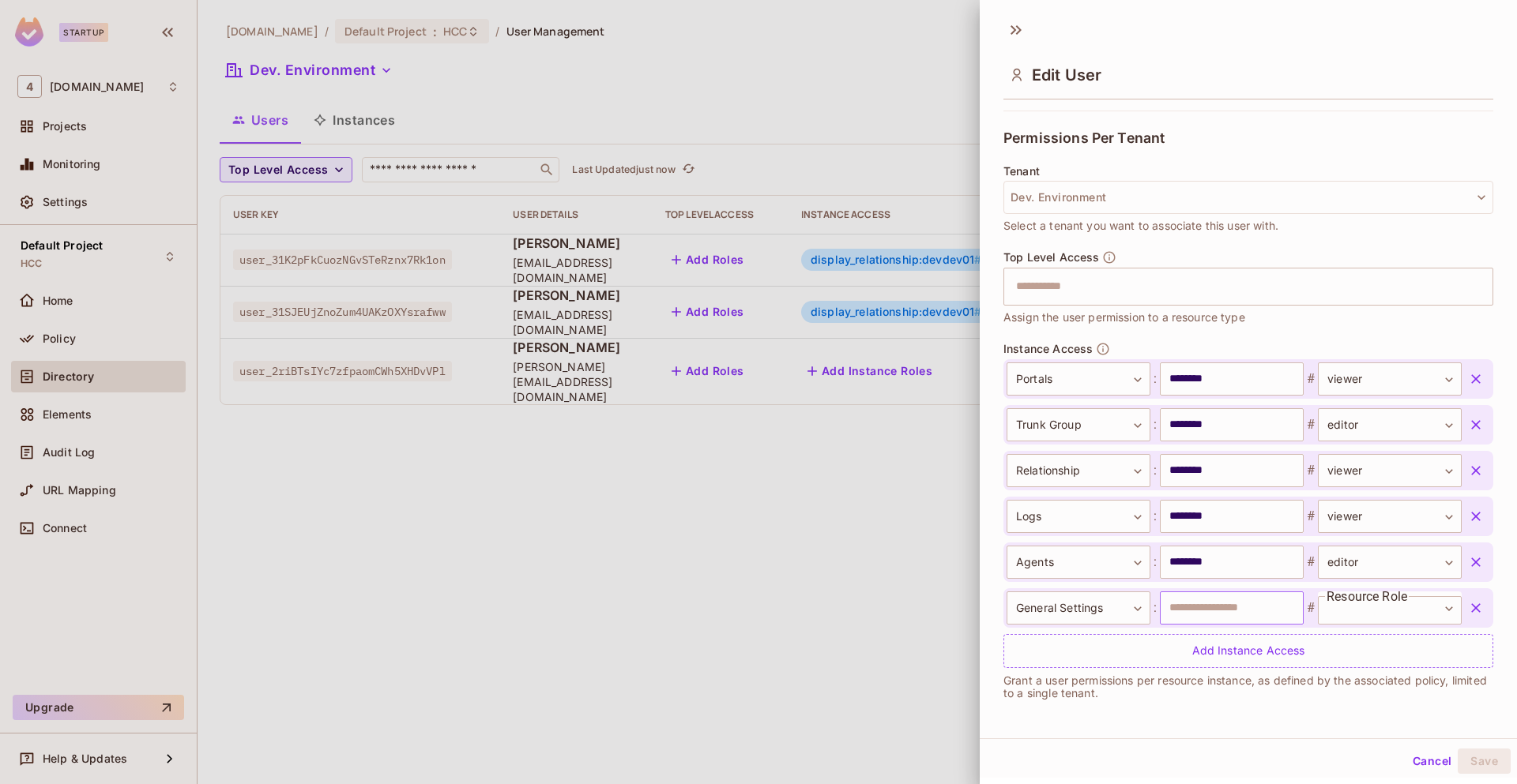
click at [1201, 614] on input "text" at bounding box center [1232, 608] width 144 height 33
type input "********"
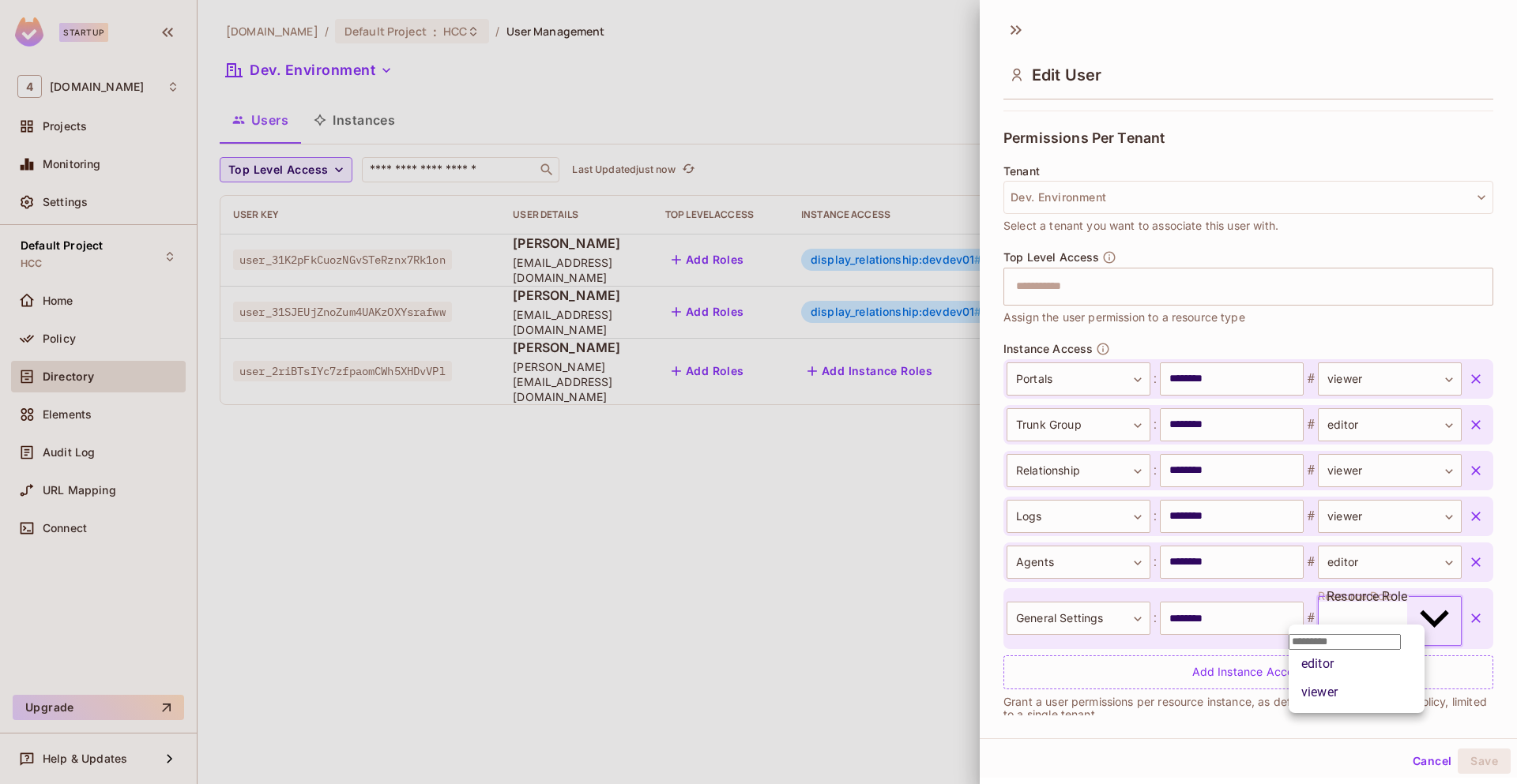
click at [1356, 608] on body "**********" at bounding box center [758, 392] width 1517 height 784
click at [1320, 678] on li "editor" at bounding box center [1356, 664] width 136 height 28
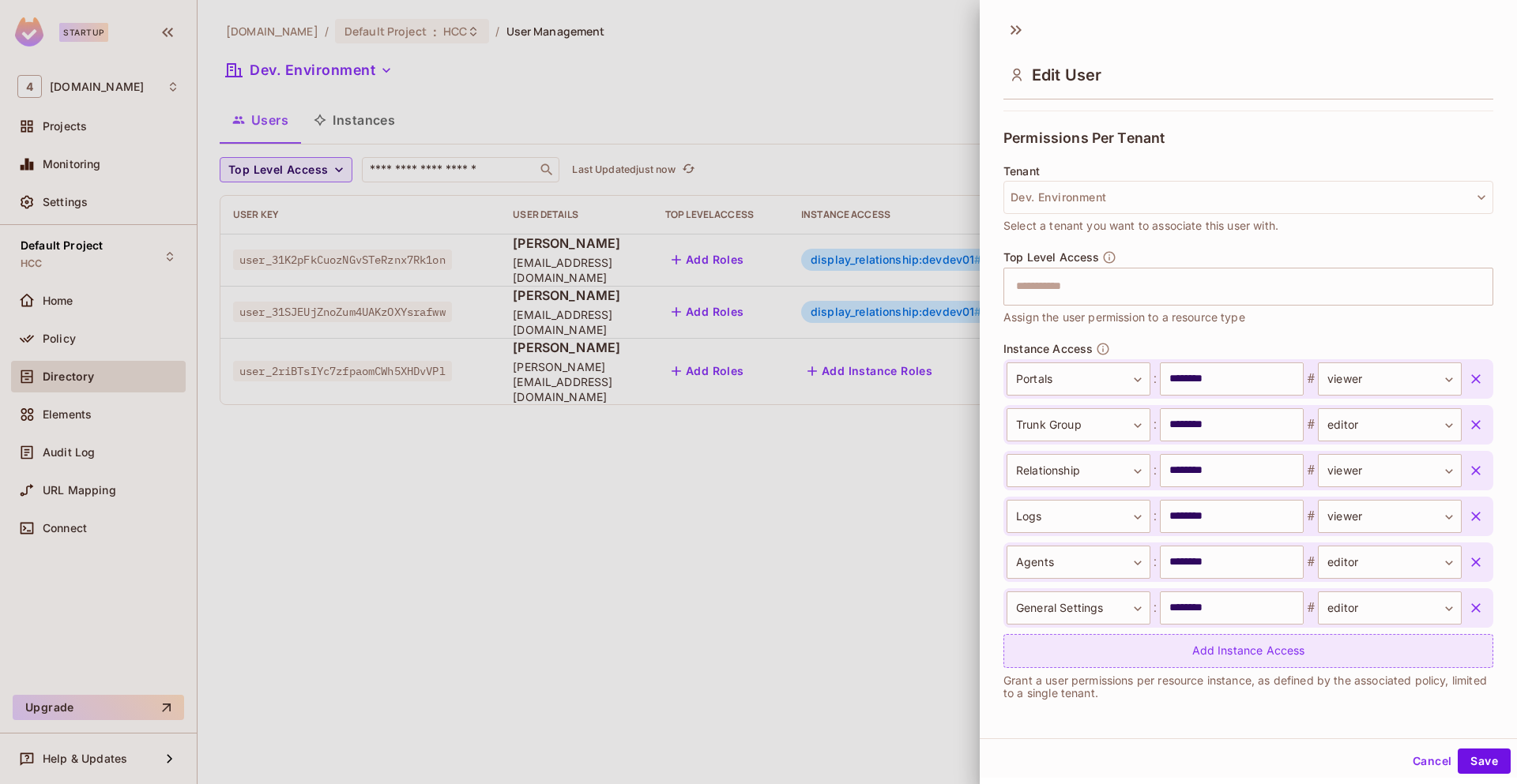
click at [1248, 645] on div "Add Instance Access" at bounding box center [1248, 651] width 490 height 34
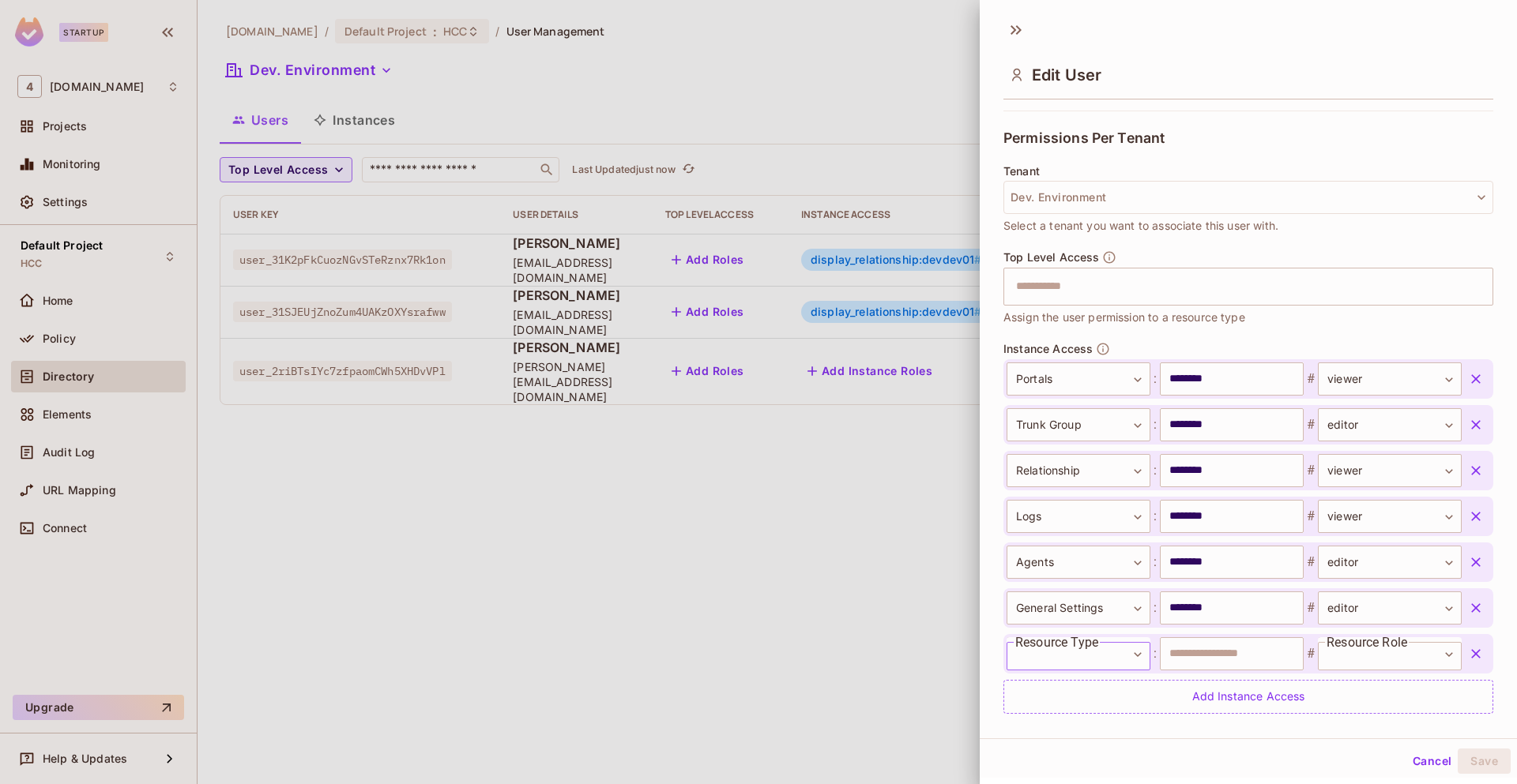
click at [1090, 651] on body "**********" at bounding box center [758, 392] width 1517 height 784
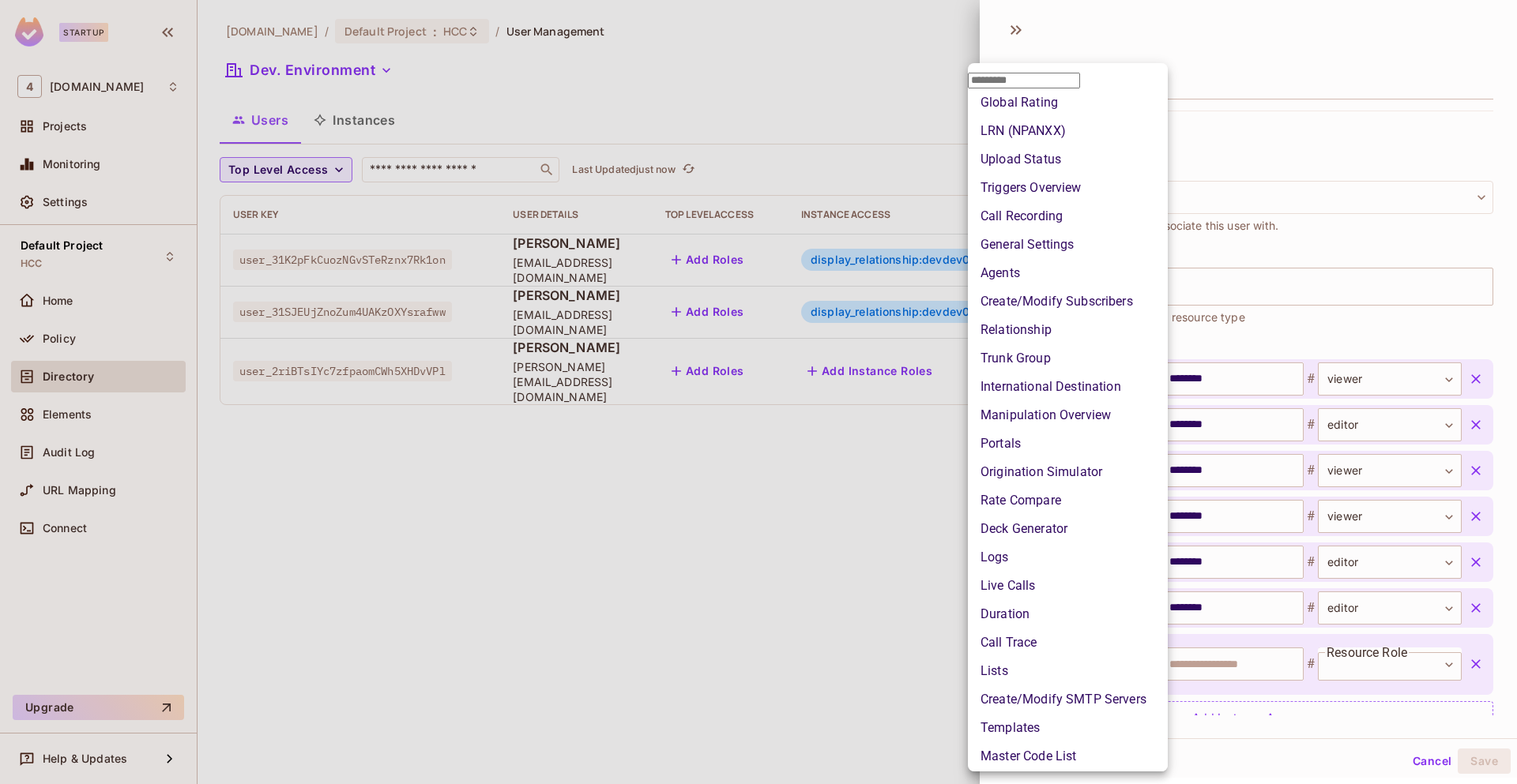
click at [1094, 316] on li "Create/Modify Subscribers" at bounding box center [1067, 302] width 200 height 28
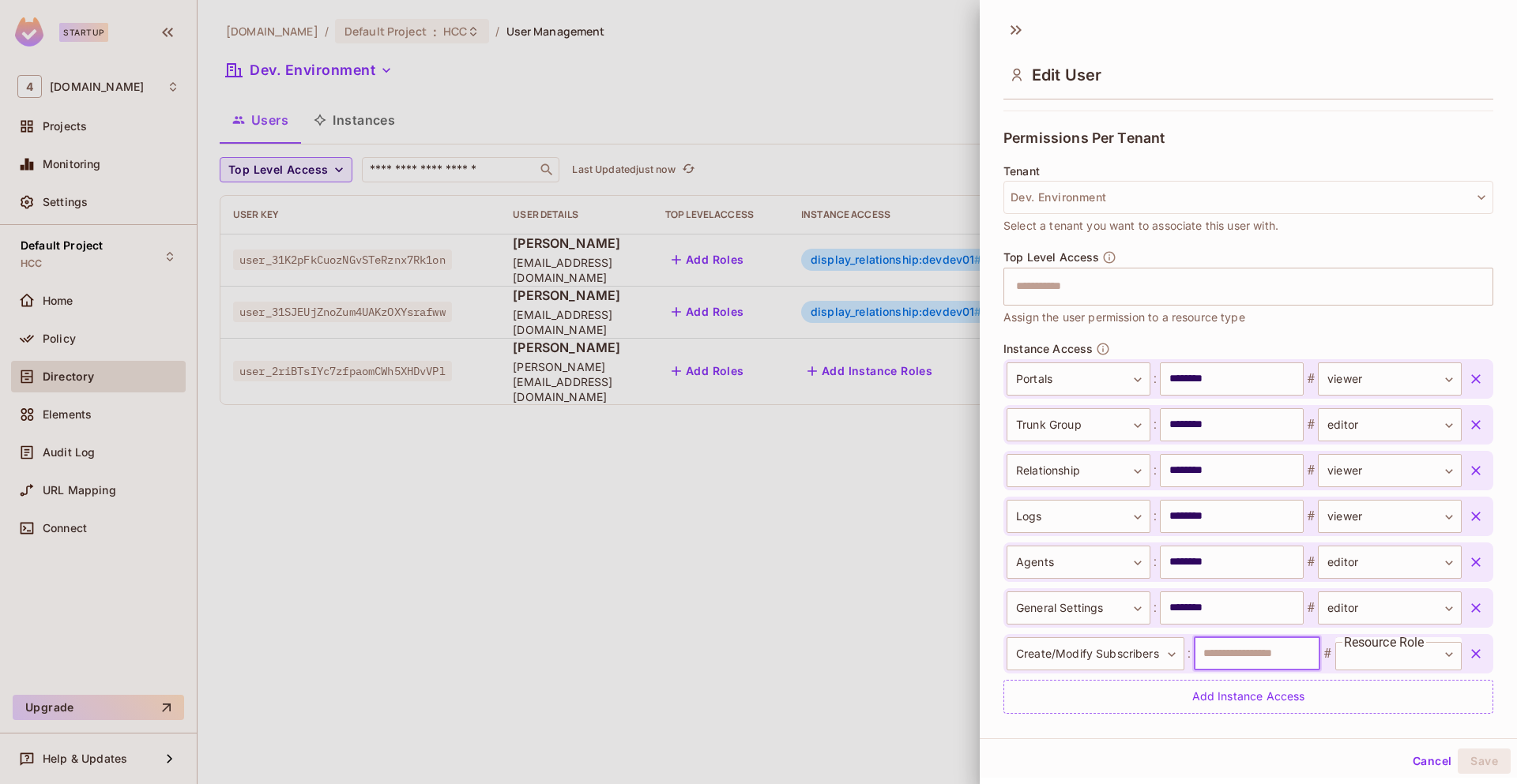
click at [1245, 657] on input "text" at bounding box center [1257, 653] width 126 height 33
type input "********"
click at [1359, 662] on body "**********" at bounding box center [758, 392] width 1517 height 784
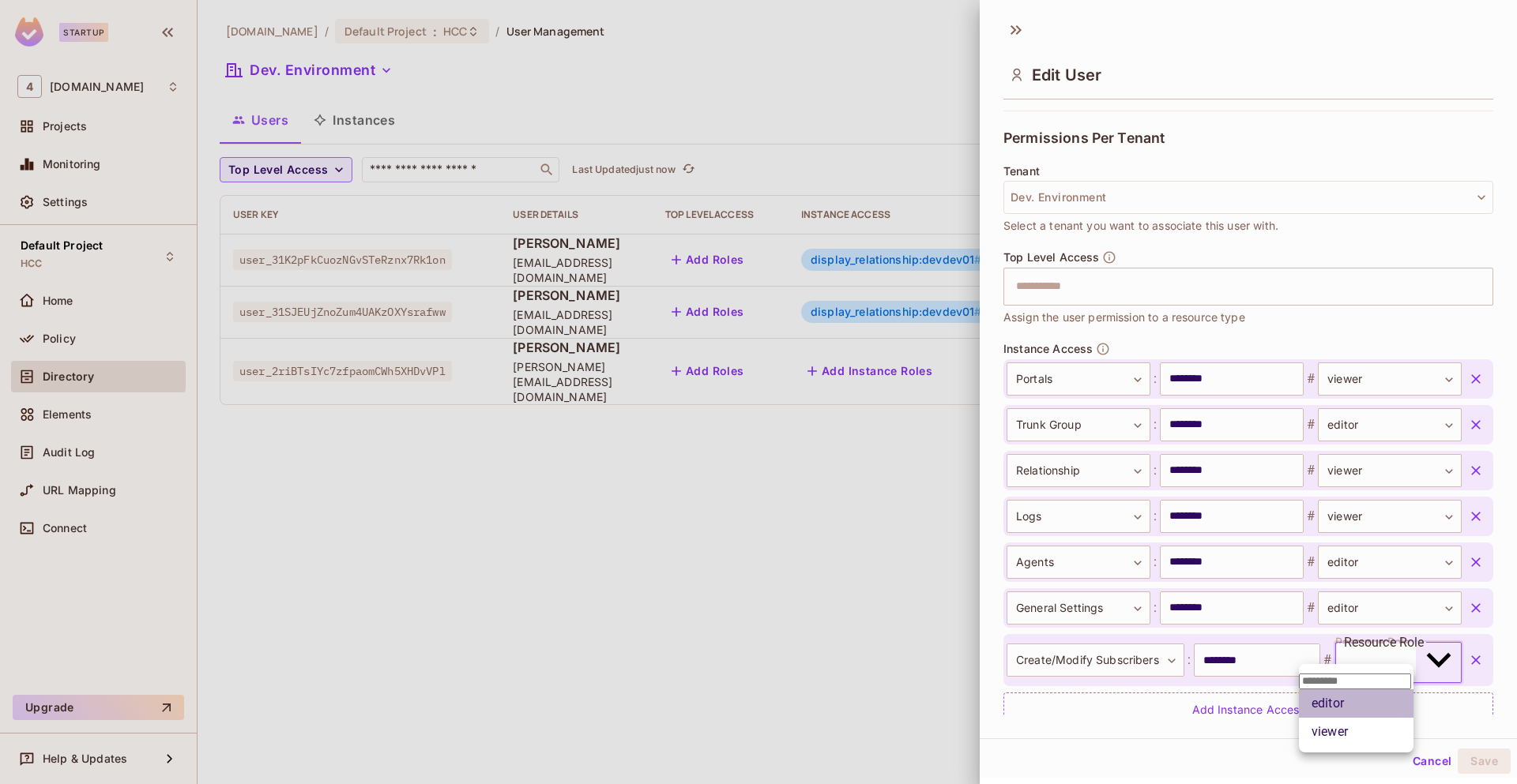
click at [1332, 718] on li "editor" at bounding box center [1356, 704] width 115 height 28
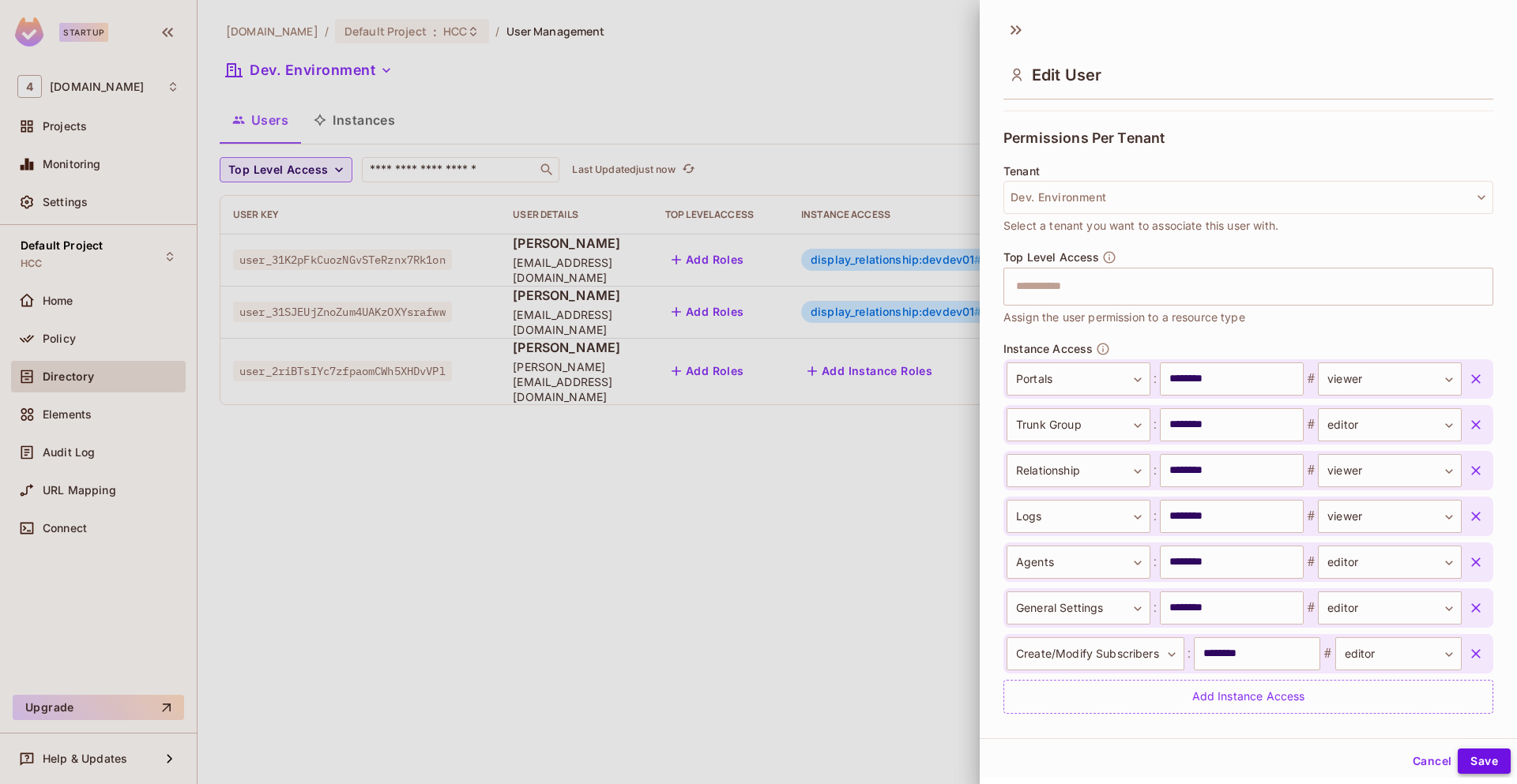
click at [1472, 756] on button "Save" at bounding box center [1483, 761] width 53 height 25
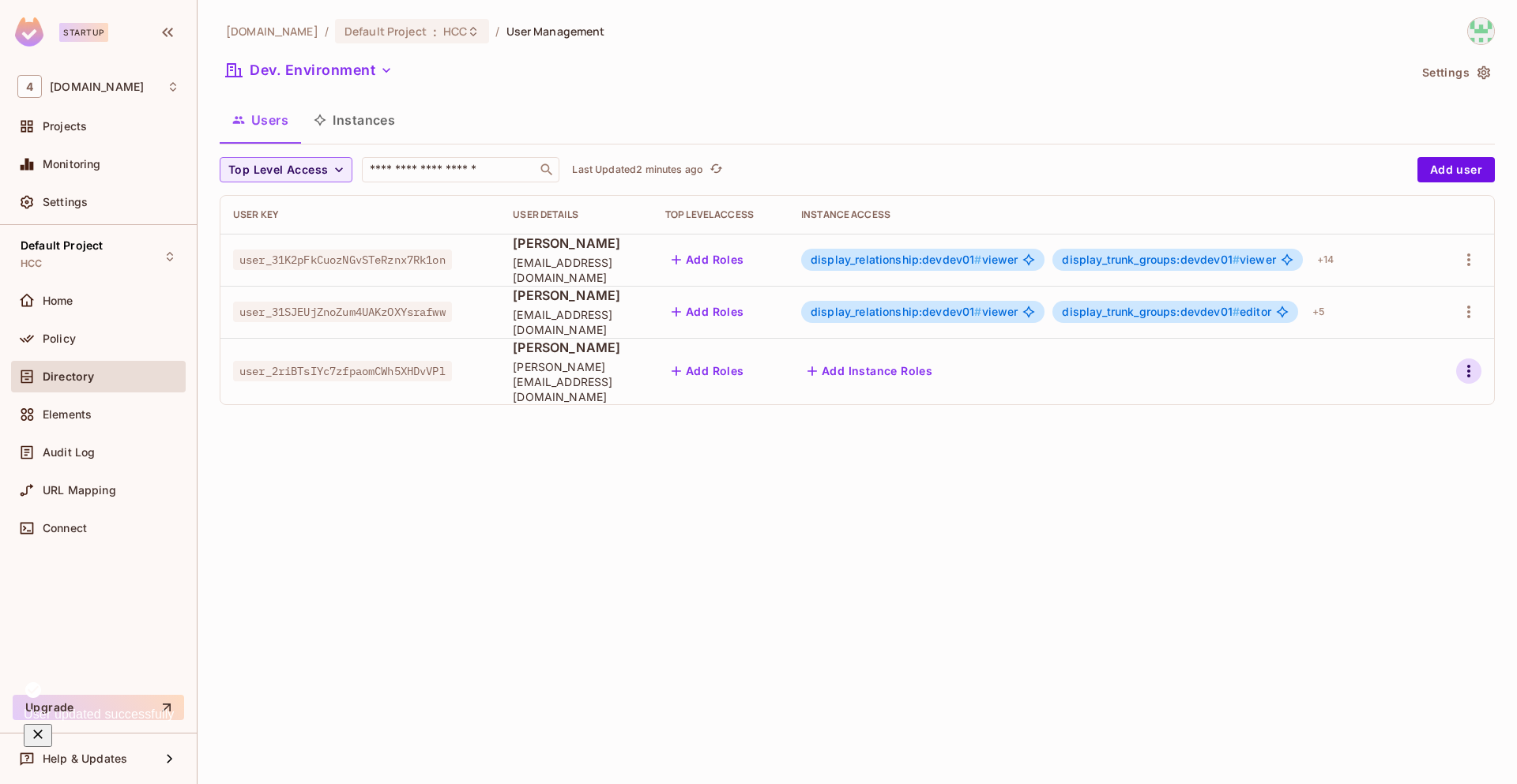
click at [1464, 368] on icon "button" at bounding box center [1468, 370] width 19 height 19
click at [1386, 403] on div "Edit" at bounding box center [1385, 400] width 21 height 16
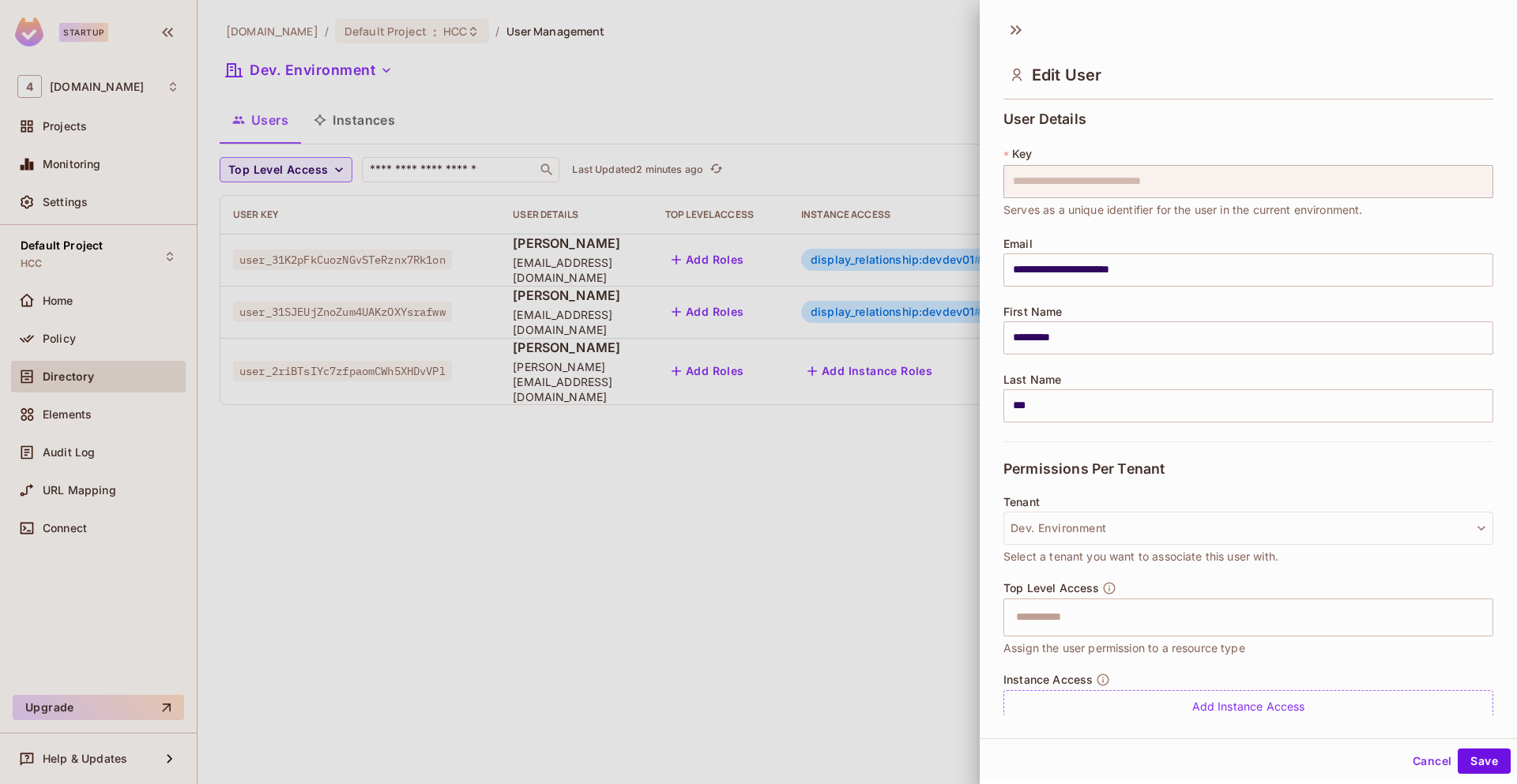
scroll to position [56, 0]
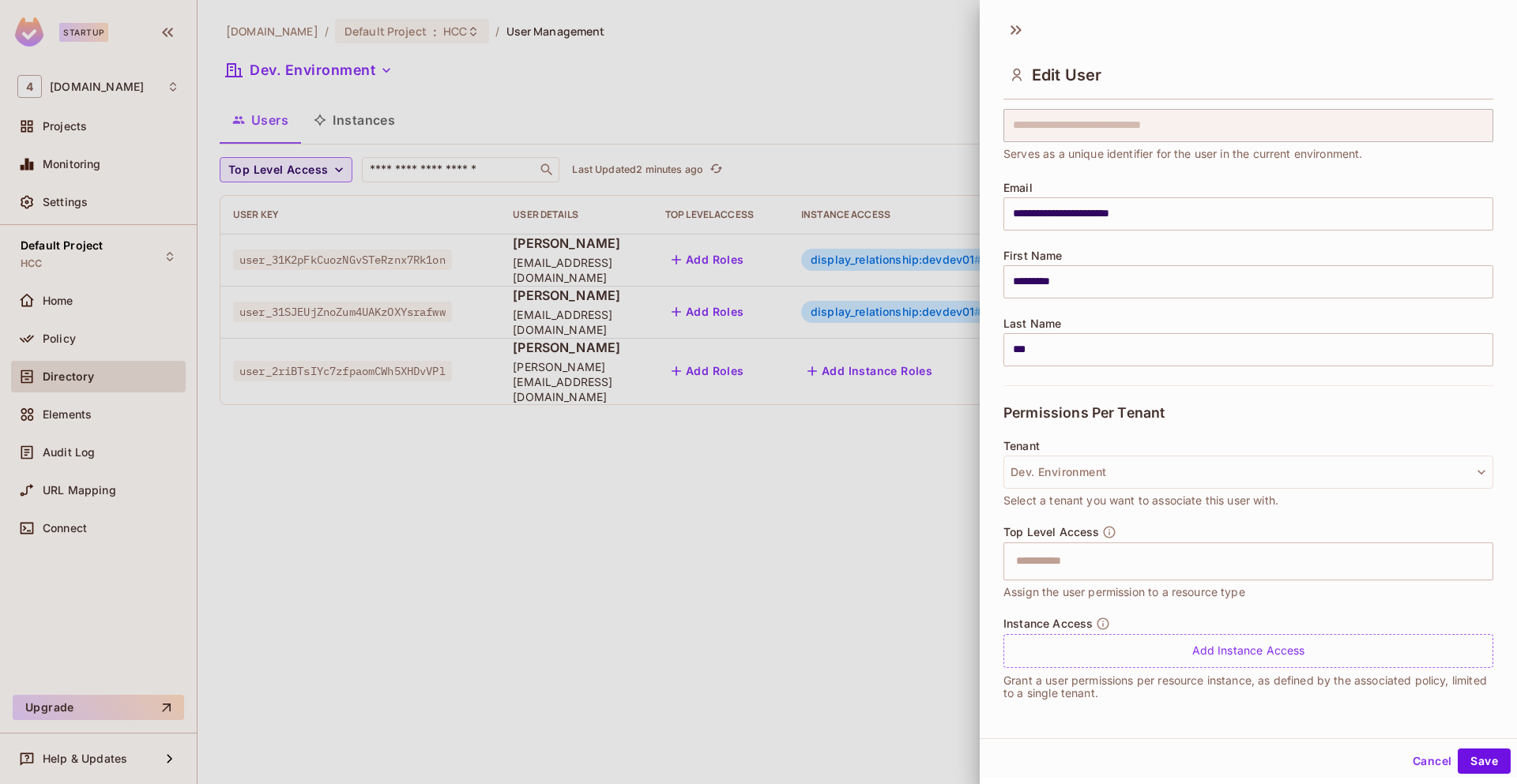
click at [1412, 767] on button "Cancel" at bounding box center [1432, 761] width 52 height 25
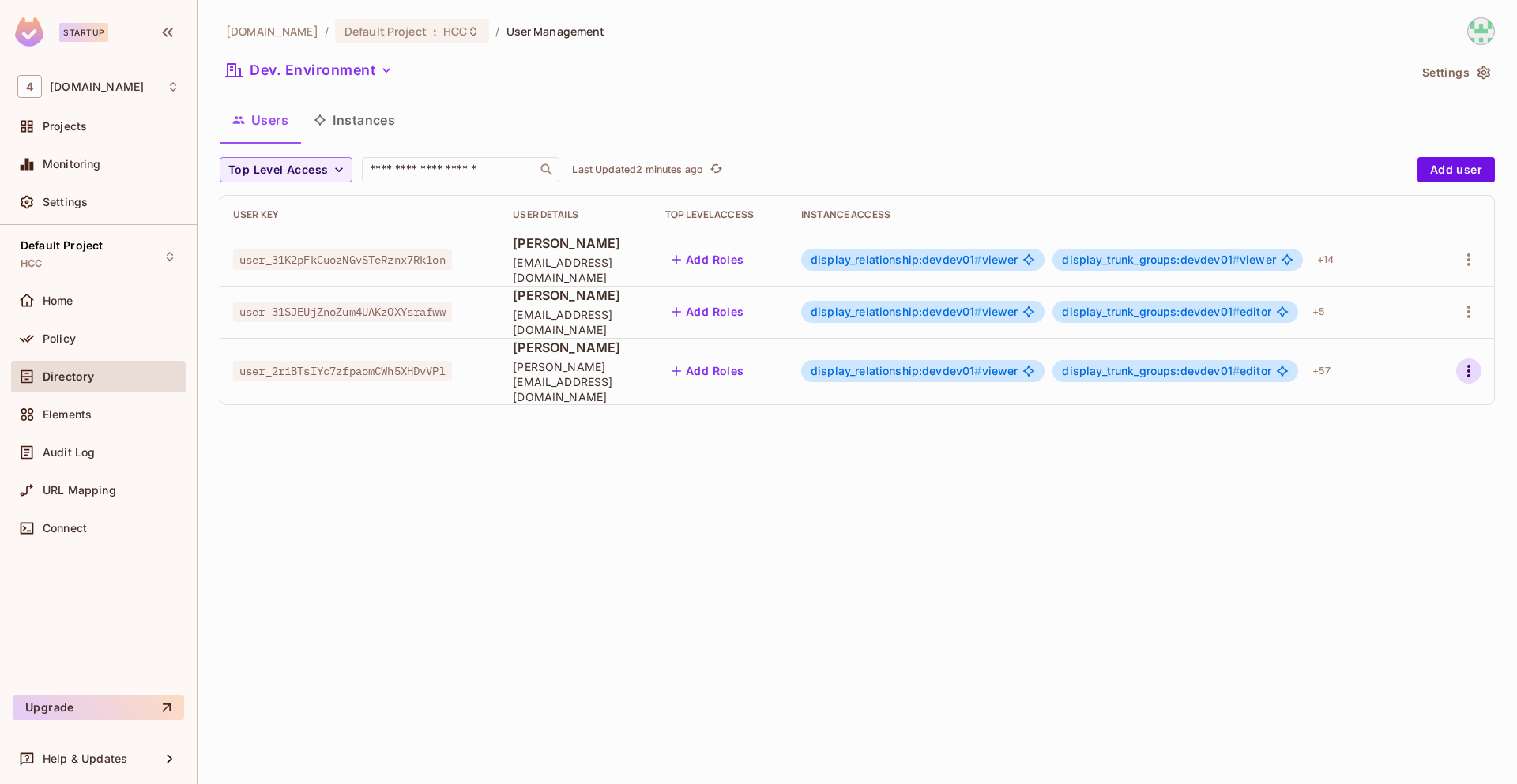
click at [1464, 363] on icon "button" at bounding box center [1468, 370] width 19 height 19
click at [1379, 401] on div "Edit" at bounding box center [1385, 400] width 21 height 16
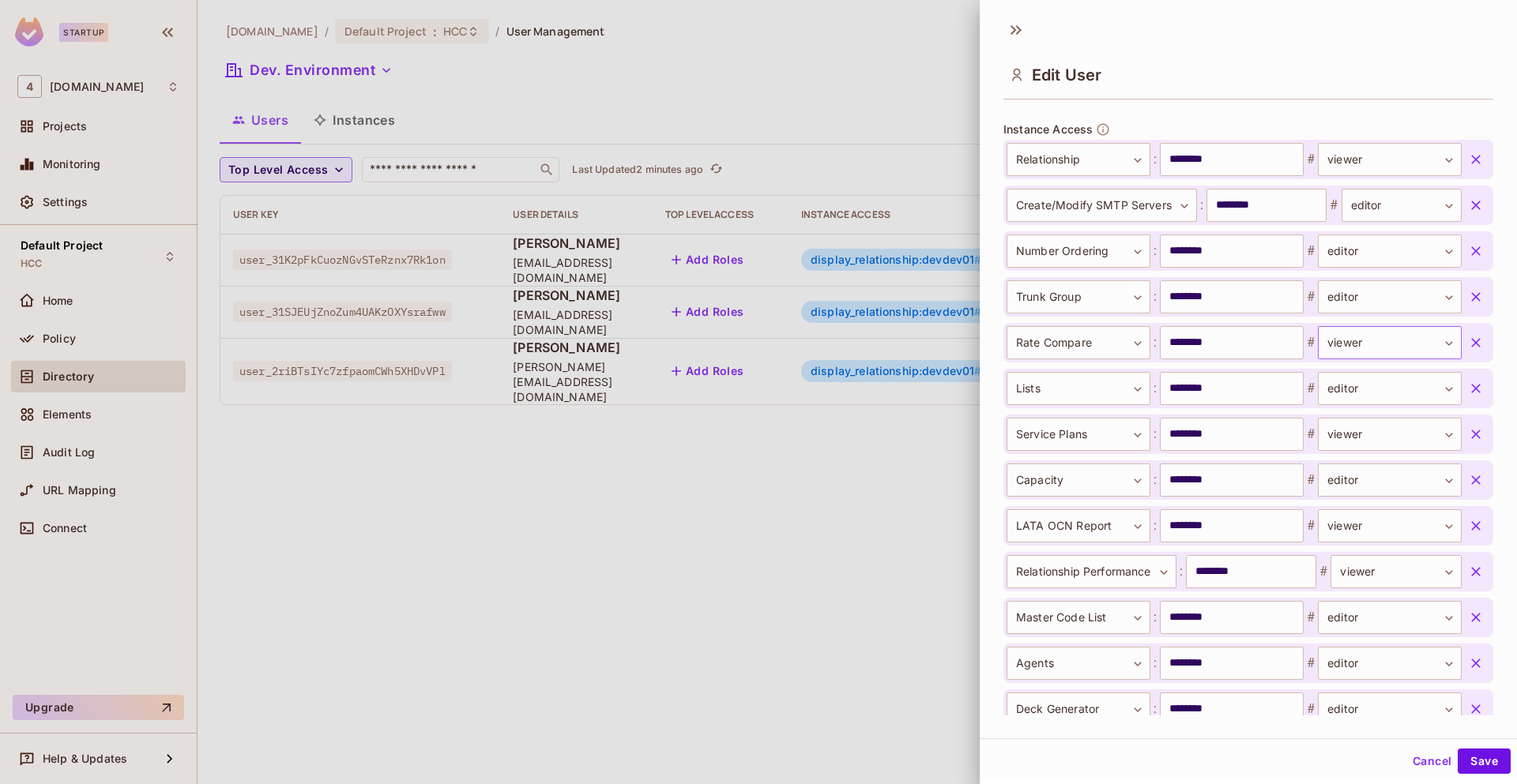
scroll to position [609, 0]
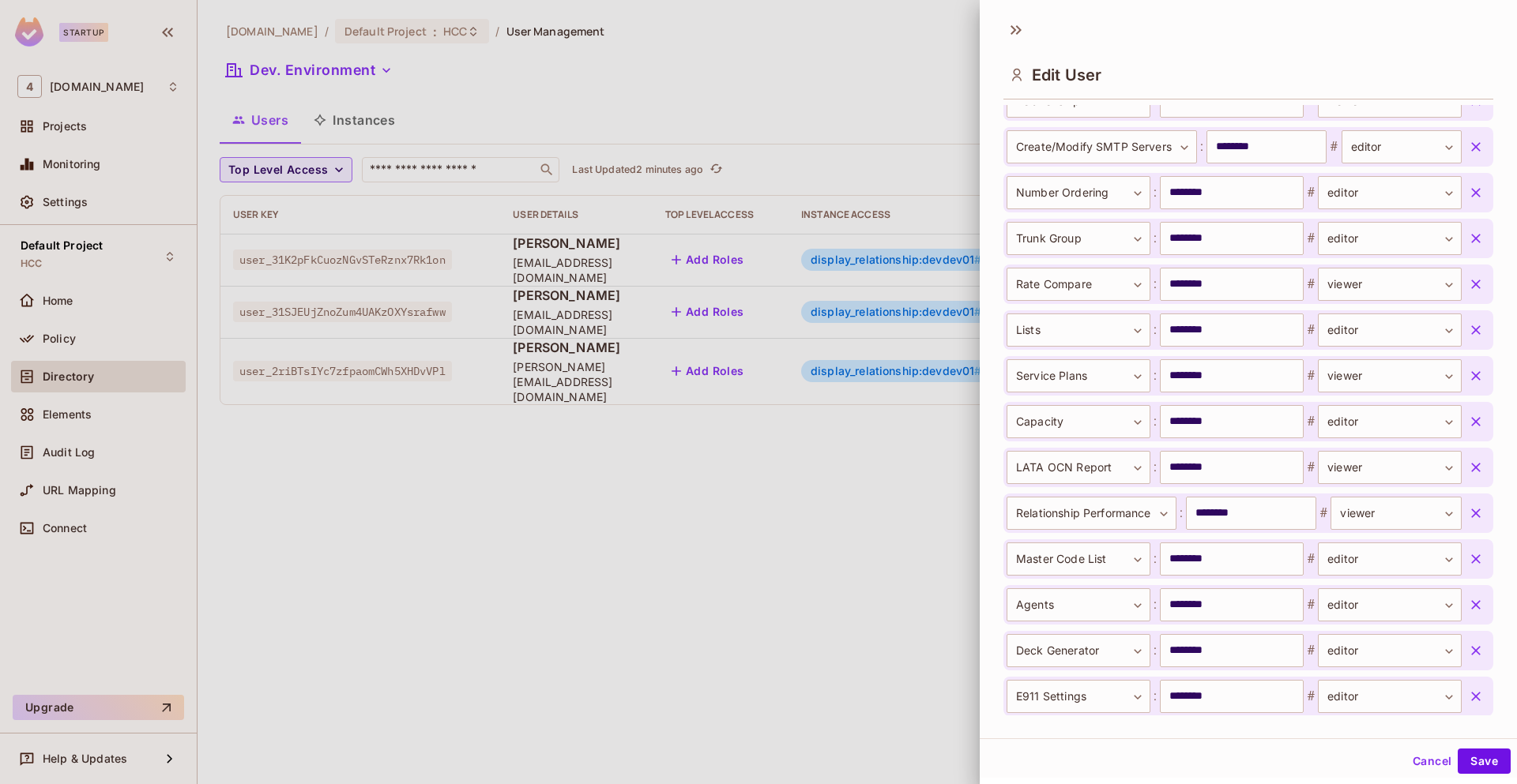
click at [1471, 329] on icon "button" at bounding box center [1475, 330] width 10 height 10
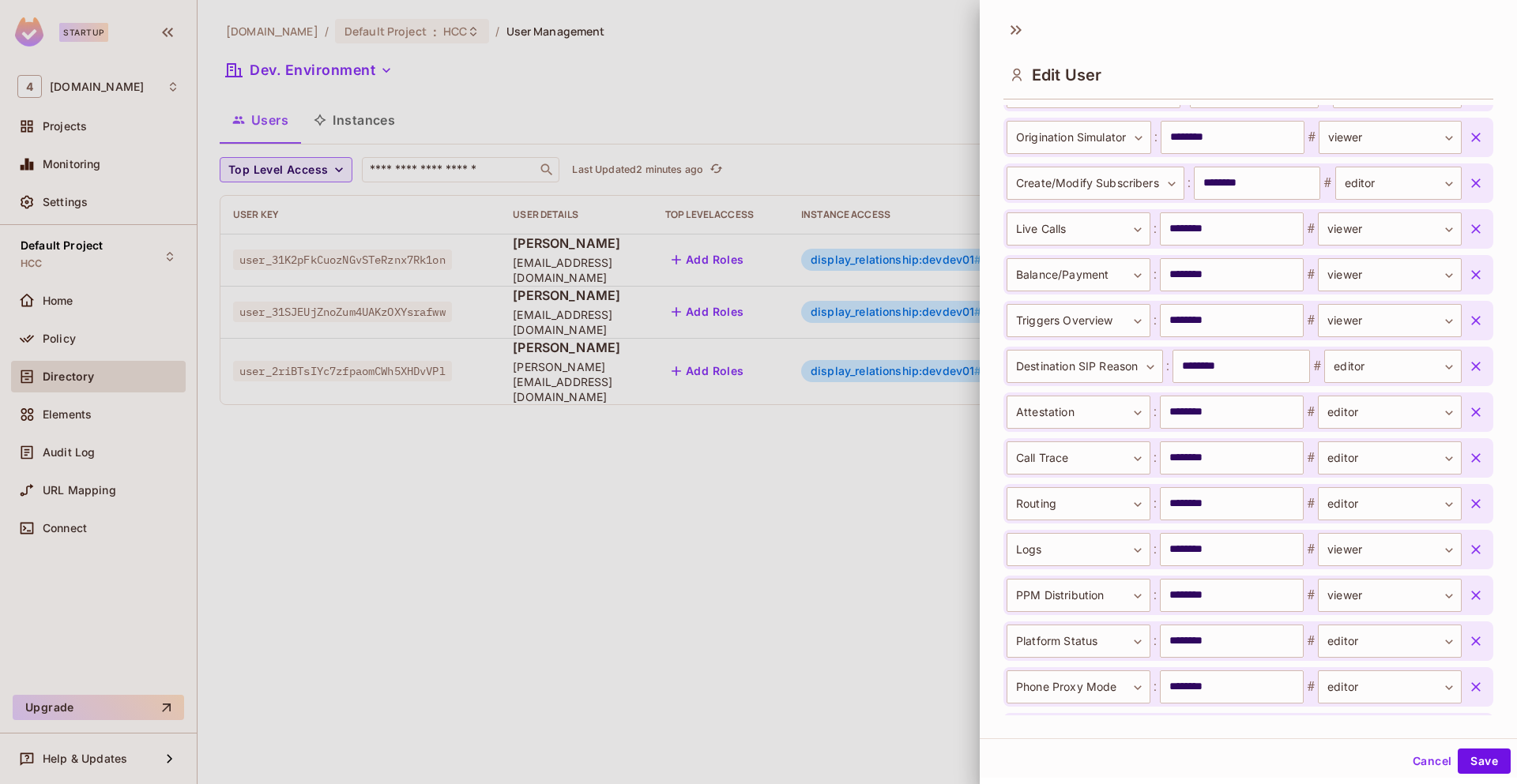
scroll to position [2712, 0]
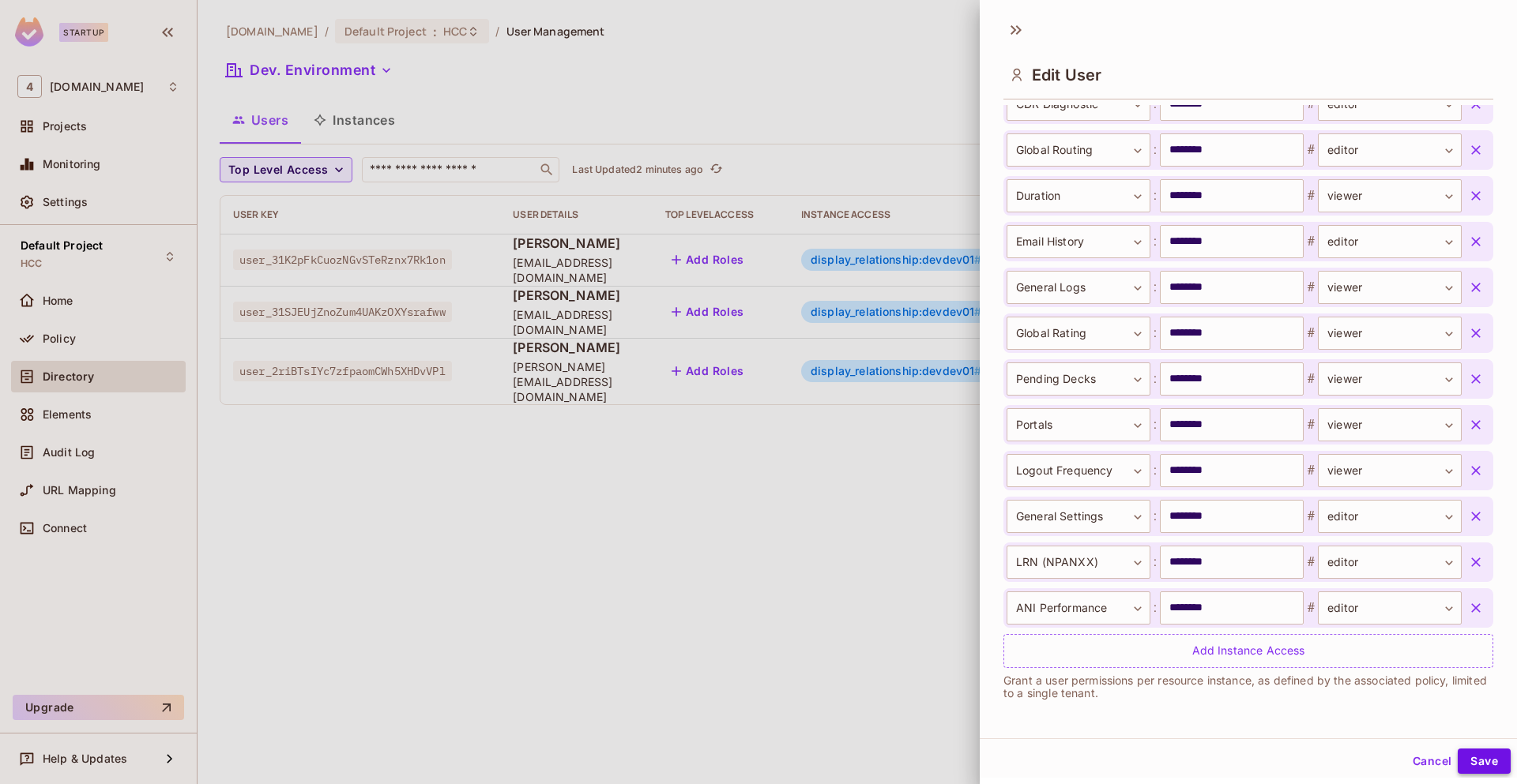
click at [1477, 761] on button "Save" at bounding box center [1483, 761] width 53 height 25
